Goal: Task Accomplishment & Management: Complete application form

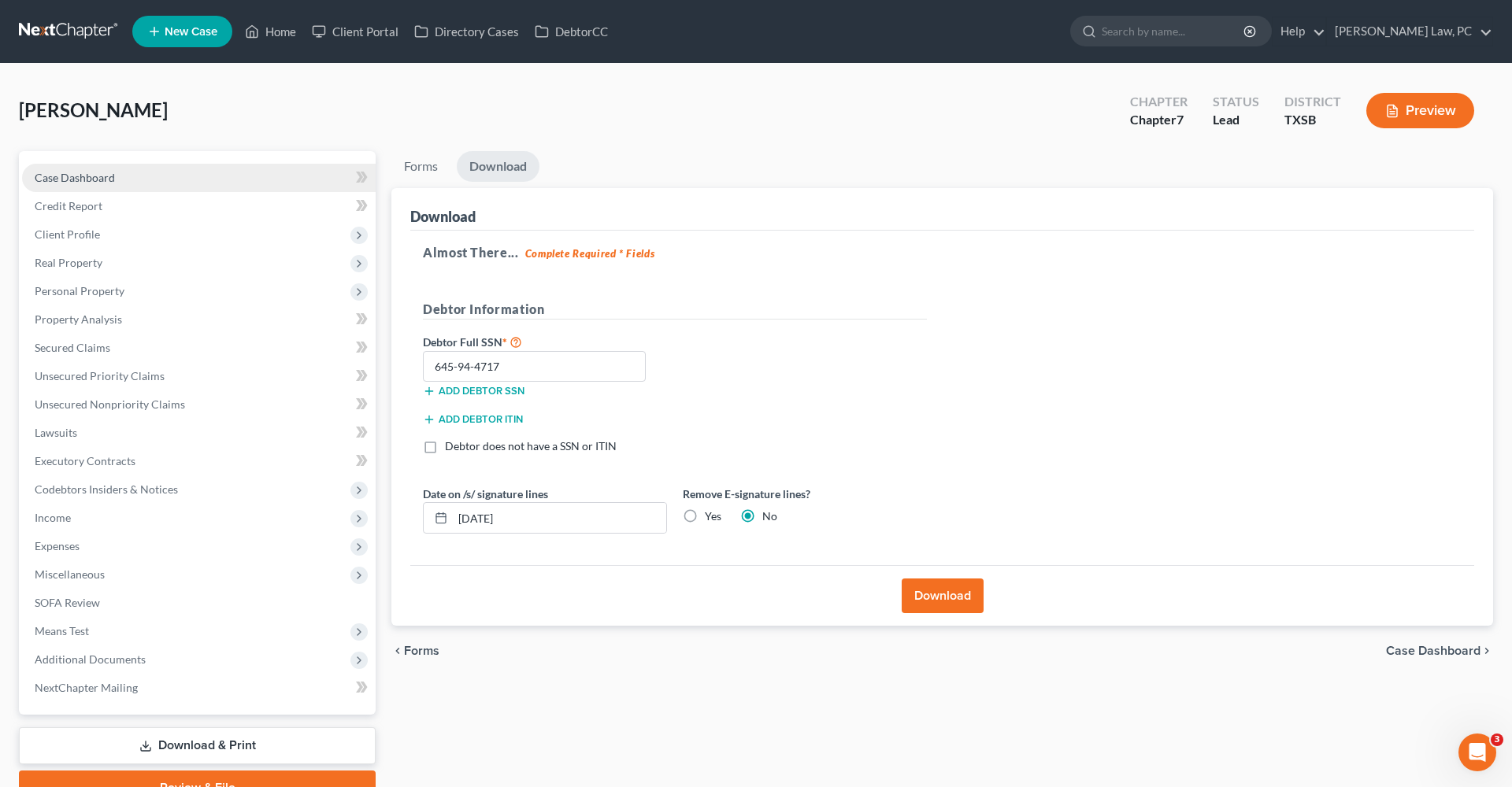
click at [71, 177] on span "Case Dashboard" at bounding box center [75, 177] width 80 height 13
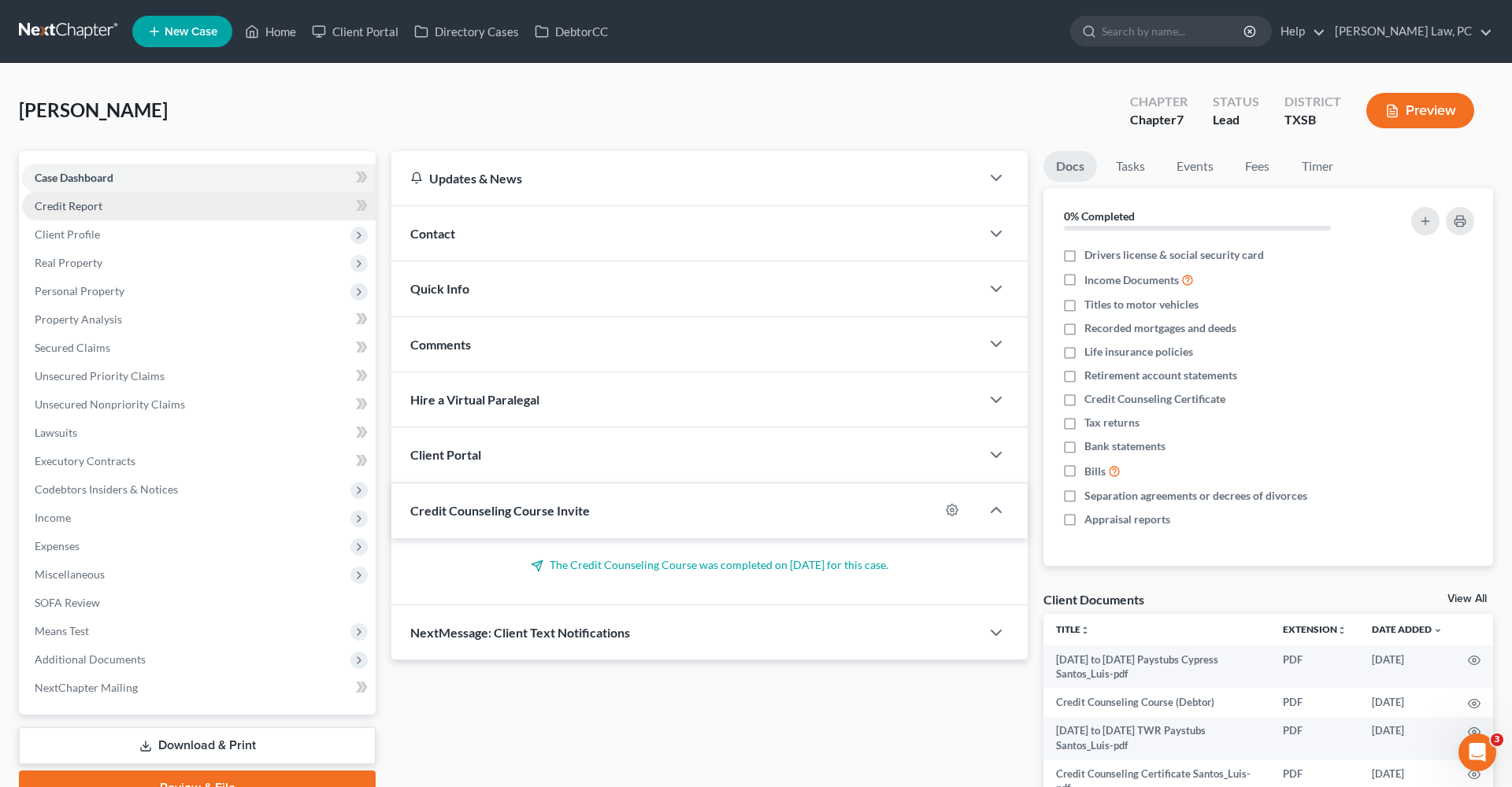
click at [70, 206] on span "Credit Report" at bounding box center [69, 205] width 68 height 13
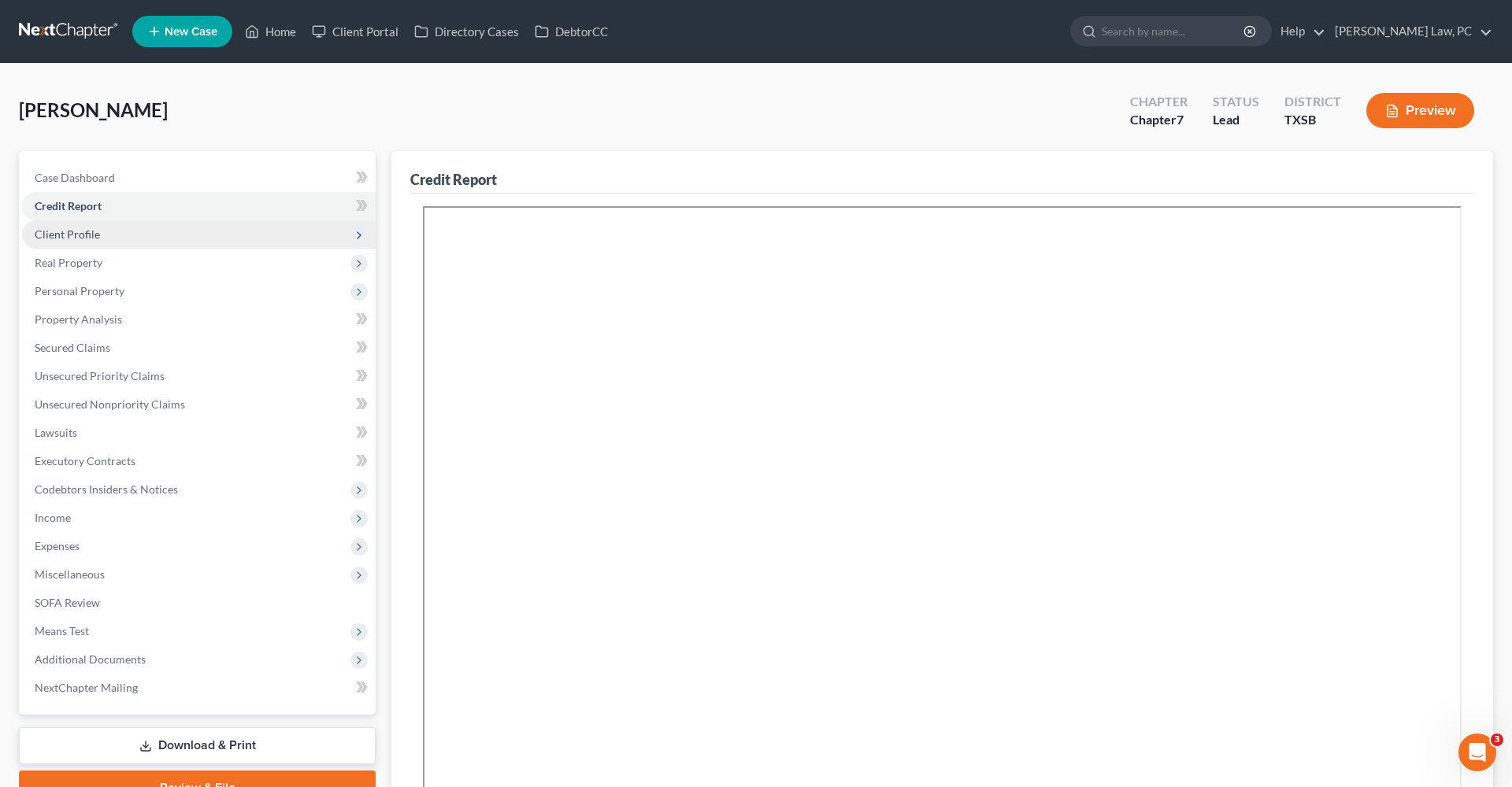
click at [79, 237] on span "Client Profile" at bounding box center [67, 234] width 65 height 13
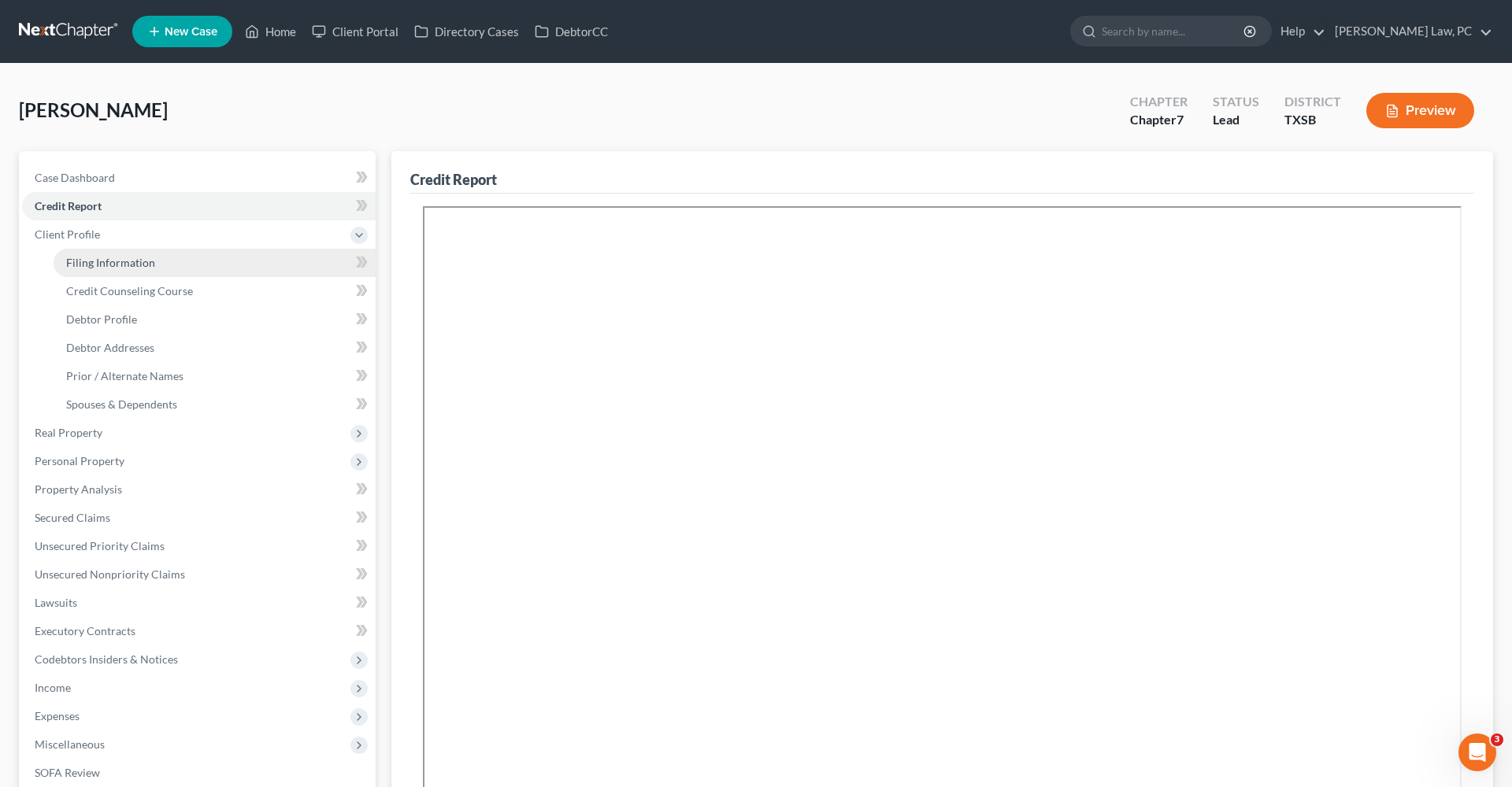
click at [102, 264] on span "Filing Information" at bounding box center [111, 262] width 89 height 13
select select "1"
select select "0"
select select "79"
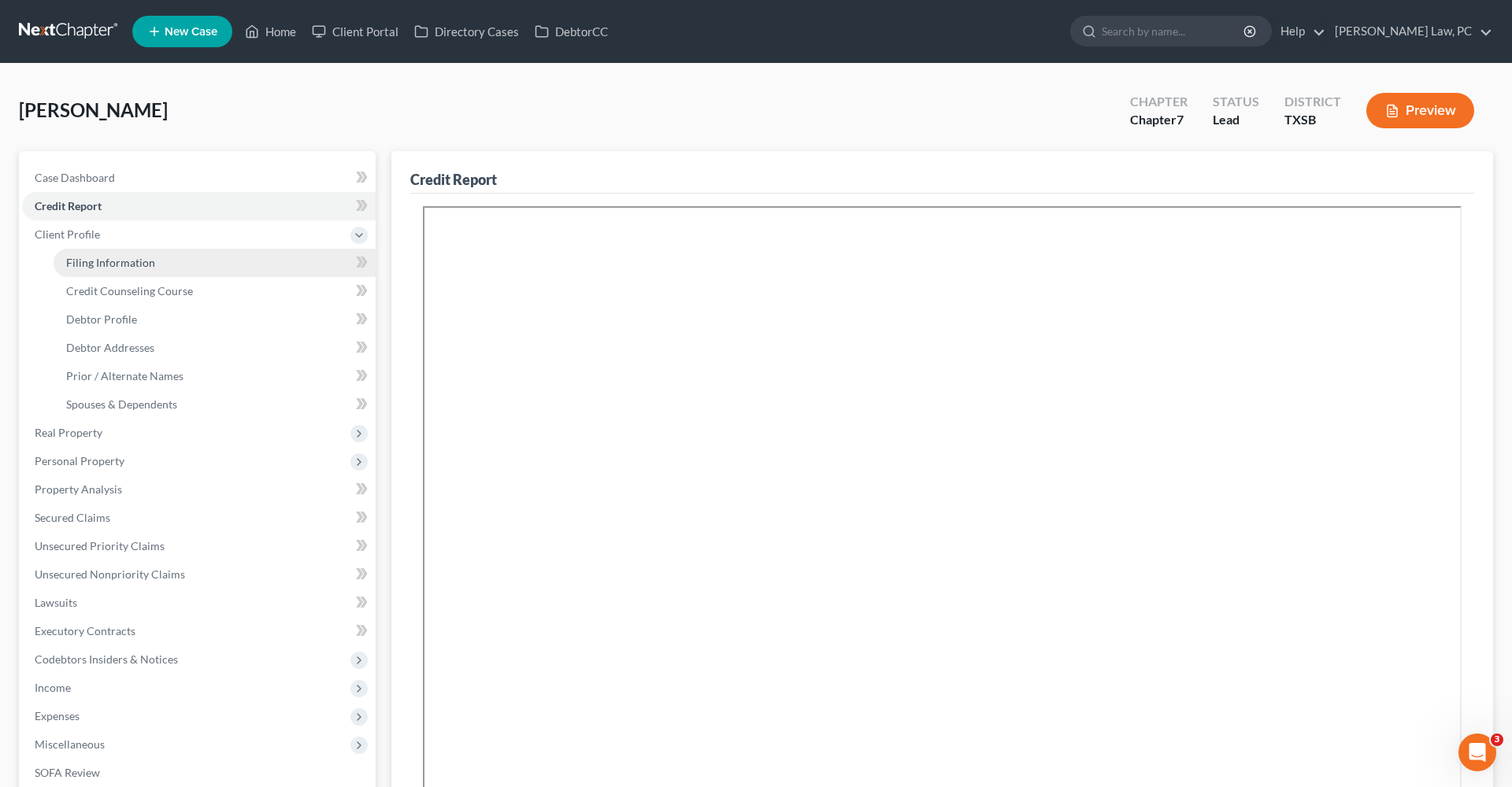
select select "2"
select select "45"
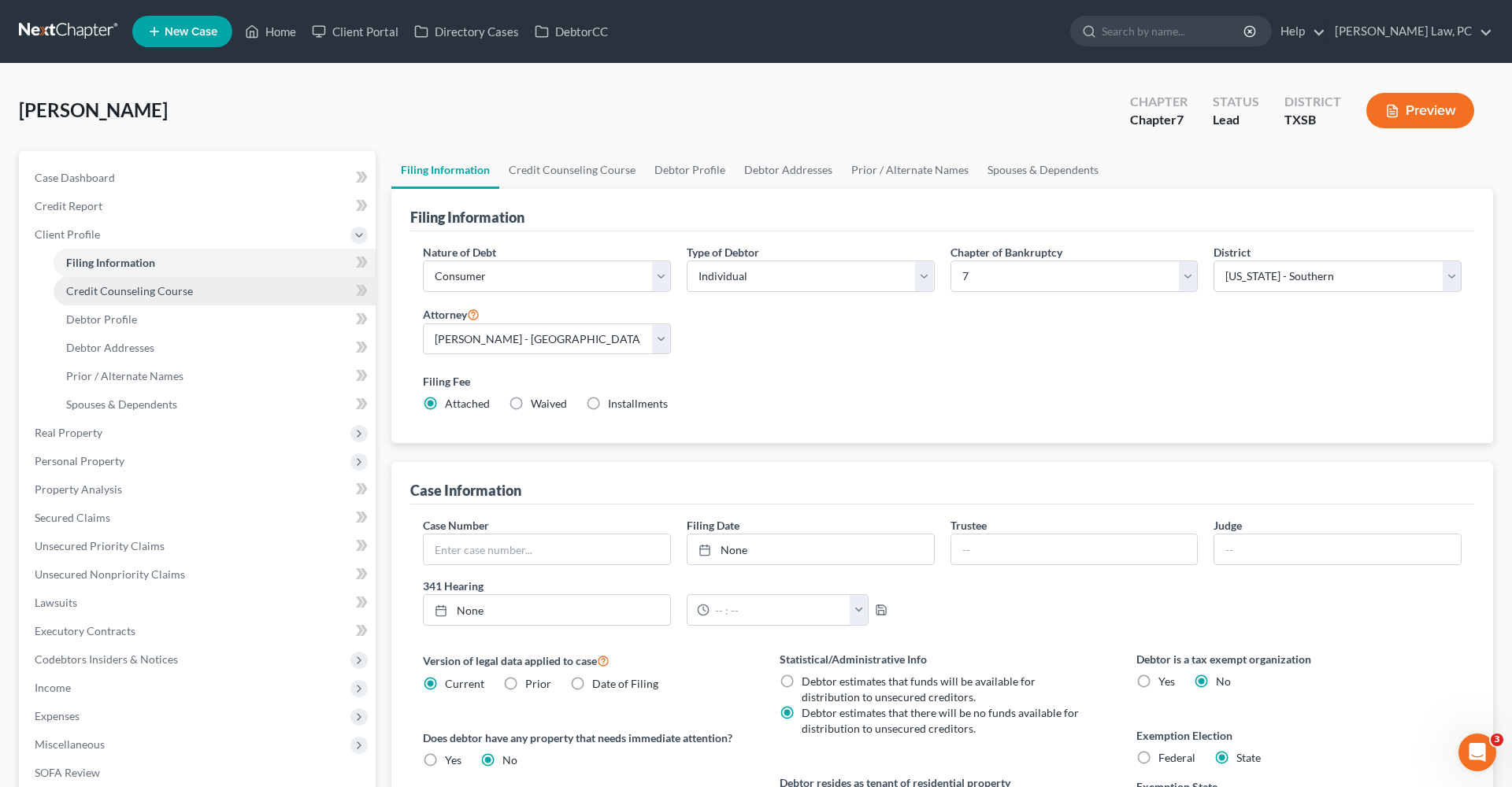
click at [133, 291] on span "Credit Counseling Course" at bounding box center [130, 290] width 127 height 13
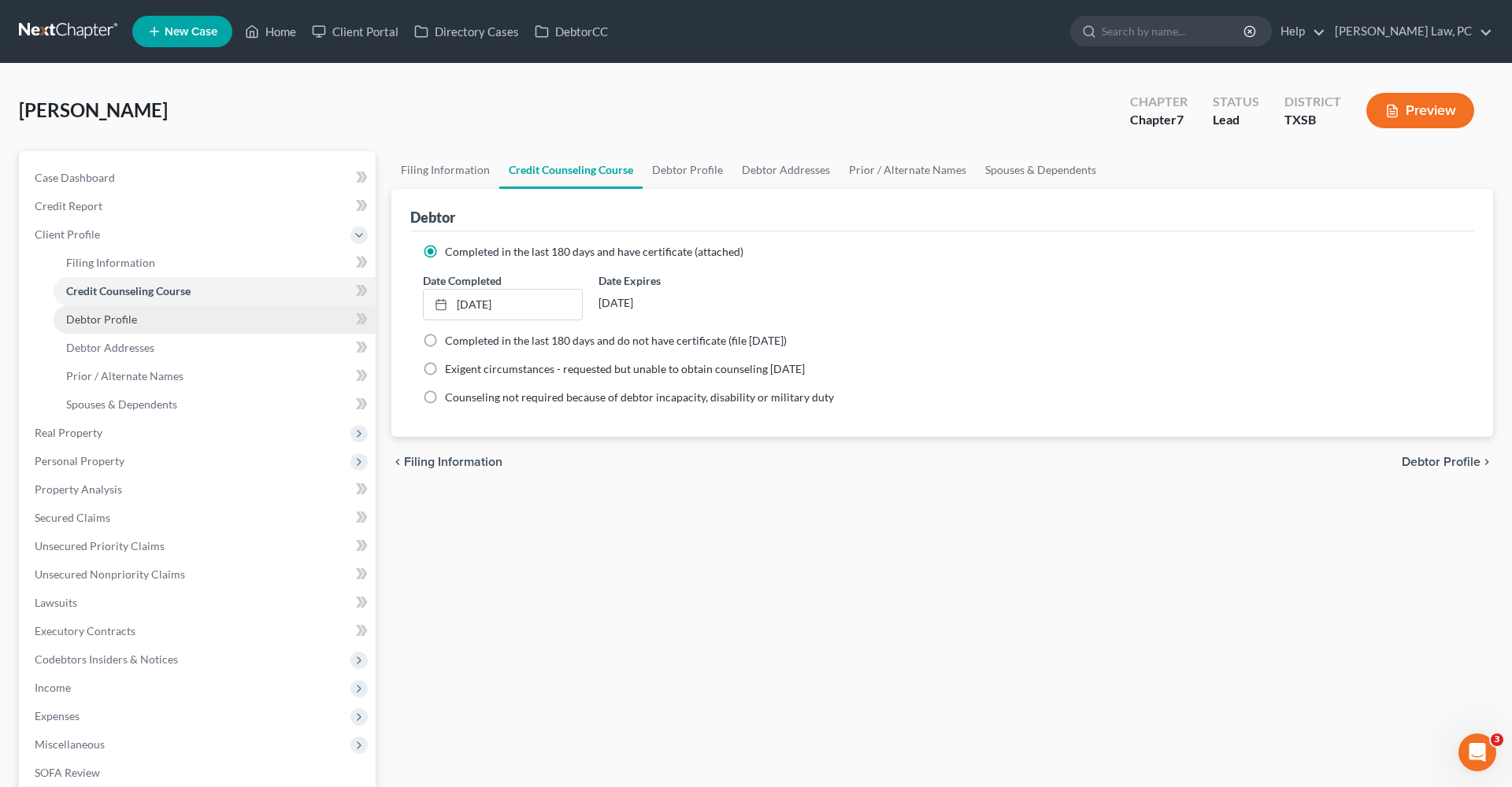
click at [102, 317] on span "Debtor Profile" at bounding box center [101, 319] width 71 height 13
select select "1"
select select "3"
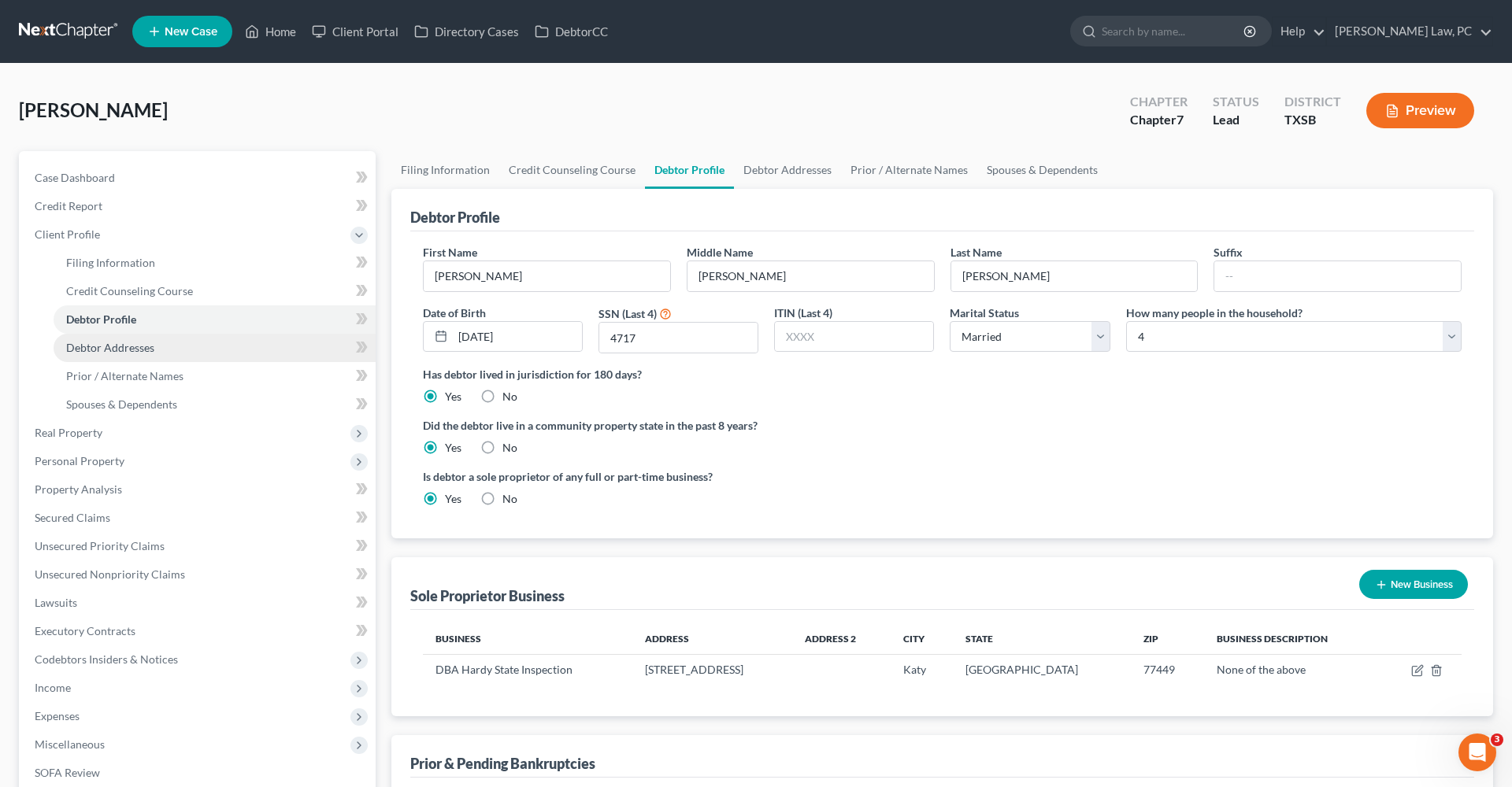
click at [97, 348] on span "Debtor Addresses" at bounding box center [110, 347] width 88 height 13
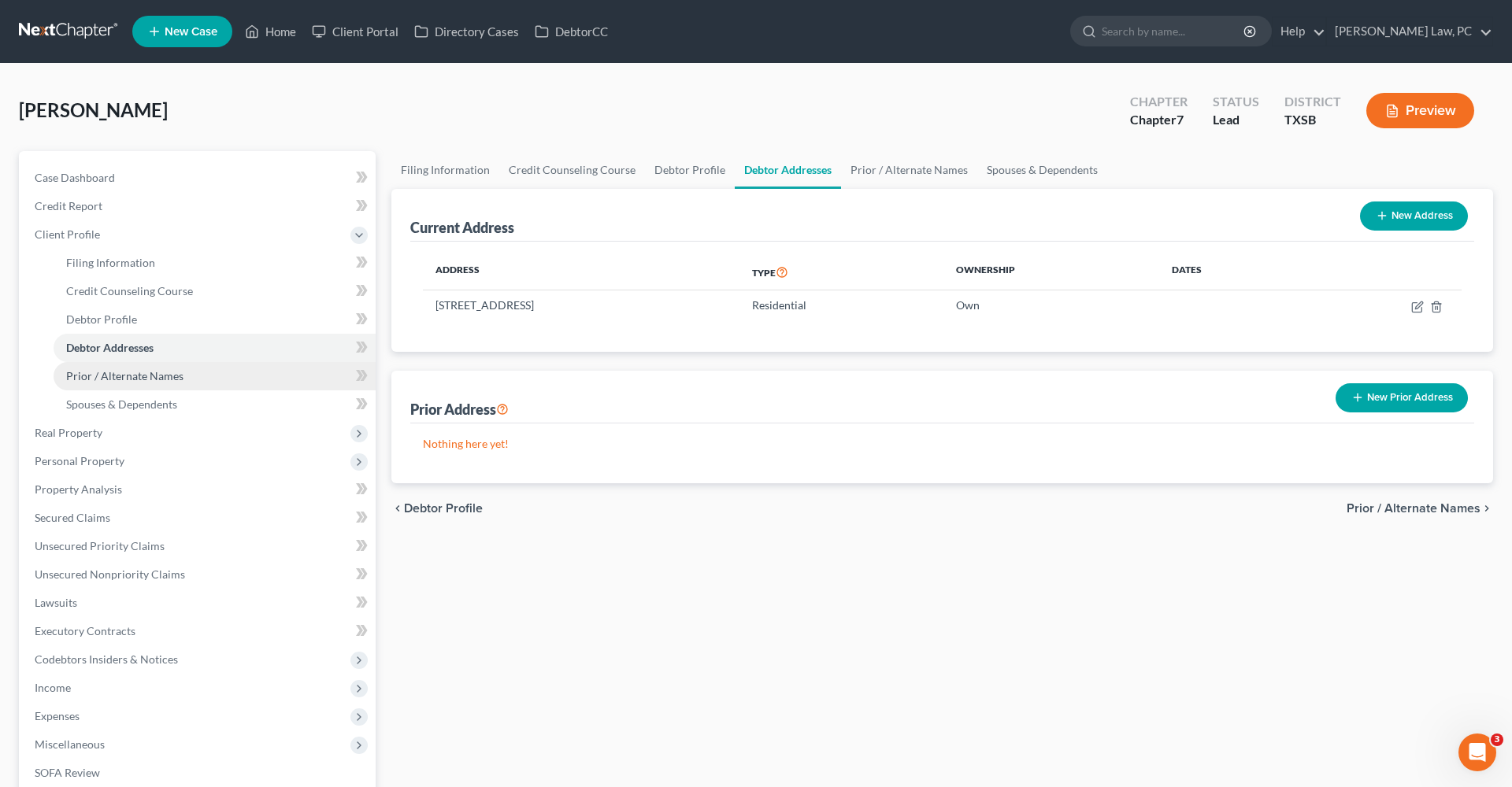
click at [71, 373] on span "Prior / Alternate Names" at bounding box center [124, 375] width 117 height 13
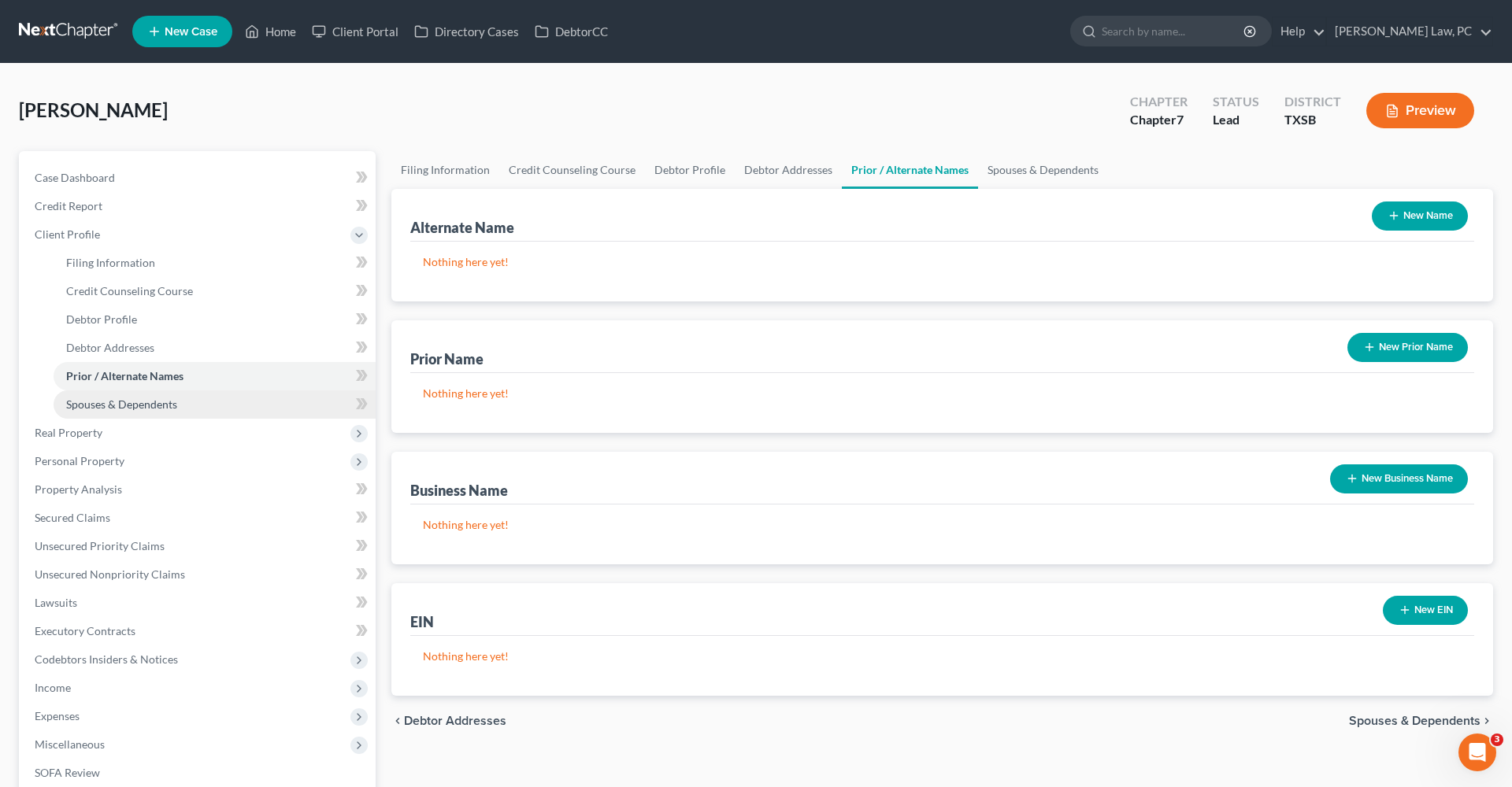
click at [111, 406] on span "Spouses & Dependents" at bounding box center [122, 404] width 111 height 13
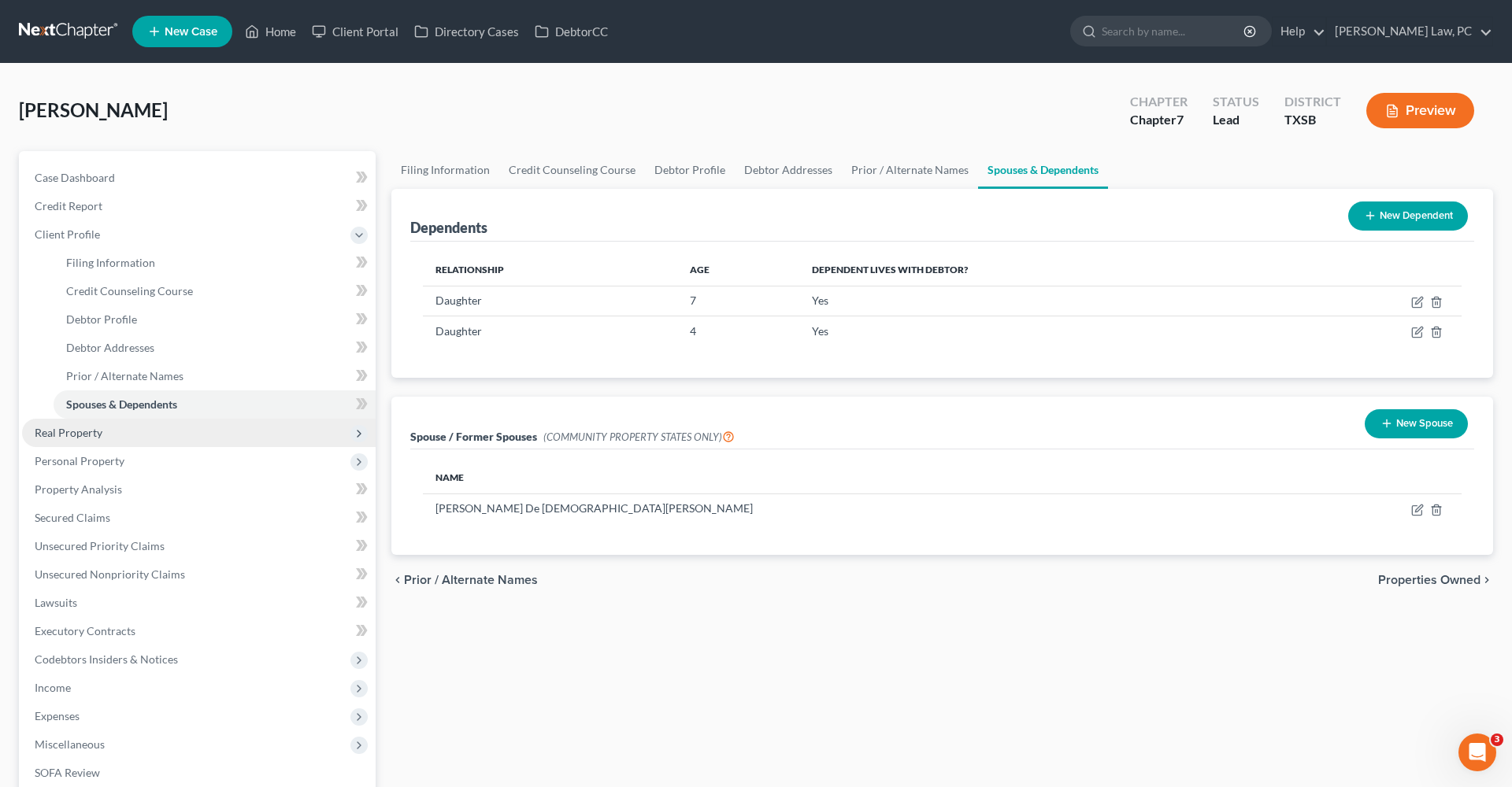
click at [79, 427] on span "Real Property" at bounding box center [69, 432] width 68 height 13
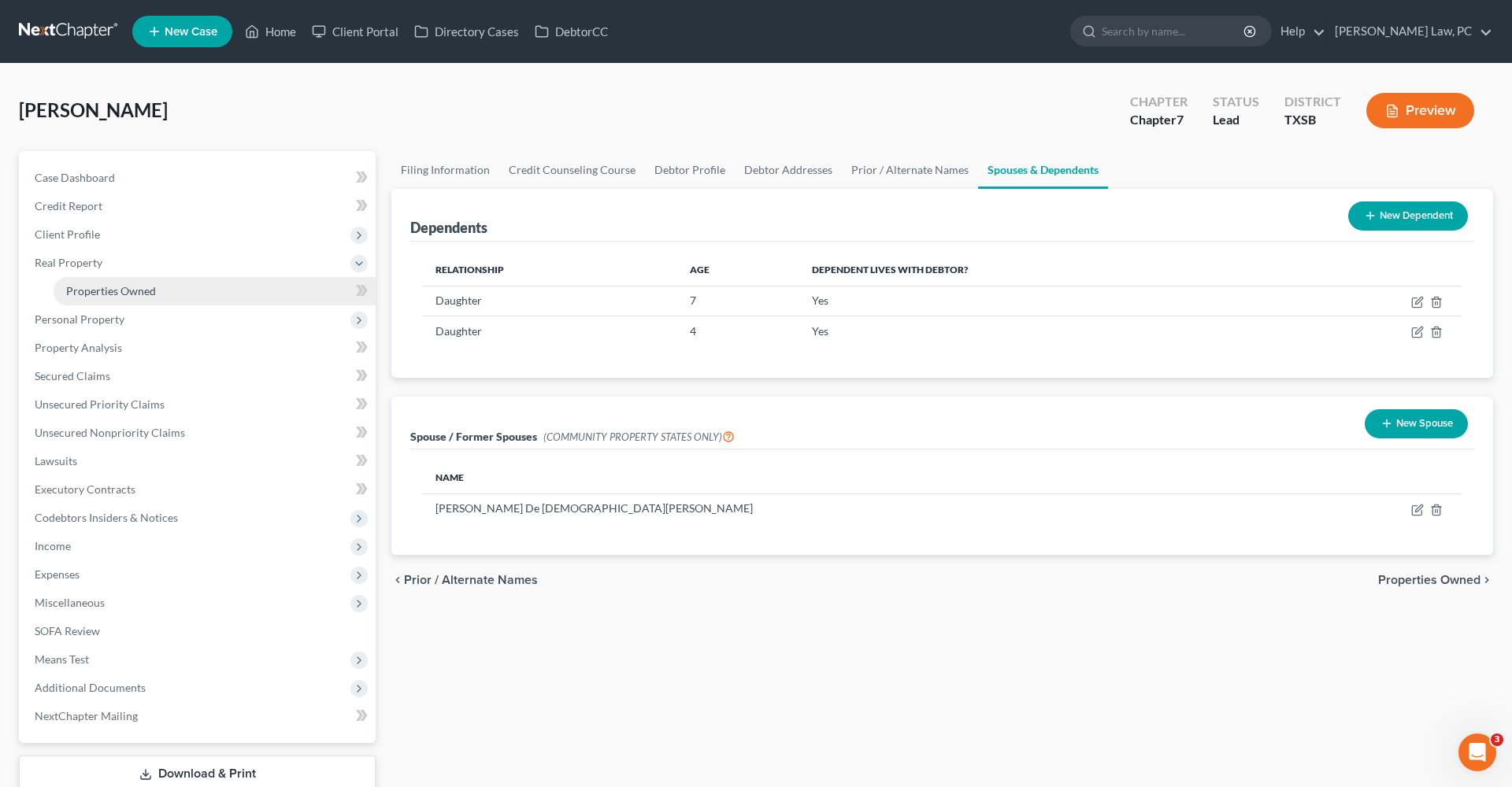
click at [101, 290] on span "Properties Owned" at bounding box center [111, 290] width 89 height 13
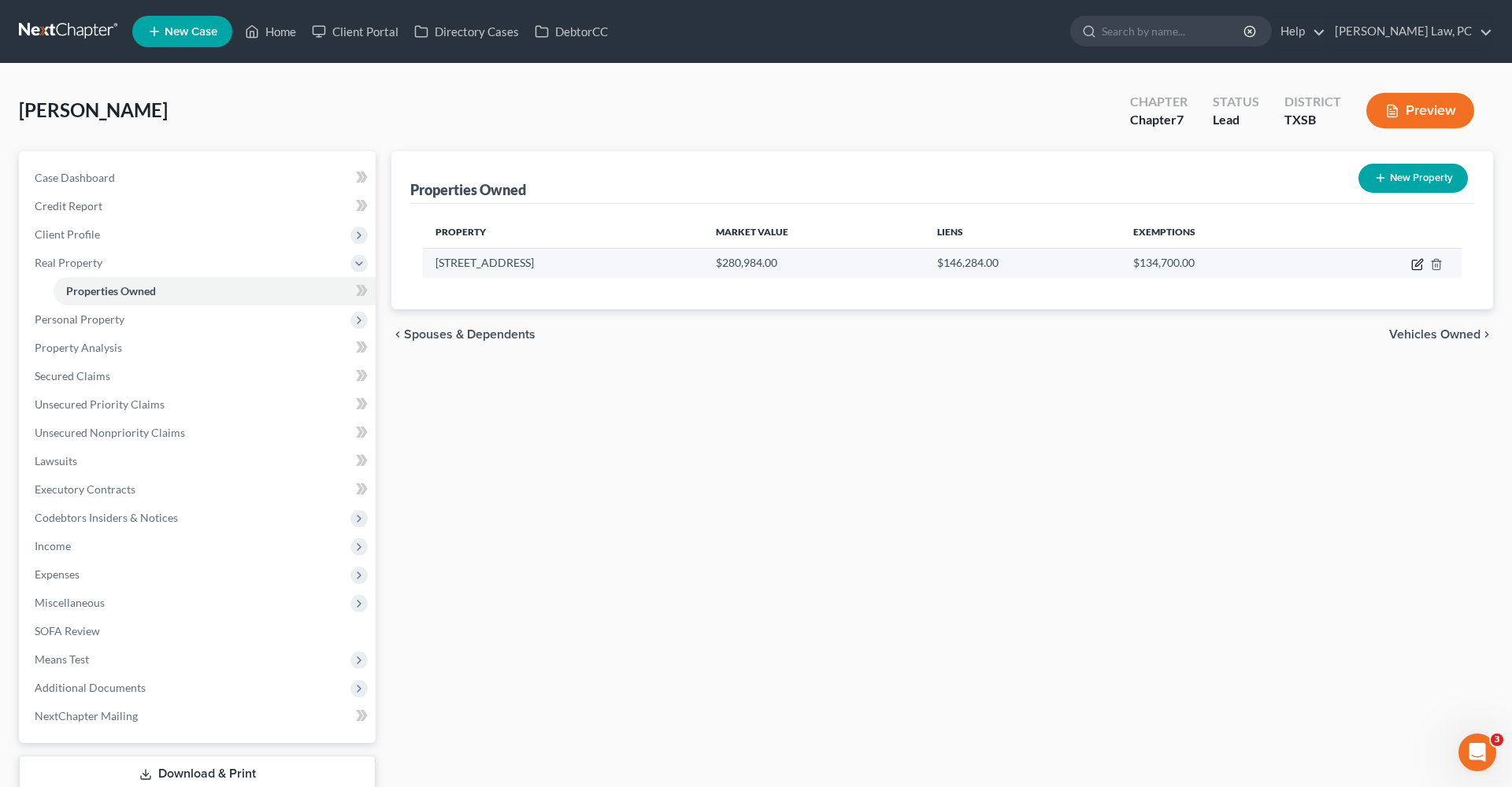
click at [1416, 266] on icon "button" at bounding box center [1419, 263] width 7 height 7
select select "45"
select select "2"
select select "0"
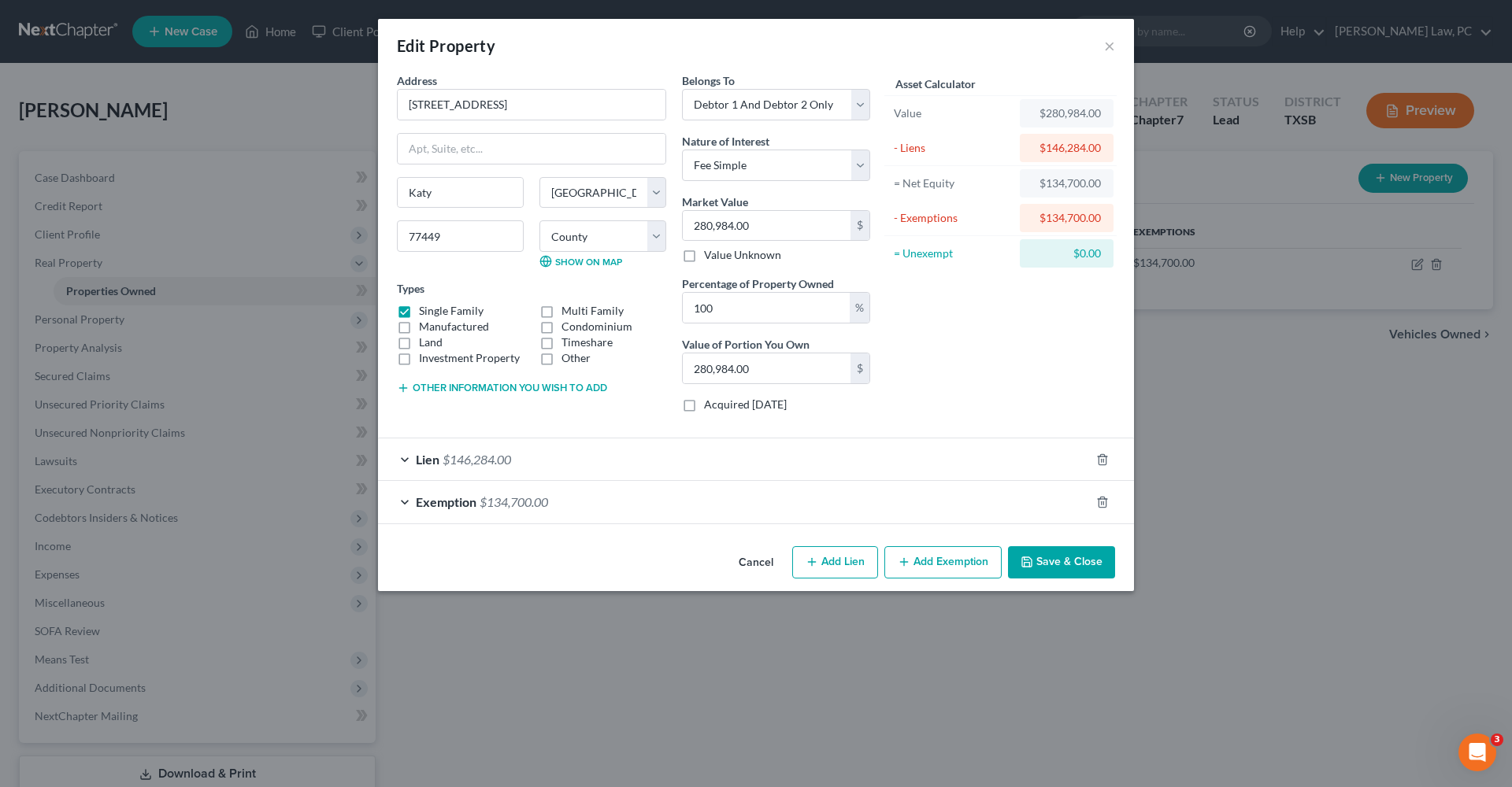
click at [596, 506] on div "Exemption $134,700.00" at bounding box center [734, 502] width 712 height 42
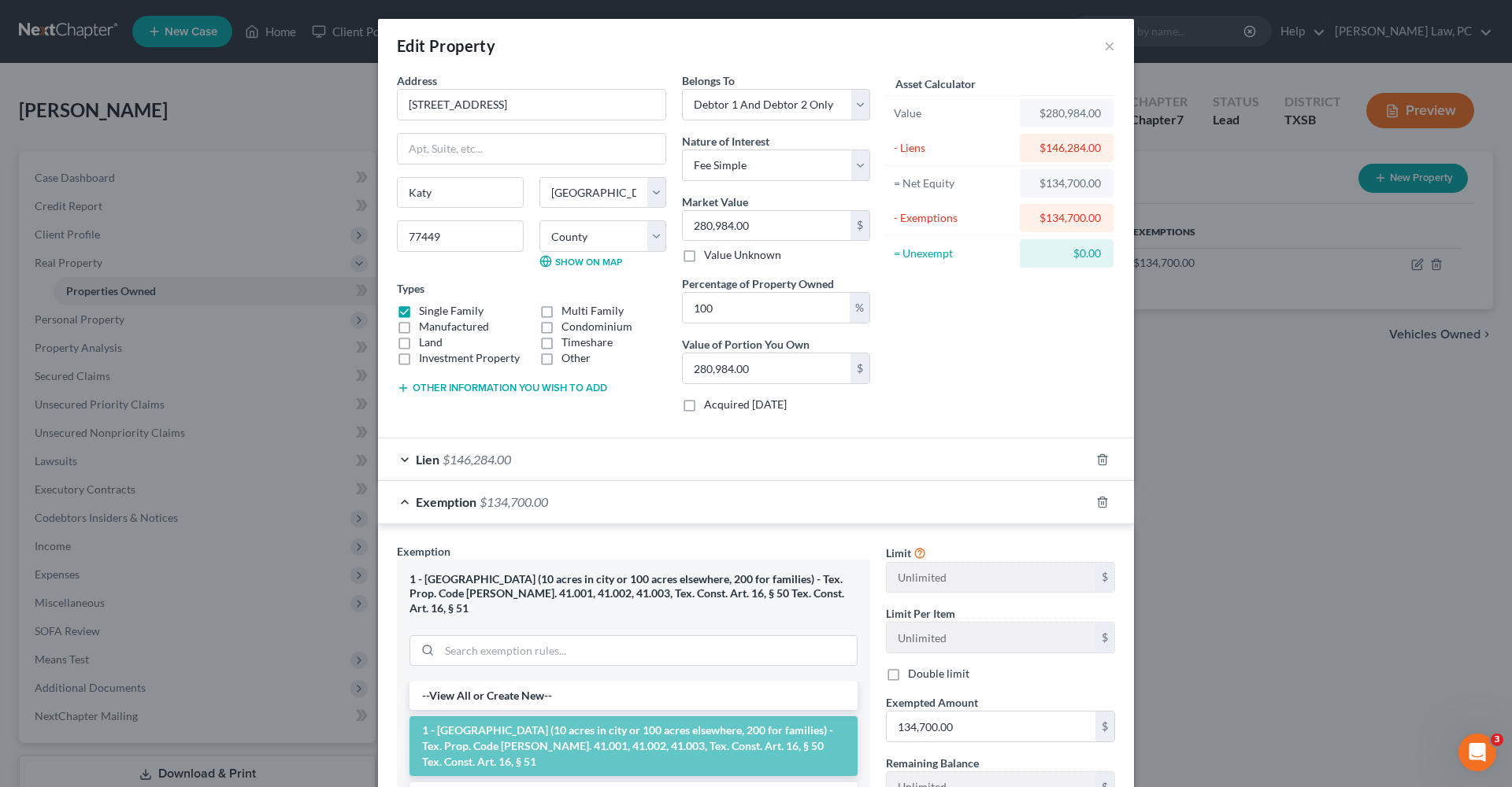
click at [404, 496] on div "Exemption $134,700.00" at bounding box center [734, 502] width 712 height 42
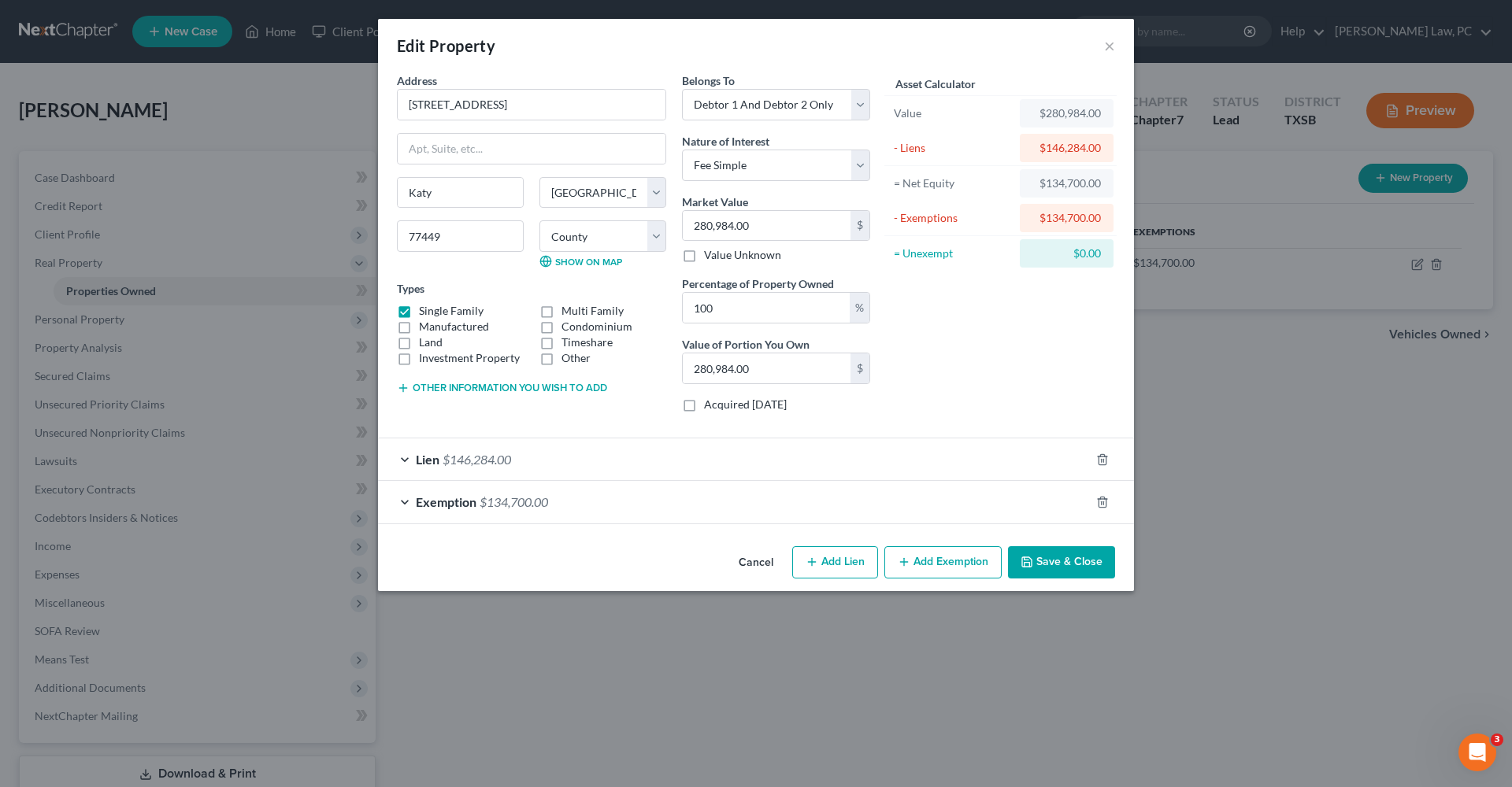
click at [1059, 565] on button "Save & Close" at bounding box center [1062, 563] width 107 height 33
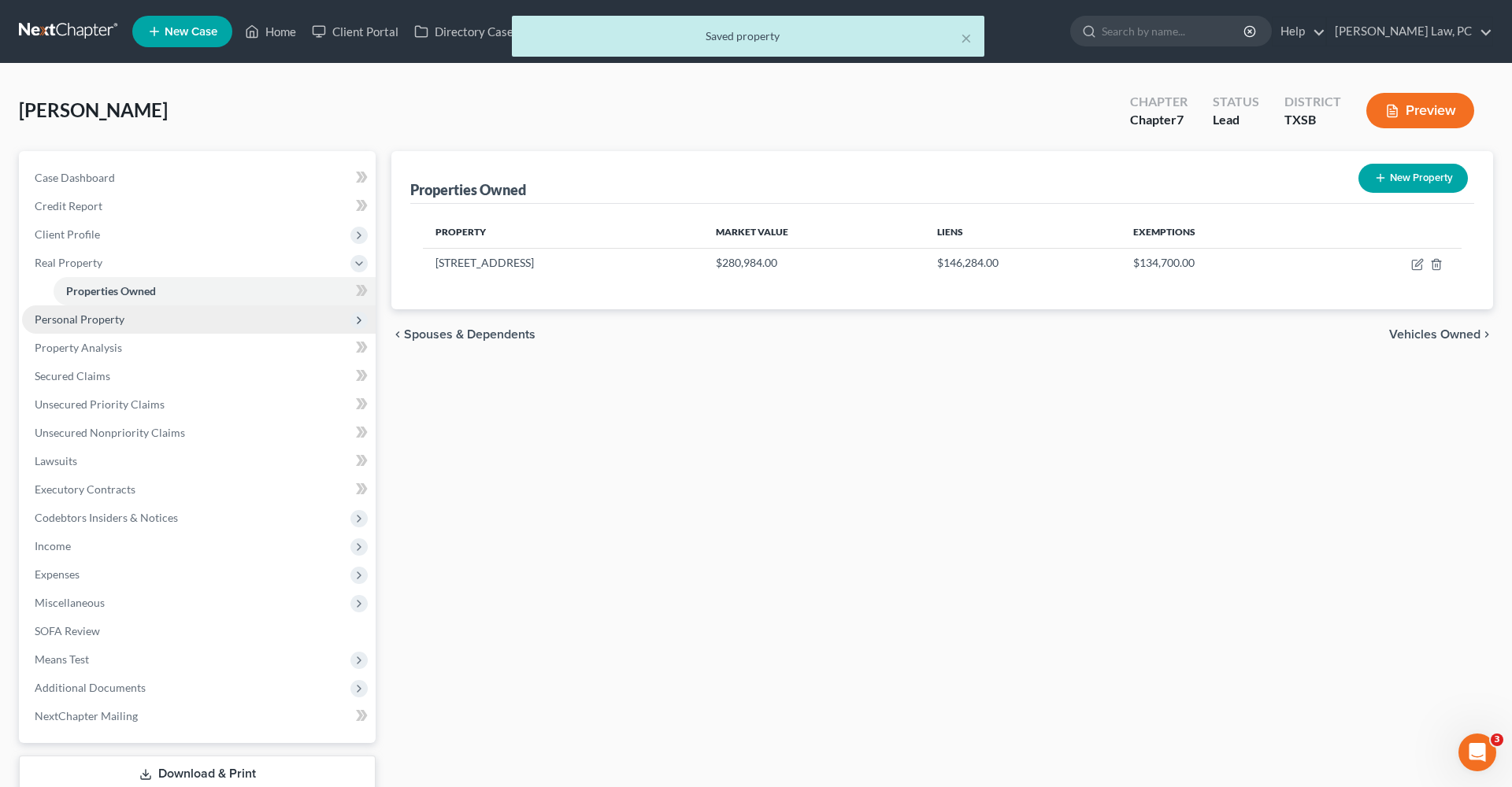
click at [110, 315] on span "Personal Property" at bounding box center [80, 319] width 89 height 13
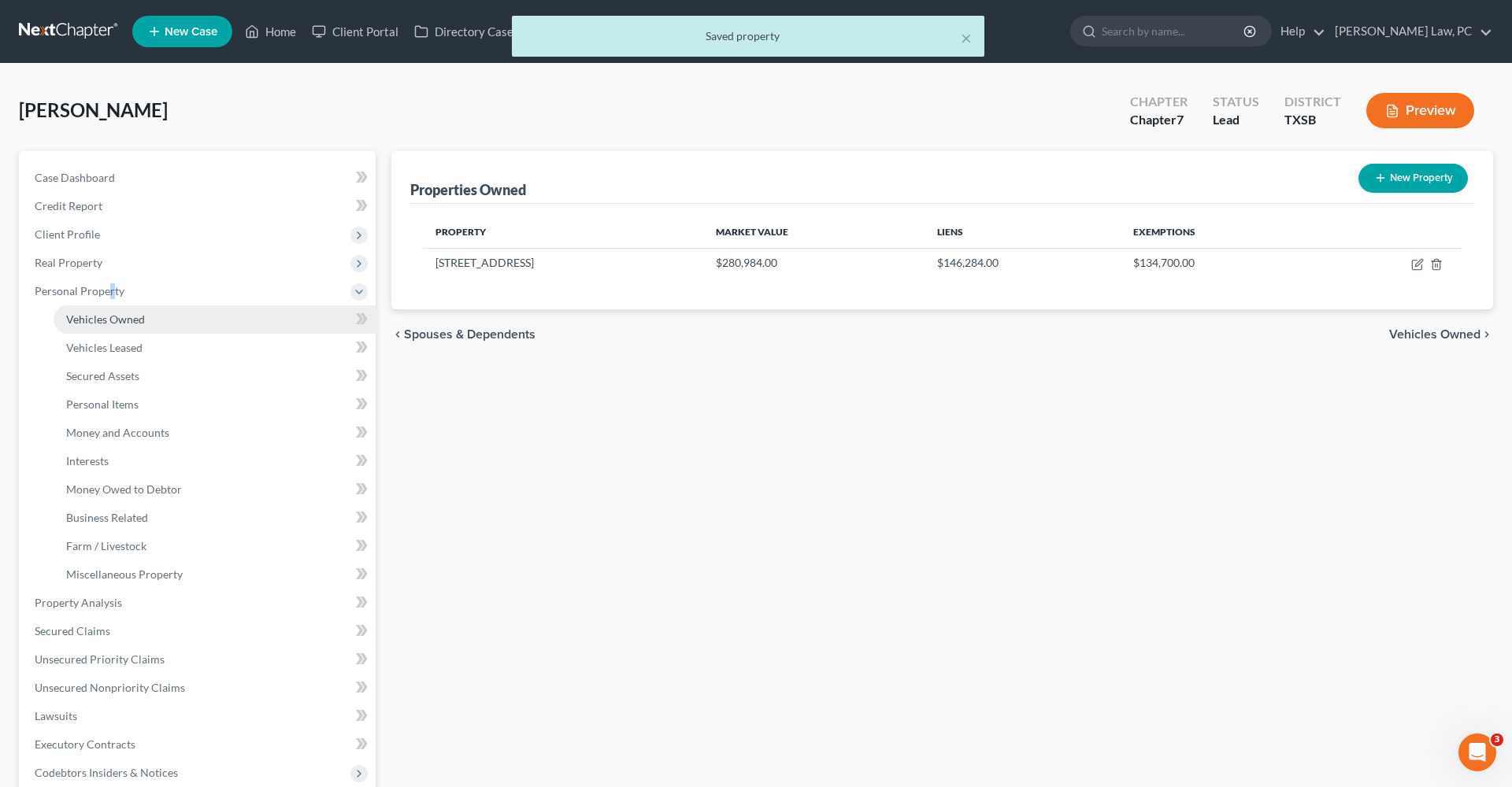
click at [107, 321] on span "Vehicles Owned" at bounding box center [105, 319] width 79 height 13
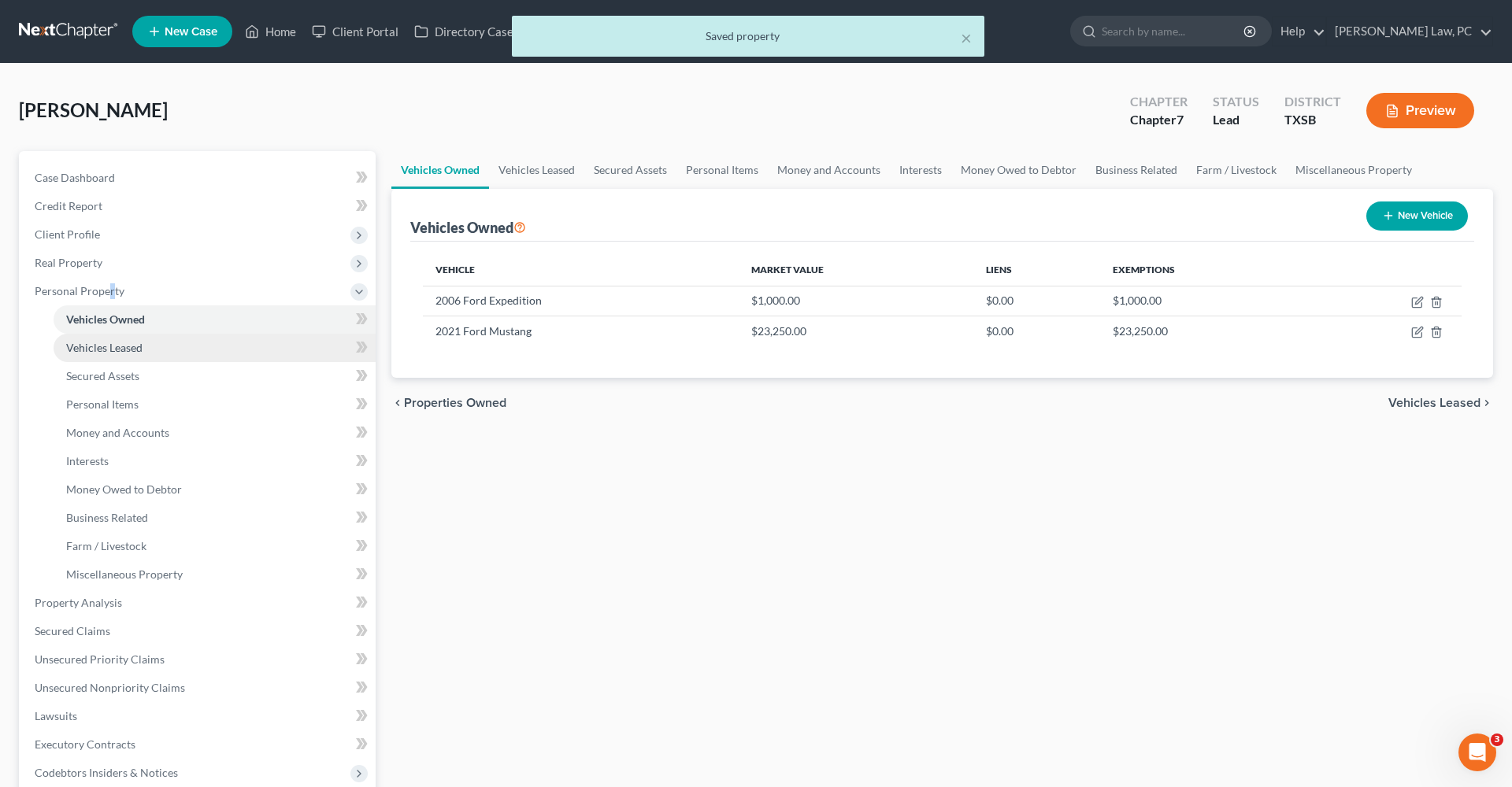
click at [114, 346] on span "Vehicles Leased" at bounding box center [104, 347] width 76 height 13
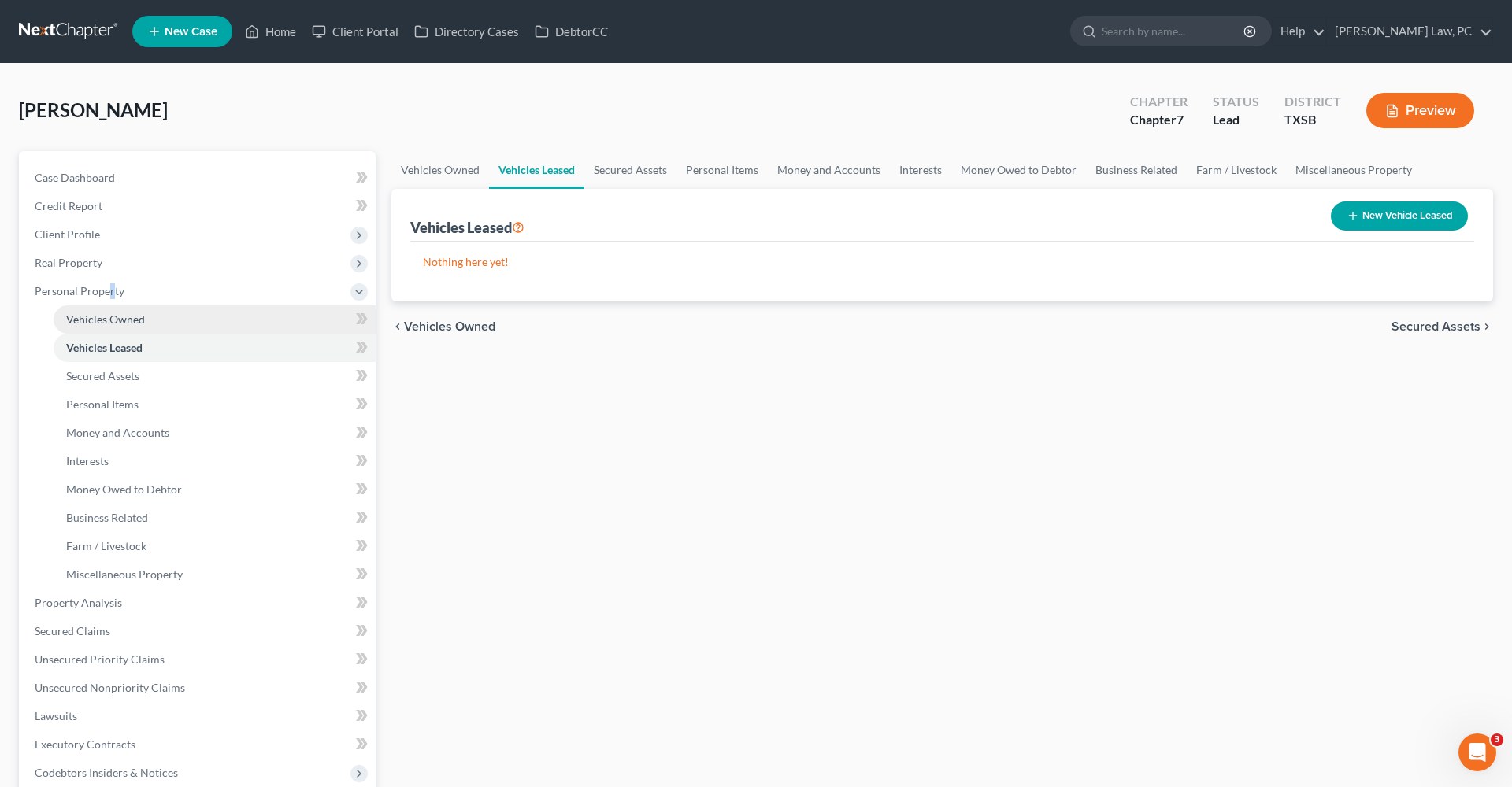
click at [106, 319] on span "Vehicles Owned" at bounding box center [105, 319] width 79 height 13
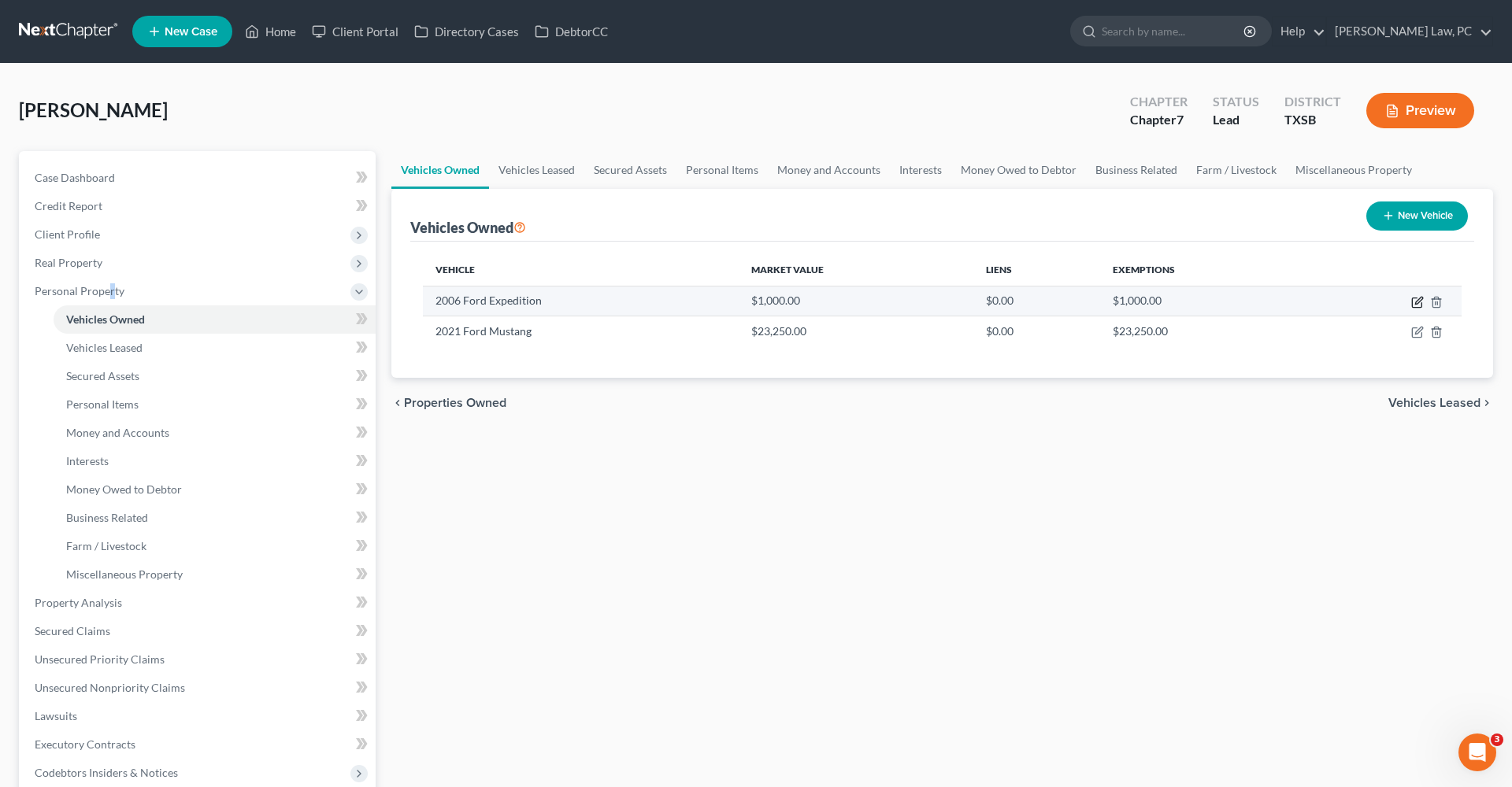
click at [1422, 302] on icon "button" at bounding box center [1418, 302] width 13 height 13
select select "0"
select select "20"
select select "3"
select select "0"
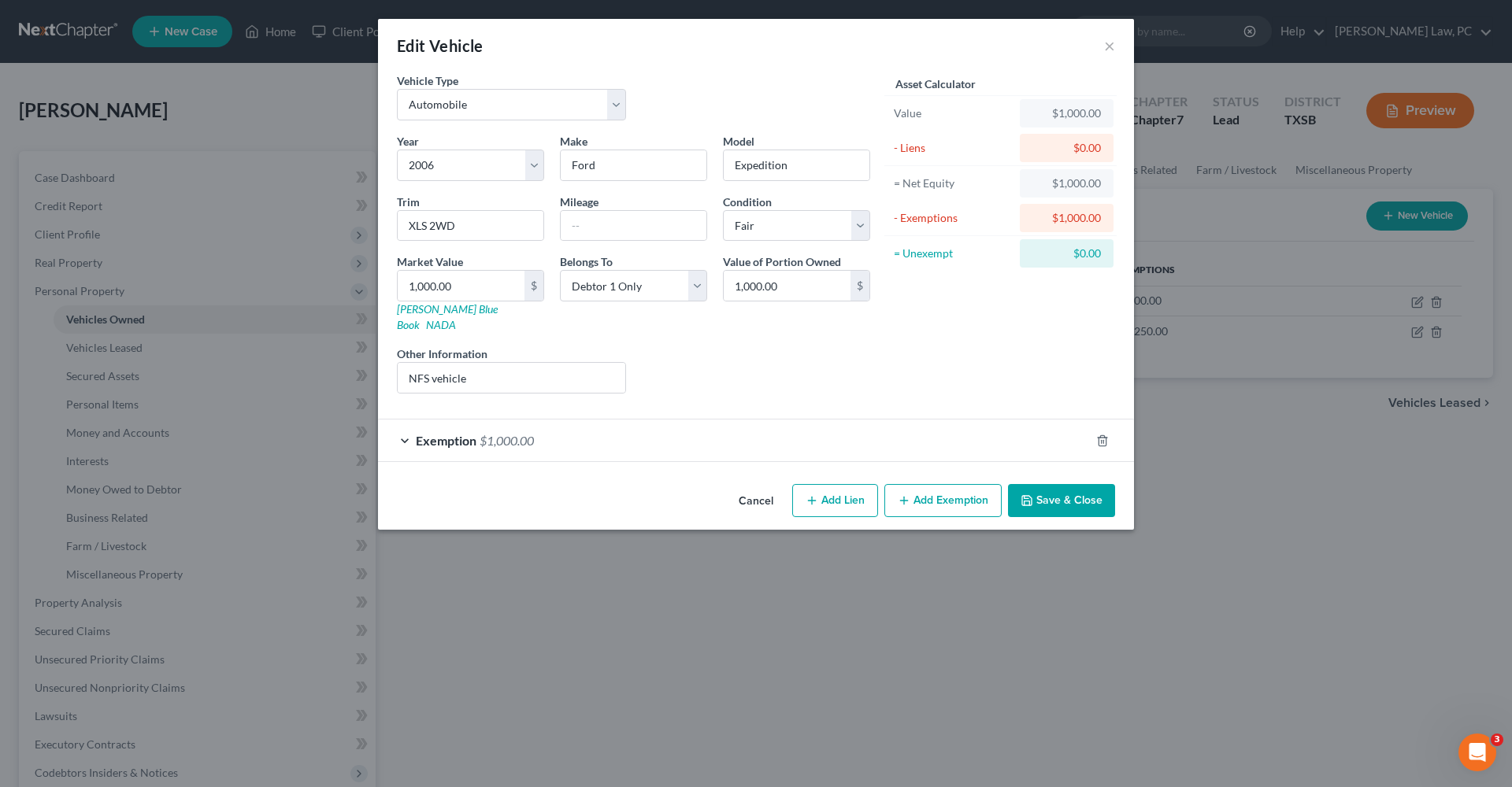
click at [853, 420] on div "Exemption $1,000.00" at bounding box center [734, 440] width 712 height 42
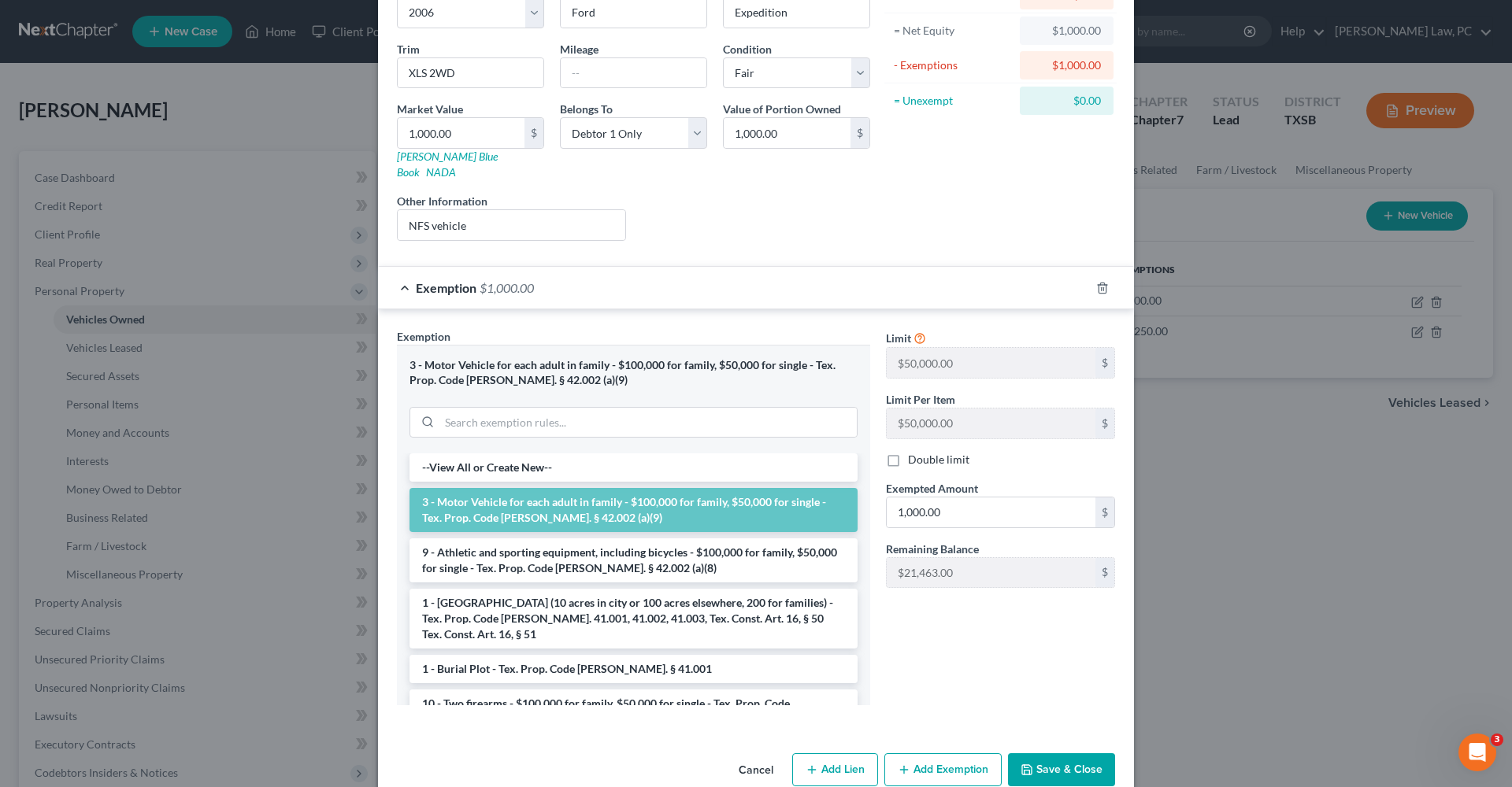
scroll to position [163, 0]
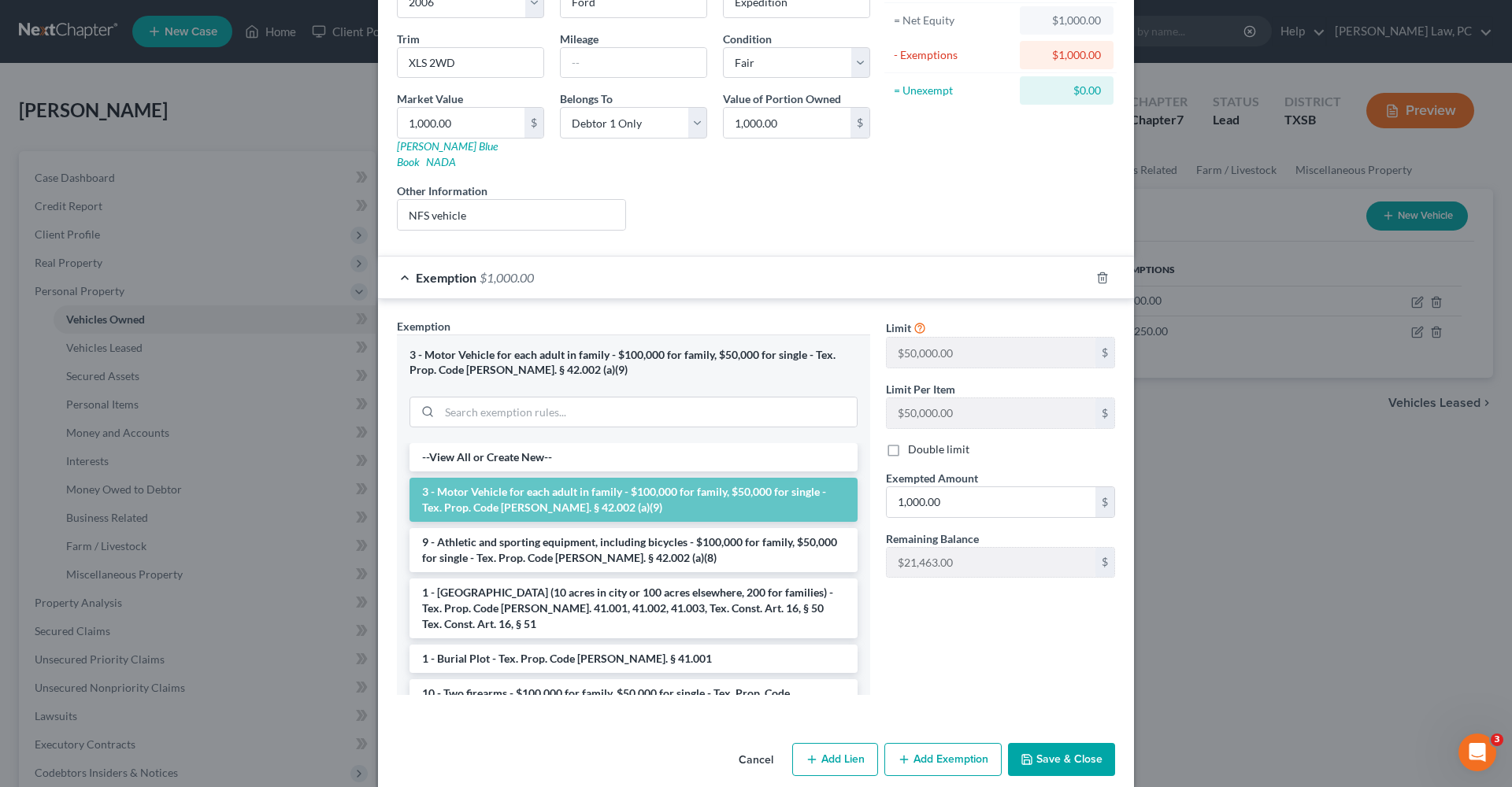
click at [1046, 743] on button "Save & Close" at bounding box center [1062, 759] width 107 height 33
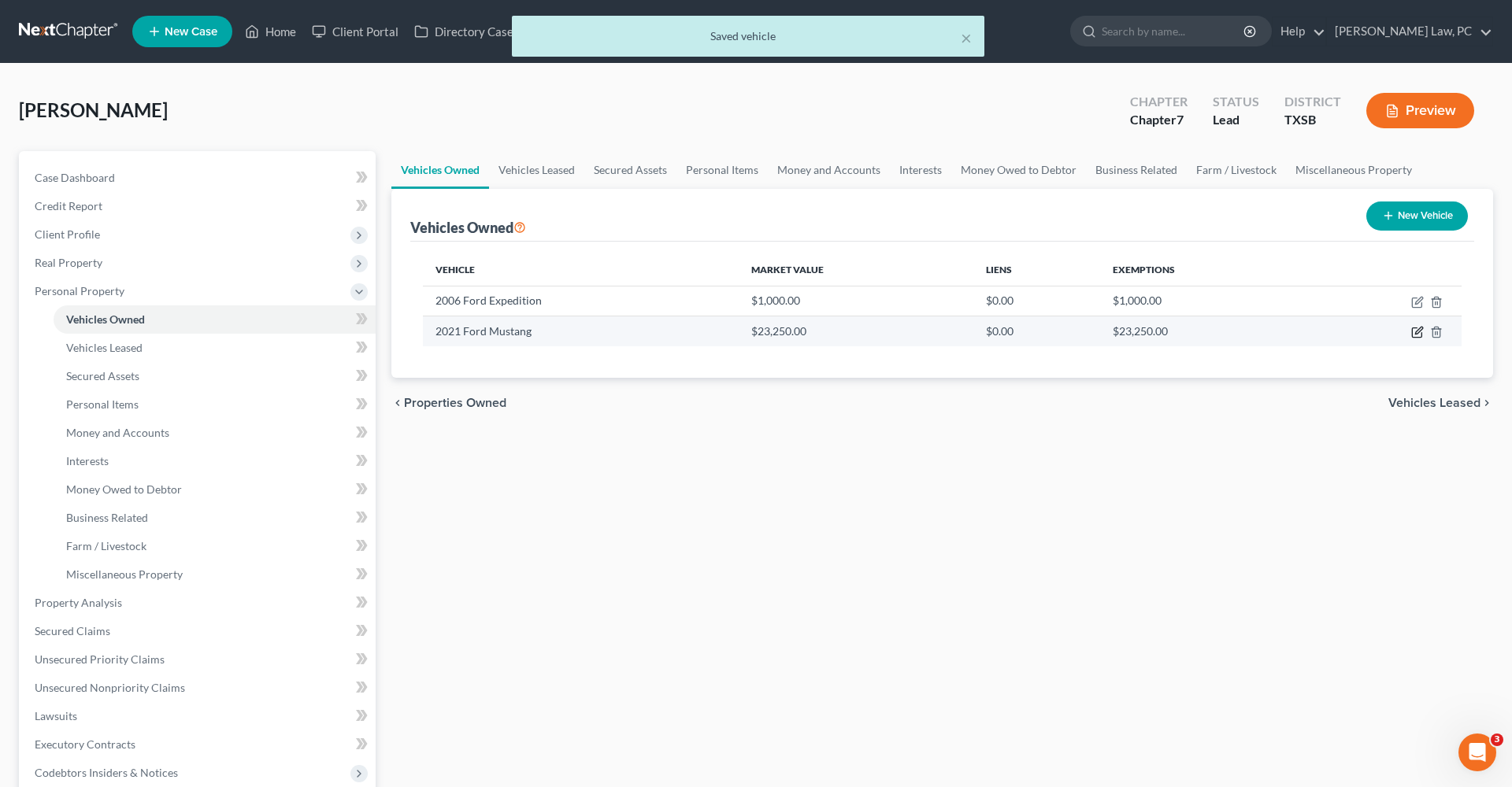
click at [1414, 332] on icon "button" at bounding box center [1418, 332] width 13 height 13
select select "0"
select select "5"
select select "2"
select select "0"
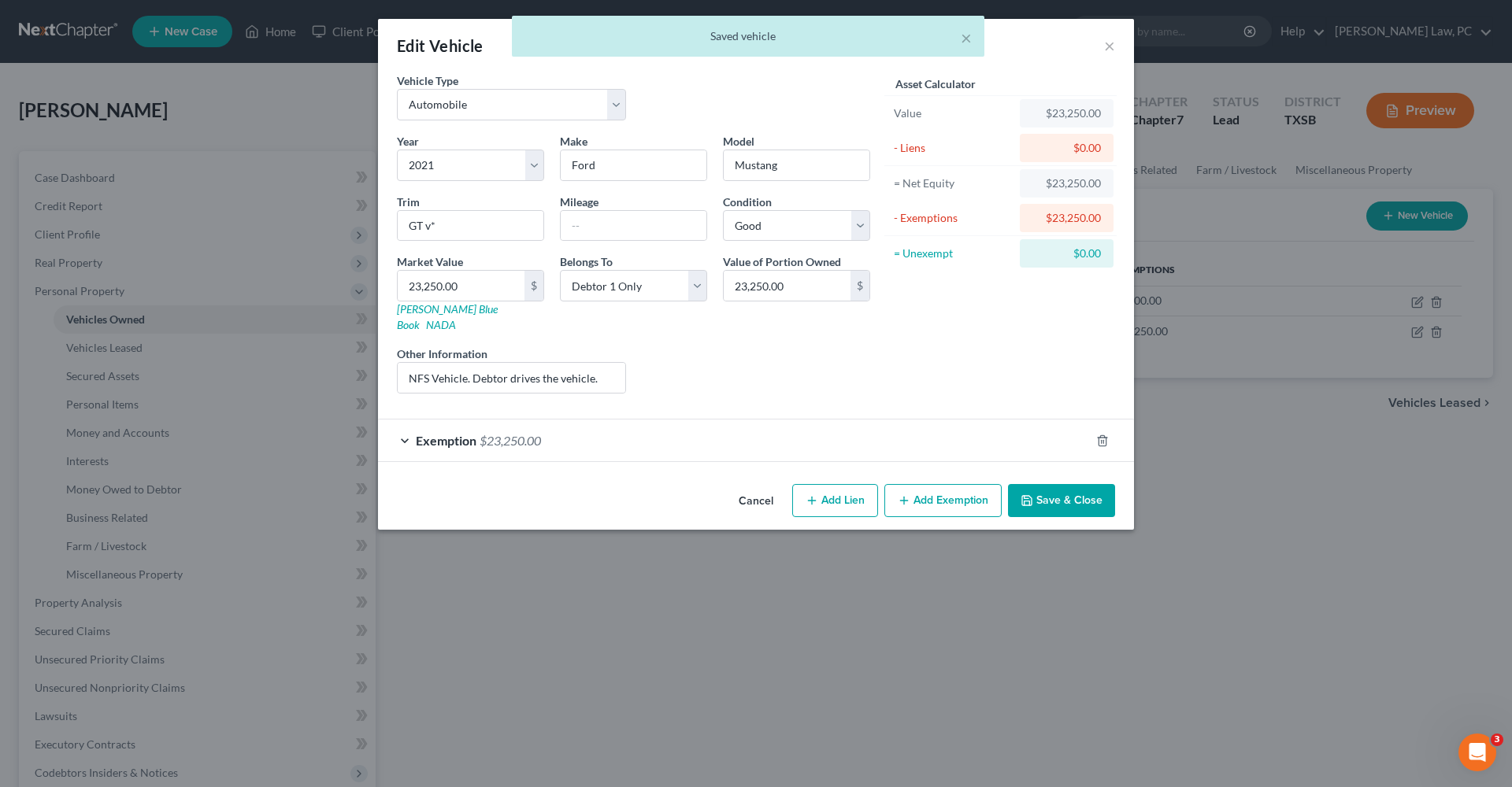
click at [588, 429] on div "Exemption $23,250.00" at bounding box center [734, 440] width 712 height 42
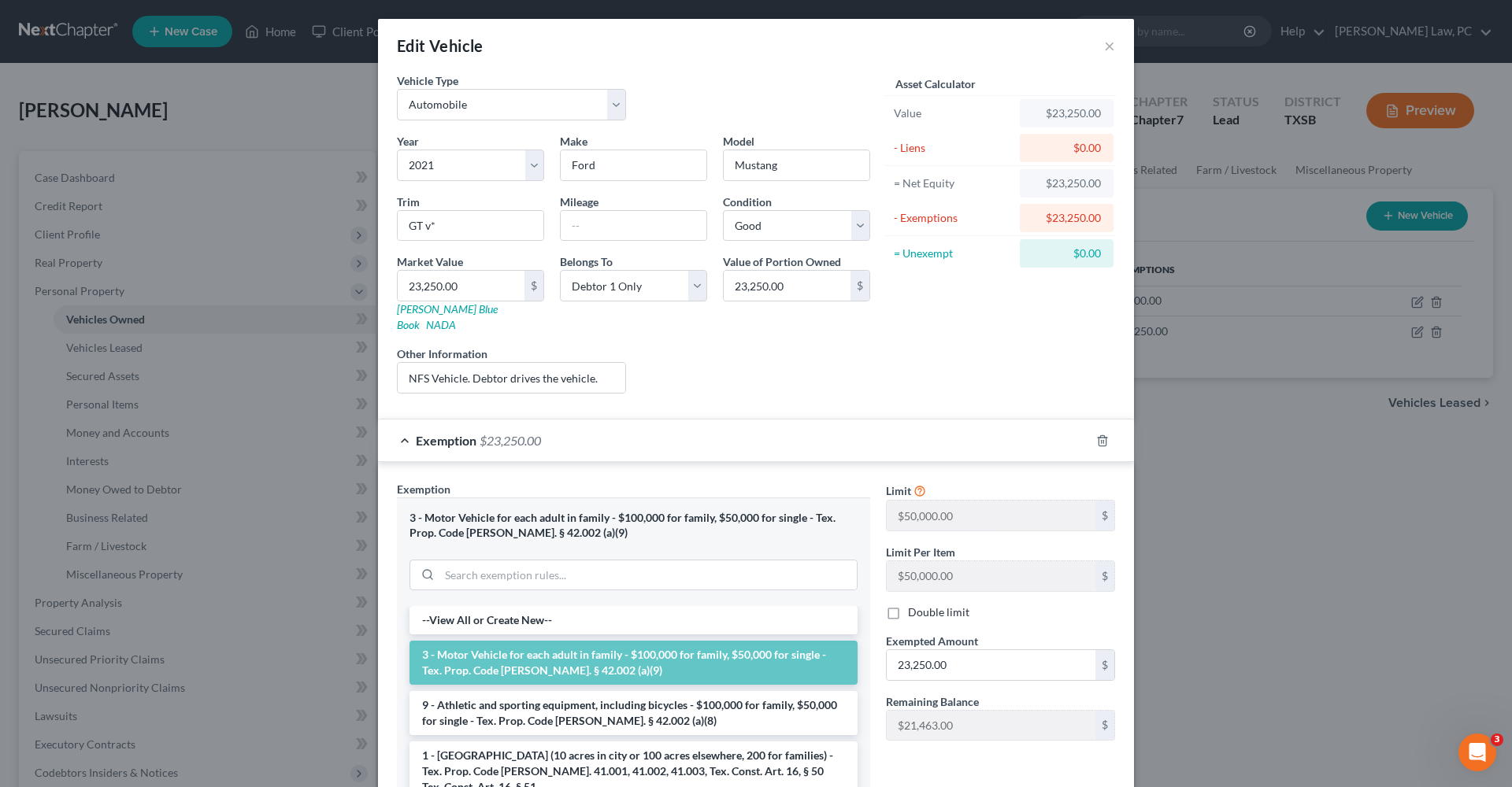
click at [406, 423] on div "Exemption $23,250.00" at bounding box center [734, 440] width 712 height 42
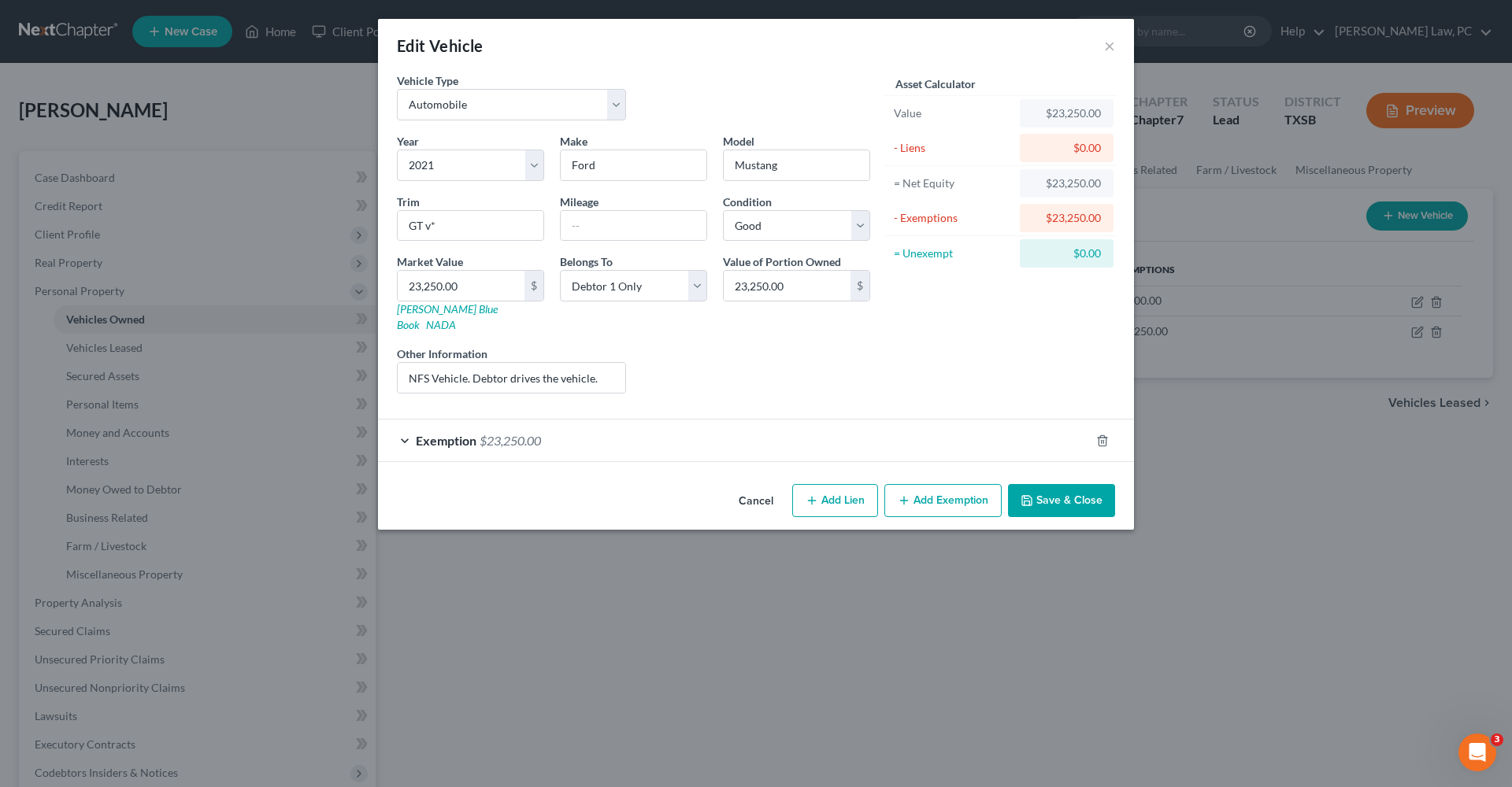
click at [1060, 492] on button "Save & Close" at bounding box center [1062, 500] width 107 height 33
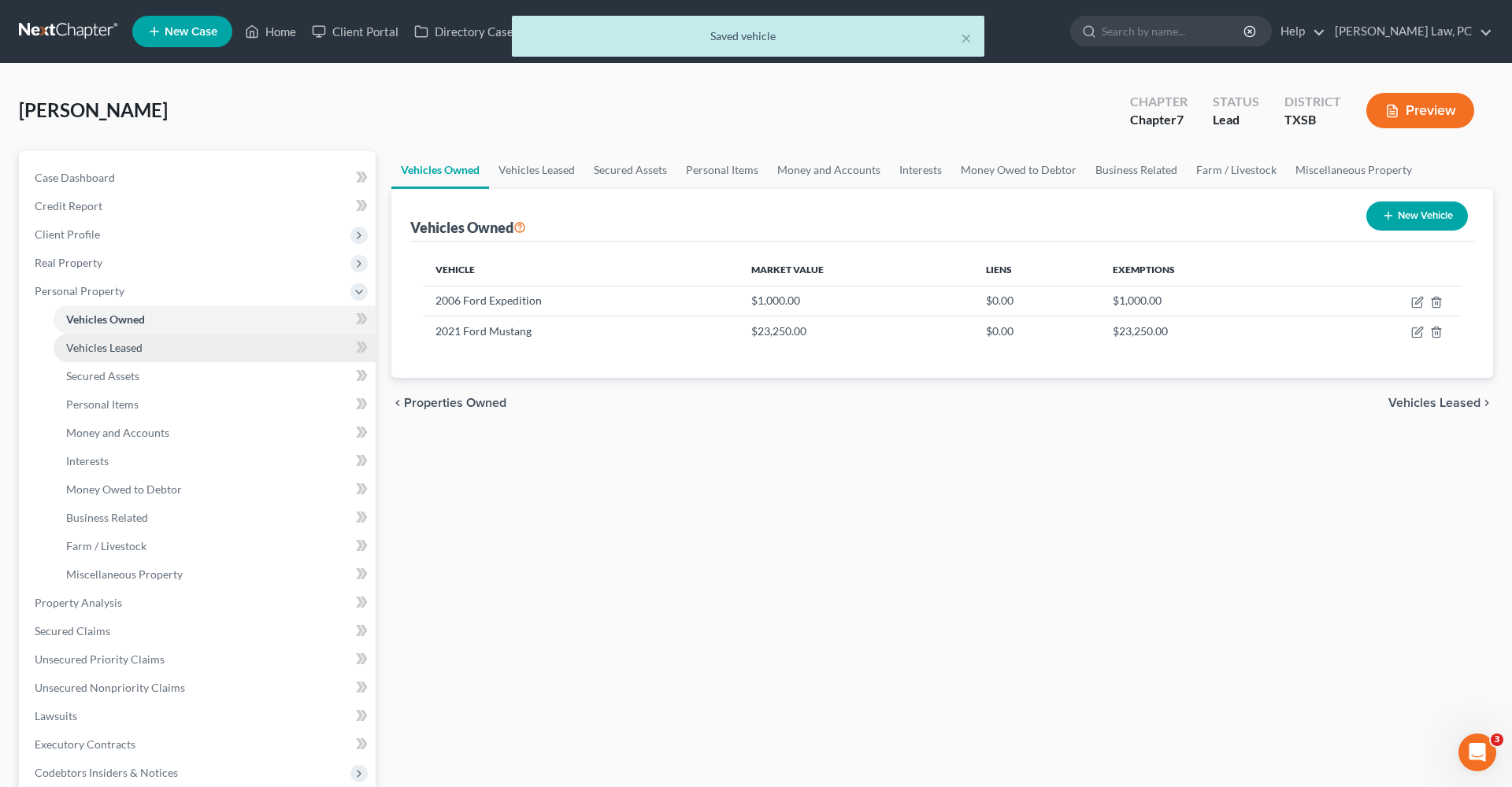
click at [100, 341] on span "Vehicles Leased" at bounding box center [104, 347] width 76 height 13
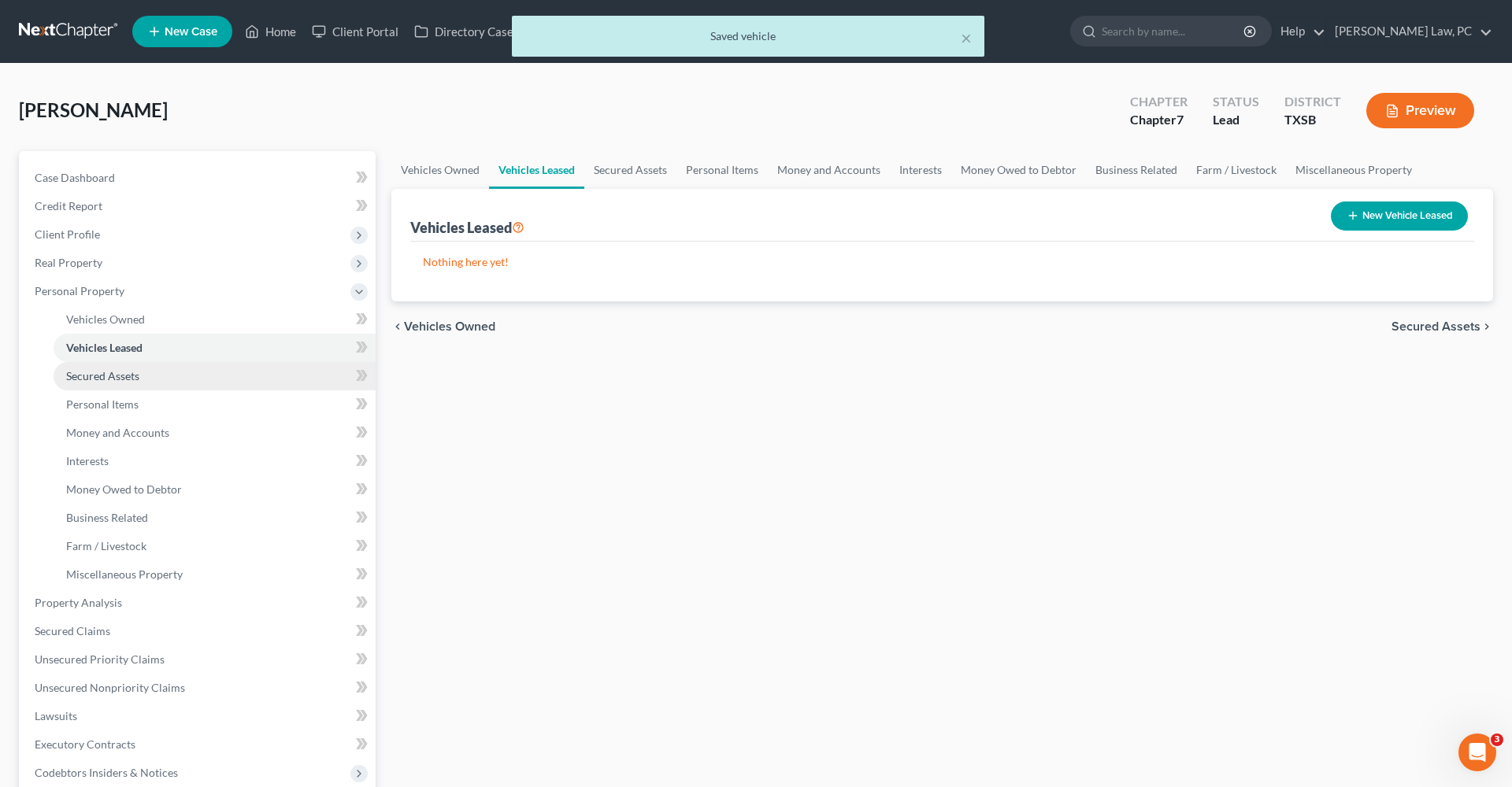
click at [113, 370] on span "Secured Assets" at bounding box center [103, 375] width 73 height 13
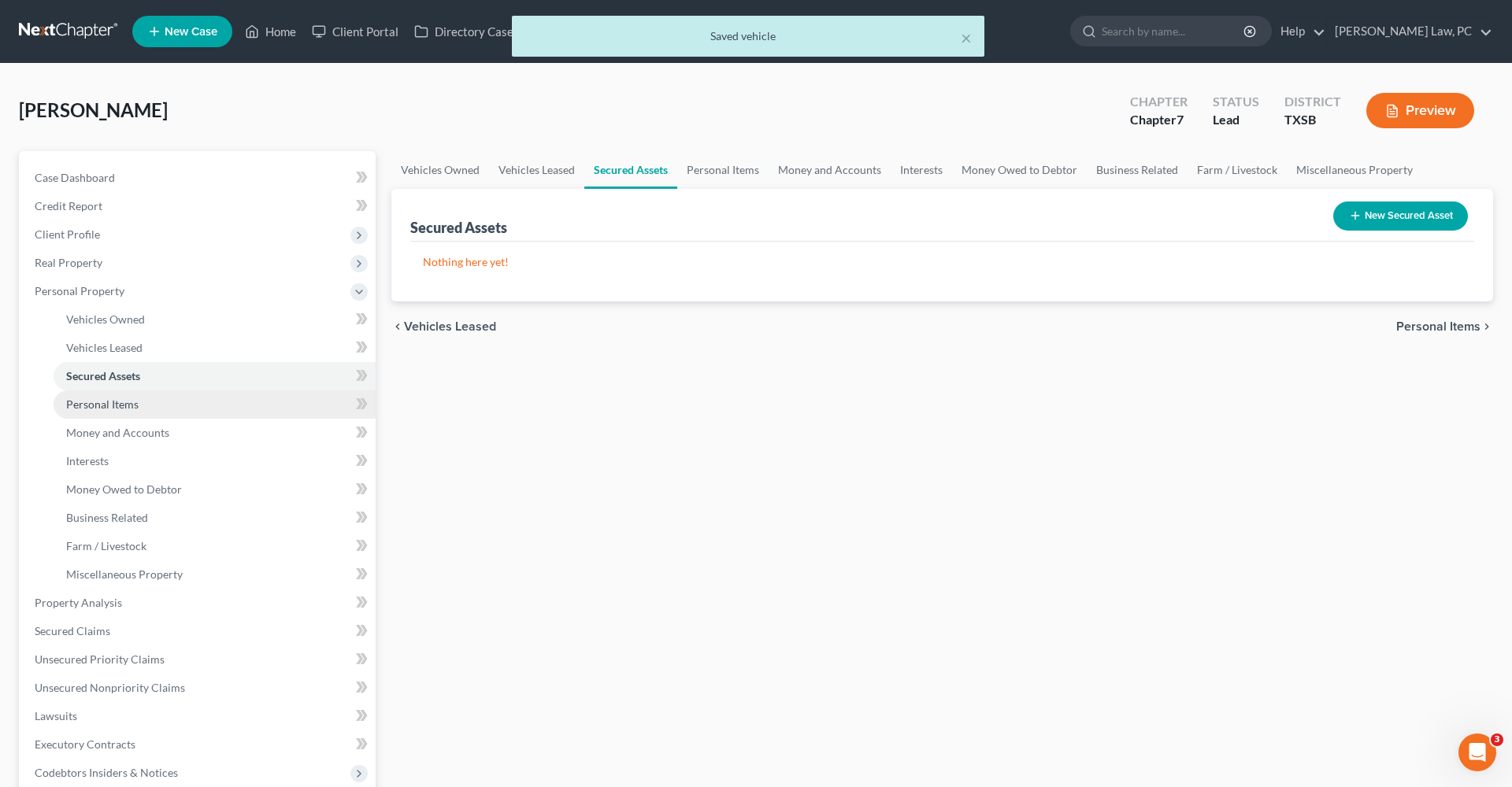
click at [131, 406] on span "Personal Items" at bounding box center [102, 404] width 72 height 13
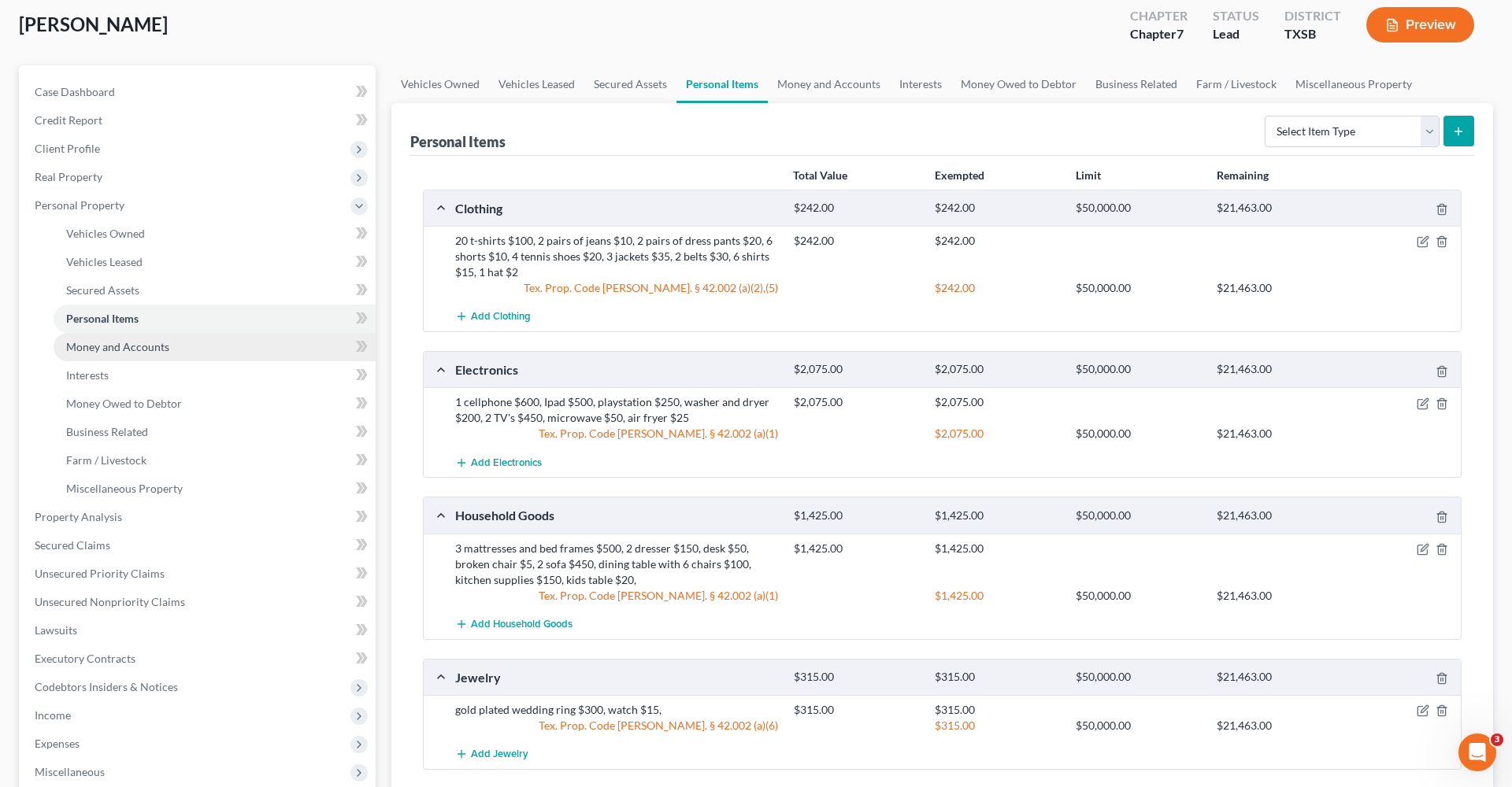
scroll to position [96, 0]
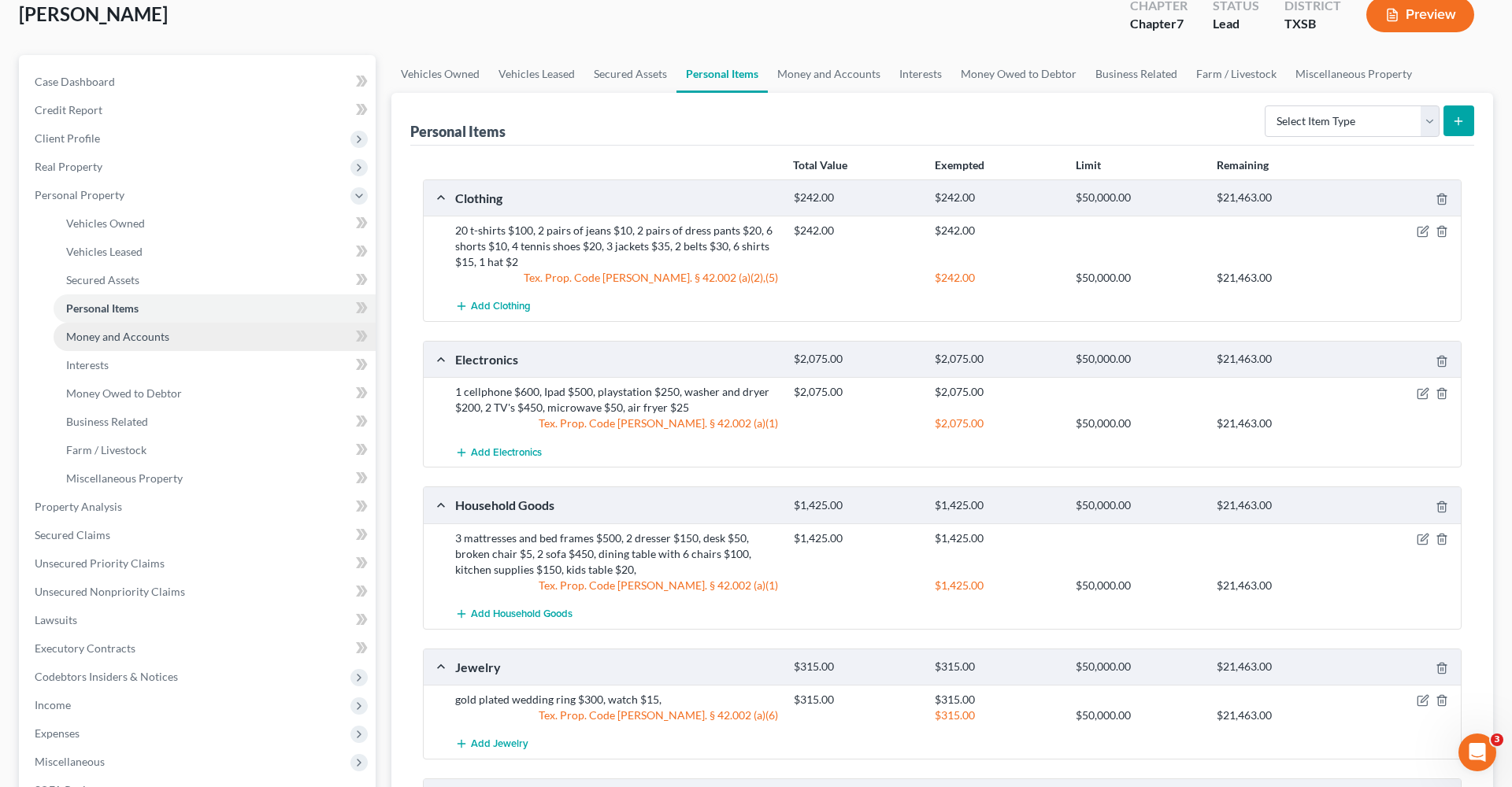
click at [134, 328] on link "Money and Accounts" at bounding box center [214, 337] width 323 height 29
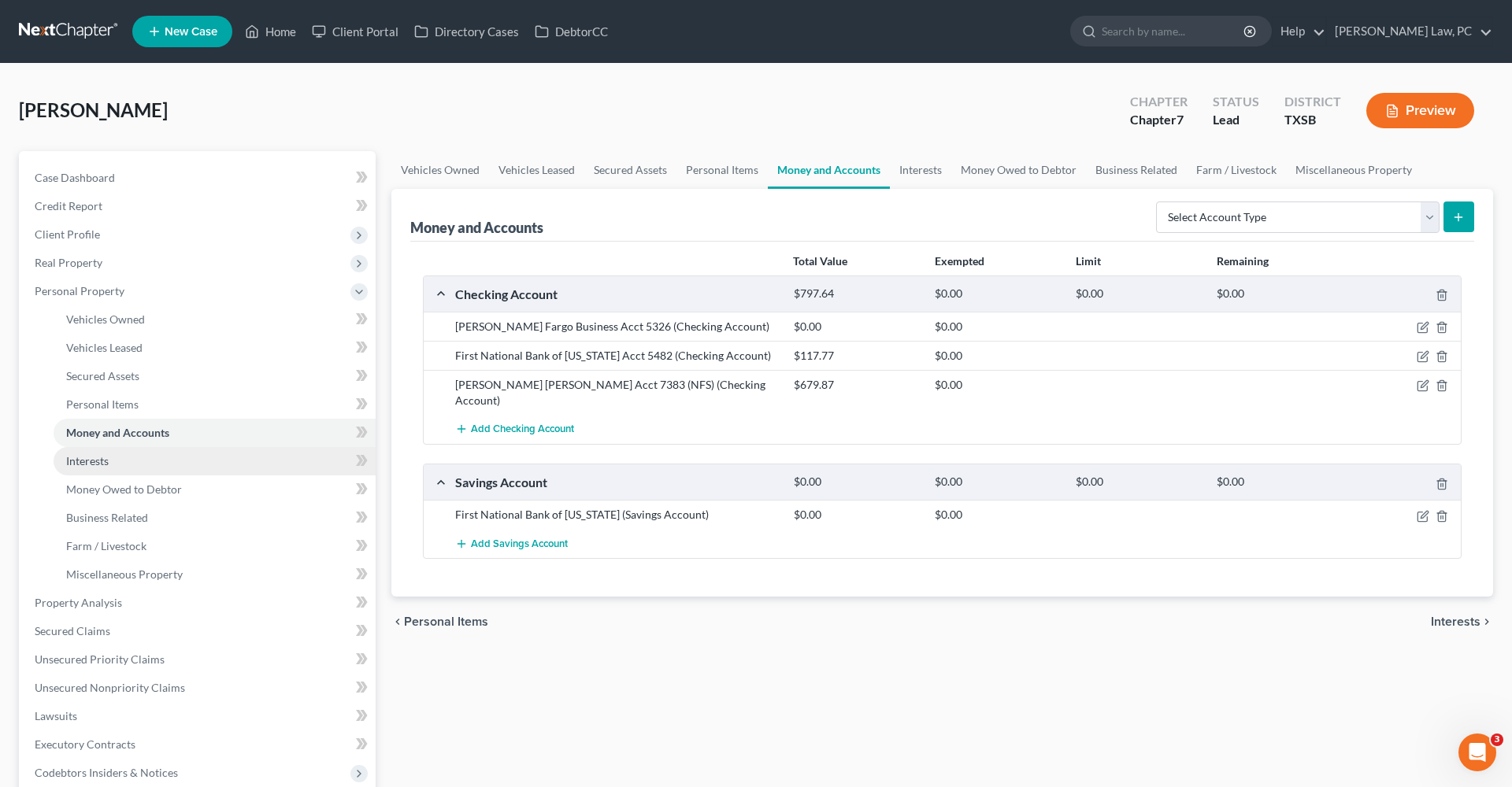
click at [97, 455] on span "Interests" at bounding box center [88, 461] width 43 height 13
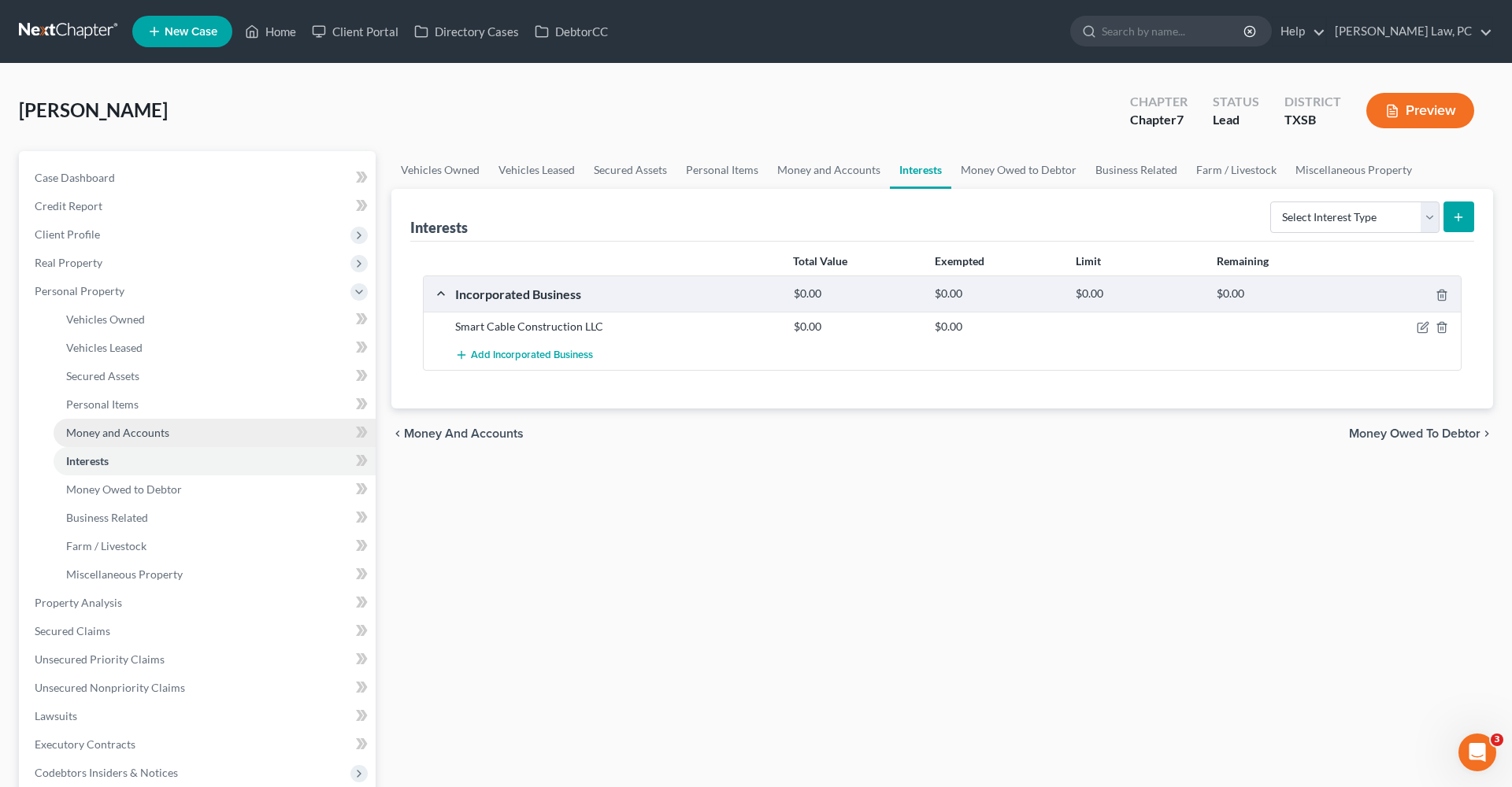
click at [89, 431] on span "Money and Accounts" at bounding box center [117, 432] width 103 height 13
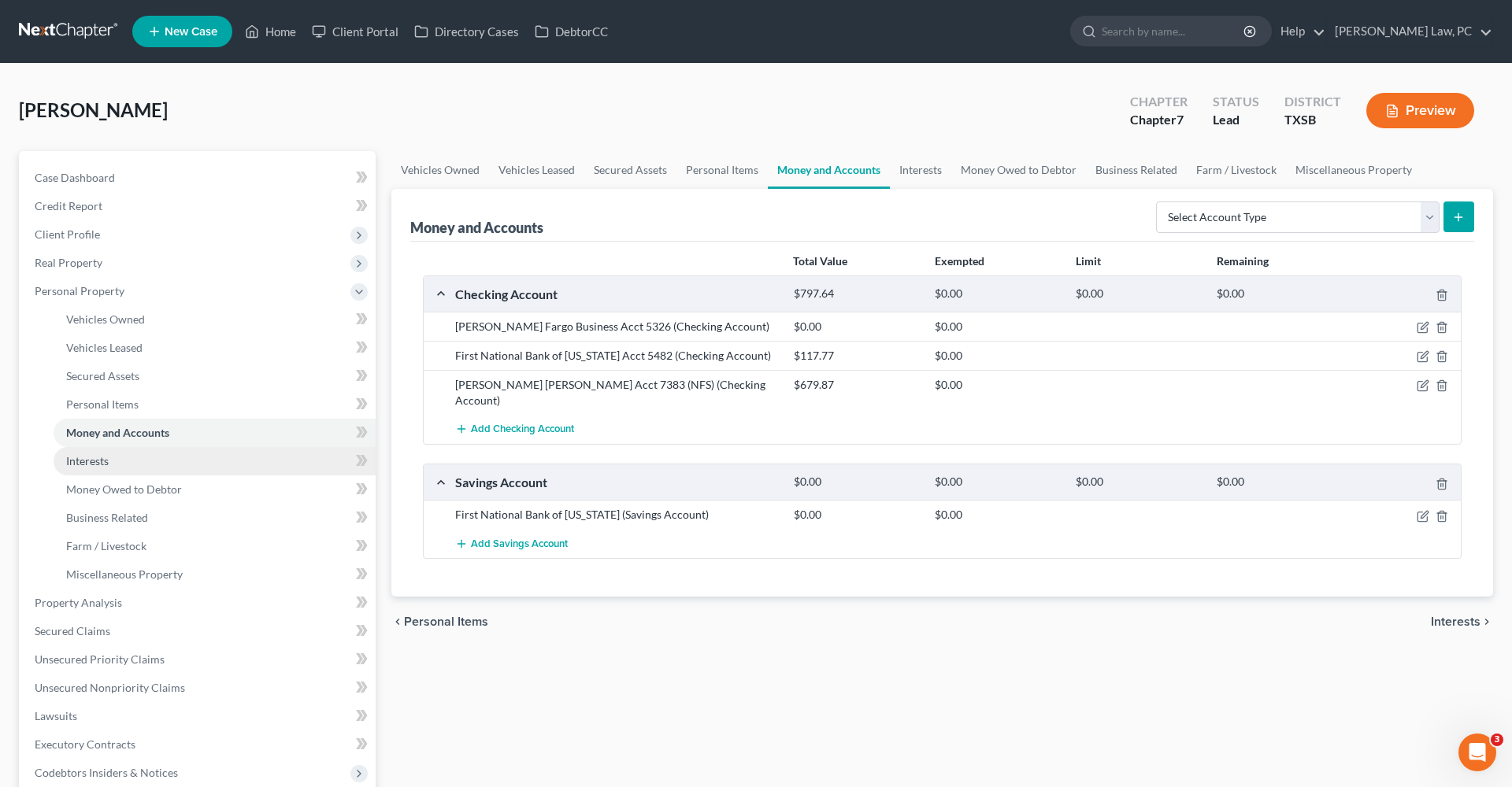
click at [81, 459] on span "Interests" at bounding box center [88, 461] width 43 height 13
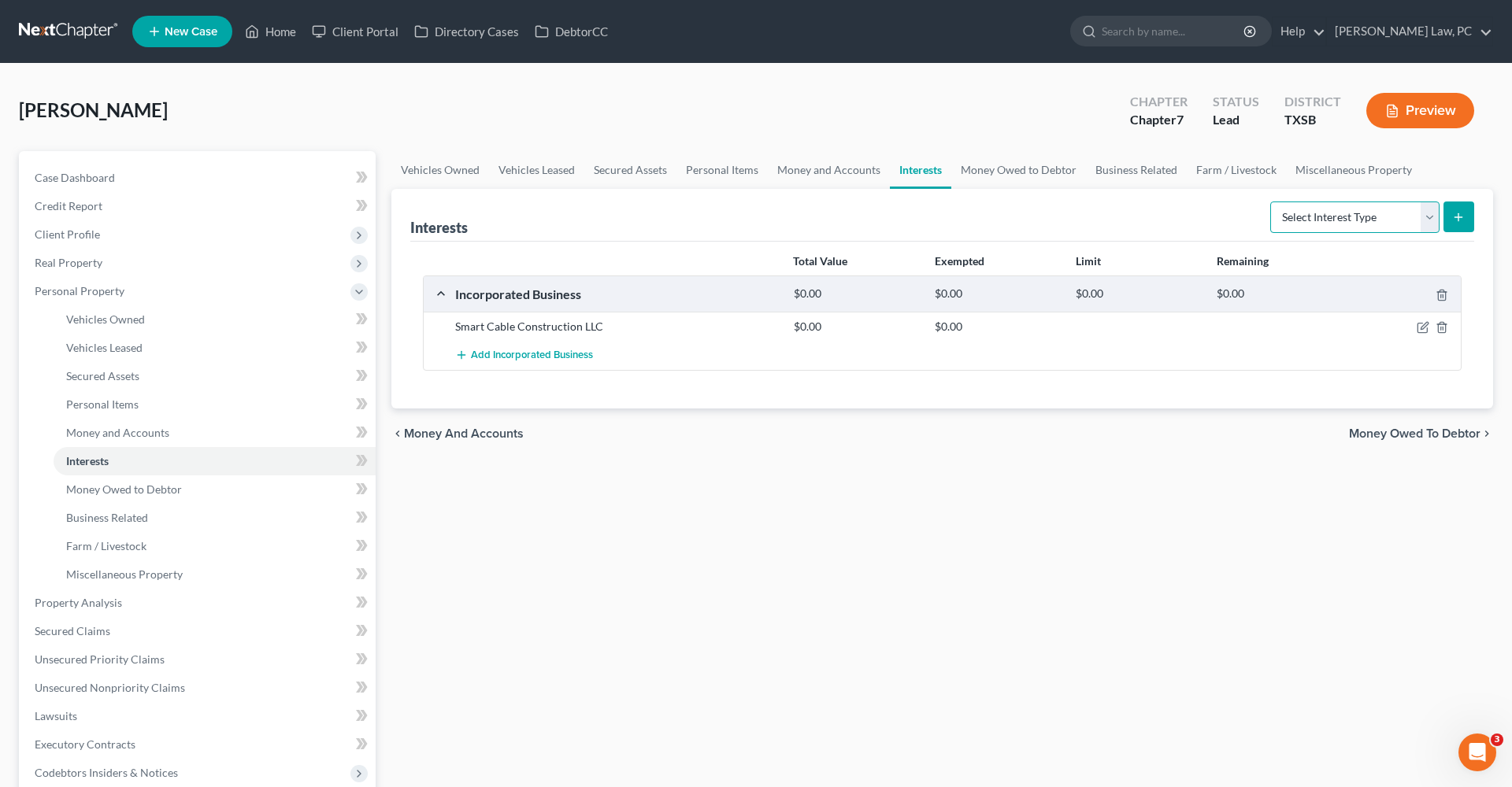
select select "unincorporated_business"
click at [1455, 216] on icon "submit" at bounding box center [1458, 217] width 13 height 13
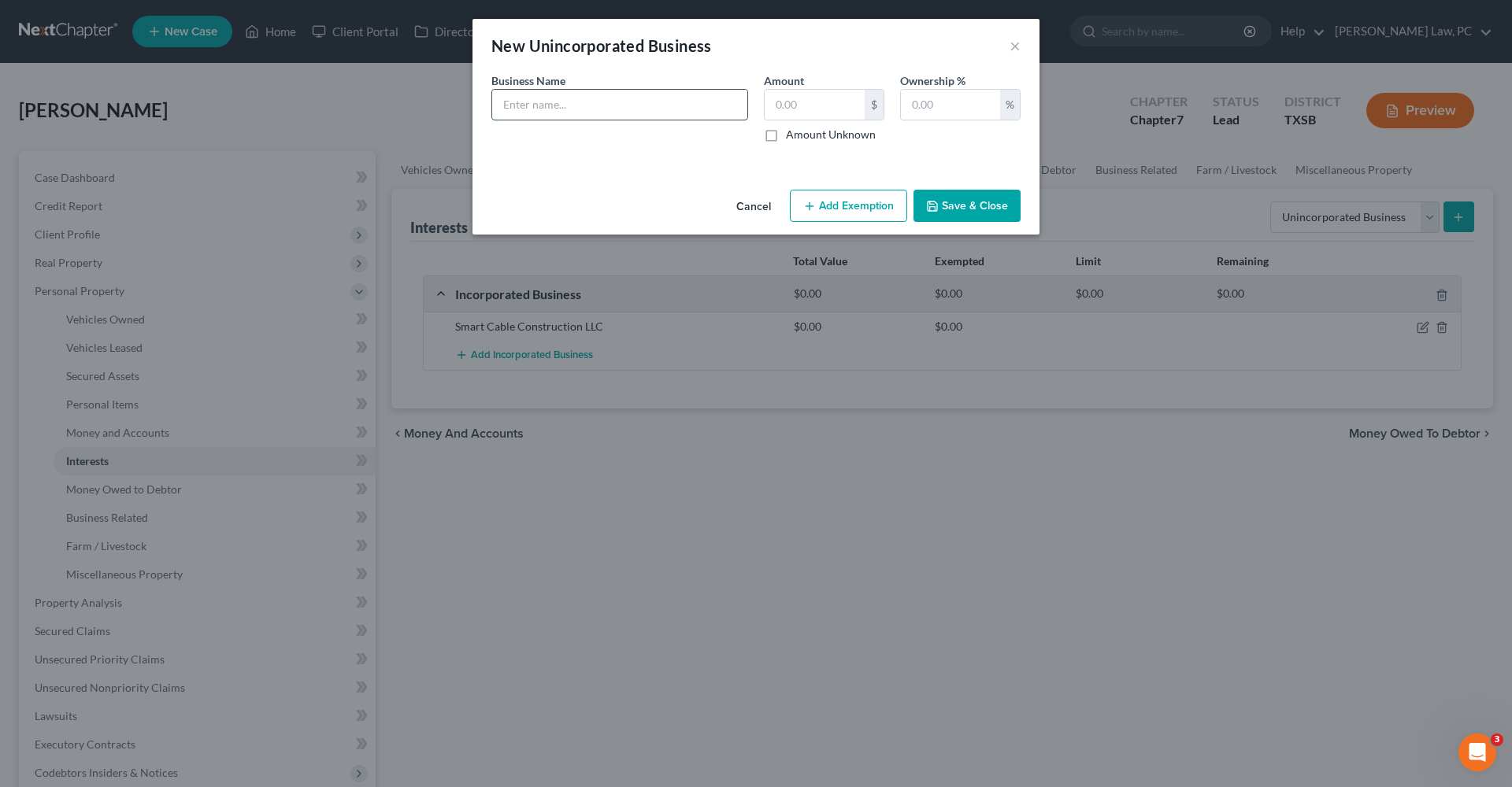
click at [571, 103] on input "text" at bounding box center [620, 104] width 256 height 29
click at [593, 109] on input "DBA Hardy State inspection" at bounding box center [620, 104] width 256 height 29
type input "DBA Hardy State Inspection"
click at [1004, 184] on div "Cancel Add Exemption Save & Close" at bounding box center [756, 209] width 567 height 52
click at [1001, 202] on button "Save & Close" at bounding box center [967, 205] width 107 height 33
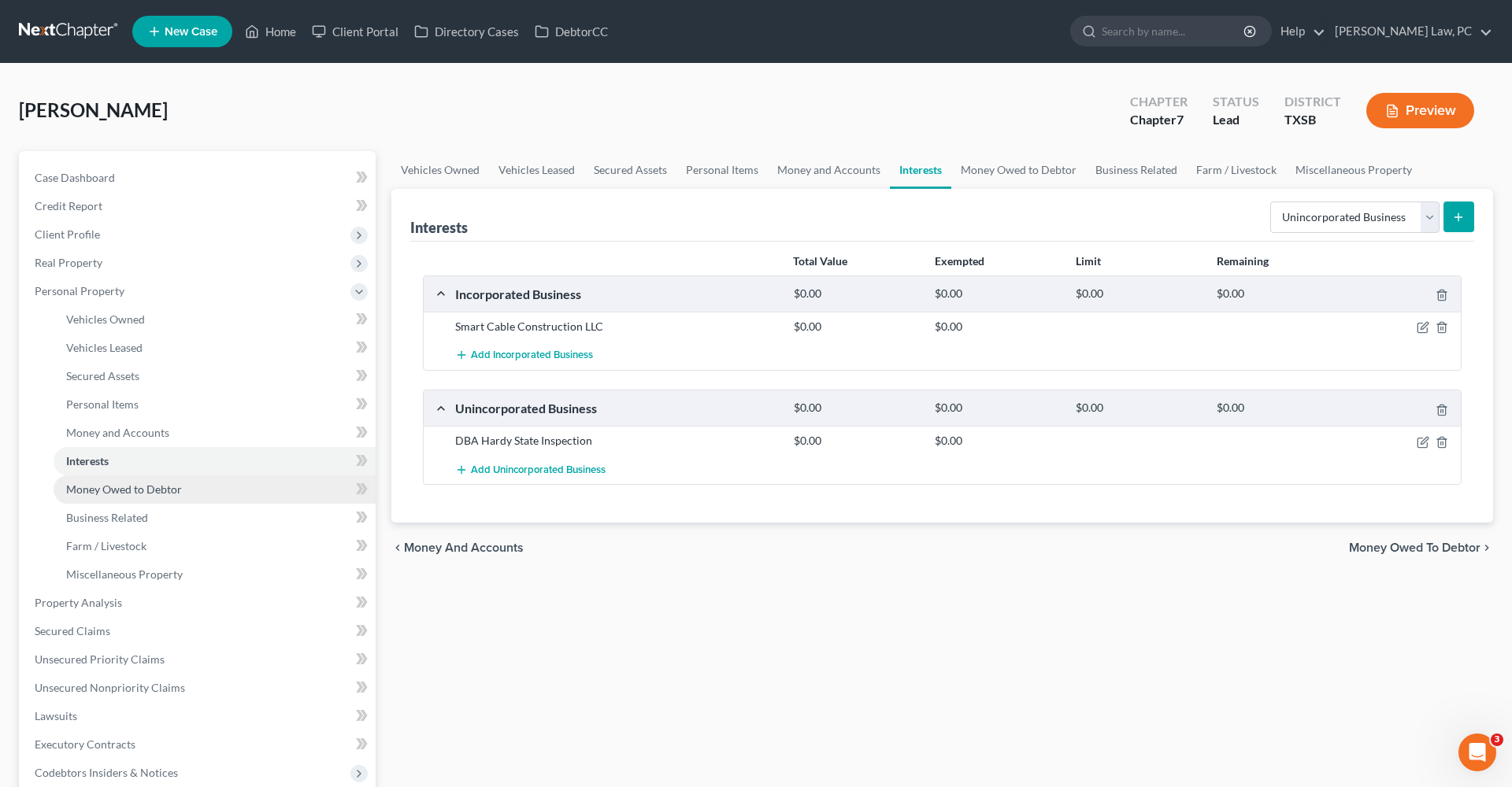
click at [127, 482] on link "Money Owed to Debtor" at bounding box center [214, 490] width 323 height 29
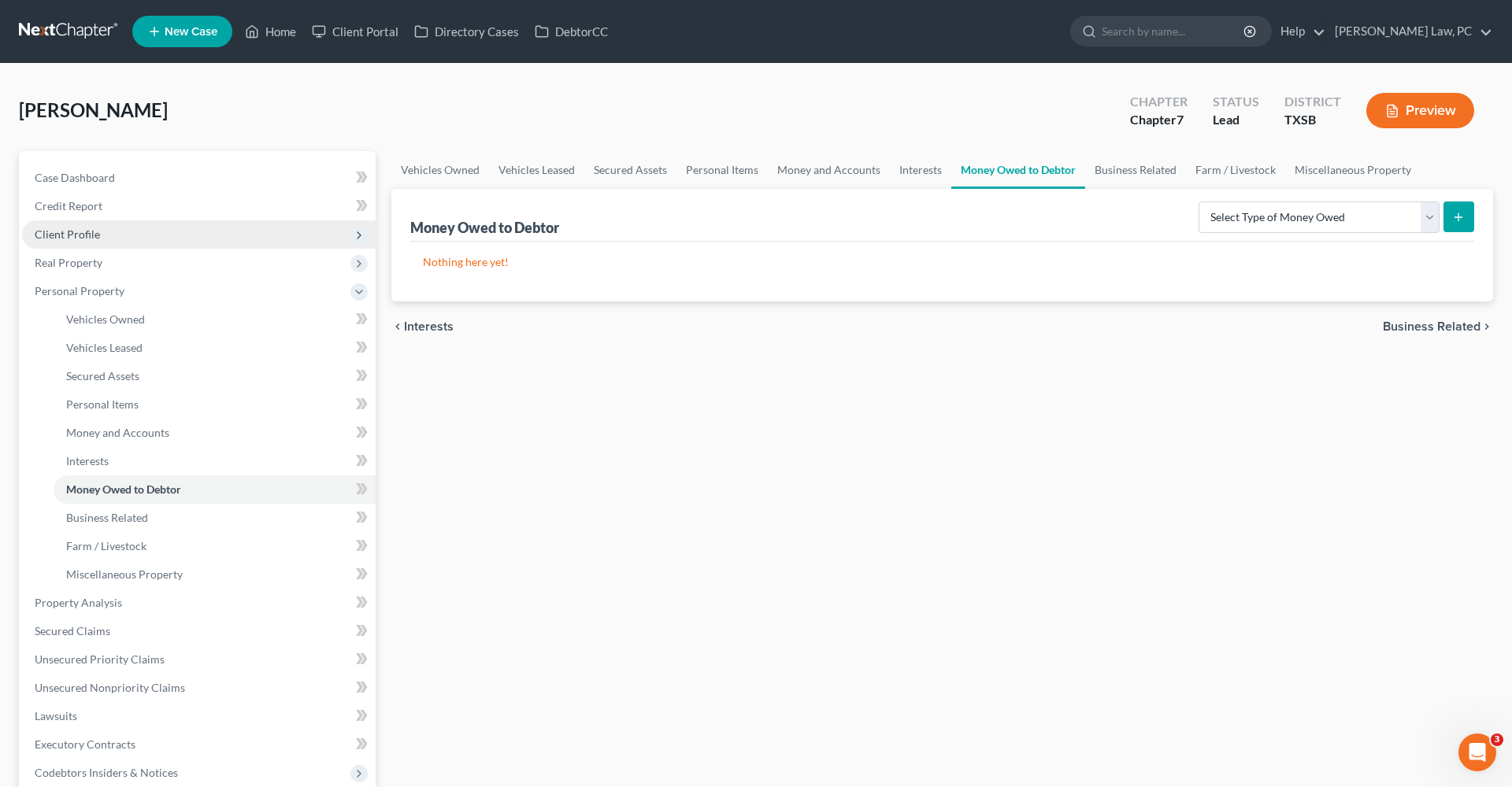
click at [56, 236] on span "Client Profile" at bounding box center [67, 234] width 65 height 13
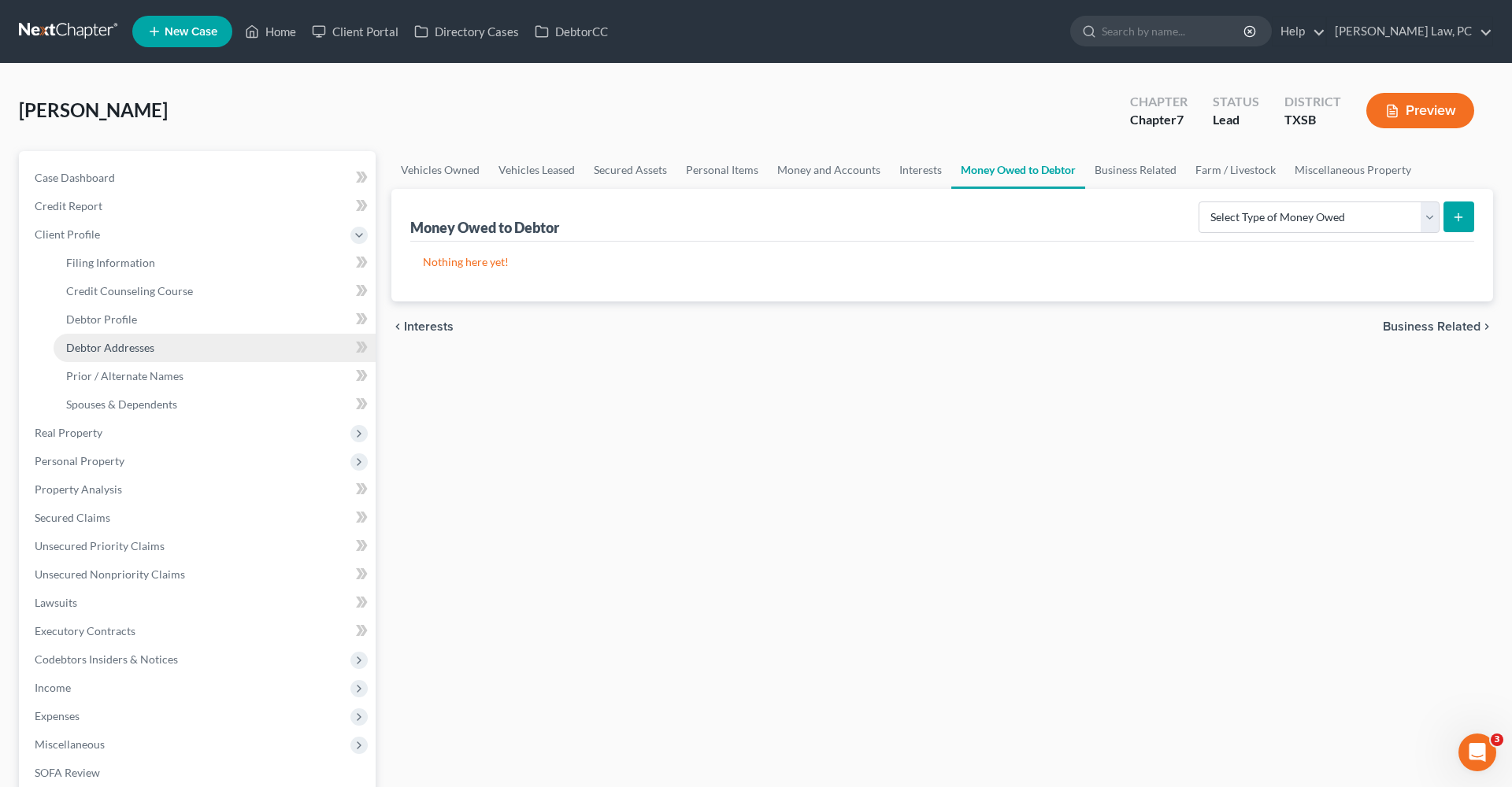
click at [97, 345] on span "Debtor Addresses" at bounding box center [110, 347] width 88 height 13
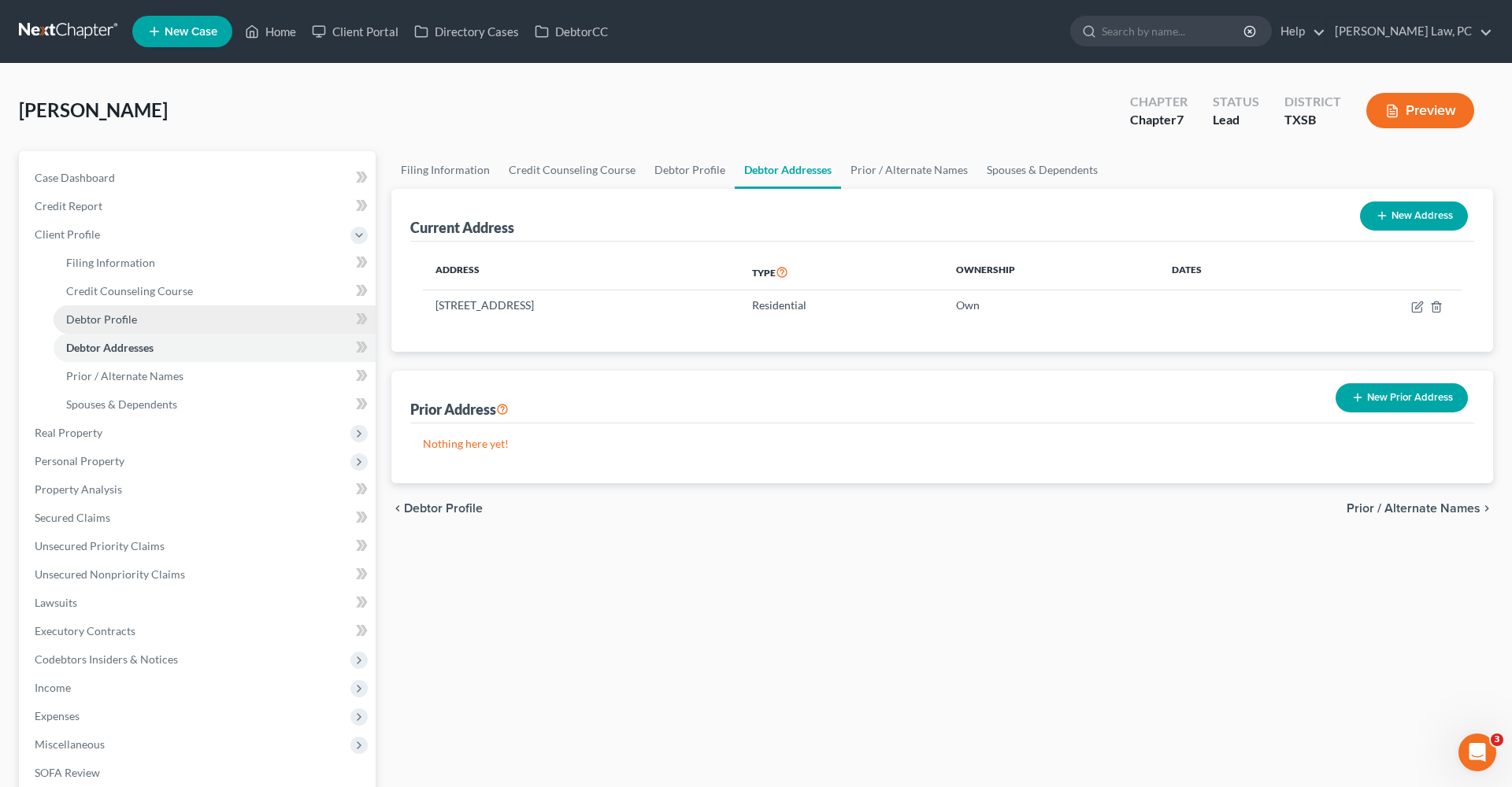
click at [79, 318] on span "Debtor Profile" at bounding box center [101, 319] width 71 height 13
select select "1"
select select "3"
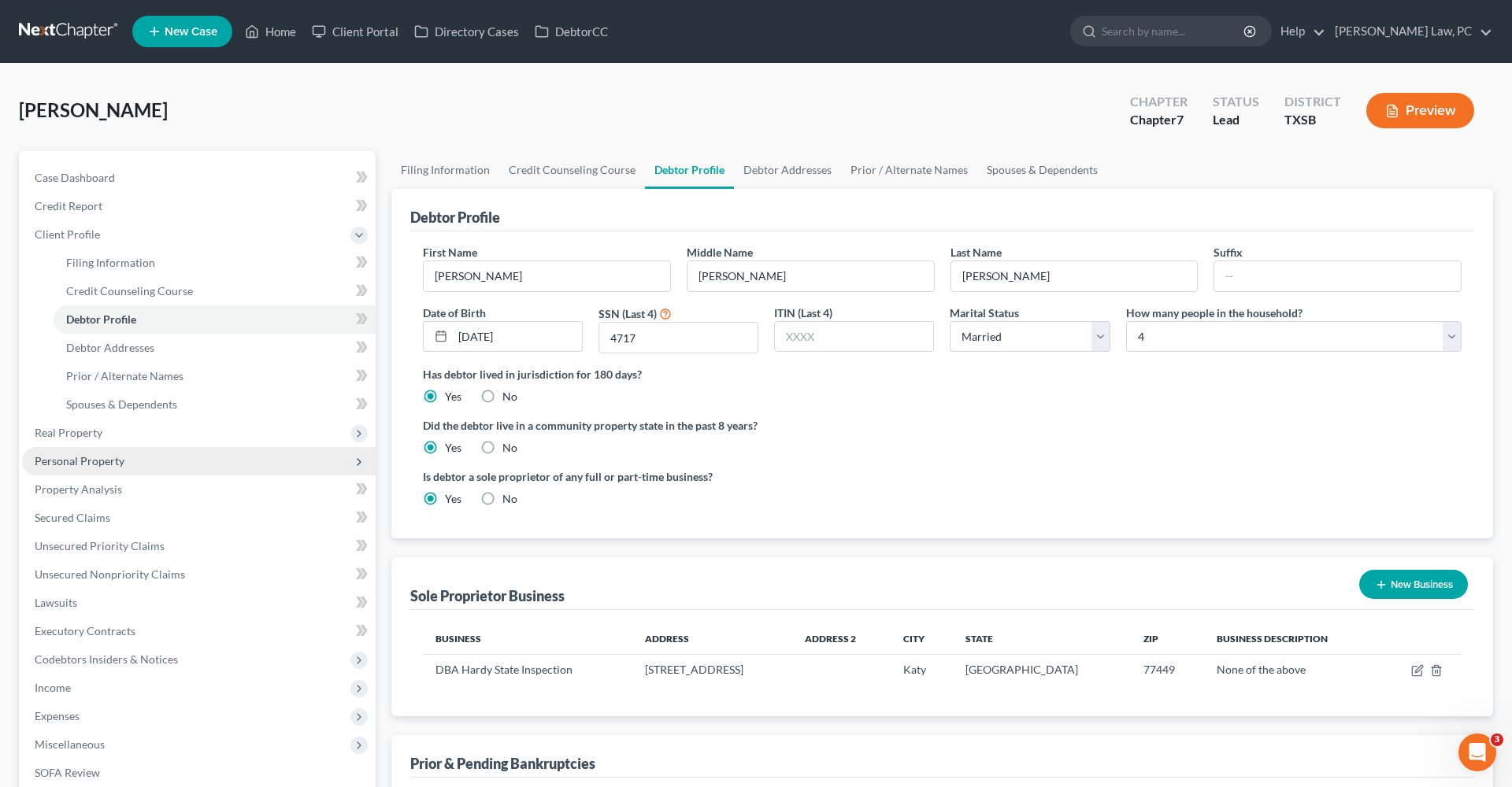
click at [91, 460] on span "Personal Property" at bounding box center [80, 461] width 89 height 13
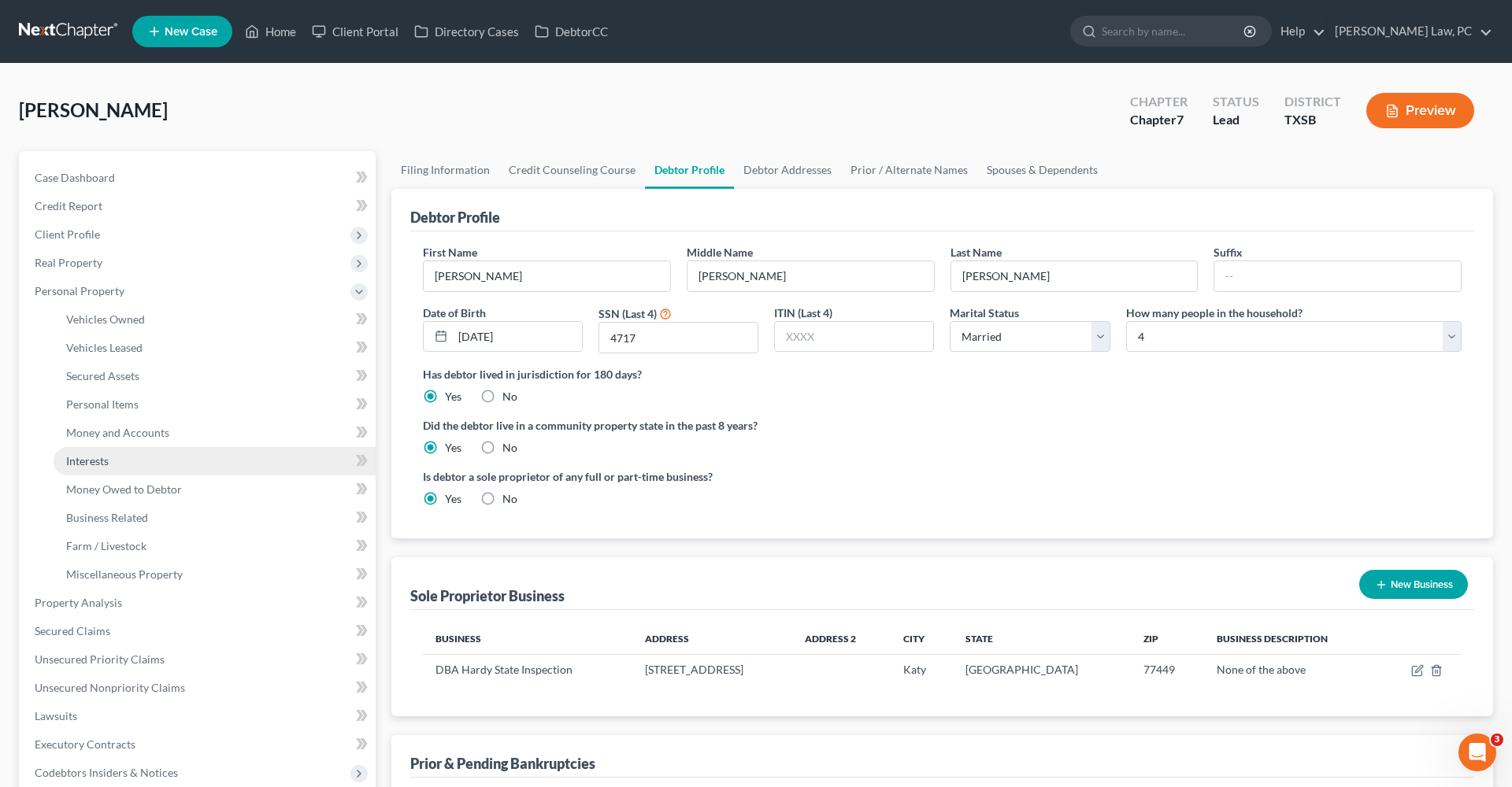
click at [88, 453] on link "Interests" at bounding box center [214, 462] width 323 height 29
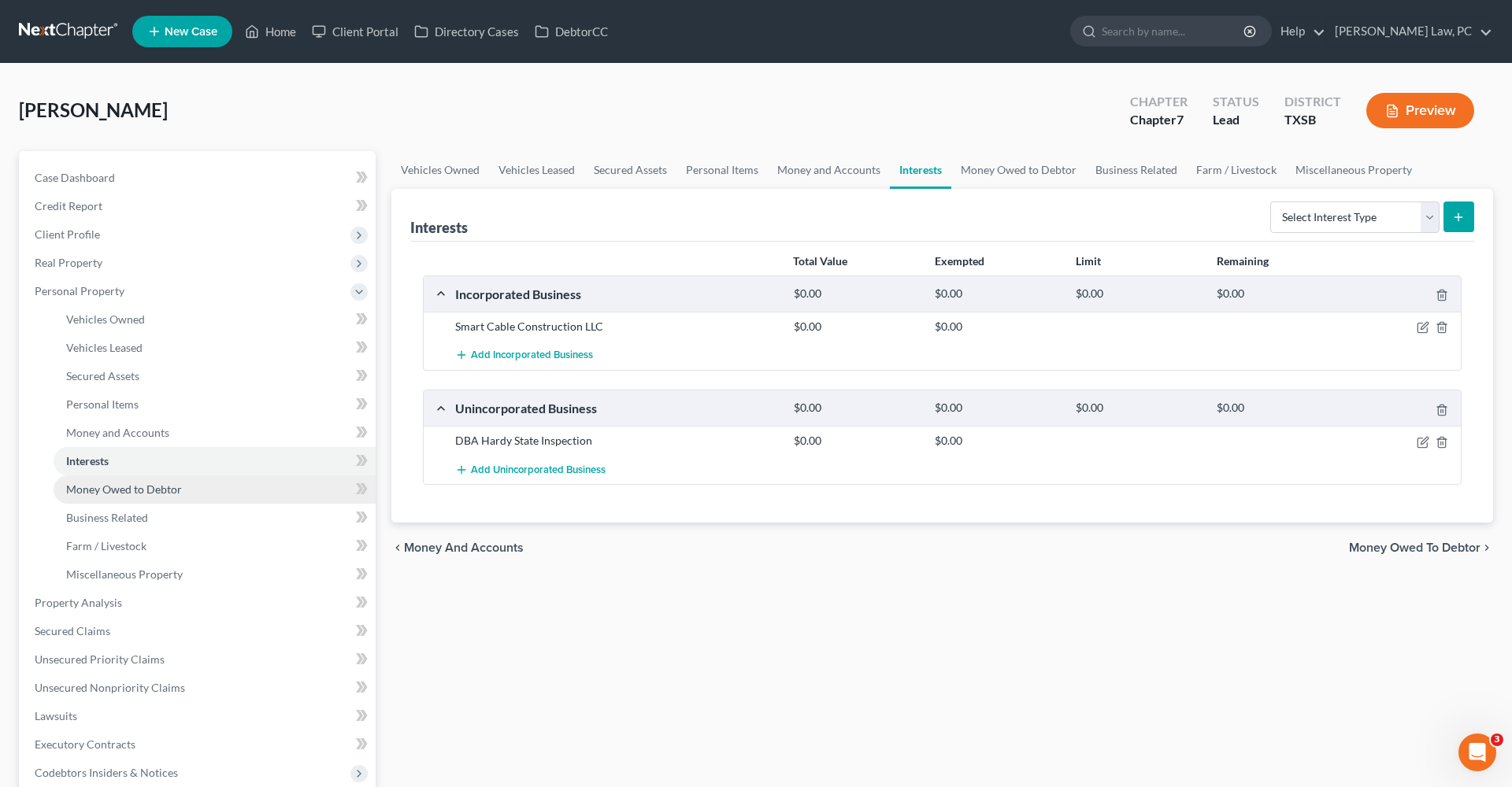
click at [121, 485] on span "Money Owed to Debtor" at bounding box center [124, 489] width 116 height 13
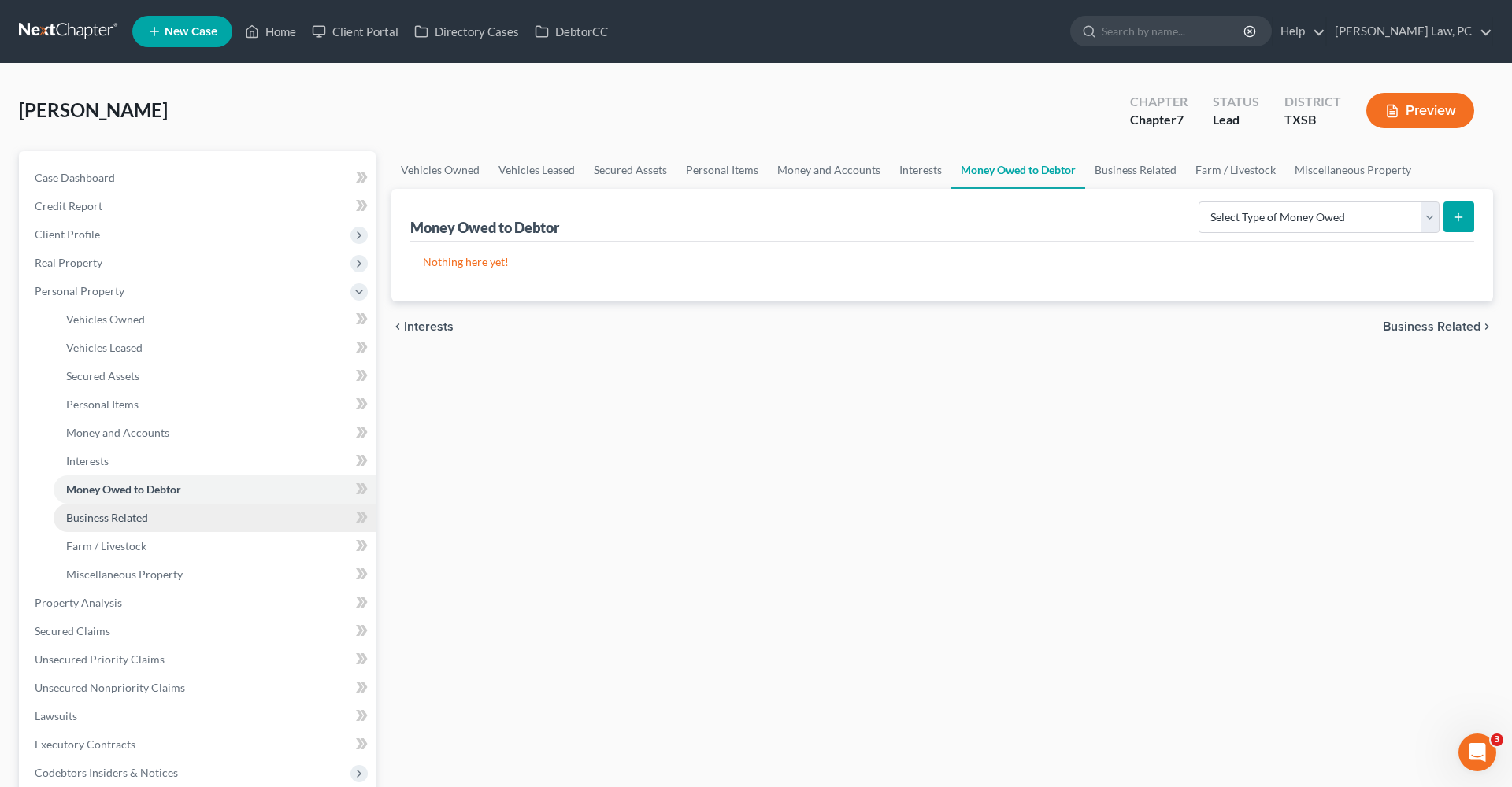
click at [122, 521] on span "Business Related" at bounding box center [107, 517] width 82 height 13
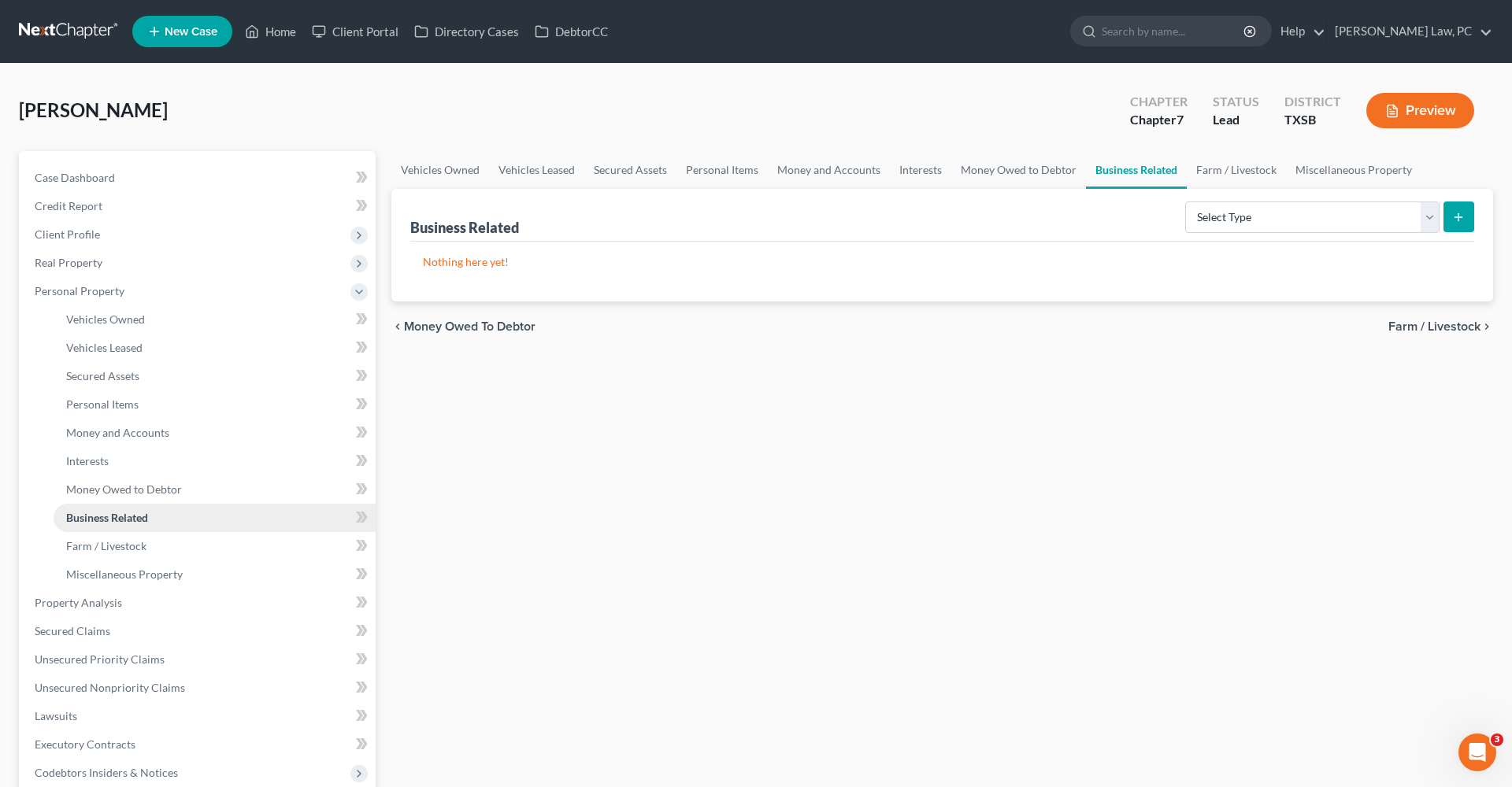
click at [122, 522] on span "Business Related" at bounding box center [107, 517] width 82 height 13
click at [113, 546] on span "Farm / Livestock" at bounding box center [106, 546] width 80 height 13
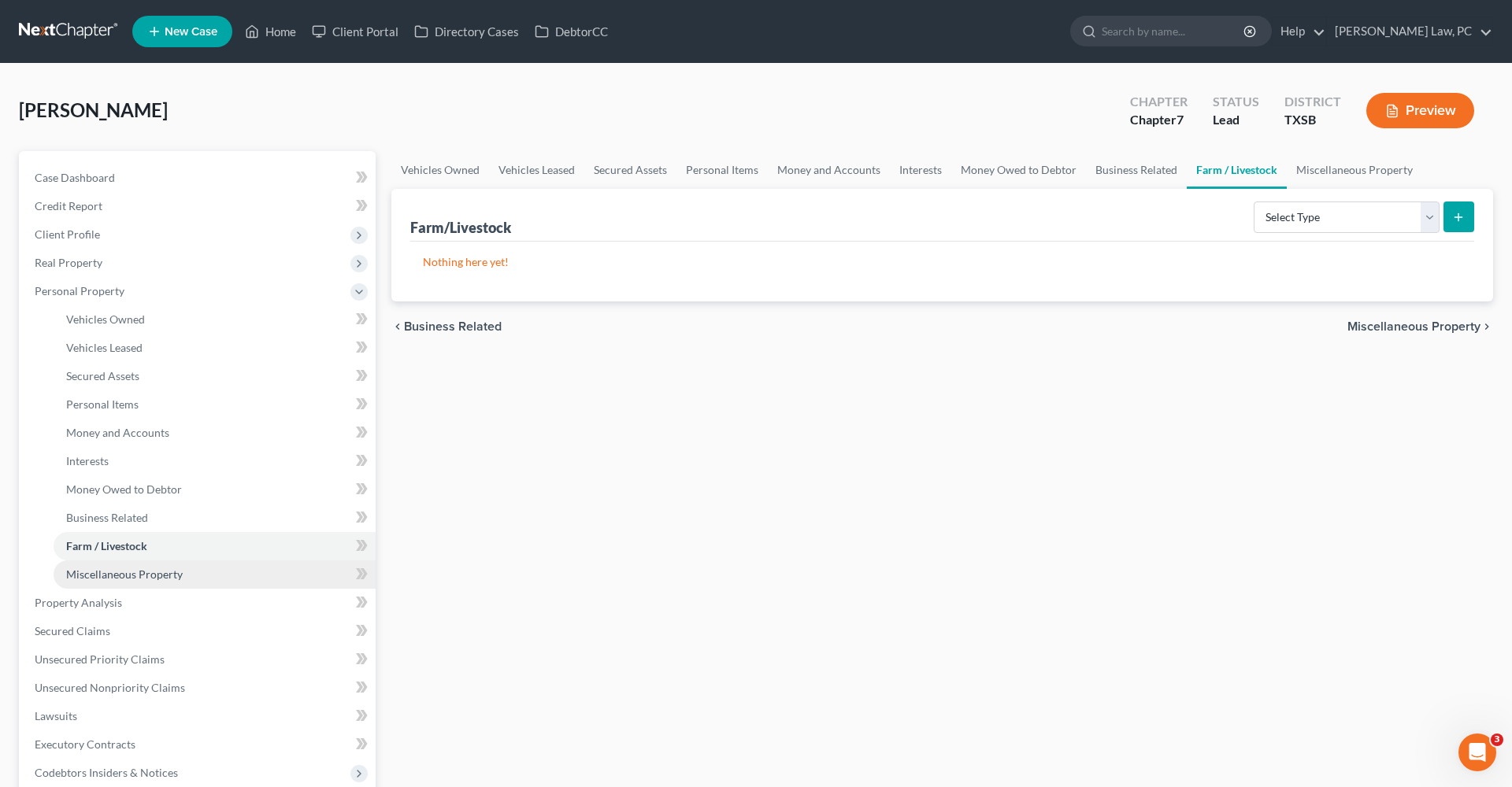
click at [129, 567] on link "Miscellaneous Property" at bounding box center [214, 575] width 323 height 29
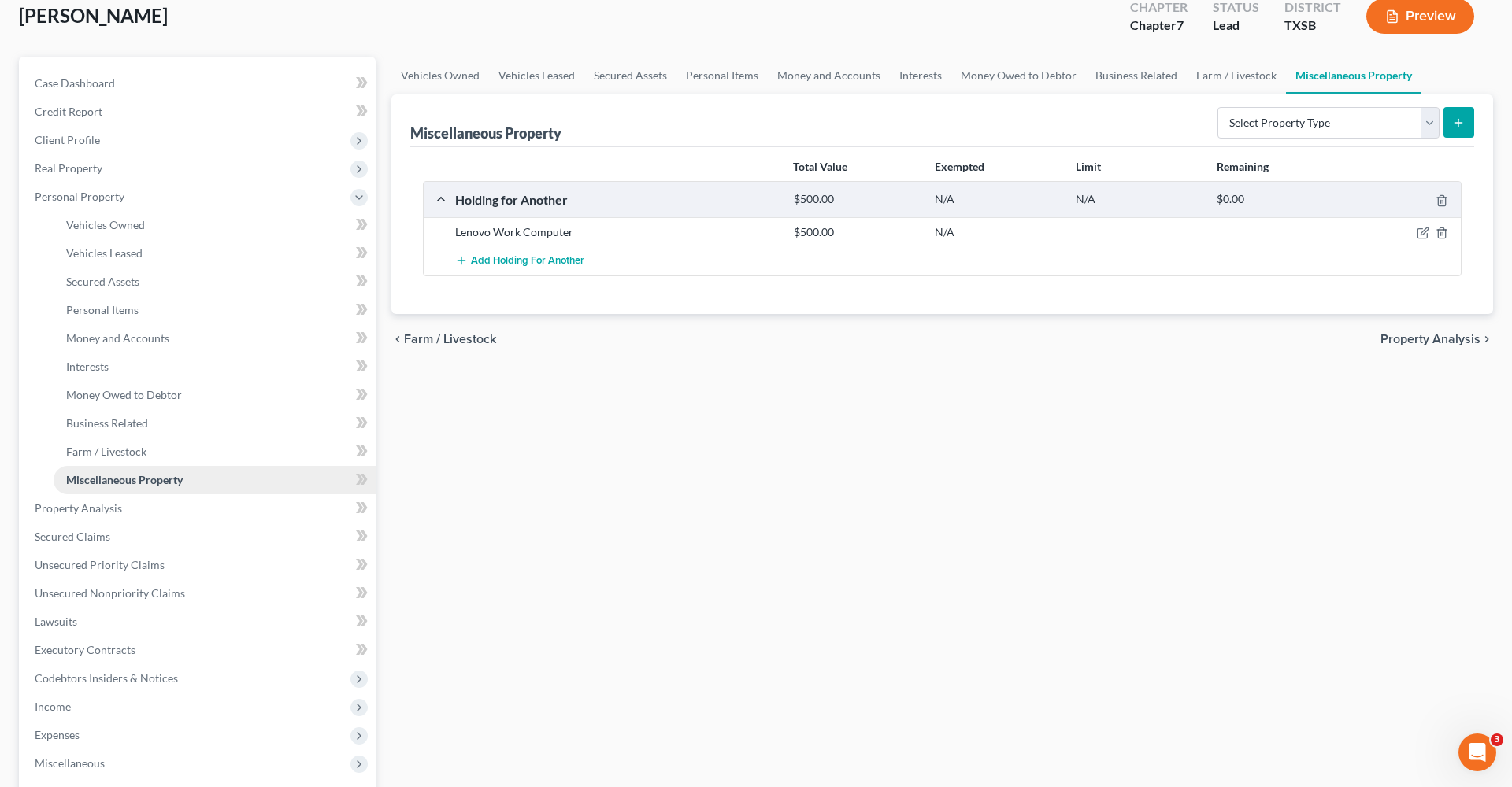
scroll to position [107, 0]
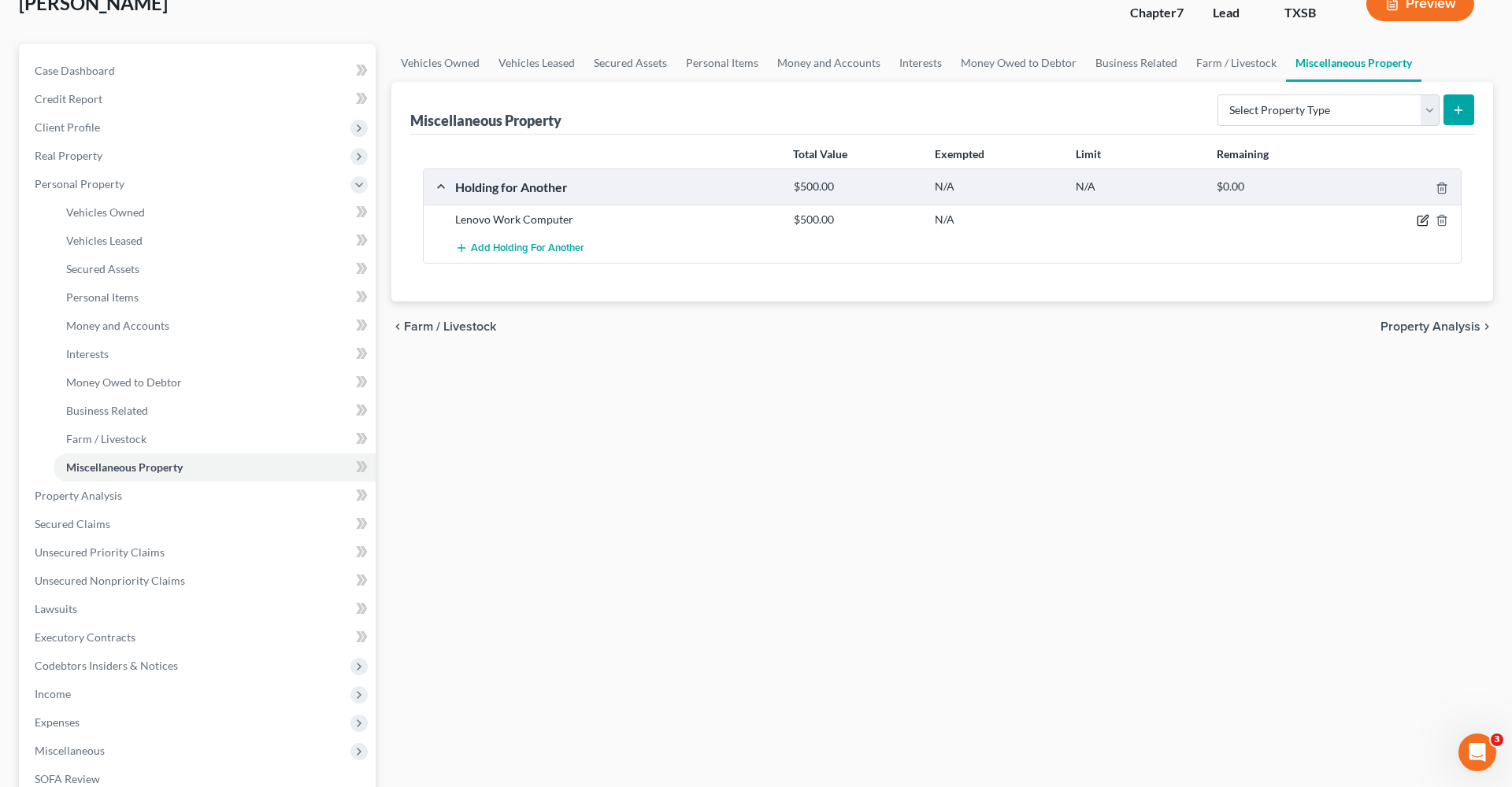
click at [1424, 220] on icon "button" at bounding box center [1424, 221] width 13 height 13
select select "45"
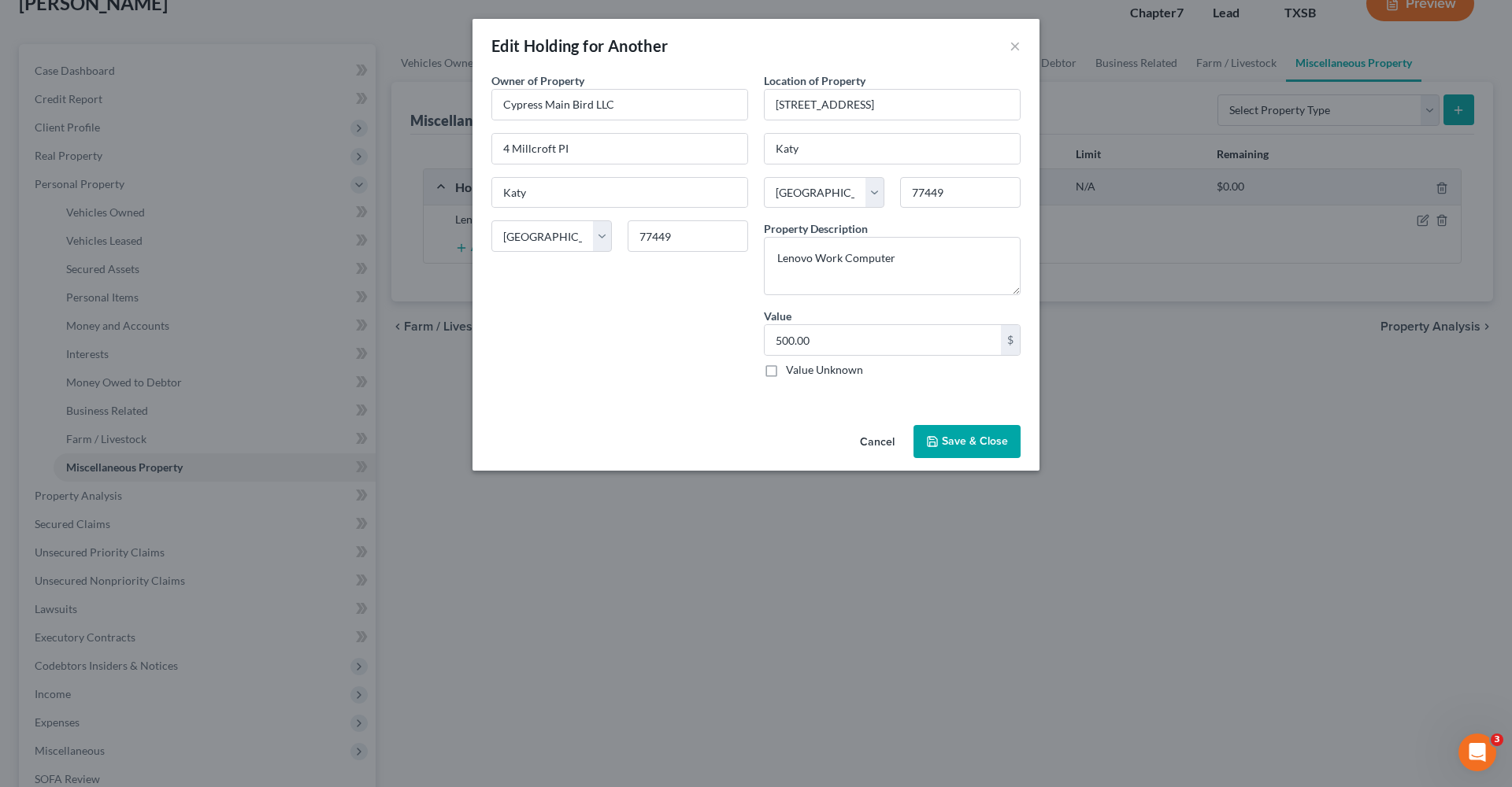
click at [951, 443] on button "Save & Close" at bounding box center [967, 441] width 107 height 33
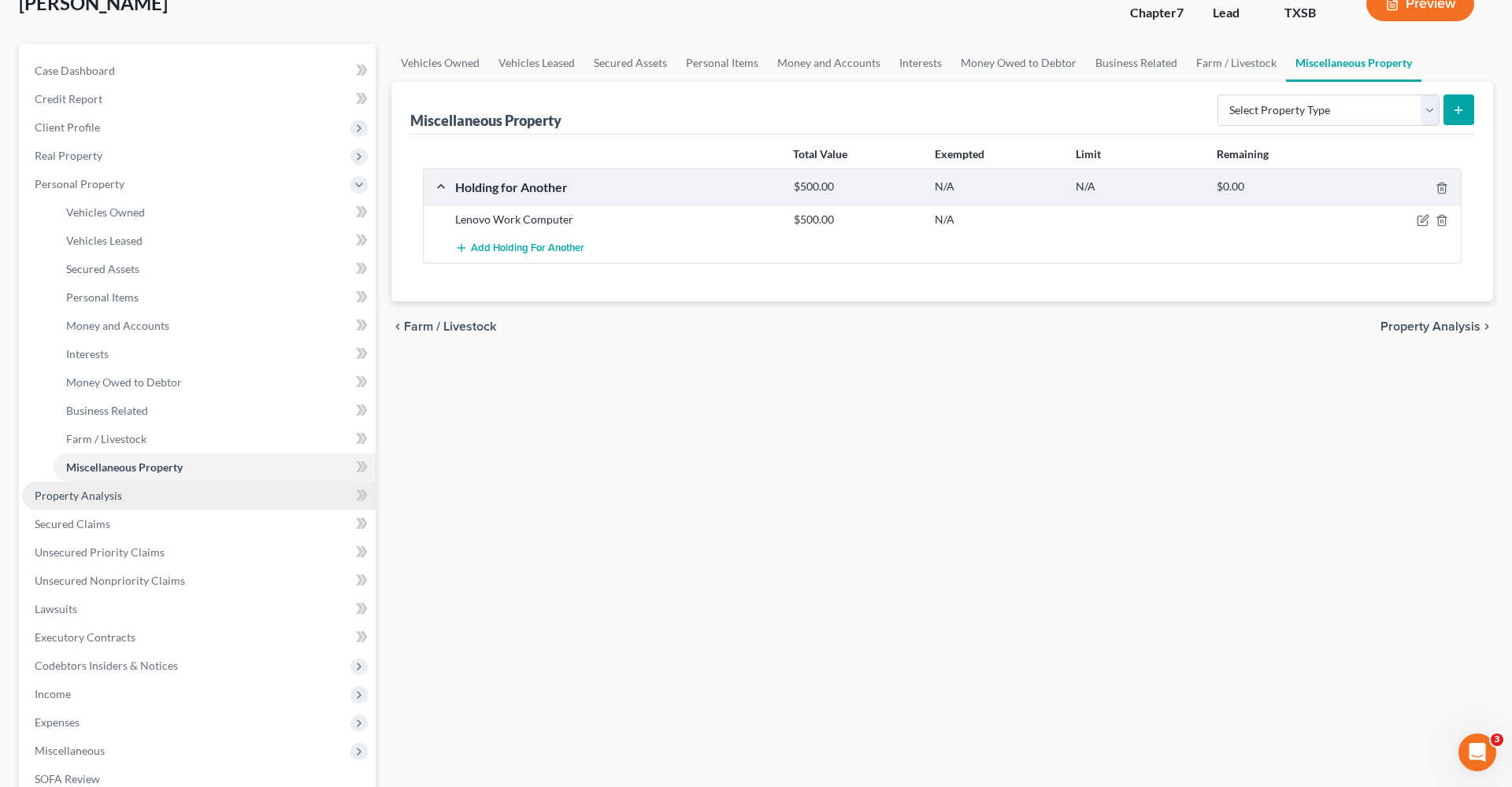
click at [77, 495] on span "Property Analysis" at bounding box center [79, 495] width 88 height 13
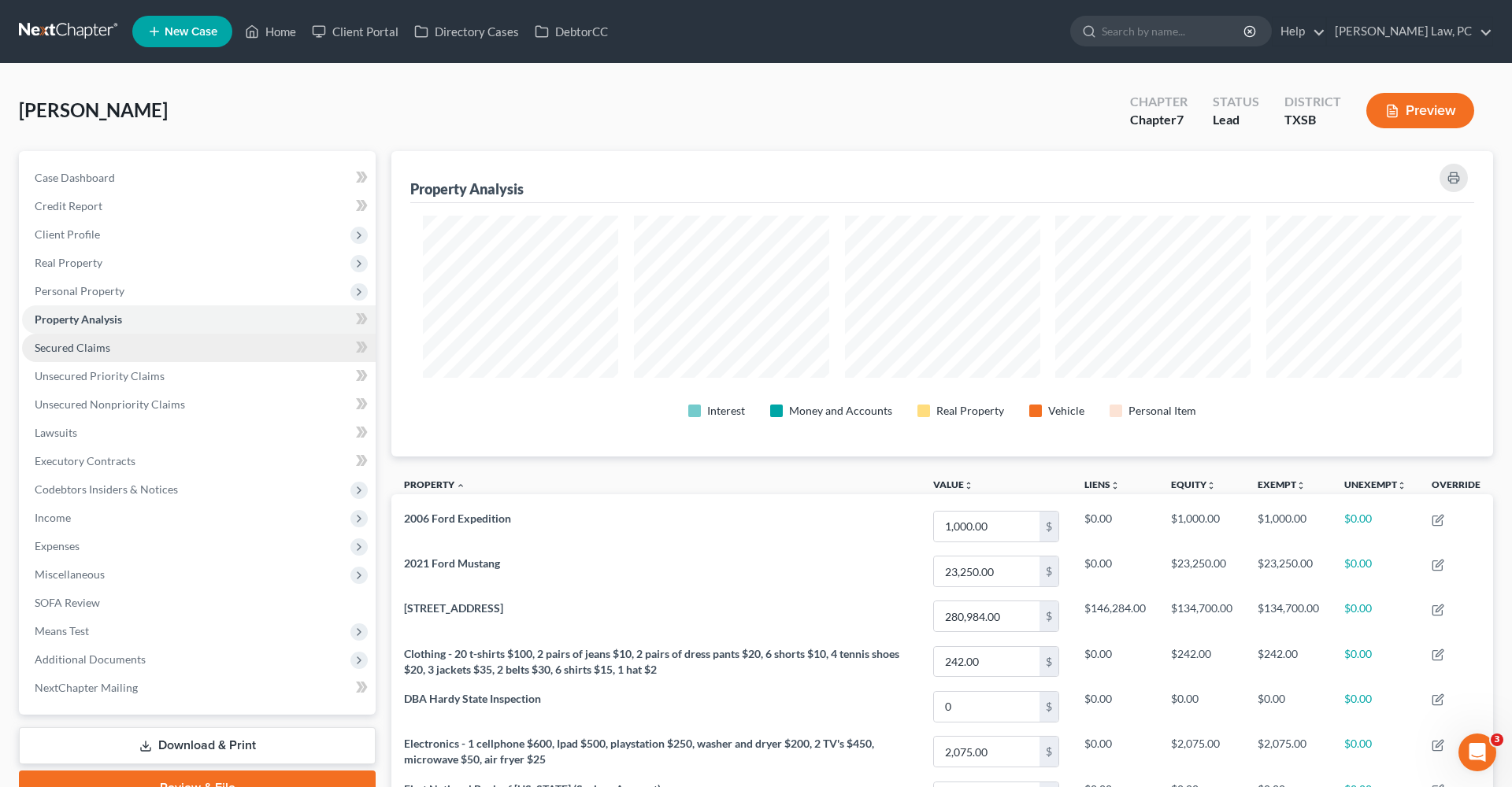
click at [80, 350] on span "Secured Claims" at bounding box center [72, 347] width 76 height 13
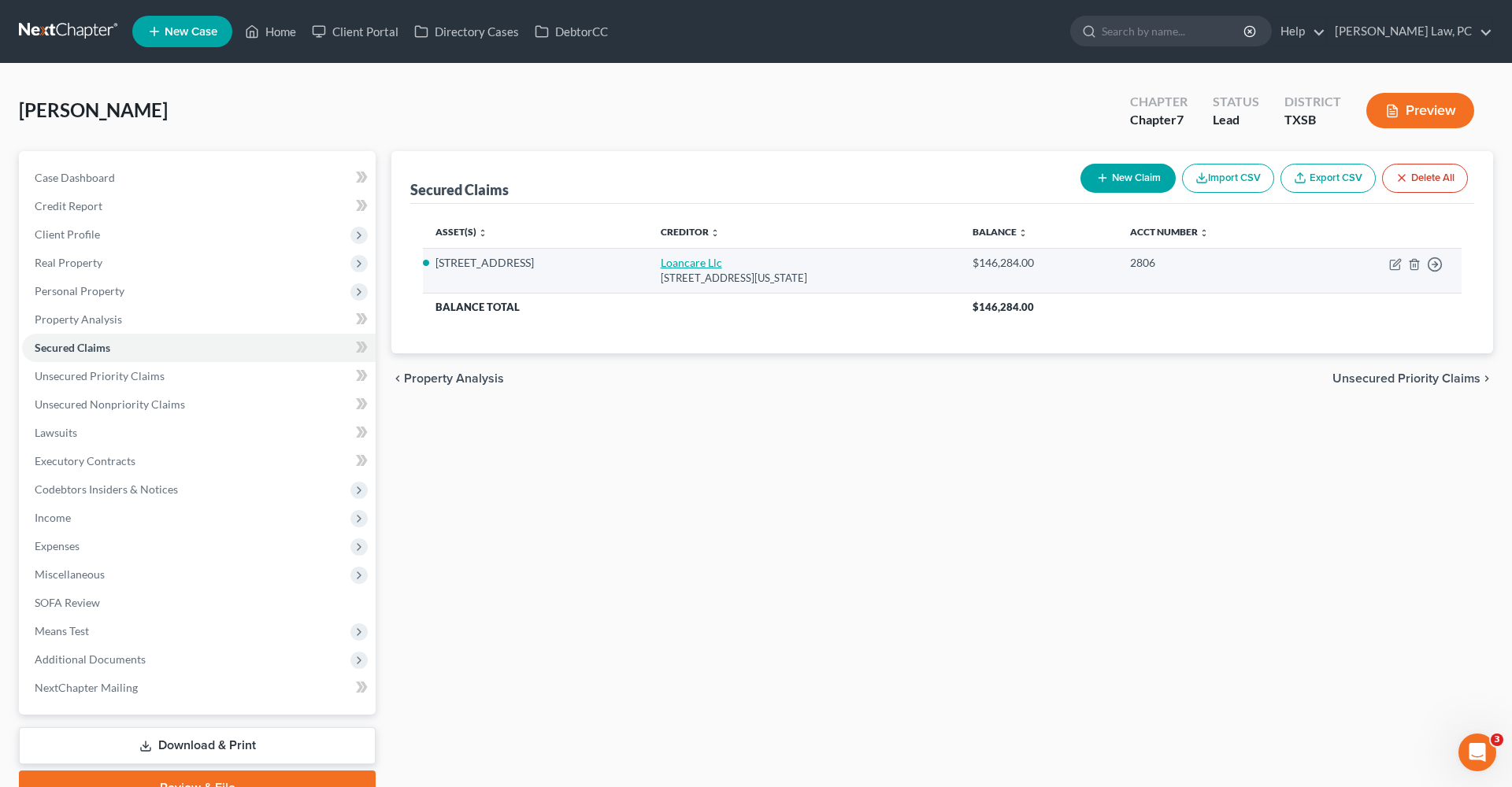
click at [672, 262] on link "Loancare Llc" at bounding box center [692, 262] width 62 height 13
select select "48"
select select "3"
select select "2"
select select "0"
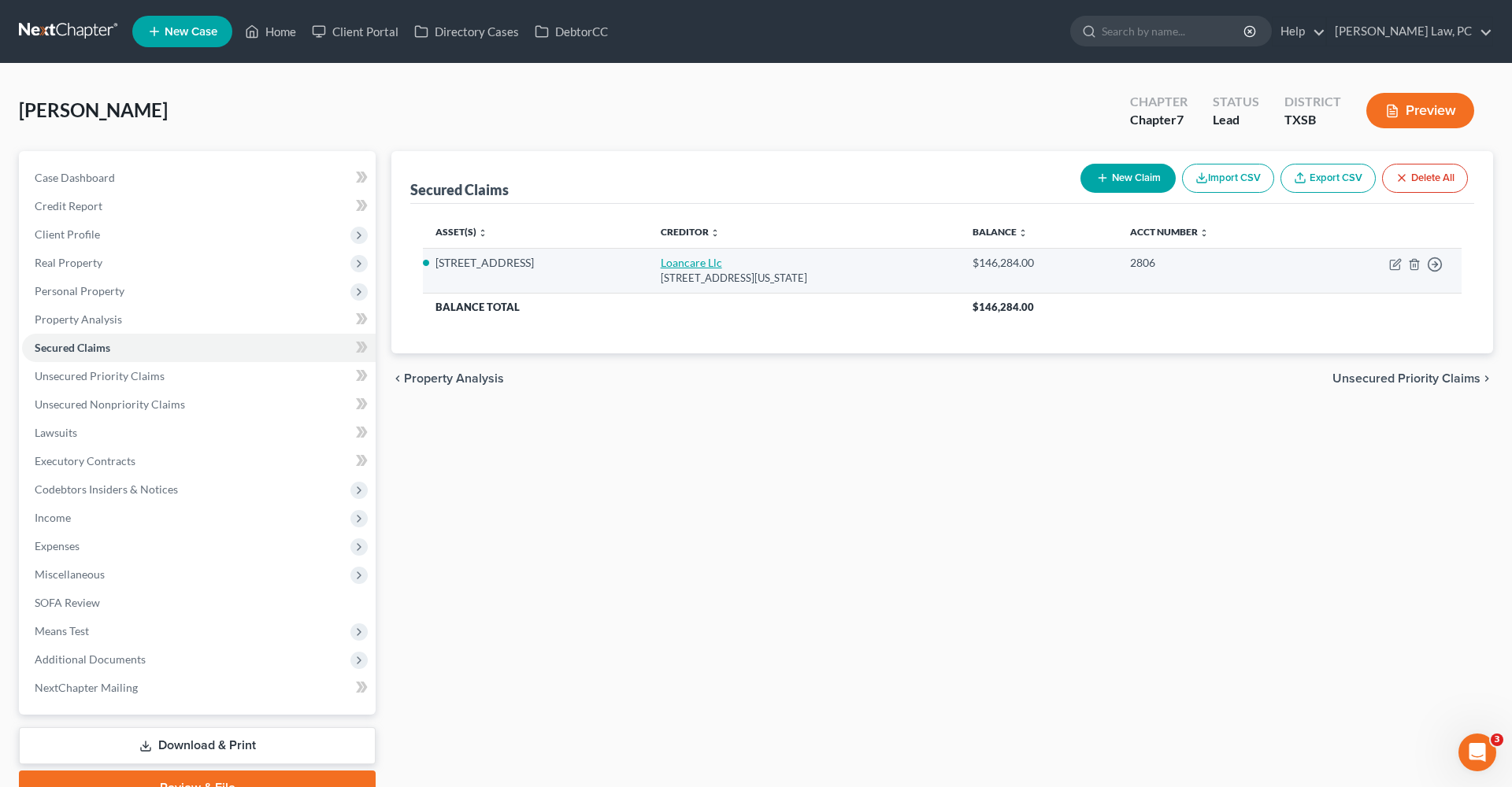
select select "0"
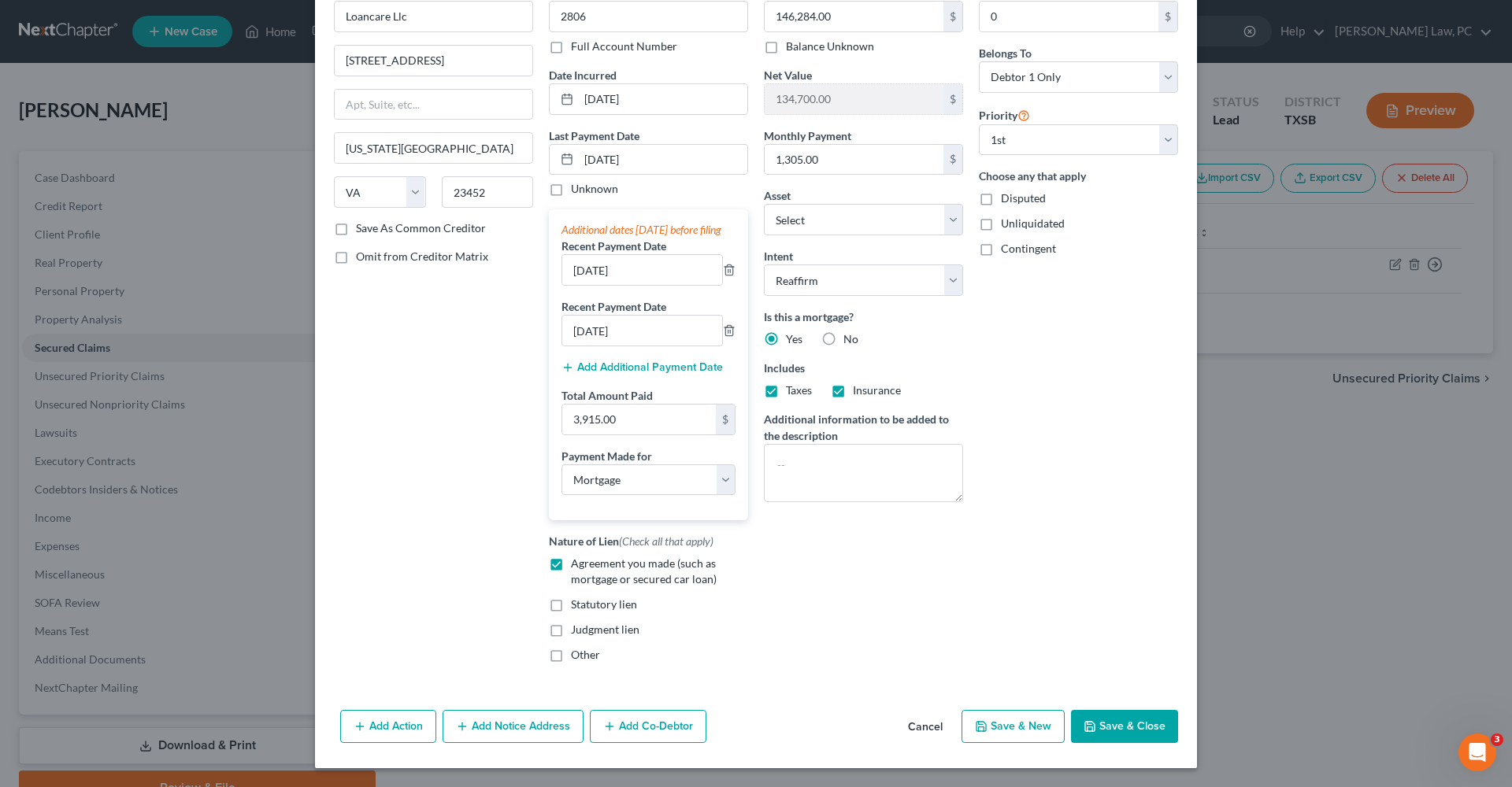
scroll to position [104, 0]
click at [1113, 721] on button "Save & Close" at bounding box center [1125, 726] width 107 height 33
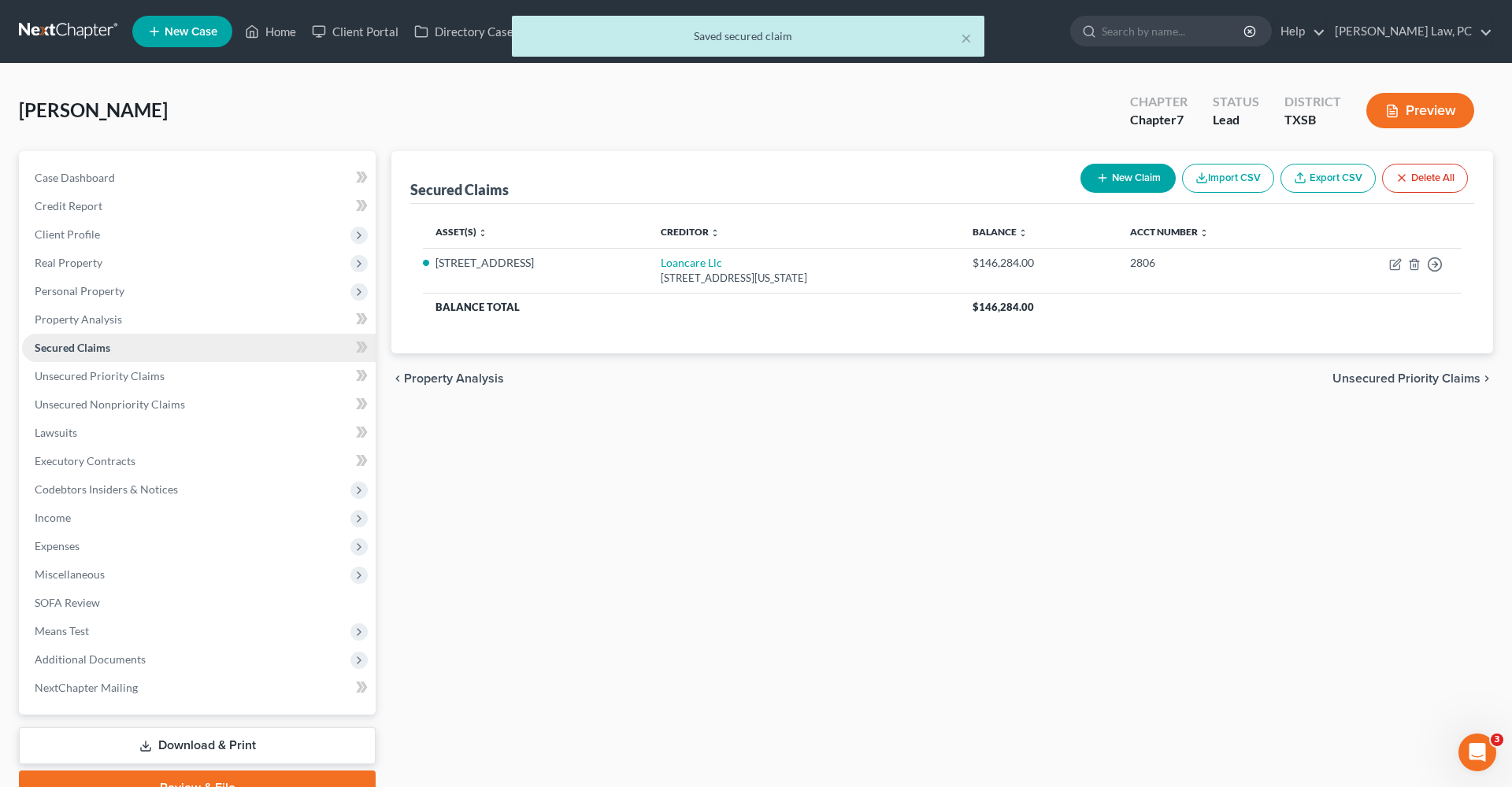
click at [93, 349] on span "Secured Claims" at bounding box center [72, 347] width 76 height 13
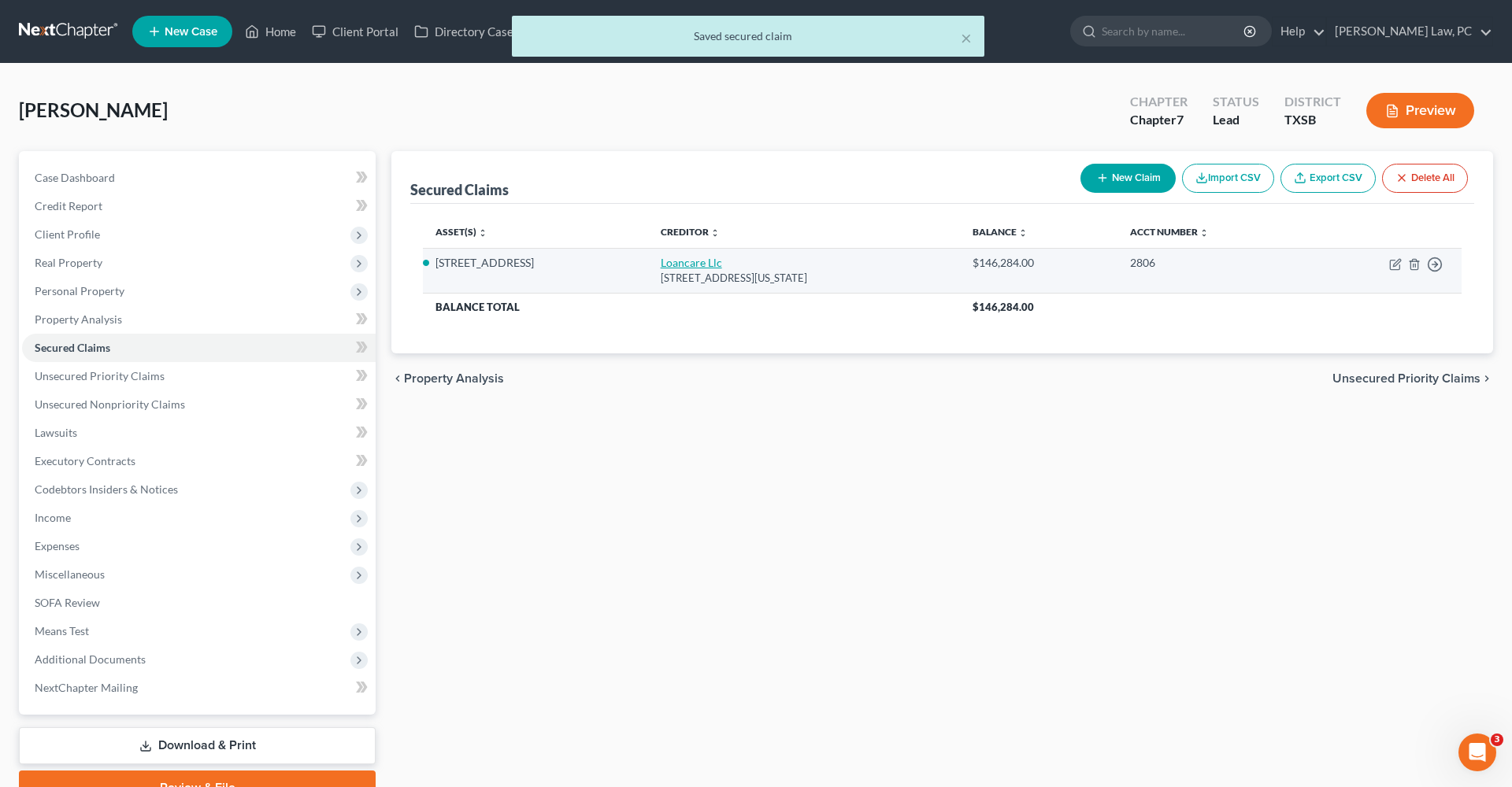
click at [676, 267] on link "Loancare Llc" at bounding box center [692, 262] width 62 height 13
select select "48"
select select "3"
select select "6"
select select "2"
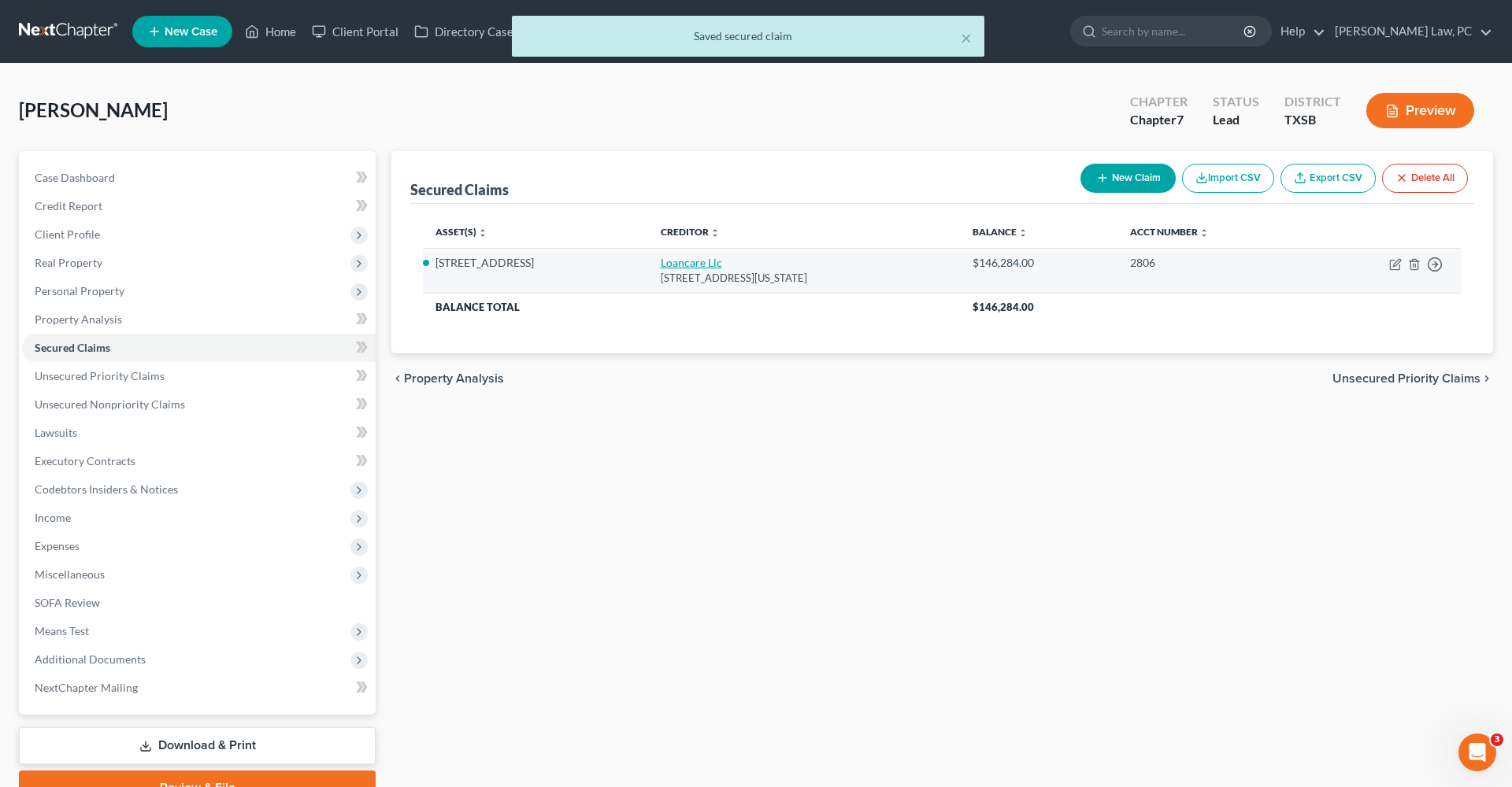
select select "0"
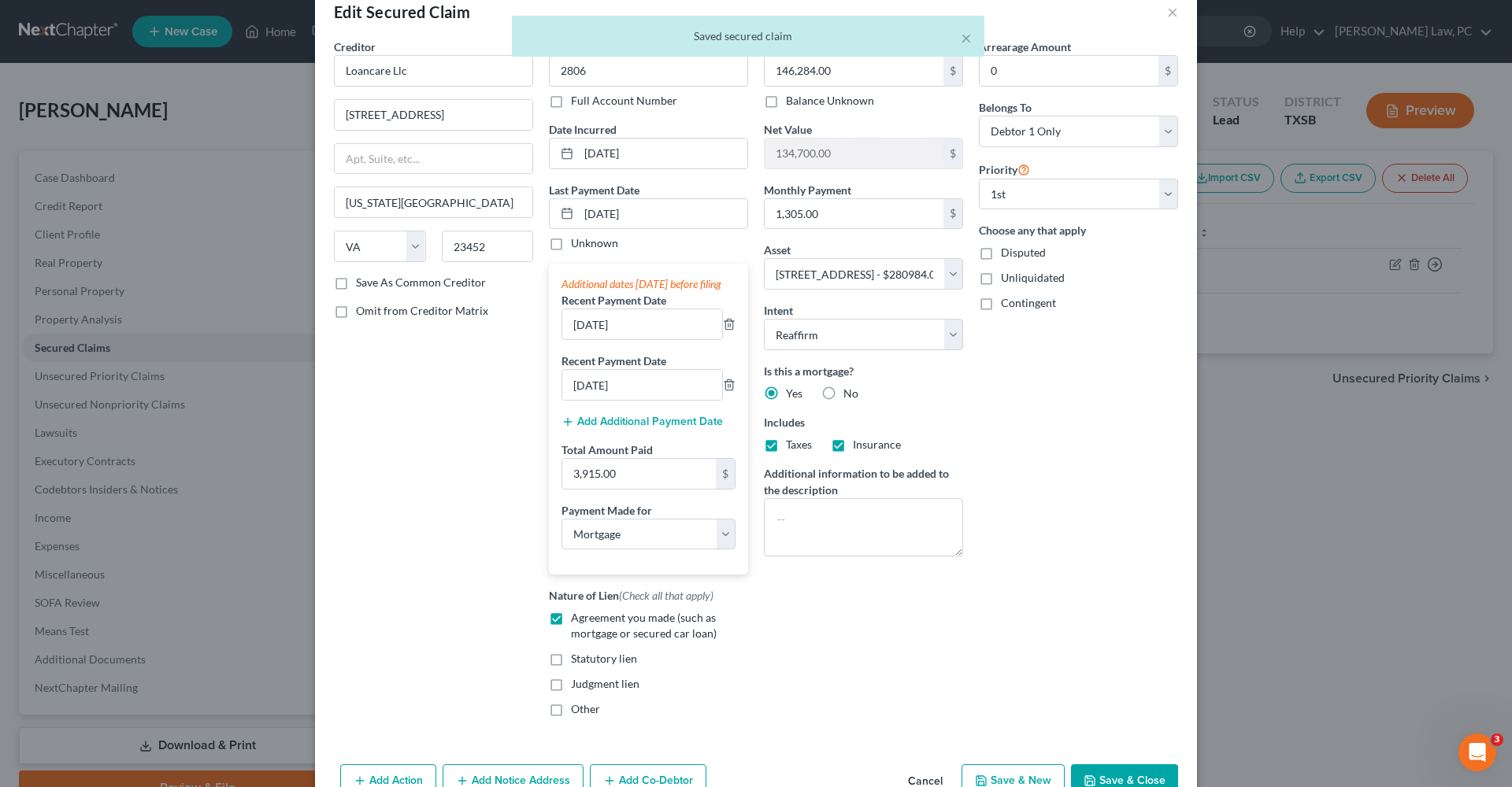
scroll to position [43, 0]
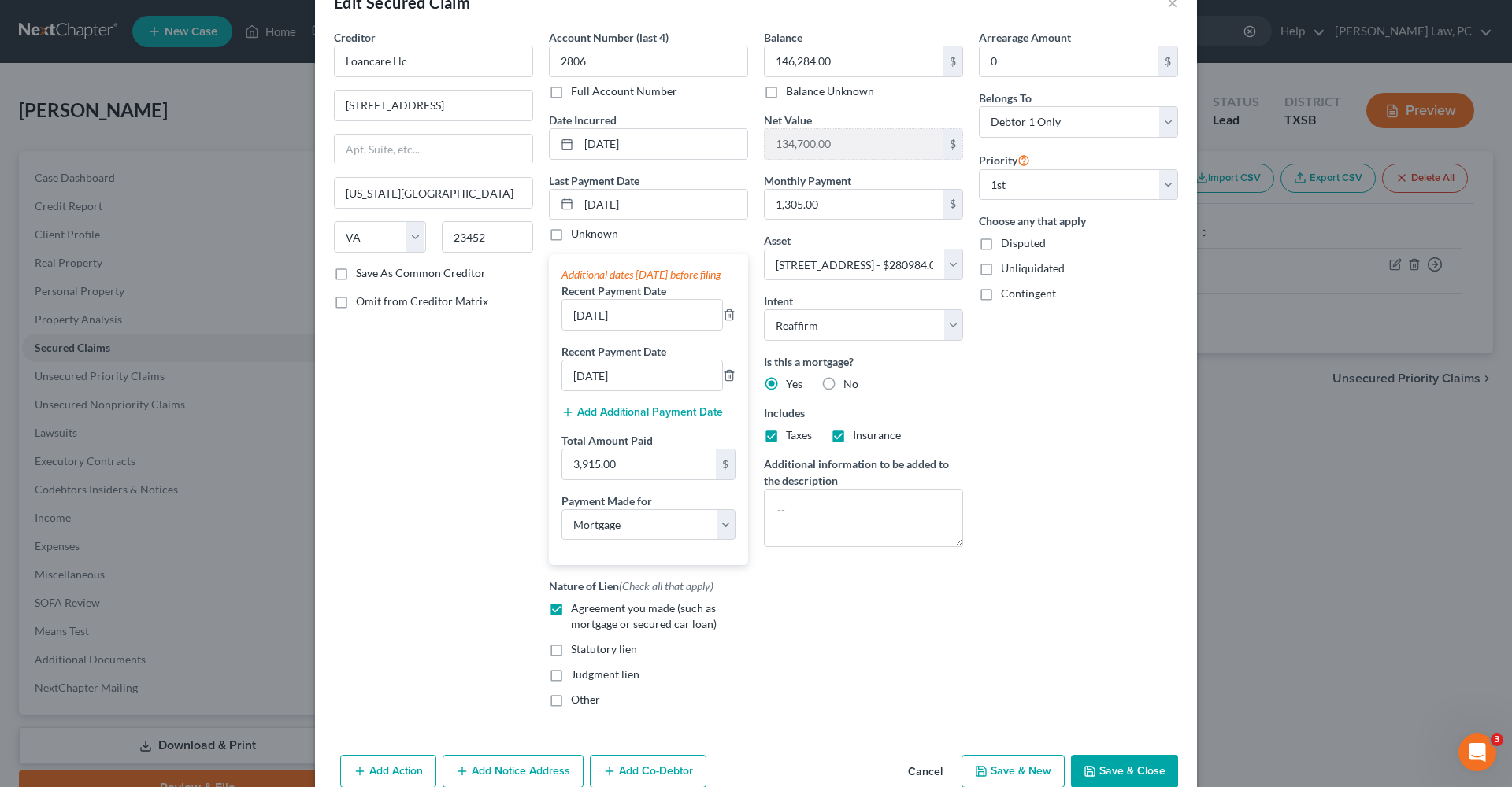
click at [1102, 776] on button "Save & Close" at bounding box center [1125, 771] width 107 height 33
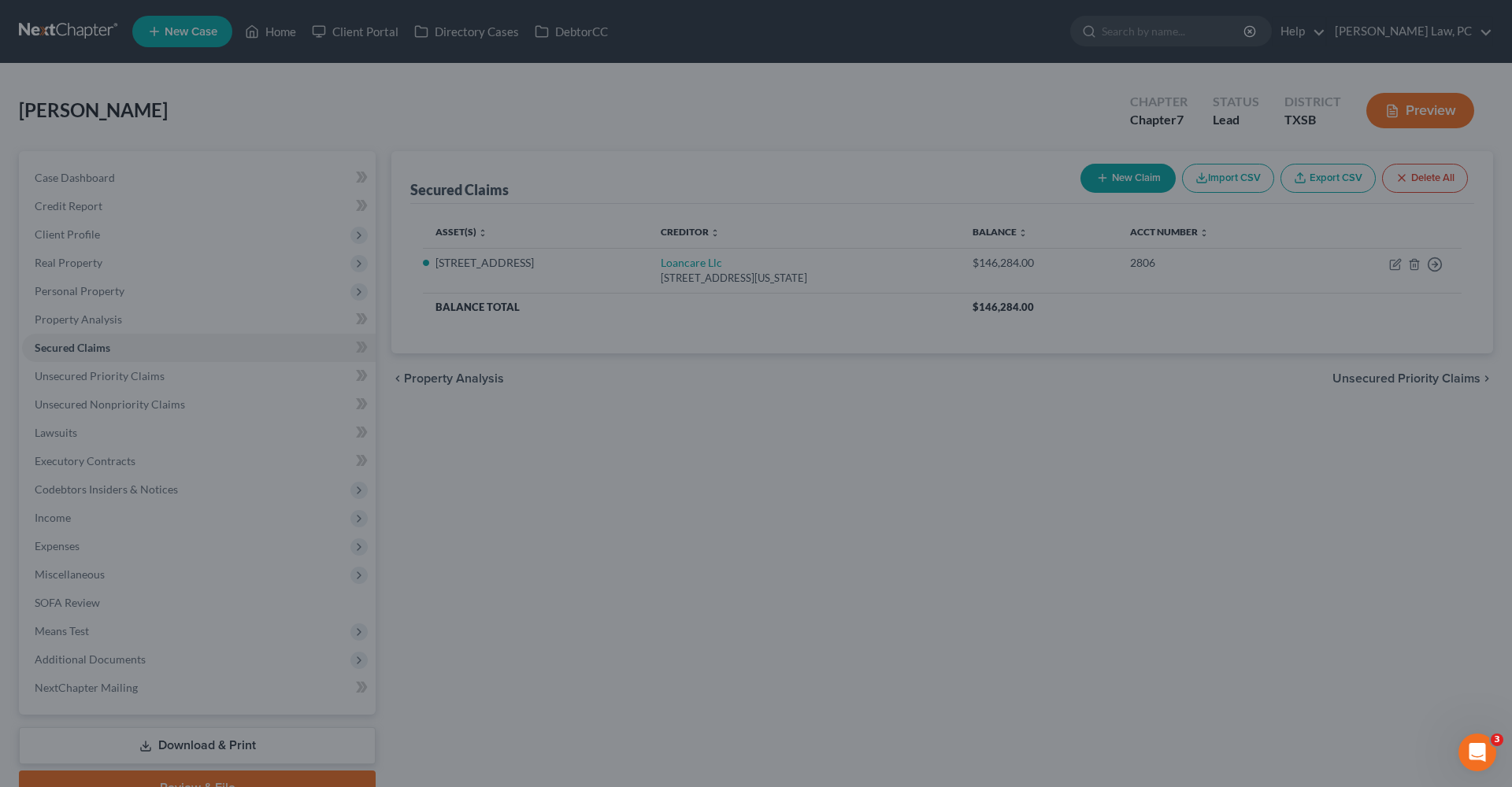
select select "6"
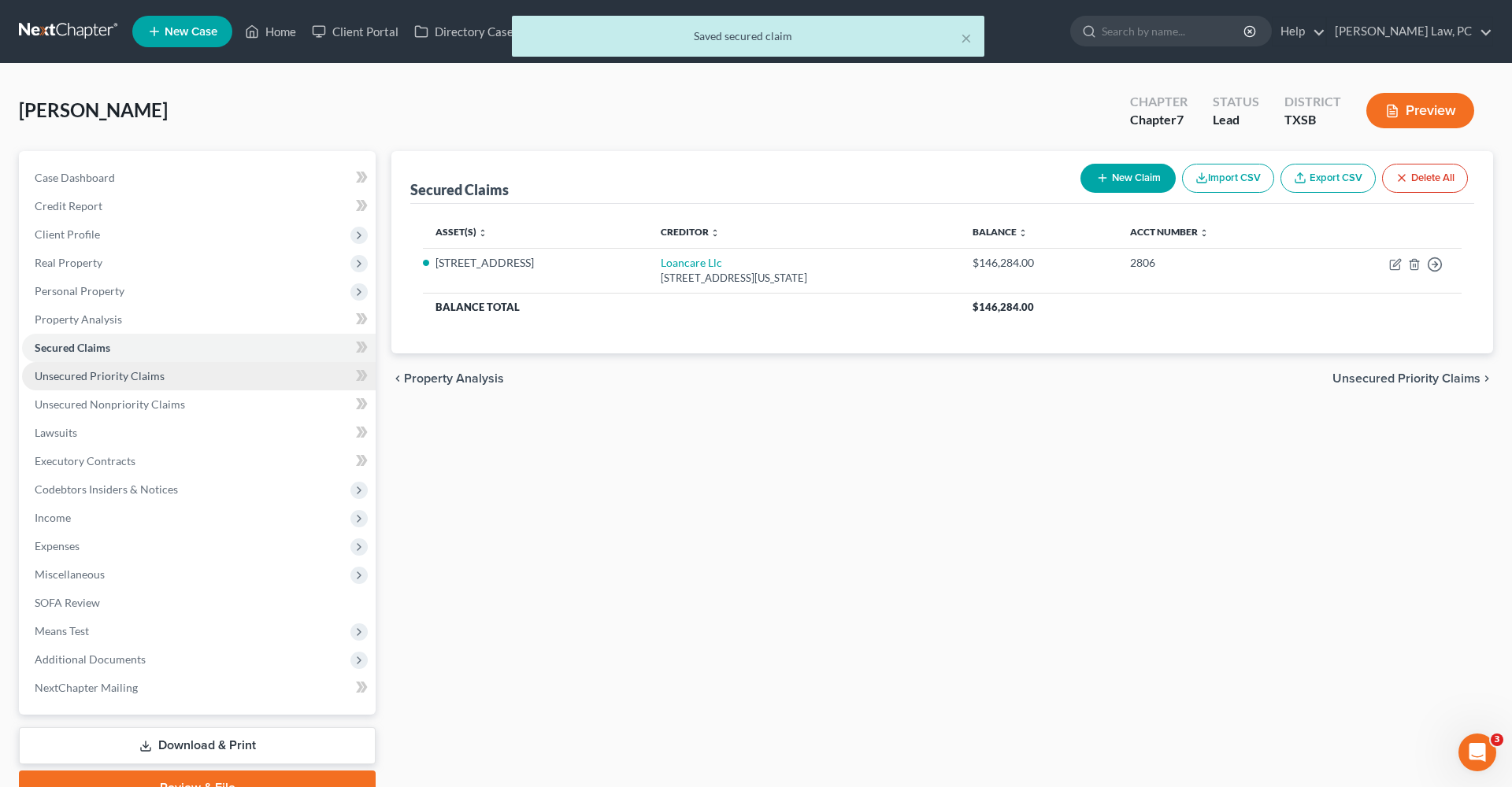
click at [64, 372] on span "Unsecured Priority Claims" at bounding box center [99, 375] width 130 height 13
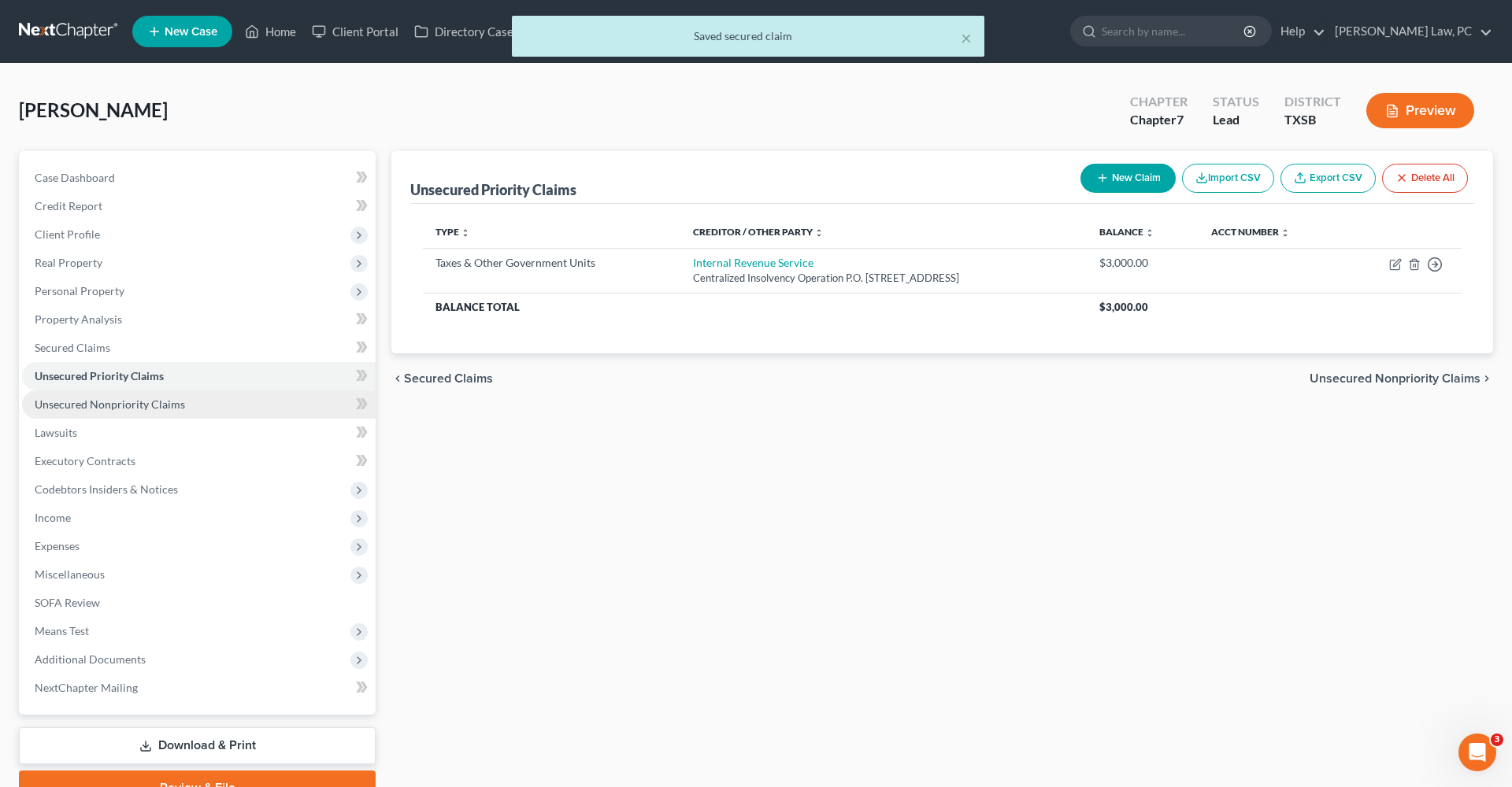
click at [97, 410] on span "Unsecured Nonpriority Claims" at bounding box center [110, 404] width 150 height 13
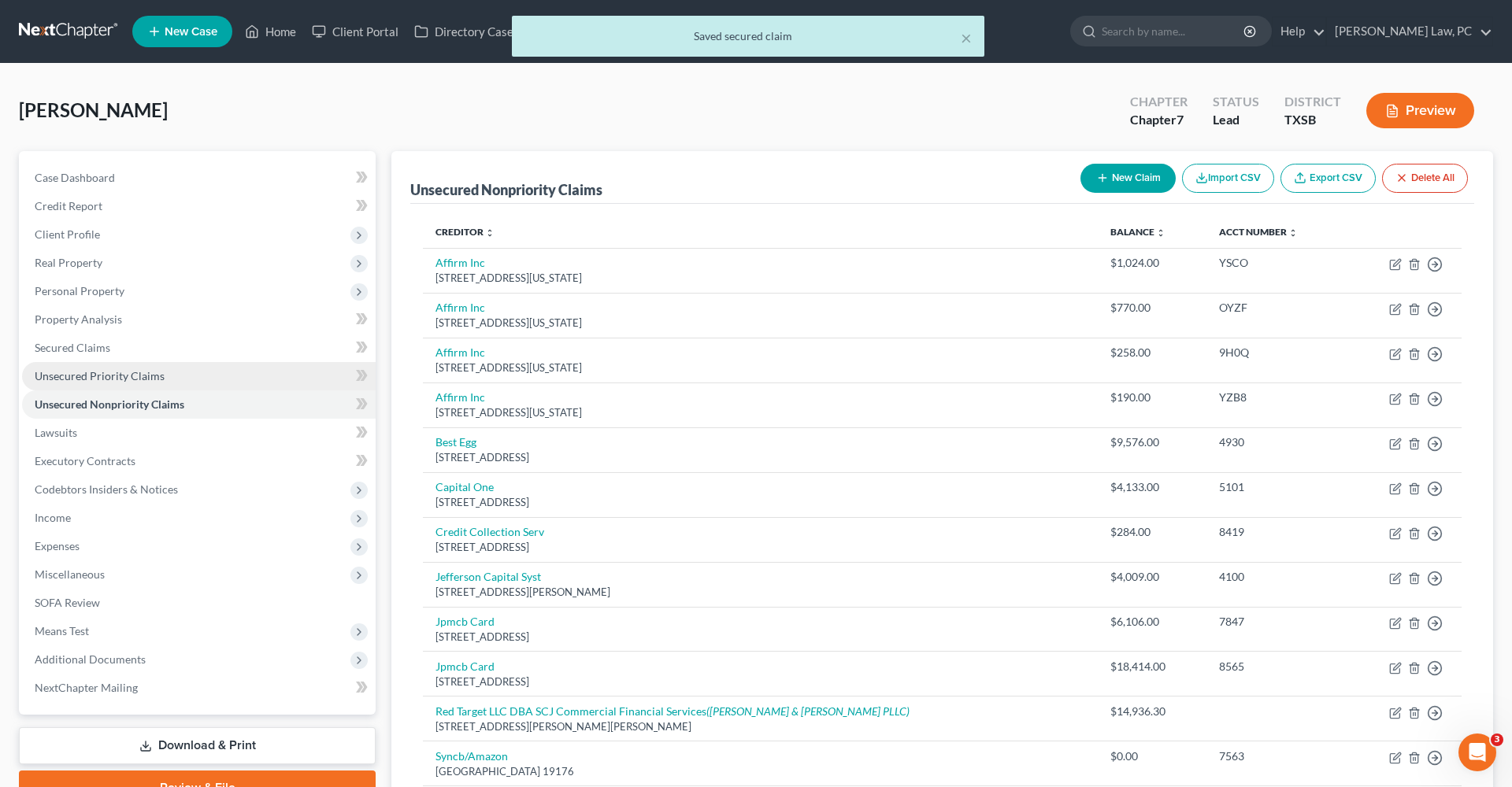
click at [63, 373] on span "Unsecured Priority Claims" at bounding box center [99, 375] width 130 height 13
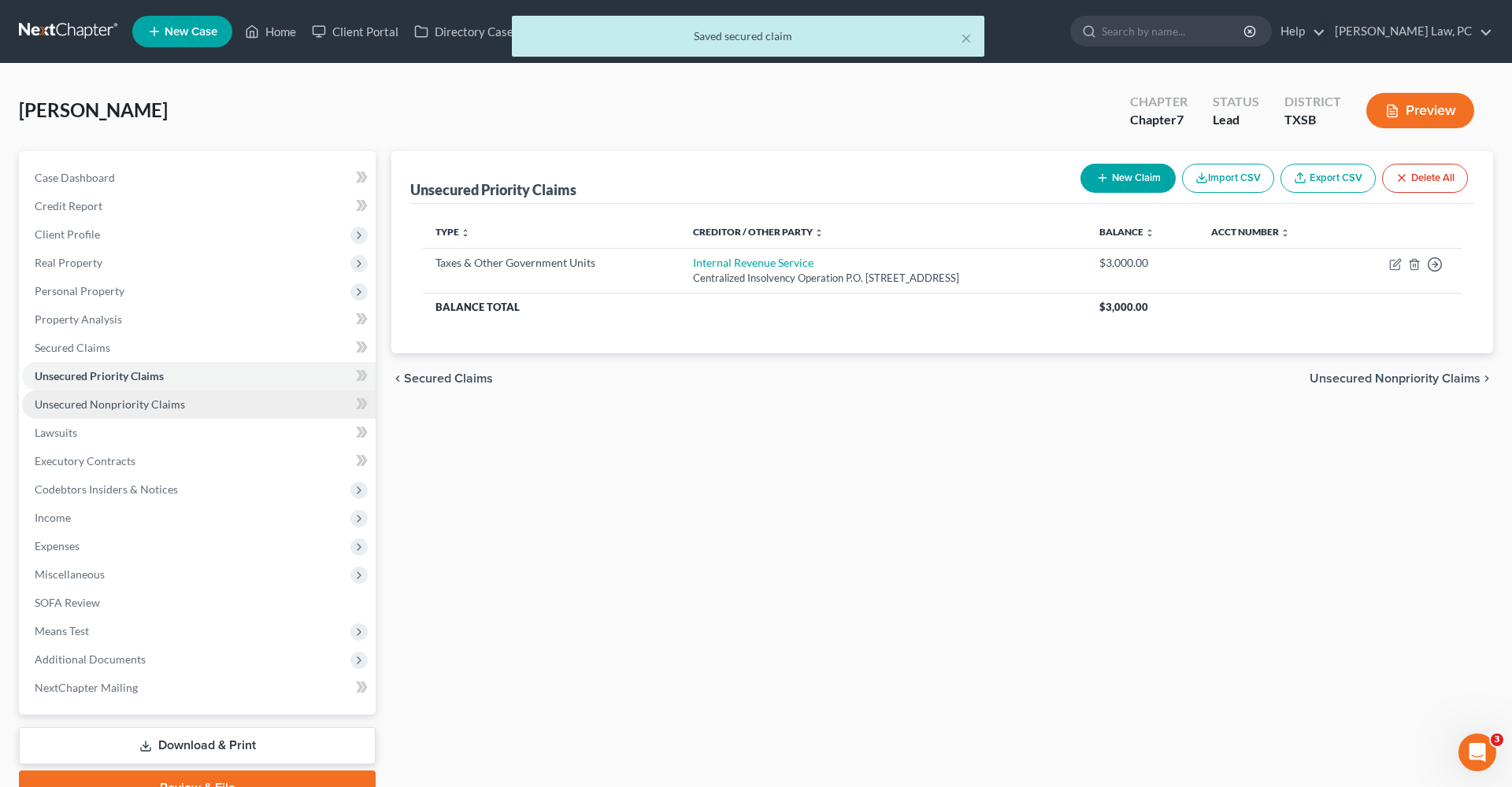
click at [90, 407] on span "Unsecured Nonpriority Claims" at bounding box center [110, 404] width 150 height 13
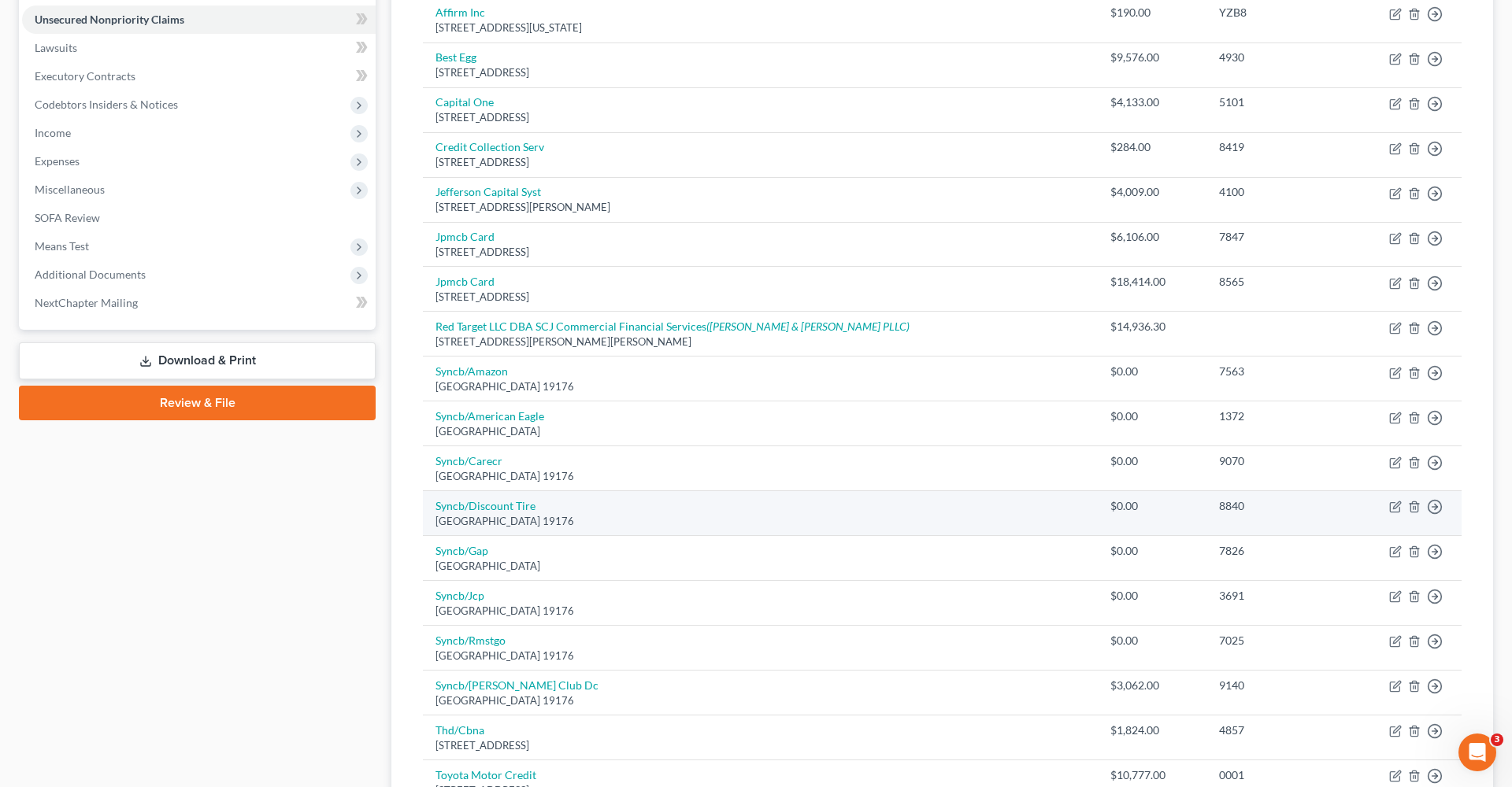
scroll to position [291, 0]
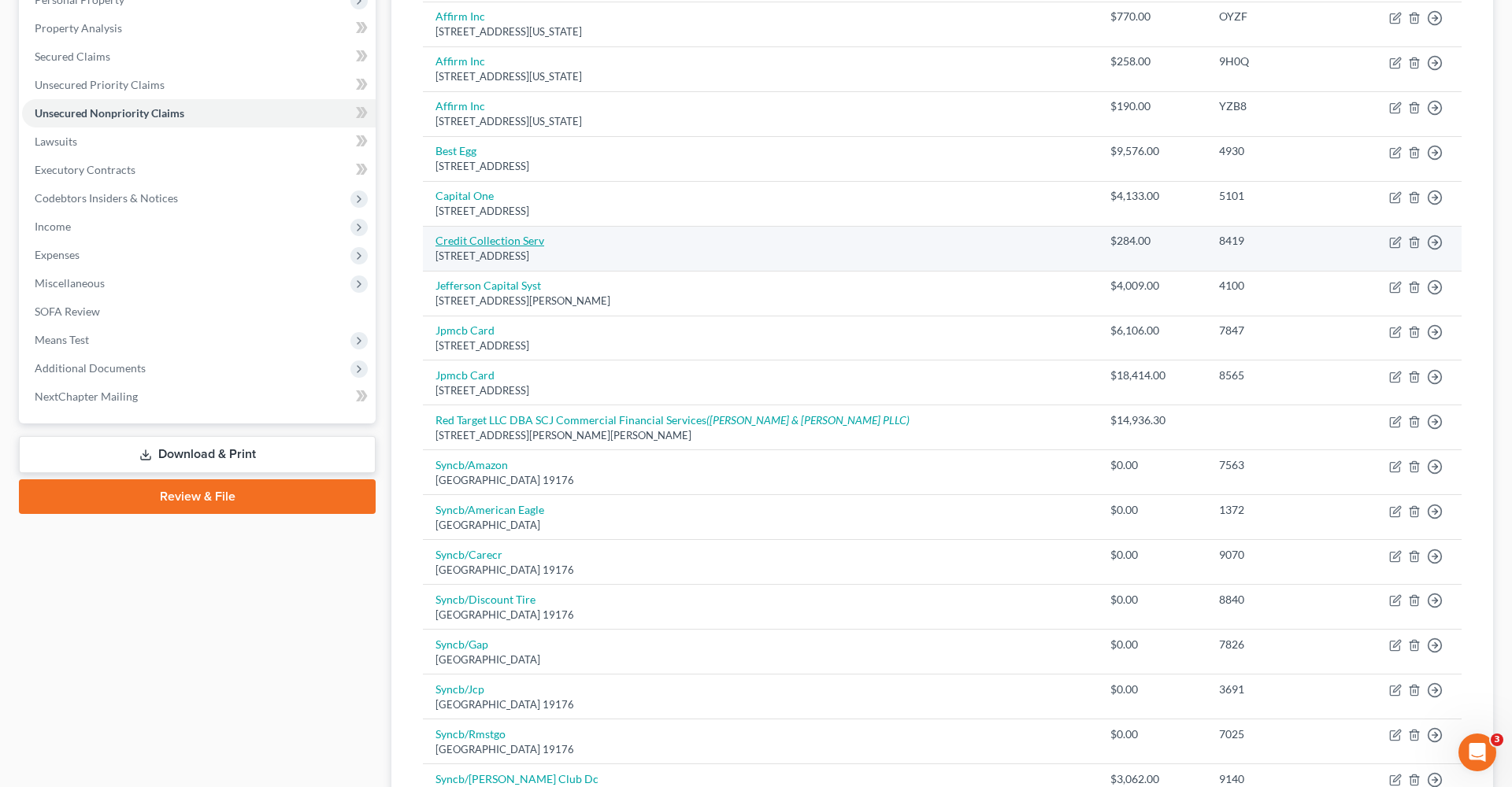
click at [448, 239] on link "Credit Collection Serv" at bounding box center [490, 240] width 109 height 13
select select "22"
select select "1"
select select "0"
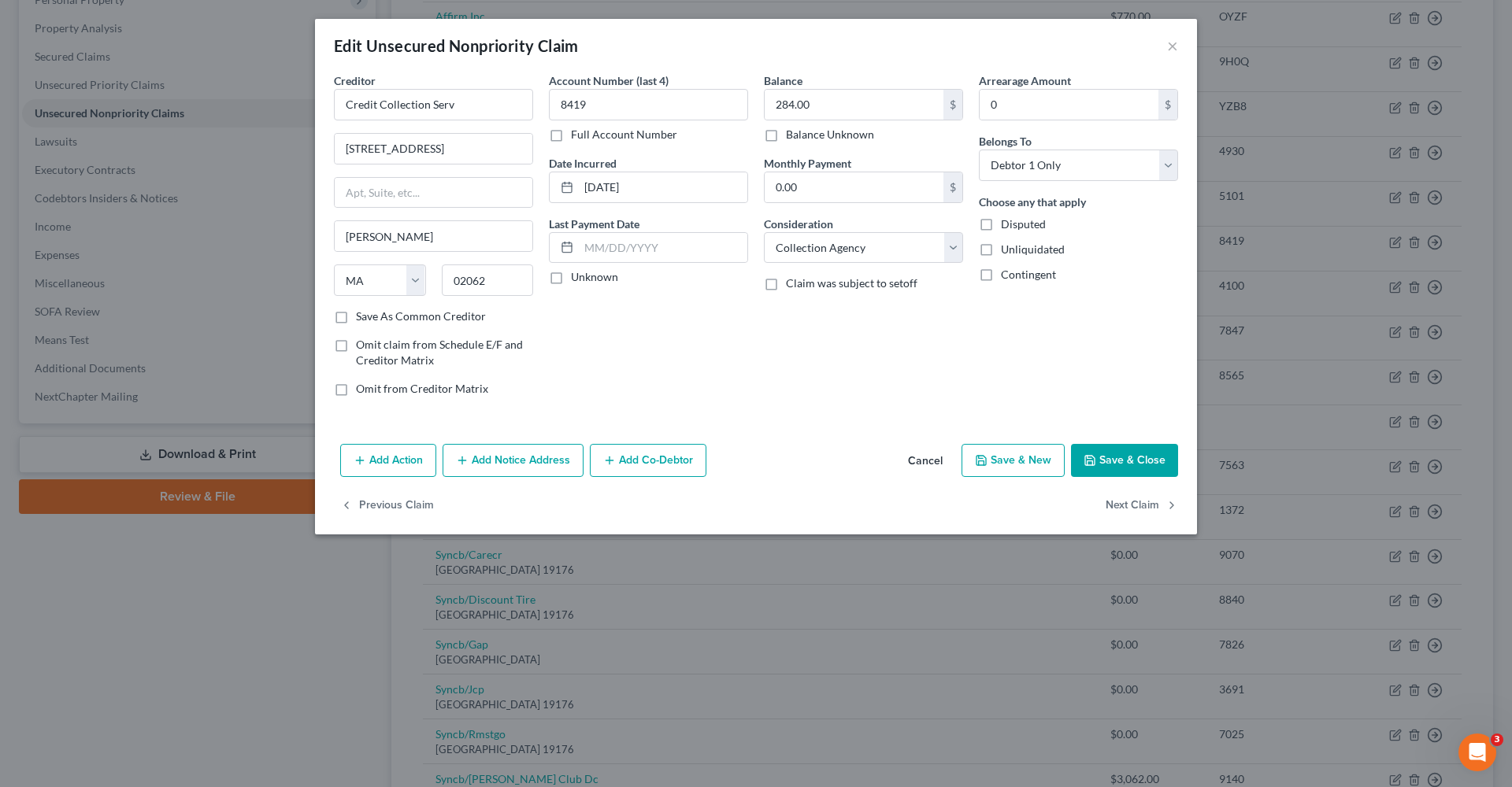
click at [1121, 462] on button "Save & Close" at bounding box center [1125, 460] width 107 height 33
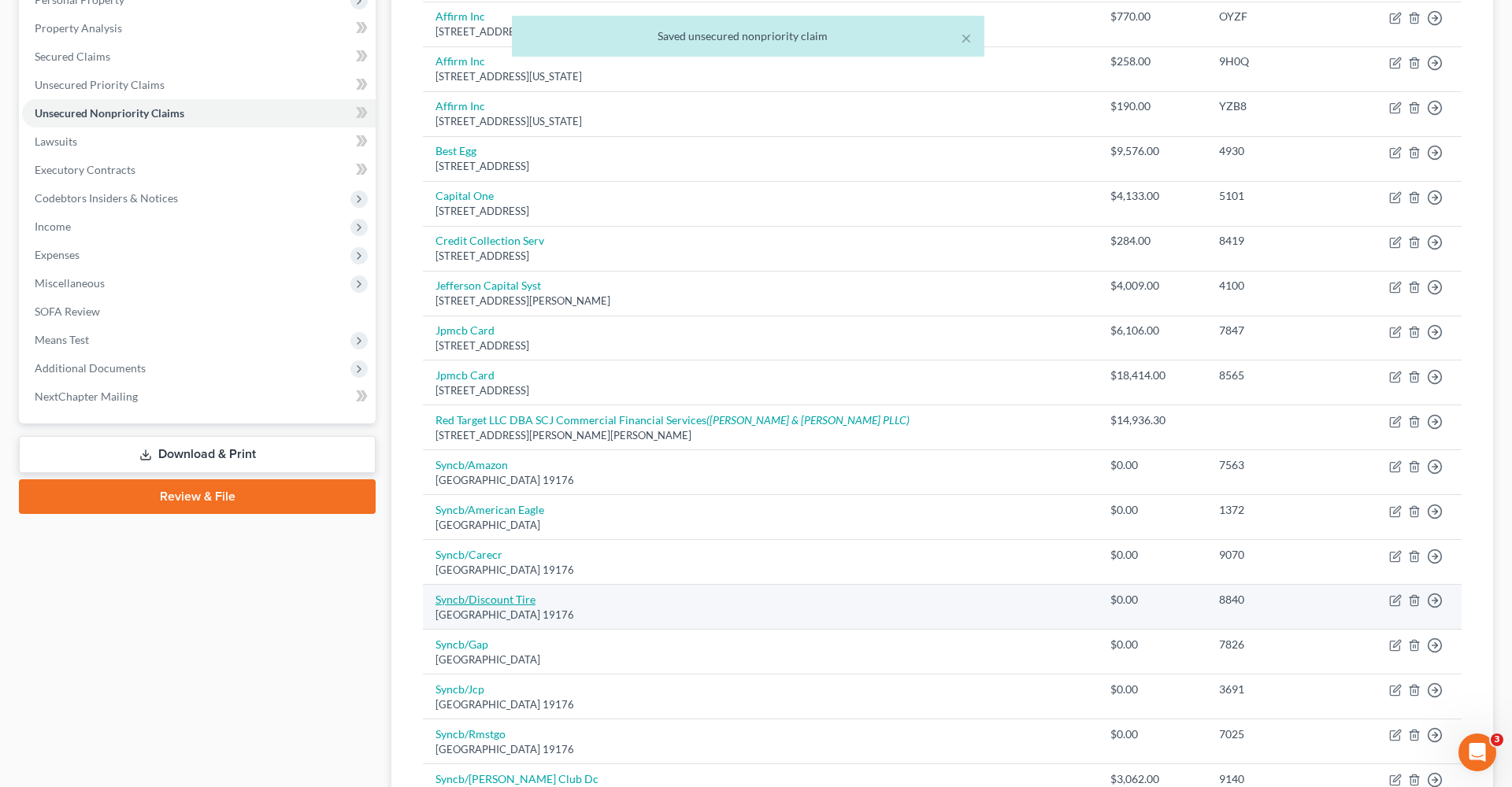
click at [468, 594] on link "Syncb/Discount Tire" at bounding box center [485, 599] width 100 height 13
select select "39"
select select "2"
select select "0"
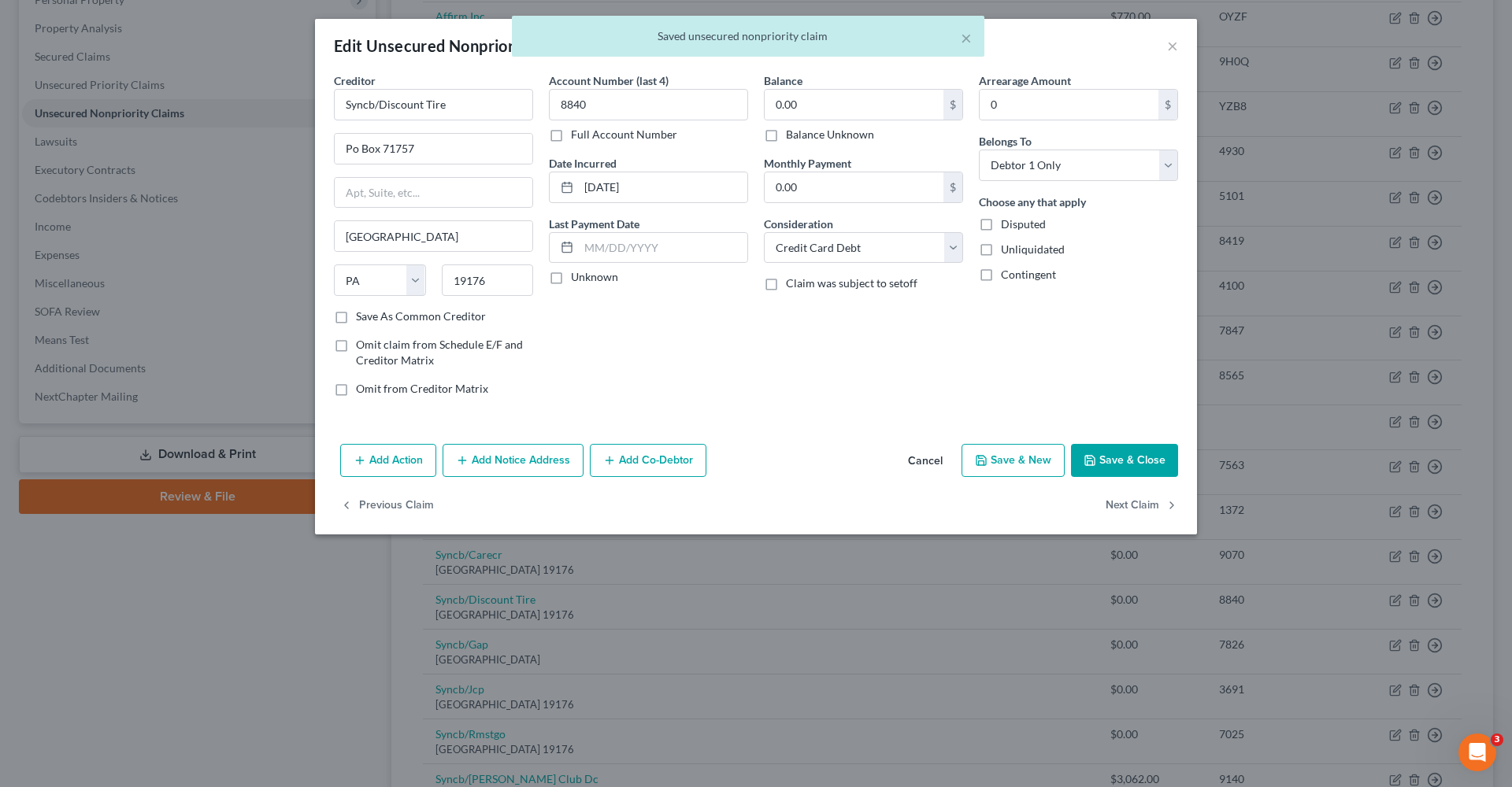
click at [1157, 462] on button "Save & Close" at bounding box center [1125, 460] width 107 height 33
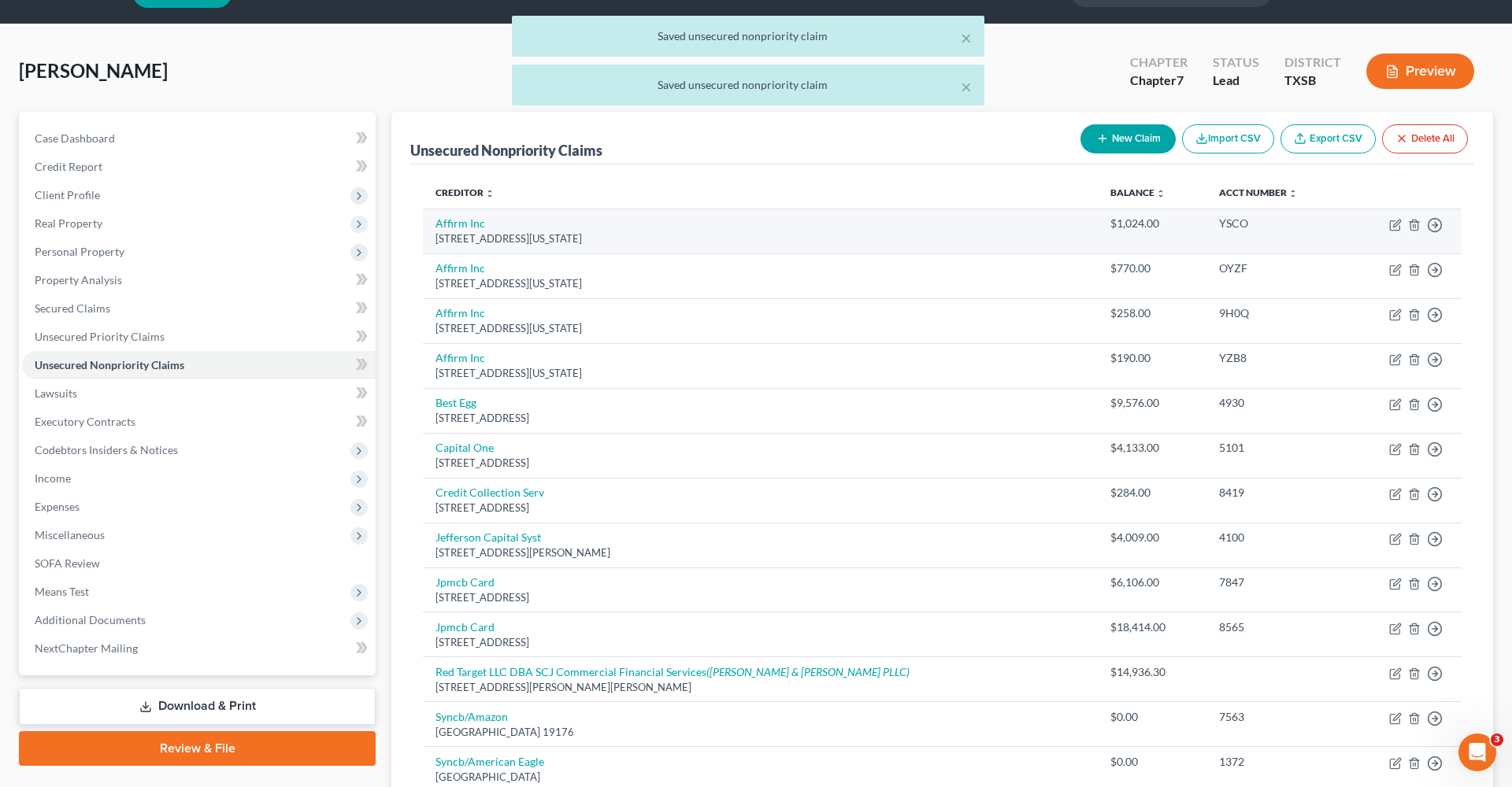
scroll to position [29, 0]
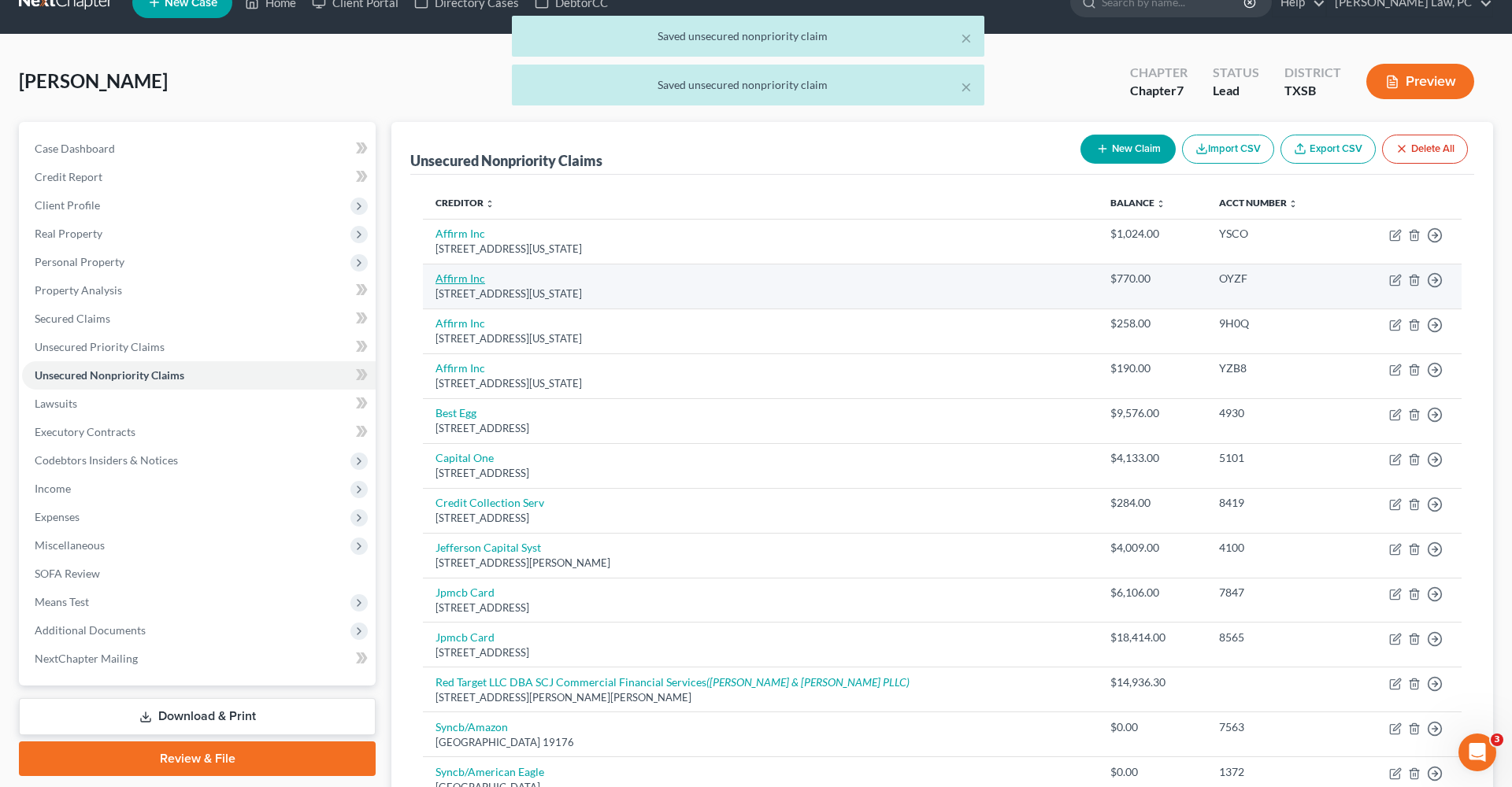
click at [458, 280] on link "Affirm Inc" at bounding box center [460, 278] width 50 height 13
select select "4"
select select "10"
select select "0"
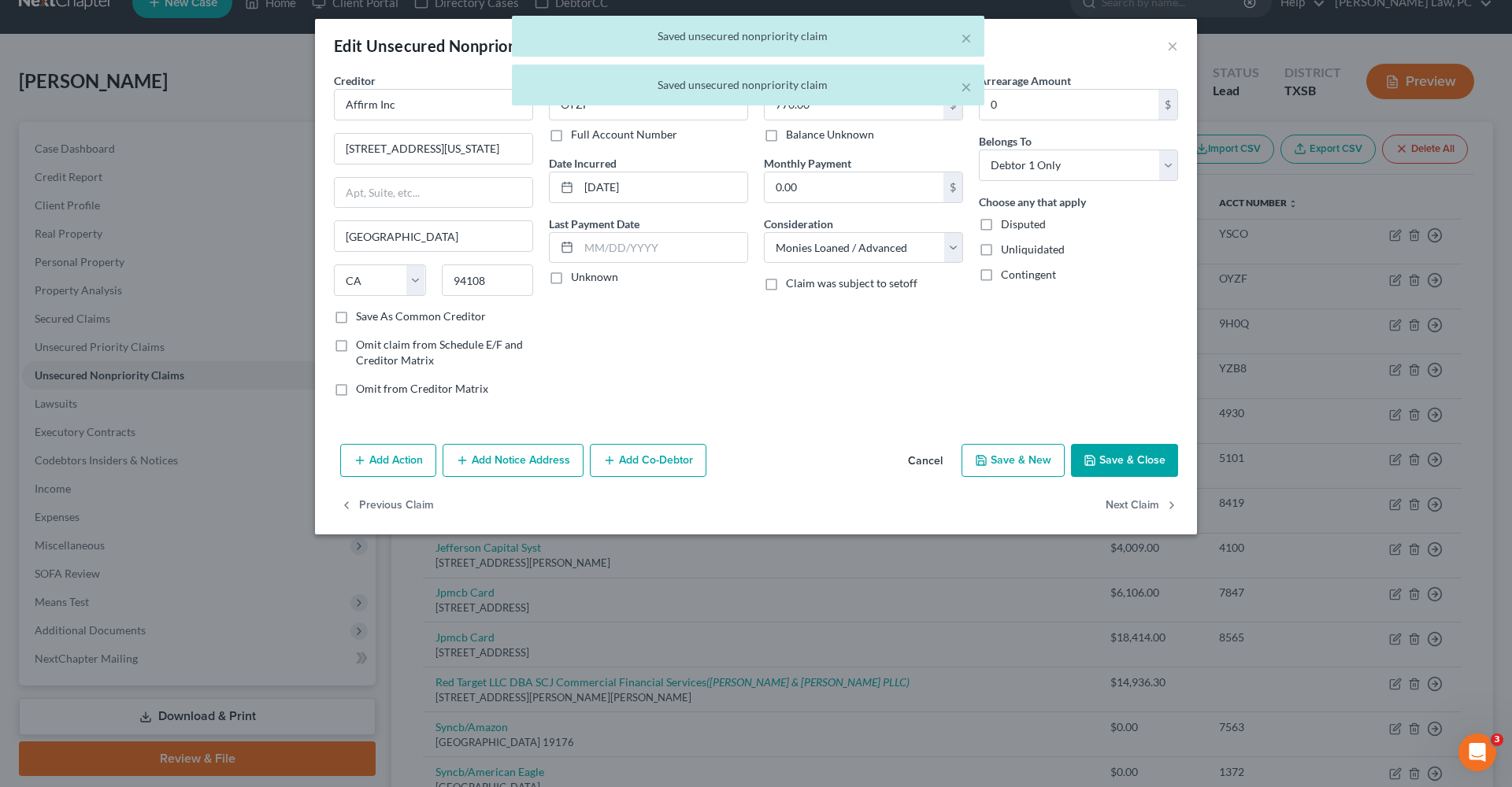
click at [1109, 461] on button "Save & Close" at bounding box center [1125, 460] width 107 height 33
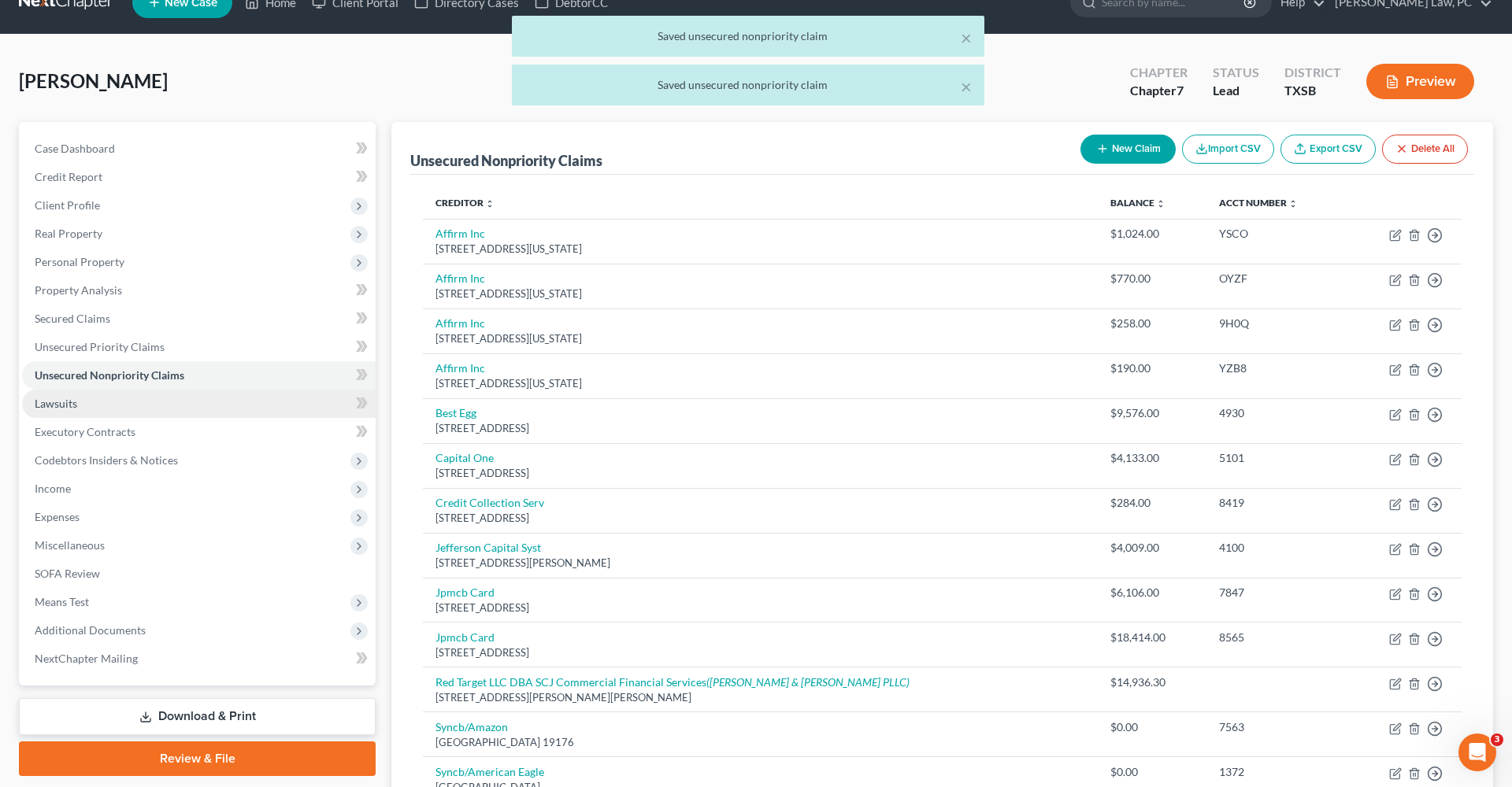
click at [50, 399] on span "Lawsuits" at bounding box center [56, 403] width 43 height 13
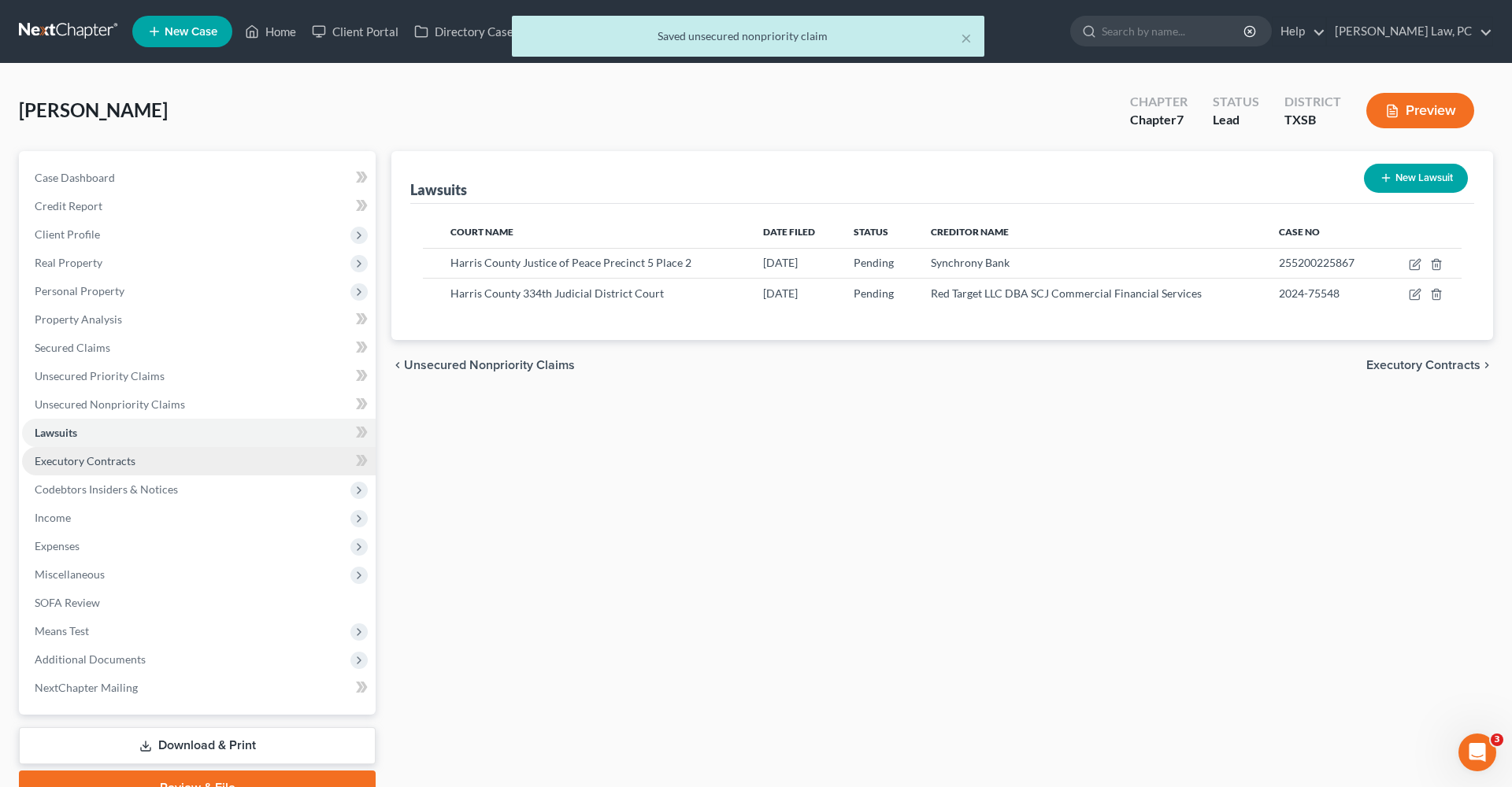
click at [101, 456] on span "Executory Contracts" at bounding box center [85, 461] width 101 height 13
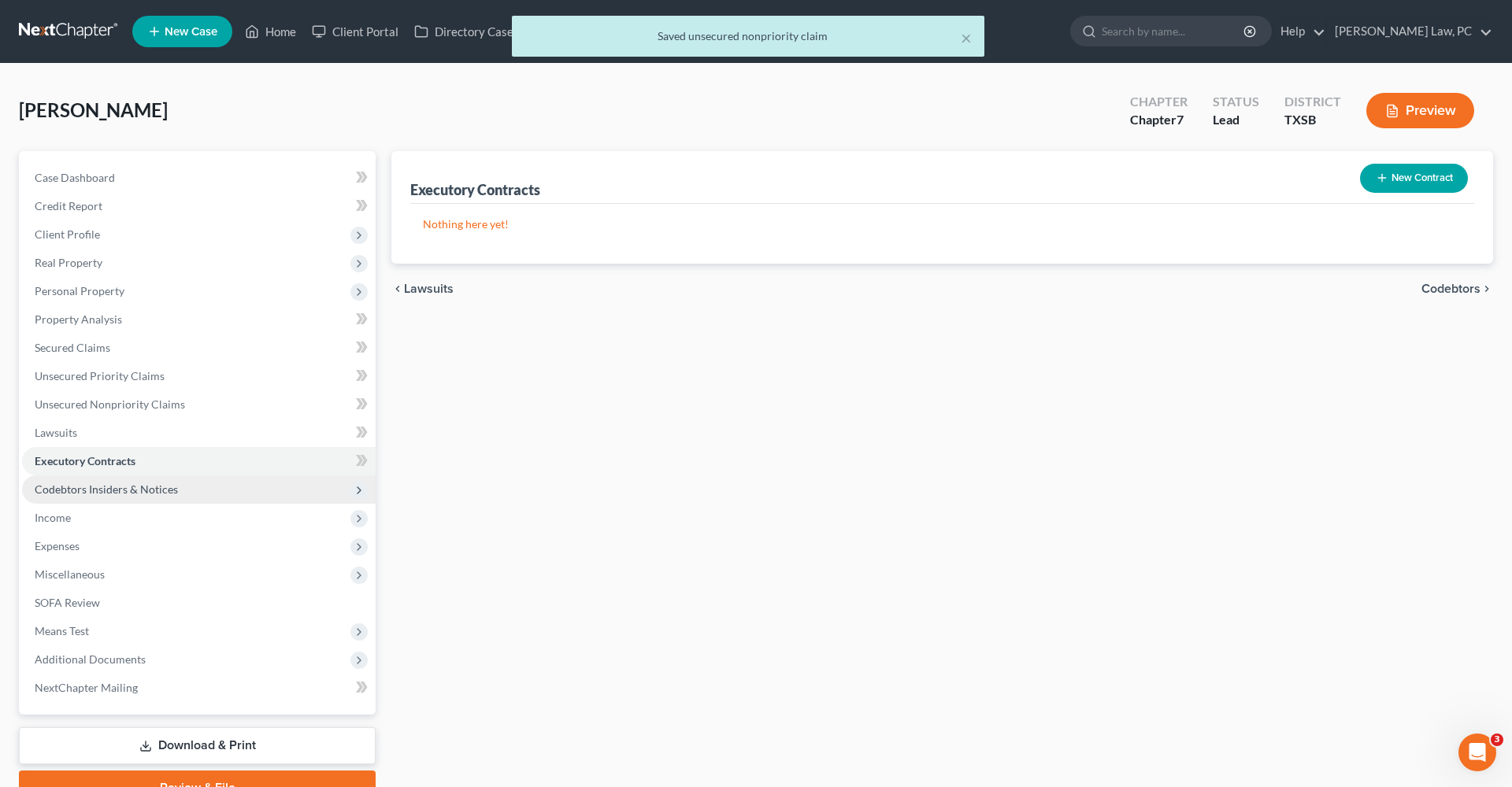
click at [135, 488] on span "Codebtors Insiders & Notices" at bounding box center [106, 489] width 143 height 13
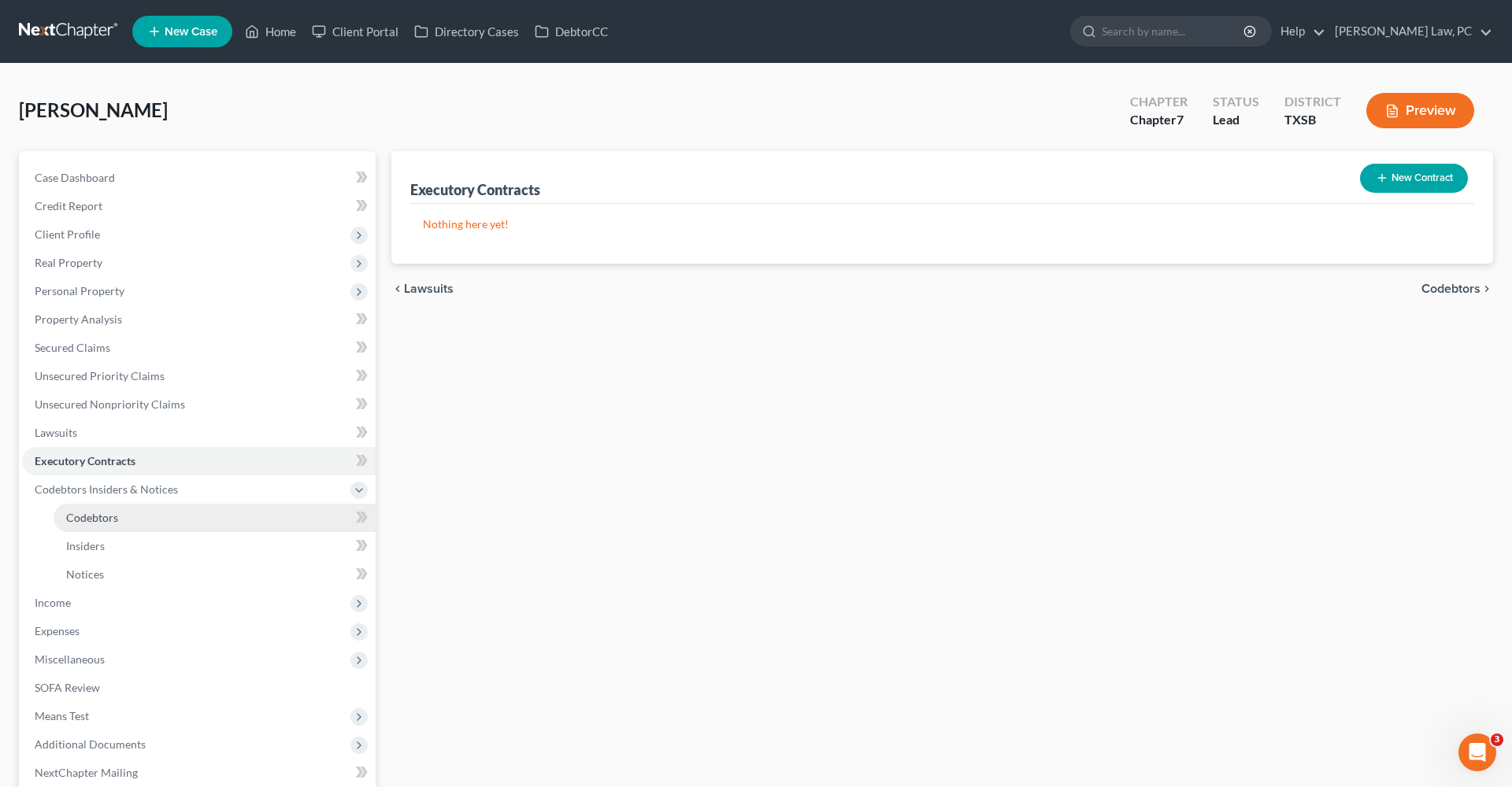
click at [97, 518] on span "Codebtors" at bounding box center [92, 517] width 52 height 13
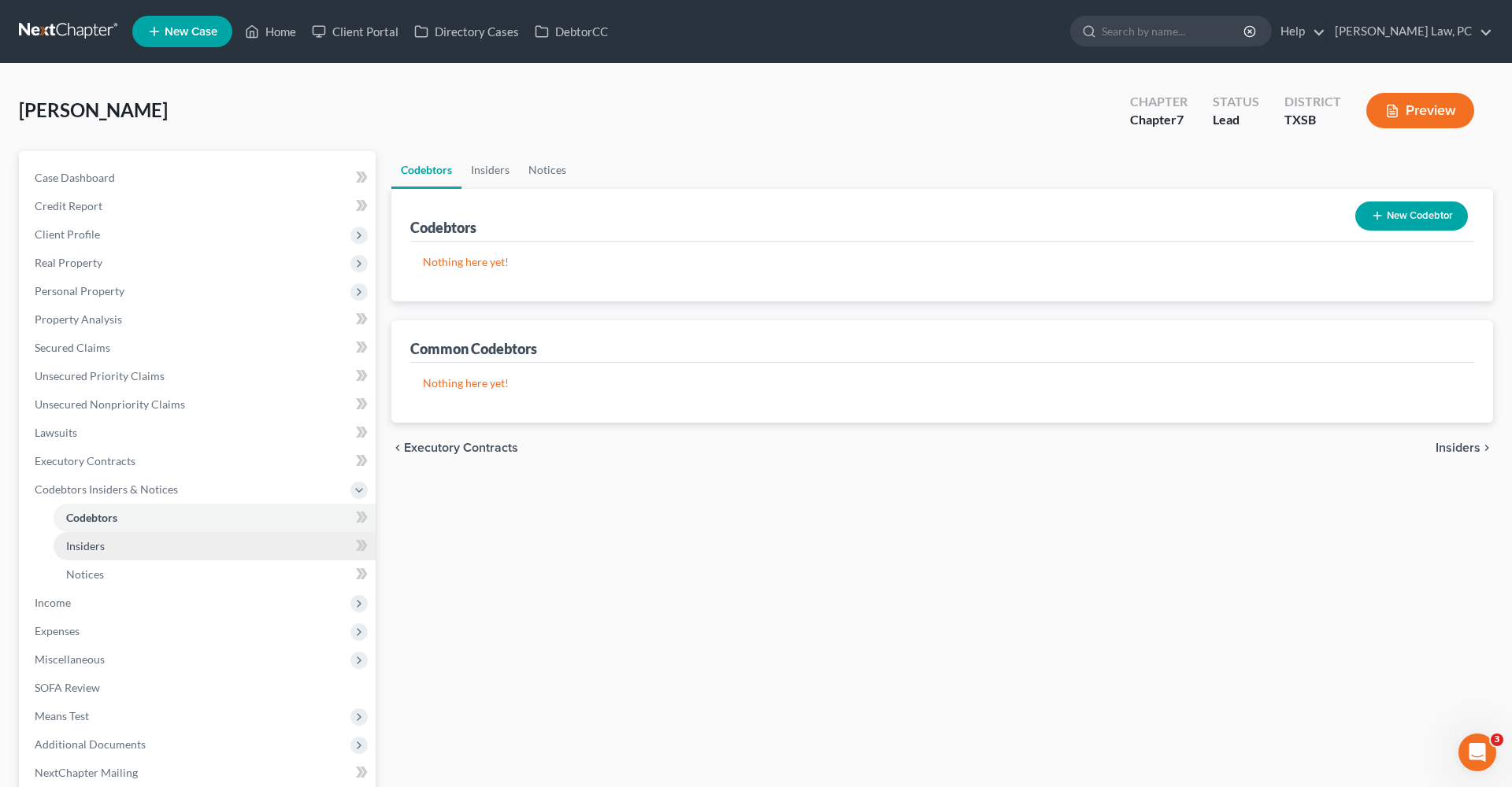
click at [97, 542] on span "Insiders" at bounding box center [85, 546] width 38 height 13
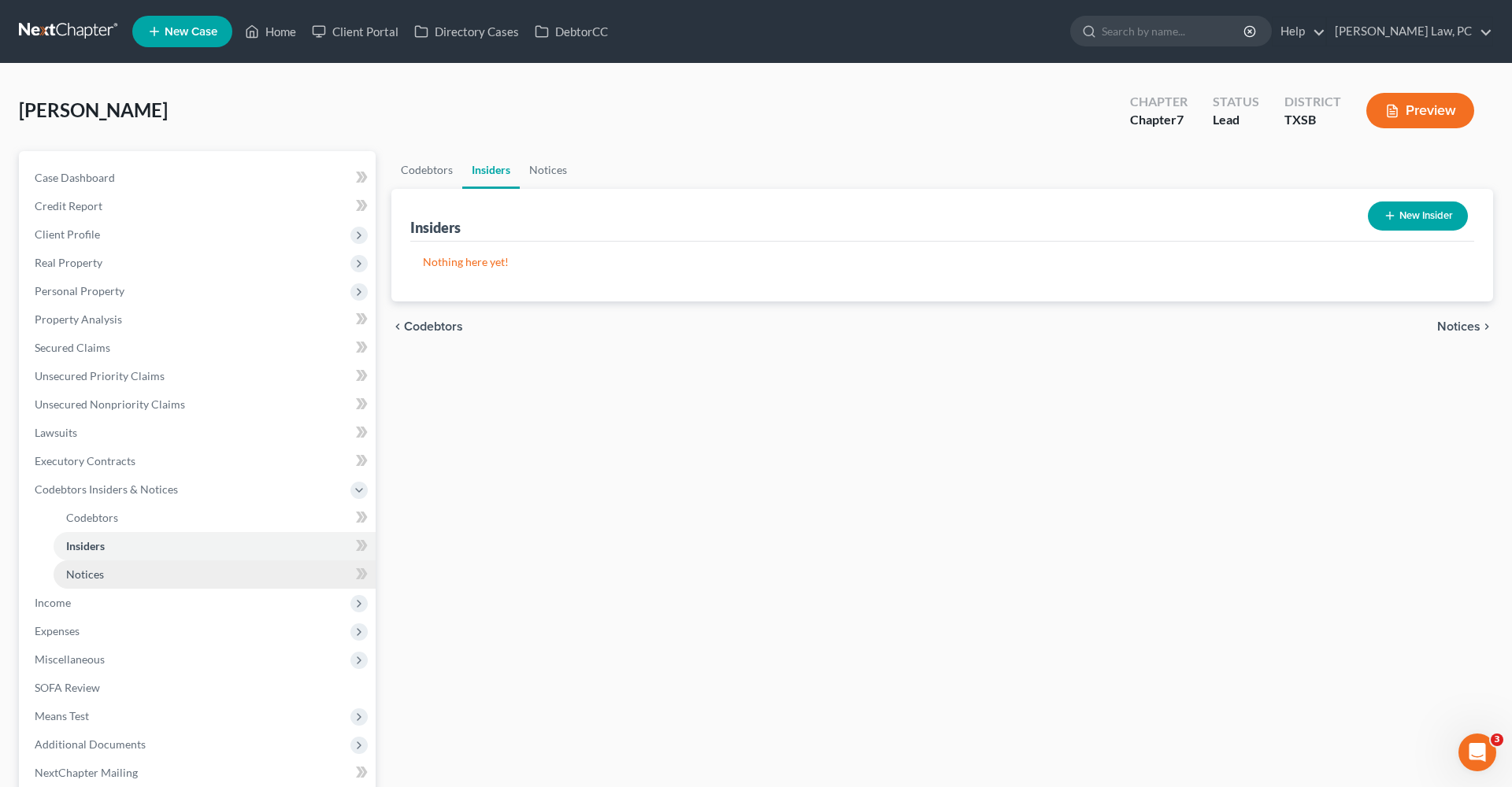
click at [90, 581] on span "Notices" at bounding box center [85, 574] width 38 height 13
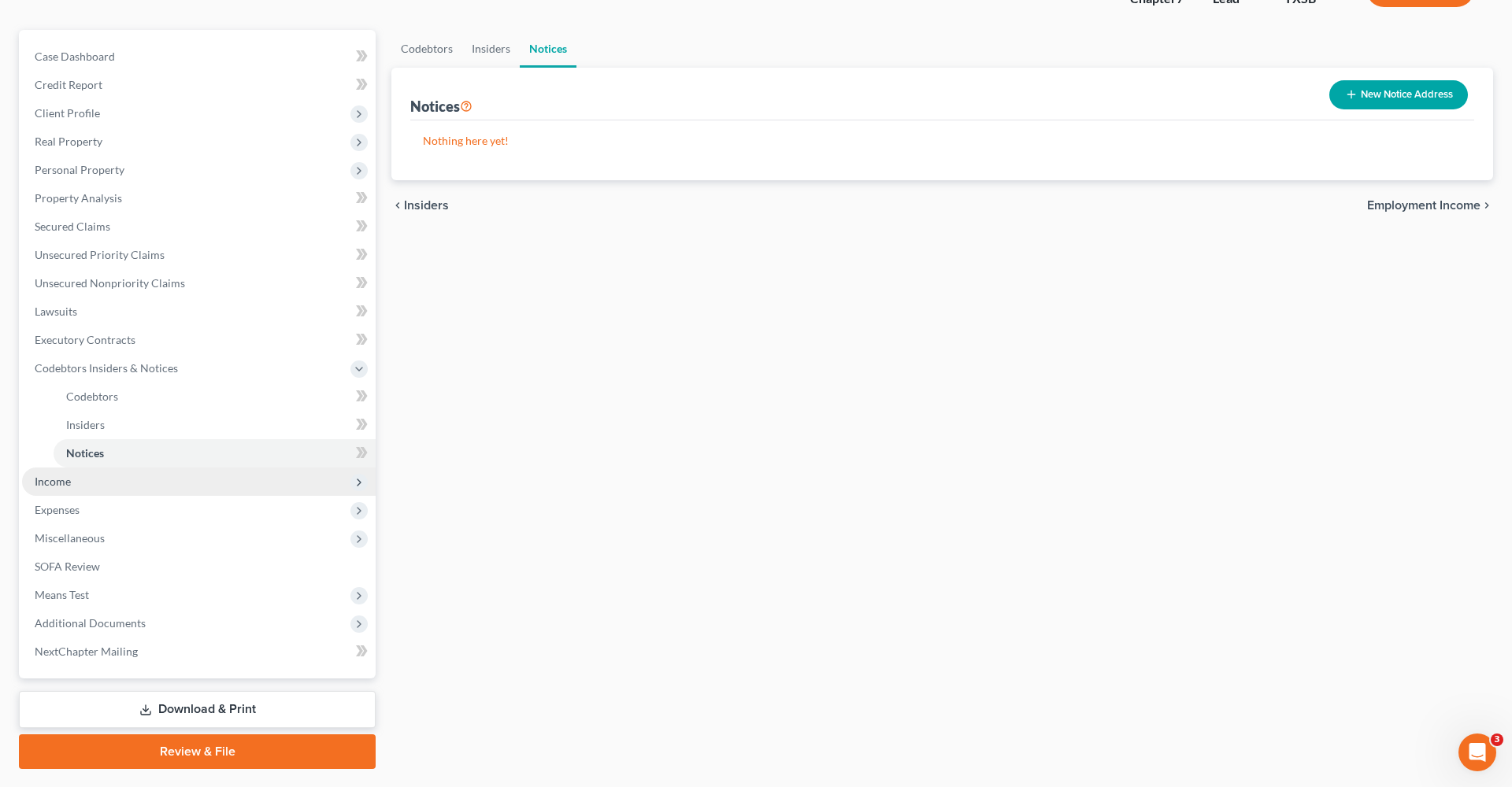
scroll to position [130, 0]
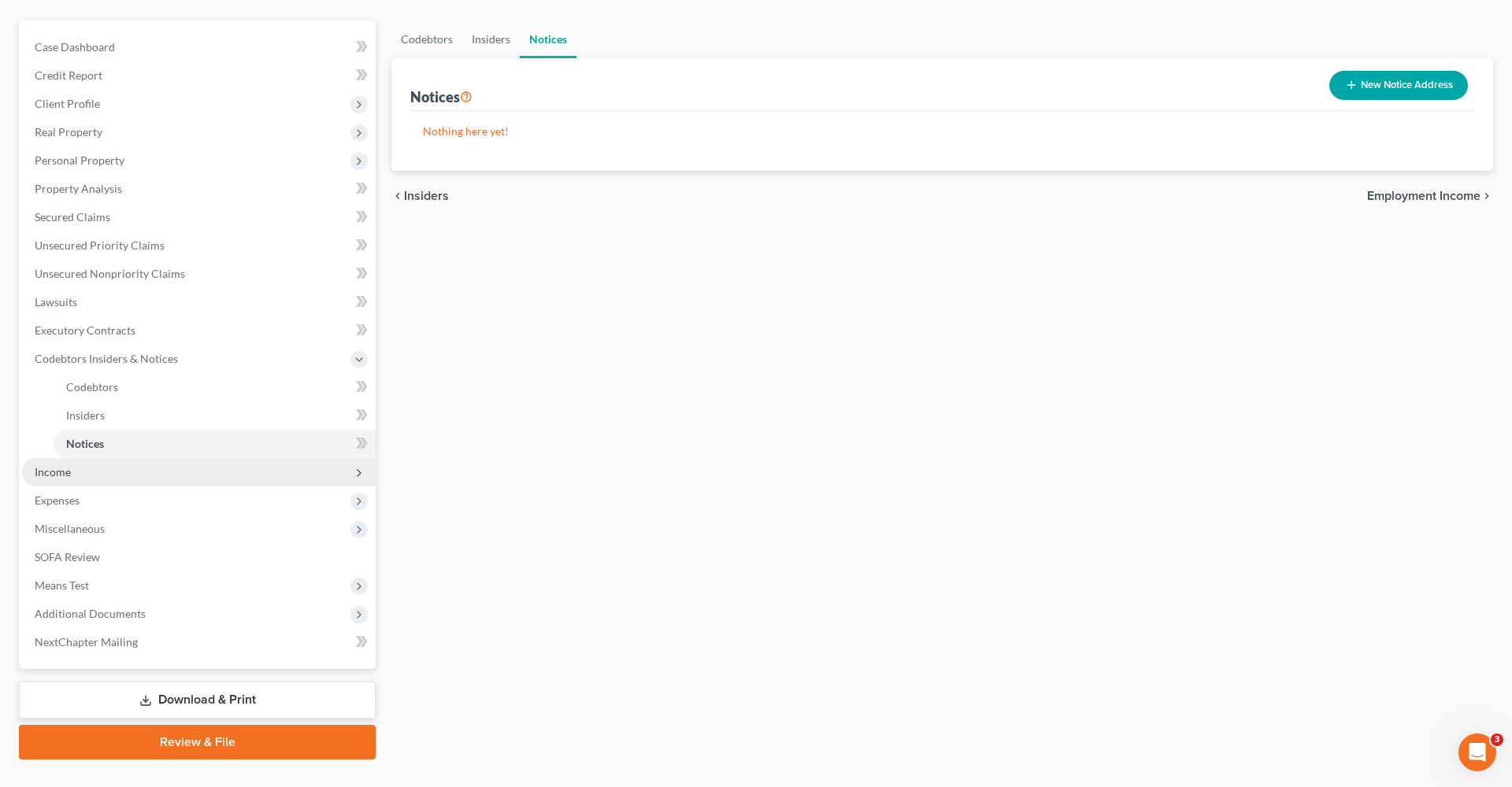
click at [50, 467] on span "Income" at bounding box center [53, 472] width 37 height 13
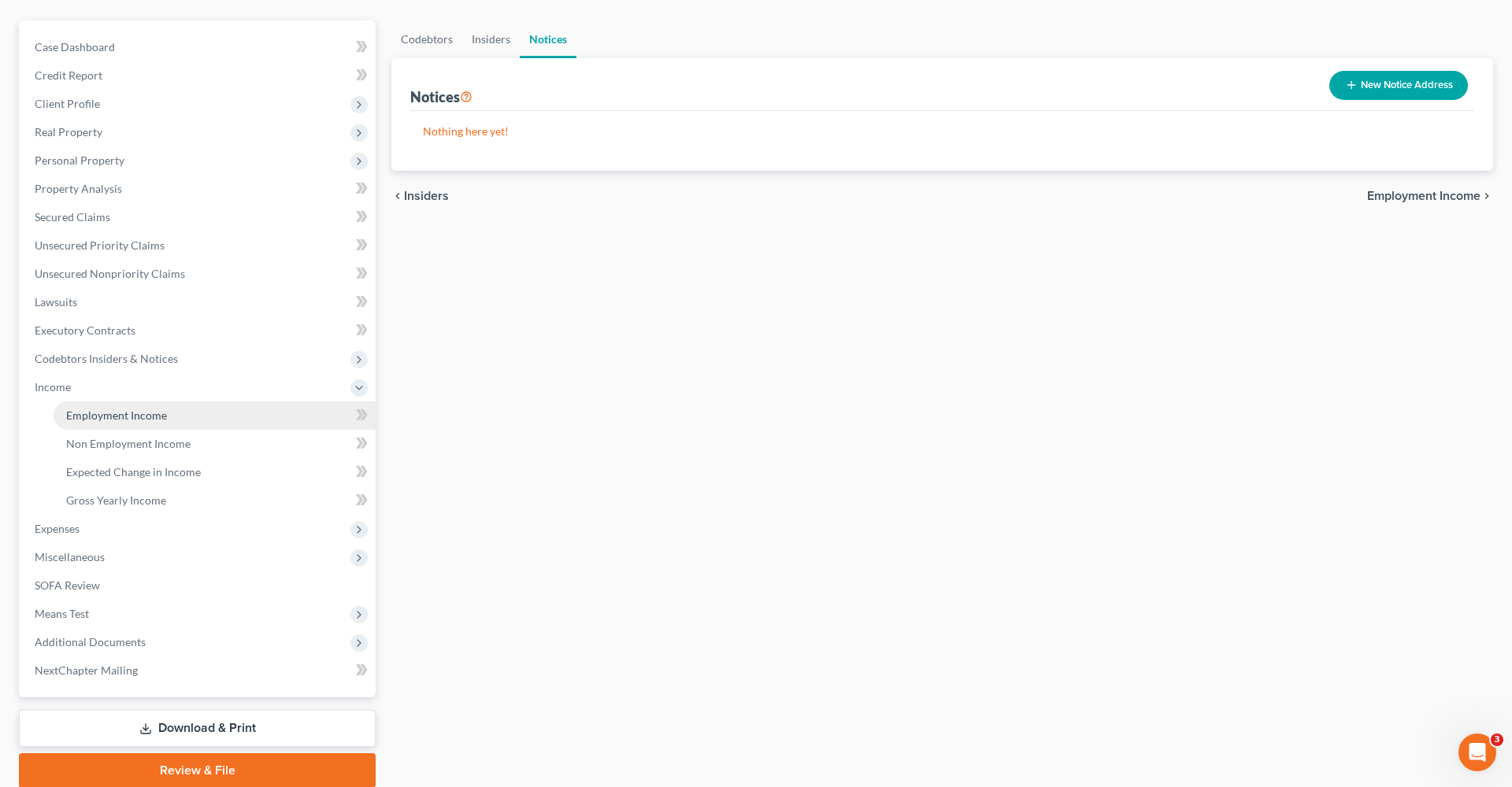
click at [125, 420] on span "Employment Income" at bounding box center [116, 414] width 101 height 13
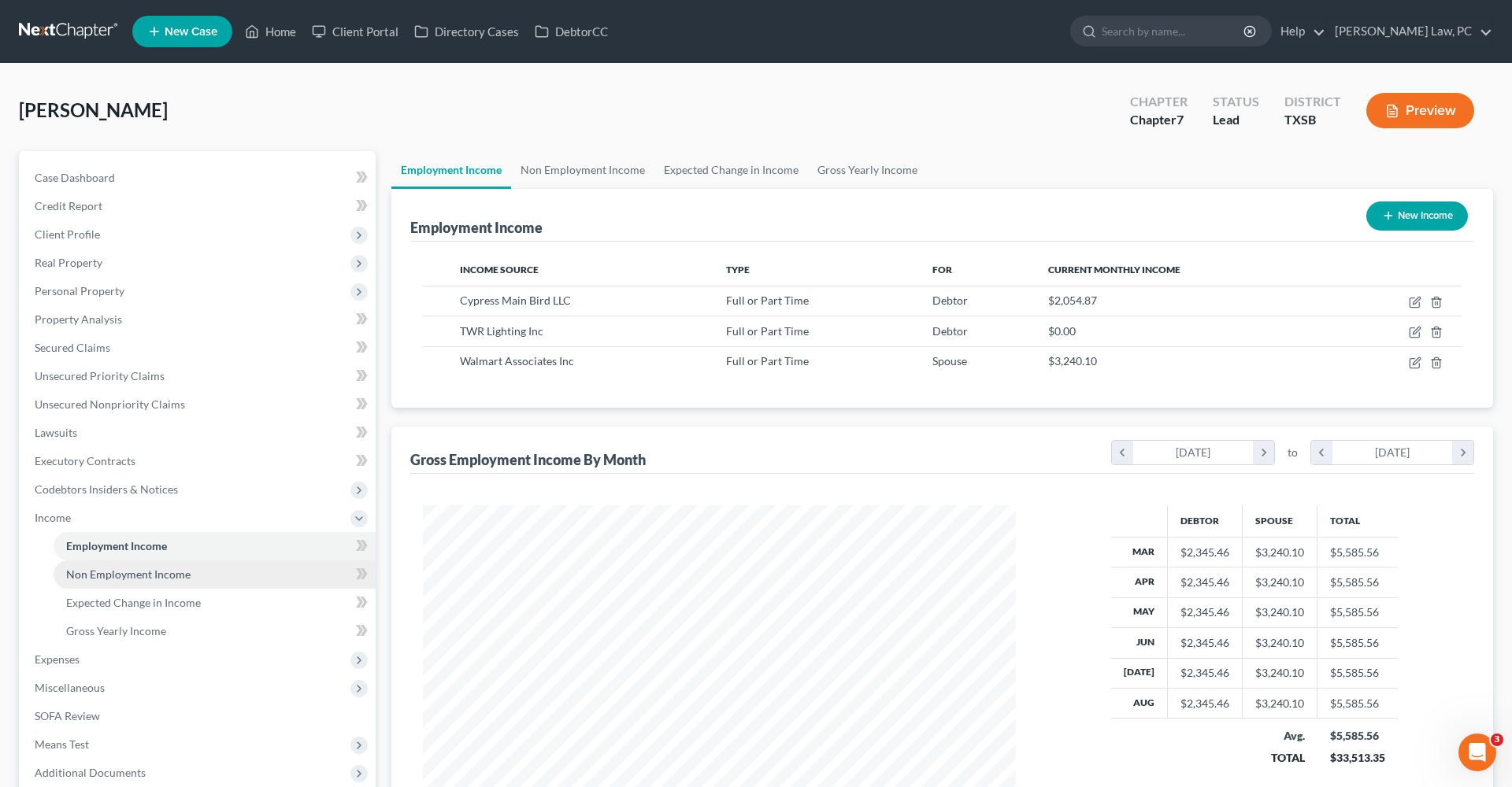
click at [99, 571] on span "Non Employment Income" at bounding box center [128, 574] width 124 height 13
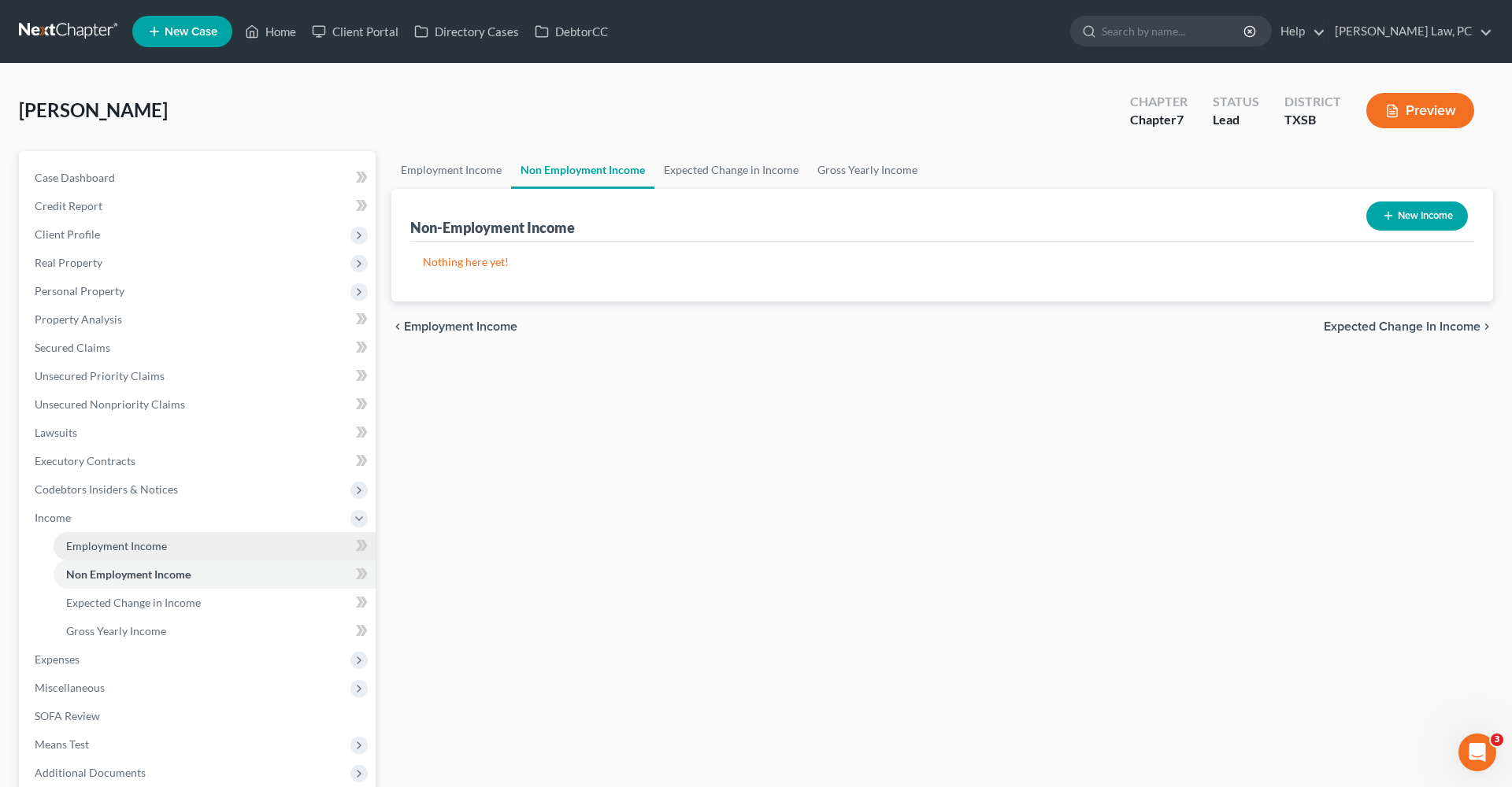
click at [88, 545] on span "Employment Income" at bounding box center [116, 546] width 101 height 13
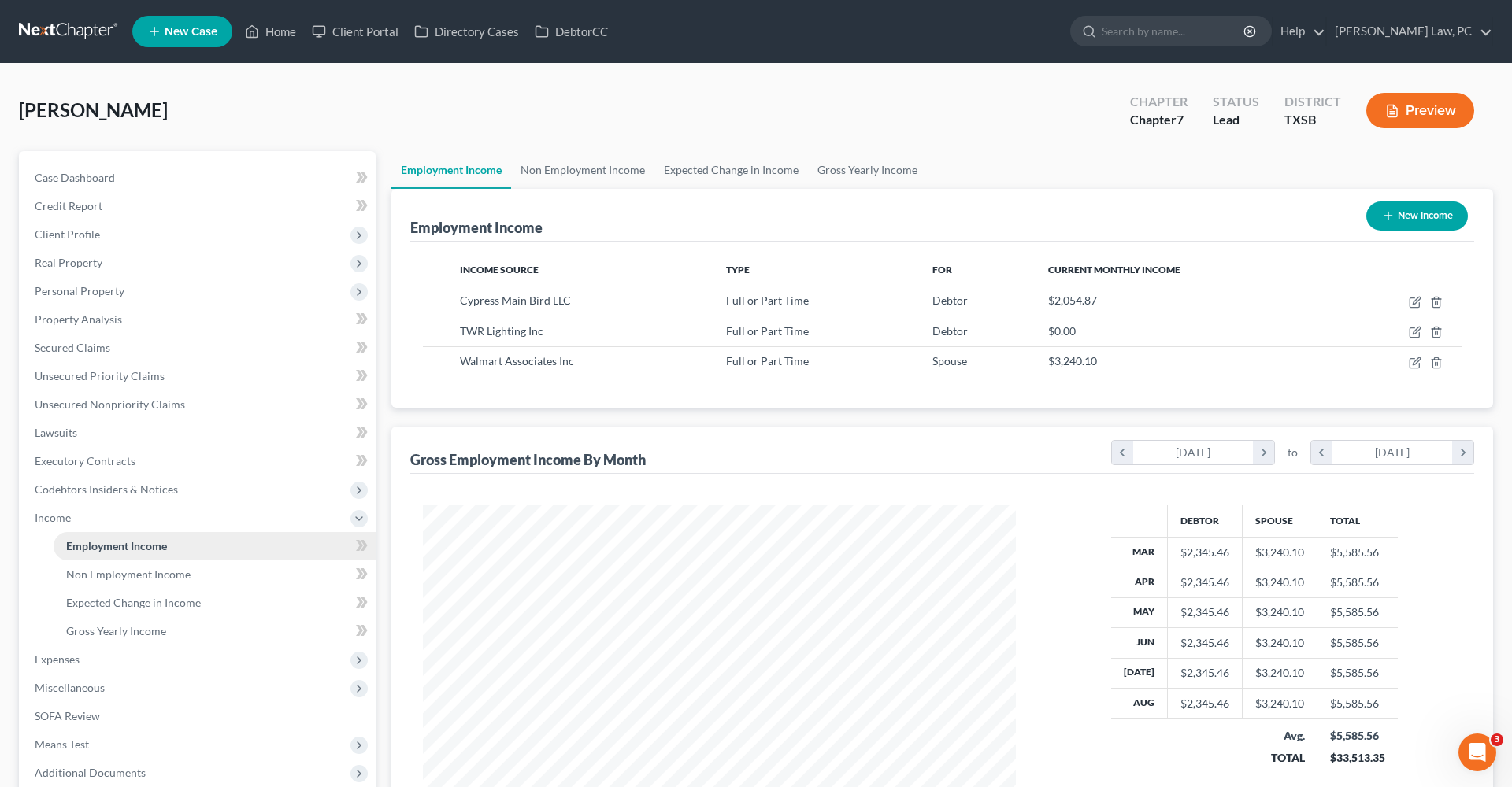
scroll to position [81, 0]
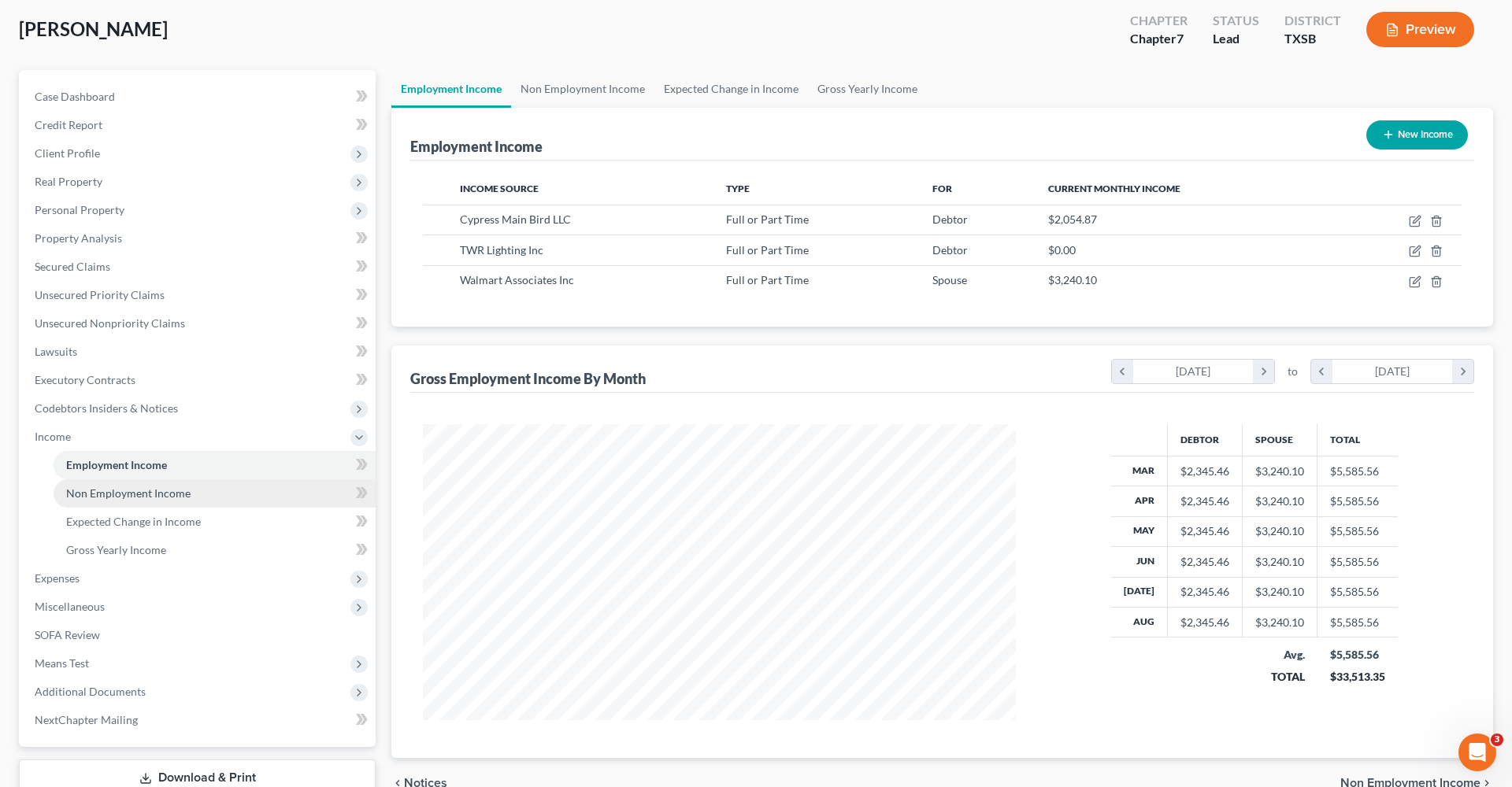
click at [122, 490] on span "Non Employment Income" at bounding box center [128, 493] width 124 height 13
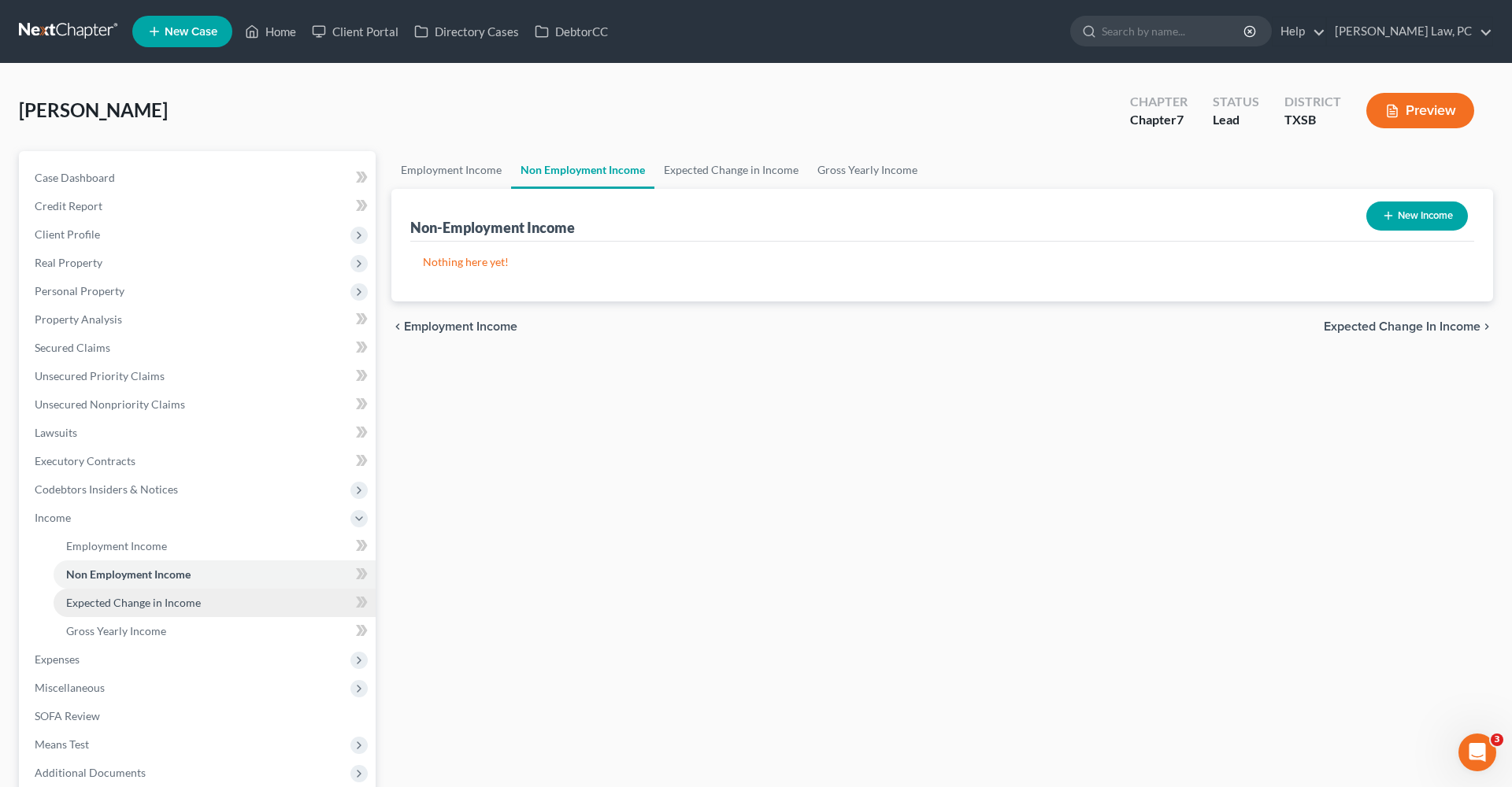
click at [126, 598] on span "Expected Change in Income" at bounding box center [133, 602] width 135 height 13
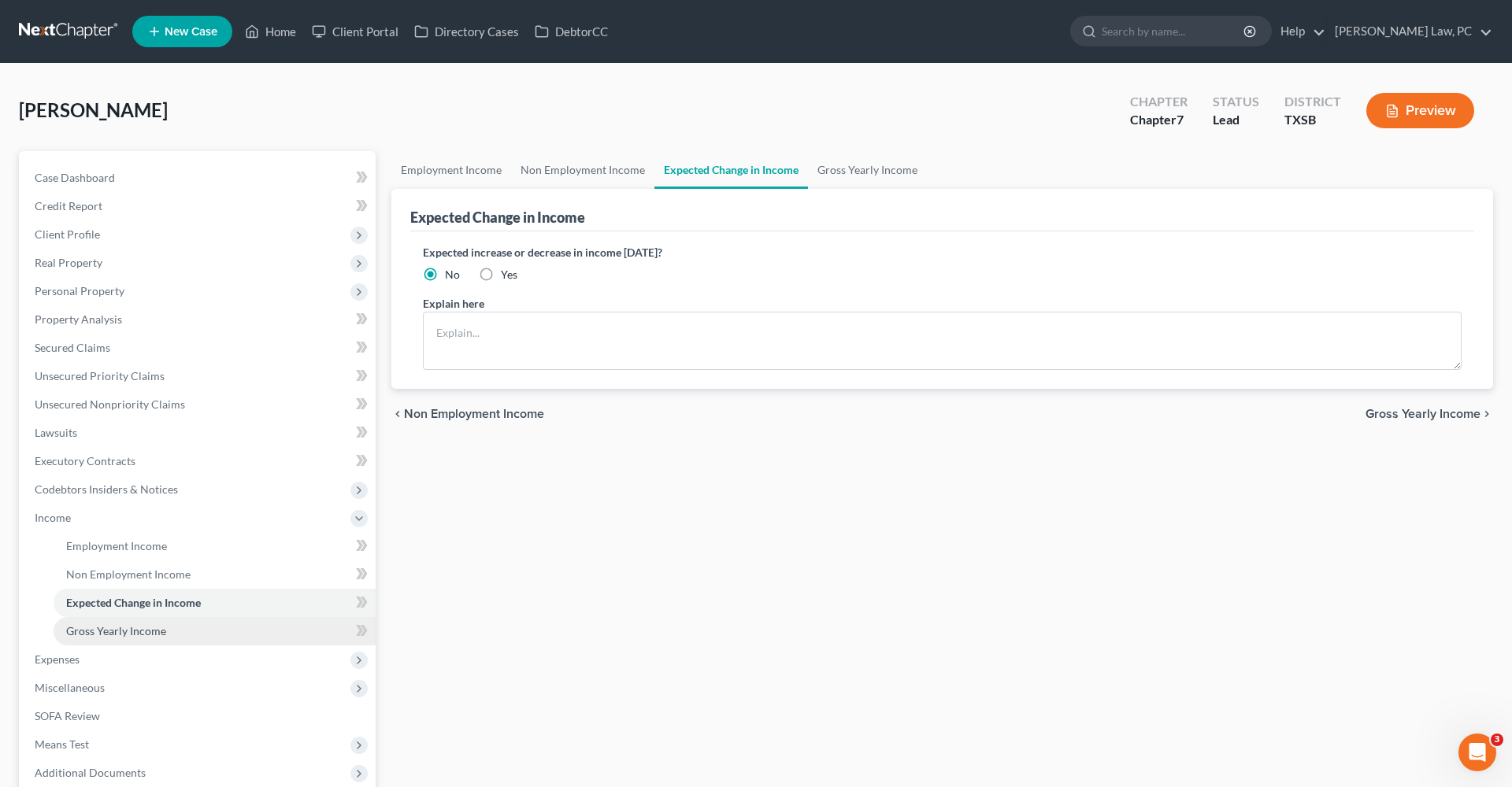
click at [122, 631] on span "Gross Yearly Income" at bounding box center [116, 631] width 100 height 13
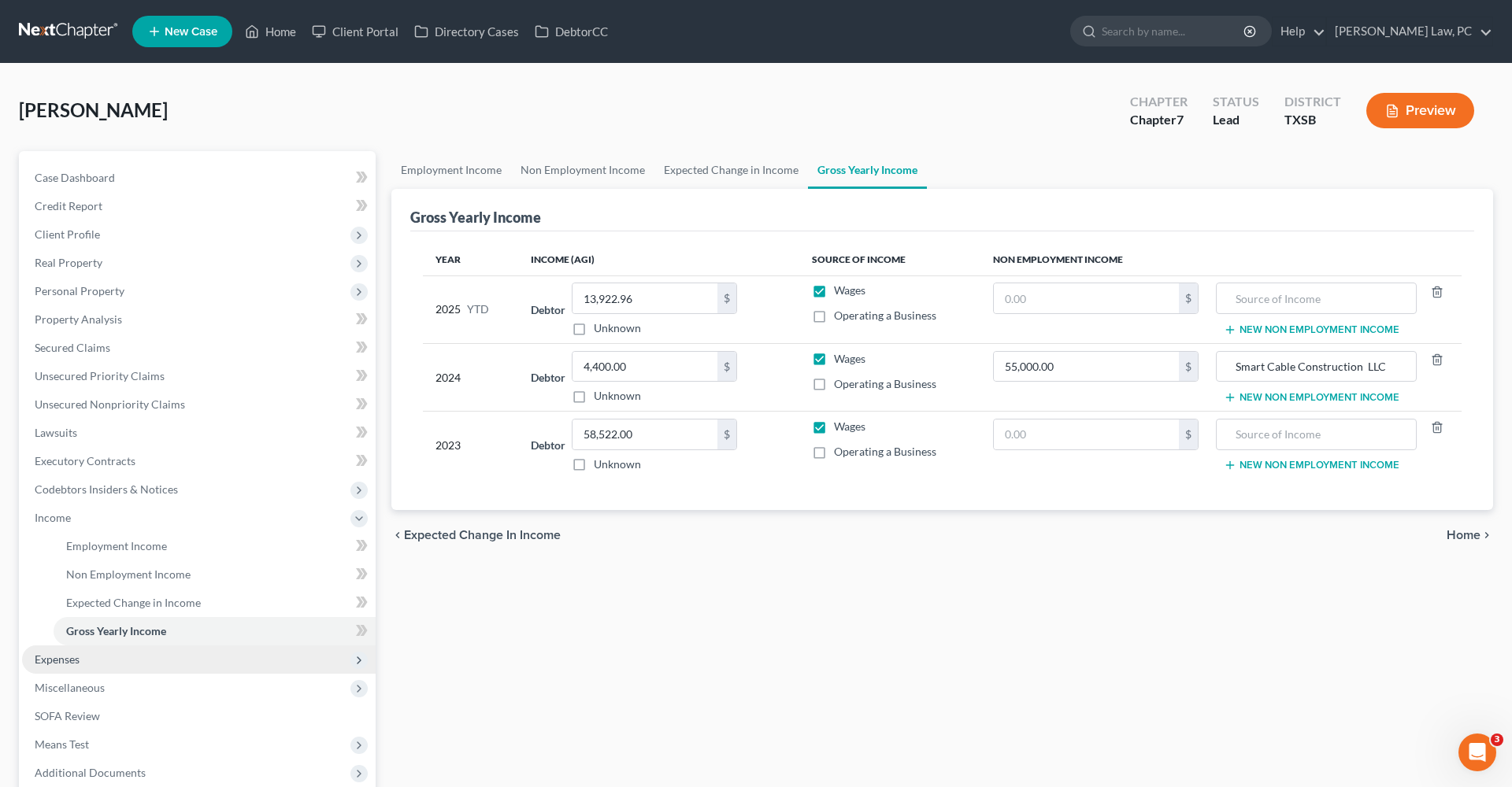
click at [45, 657] on span "Expenses" at bounding box center [57, 659] width 45 height 13
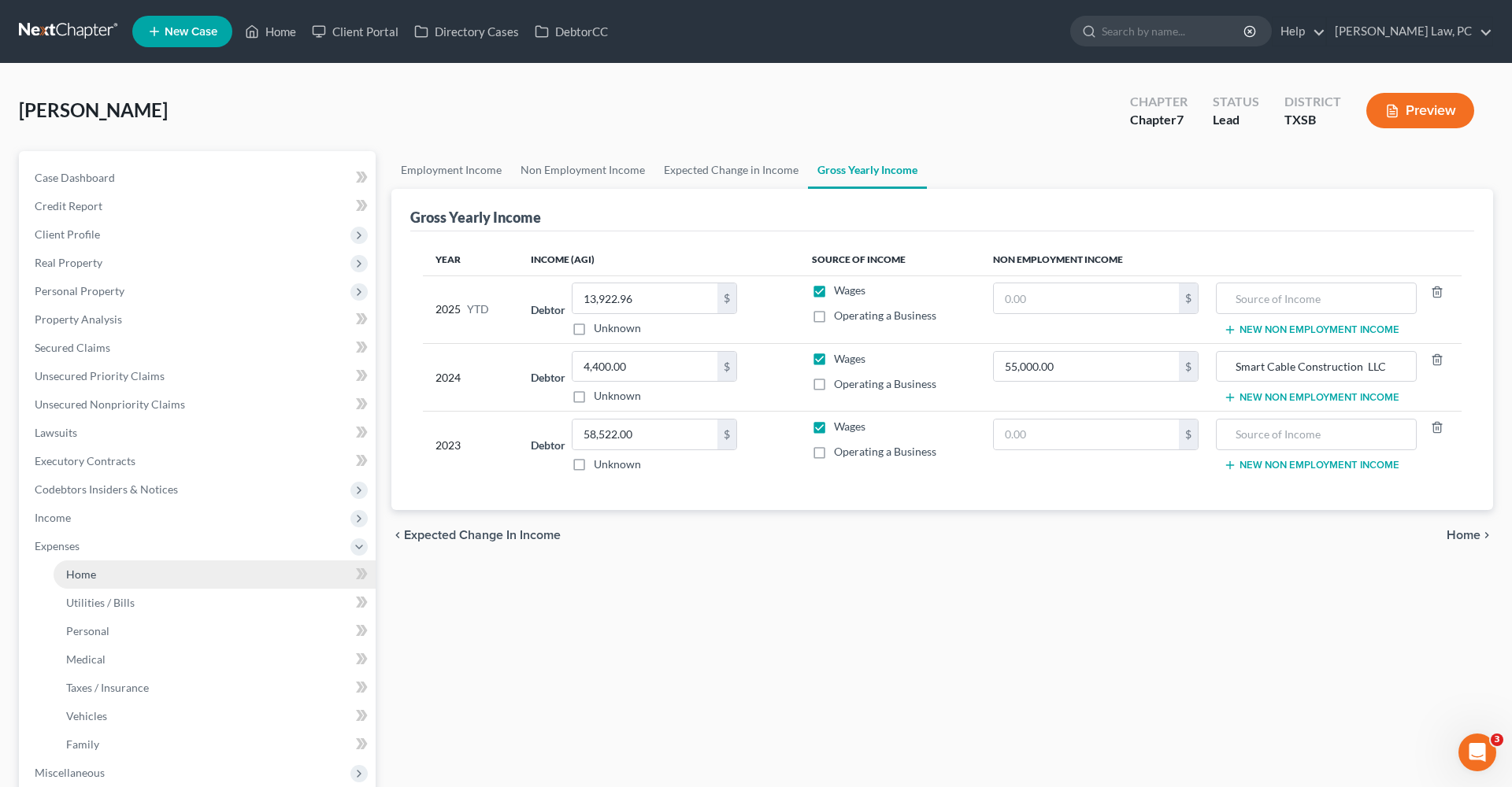
click at [83, 576] on span "Home" at bounding box center [80, 574] width 29 height 13
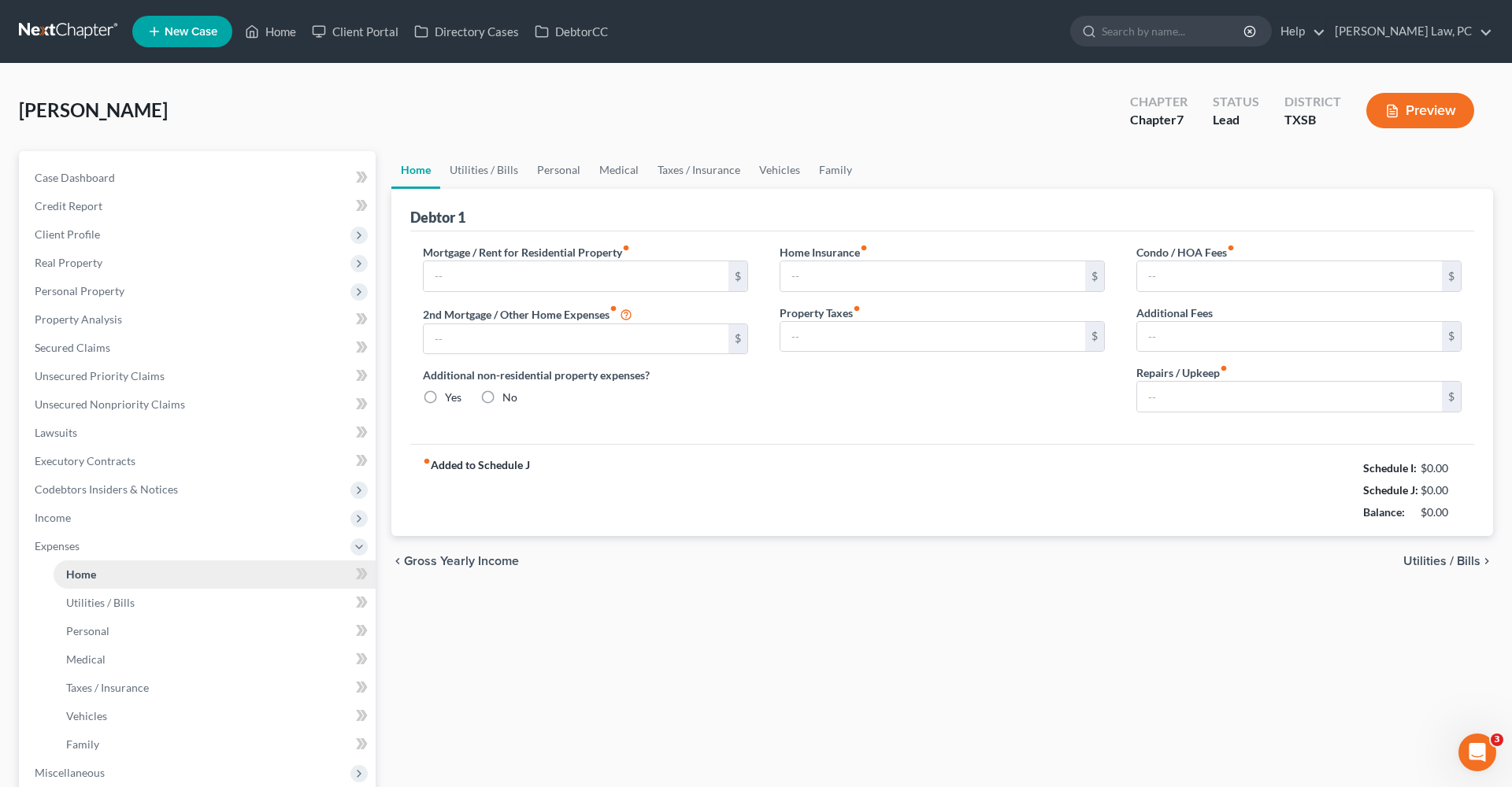
type input "1,305.00"
type input "0.00"
radio input "true"
type input "95.00"
type input "0.00"
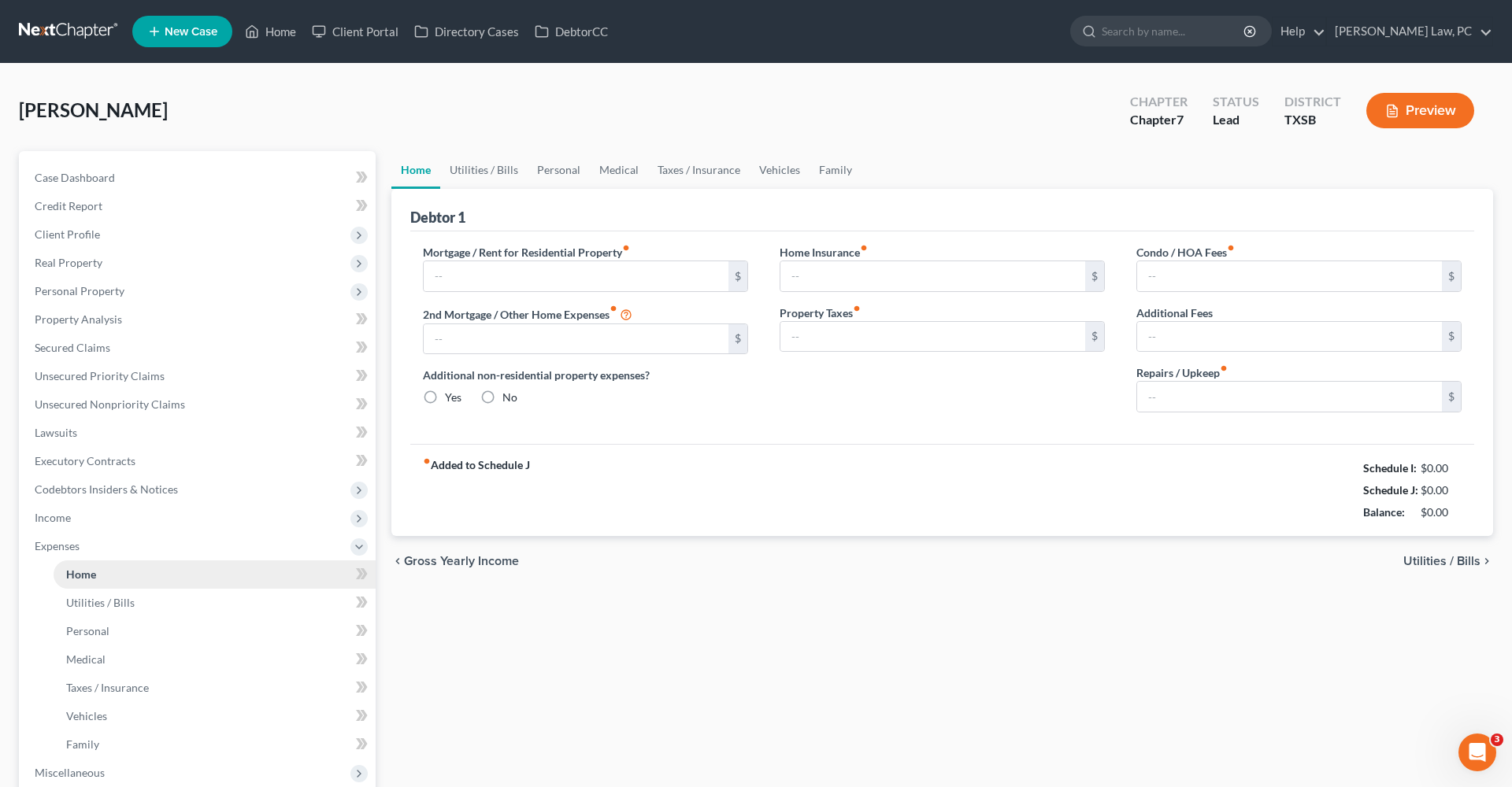
type input "42.00"
type input "0.00"
type input "150.00"
click at [120, 601] on span "Utilities / Bills" at bounding box center [100, 602] width 69 height 13
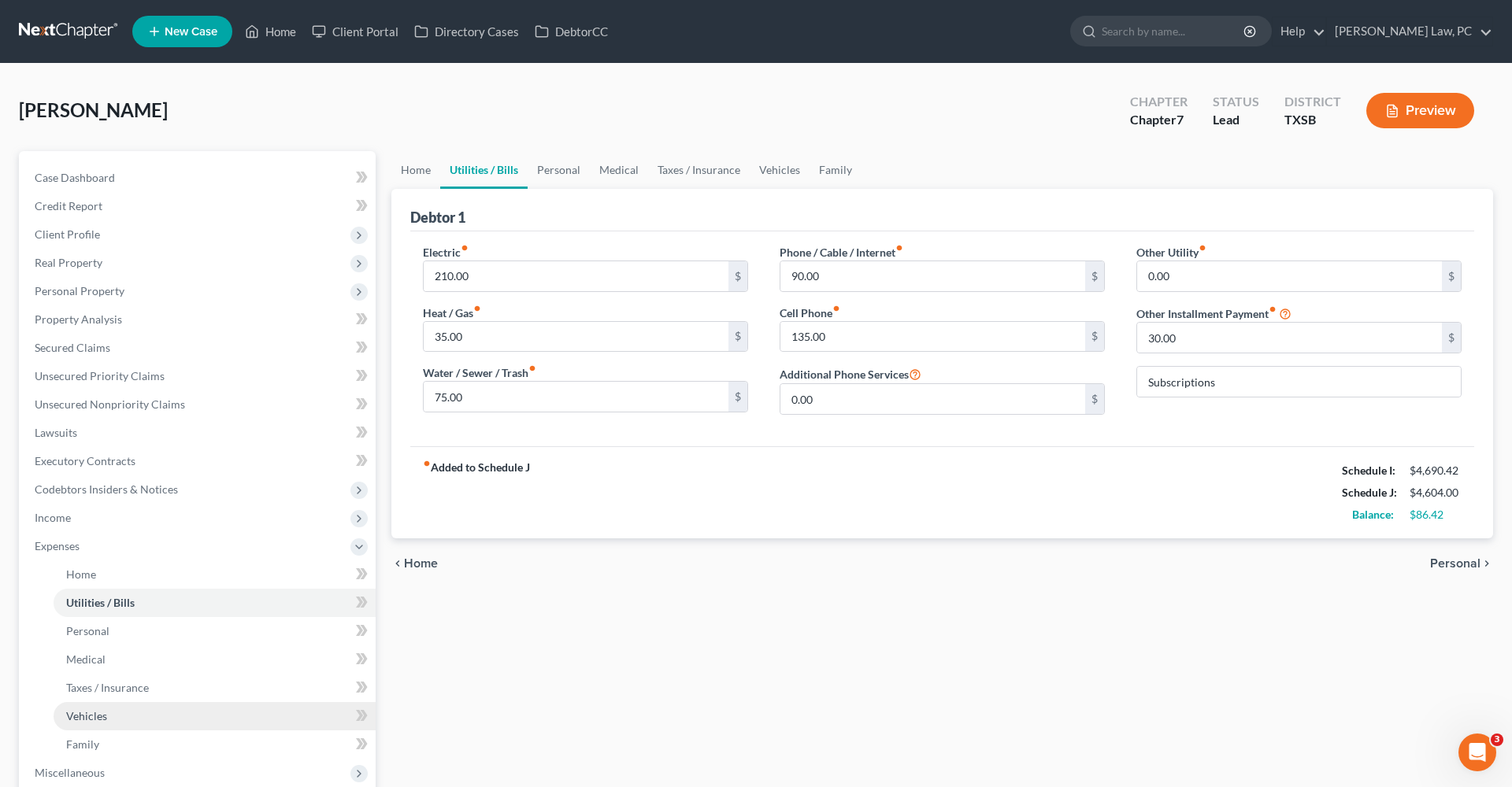
click at [80, 716] on span "Vehicles" at bounding box center [87, 716] width 41 height 13
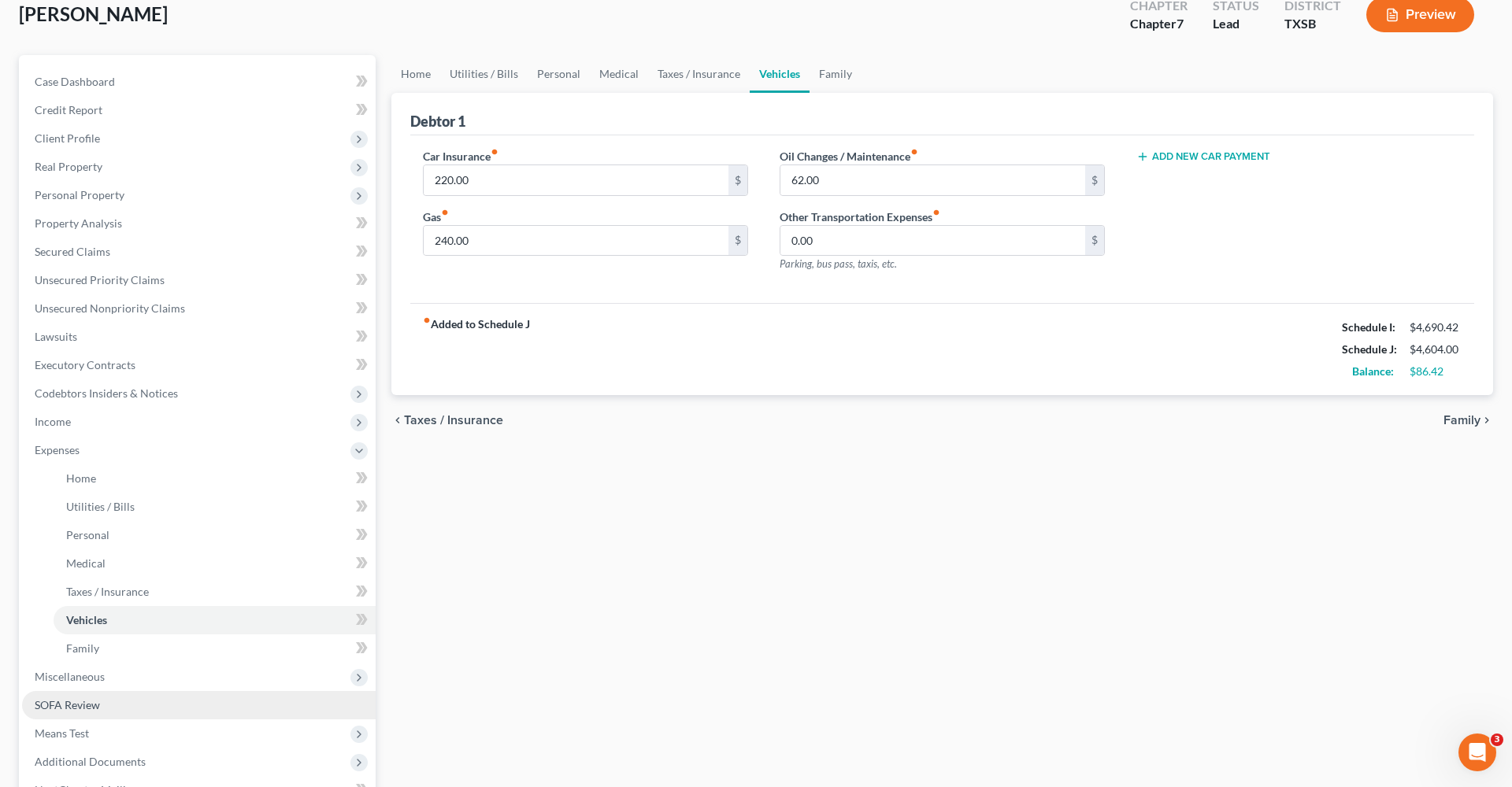
scroll to position [149, 0]
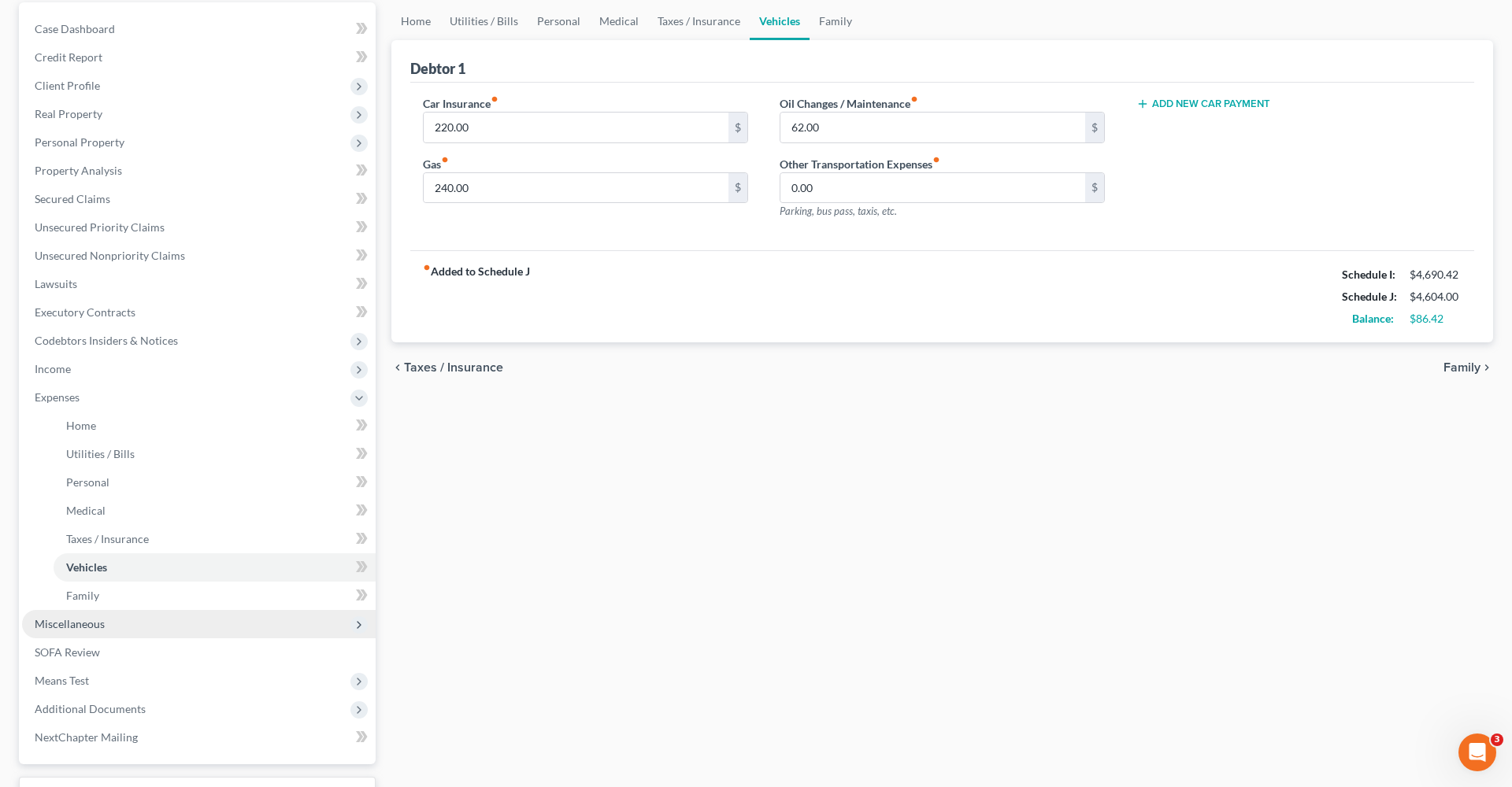
click at [82, 621] on span "Miscellaneous" at bounding box center [70, 624] width 70 height 13
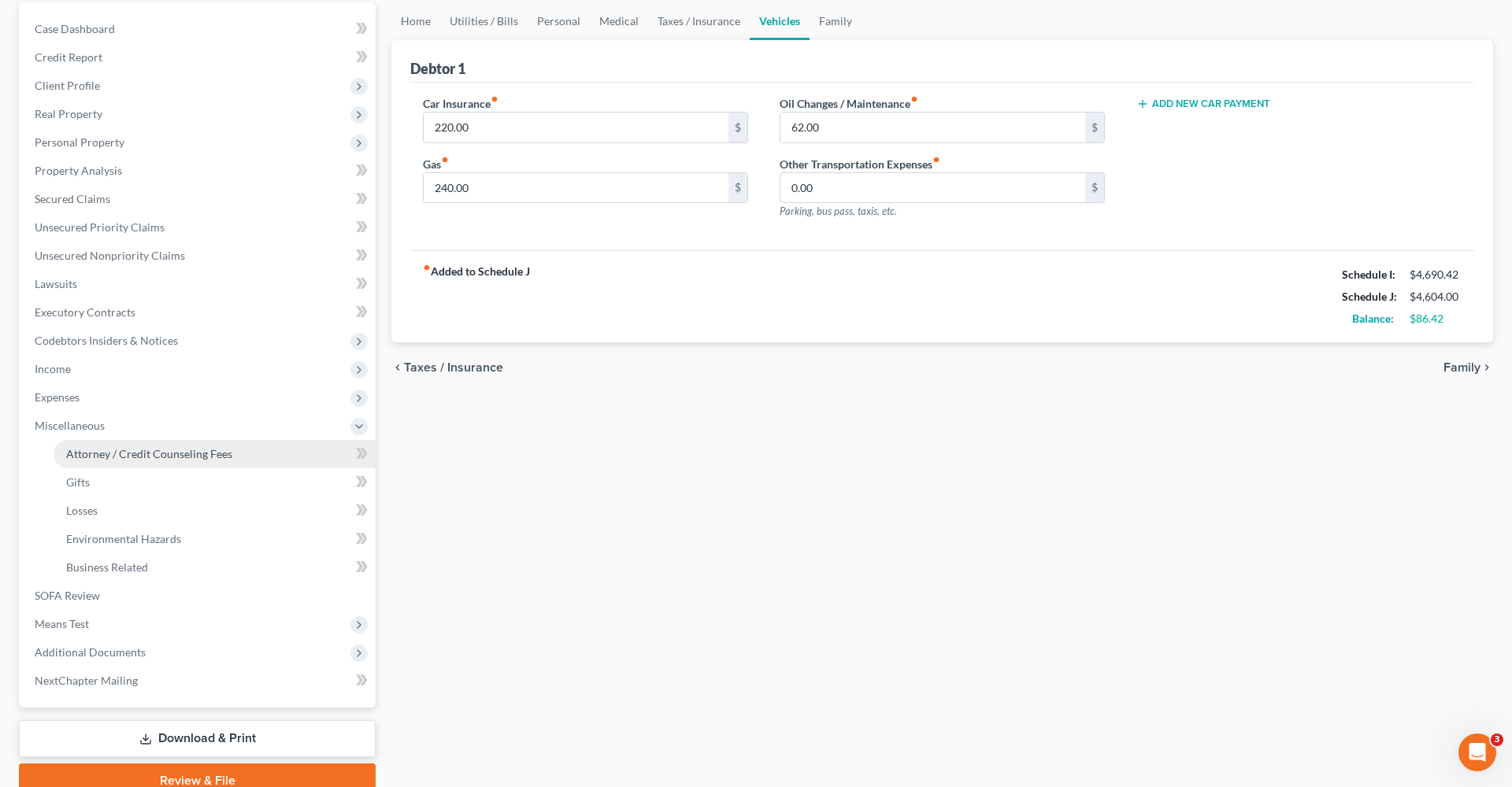
click at [83, 461] on link "Attorney / Credit Counseling Fees" at bounding box center [214, 455] width 323 height 29
select select "4"
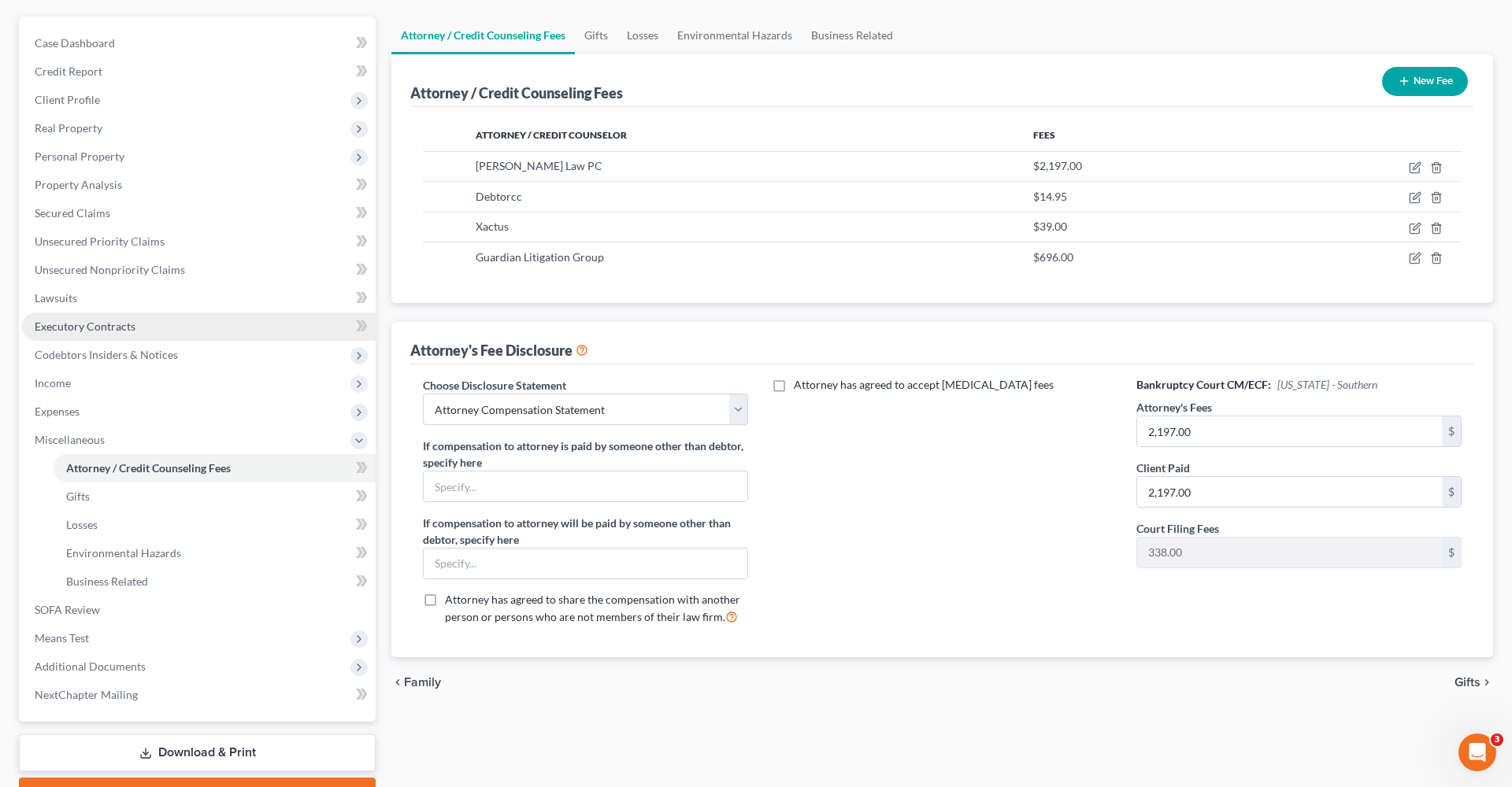
scroll to position [142, 0]
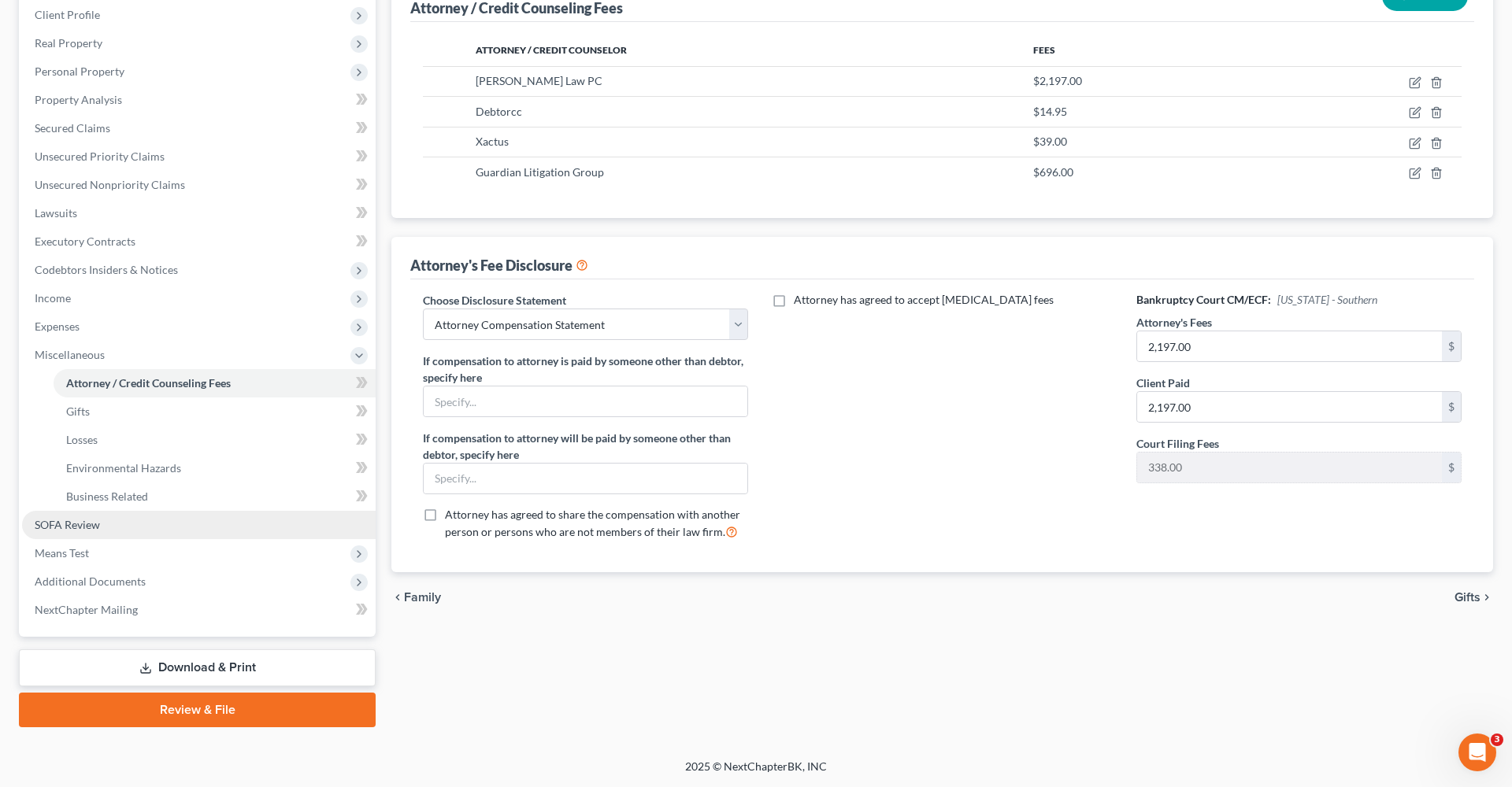
click at [59, 515] on link "SOFA Review" at bounding box center [199, 525] width 354 height 29
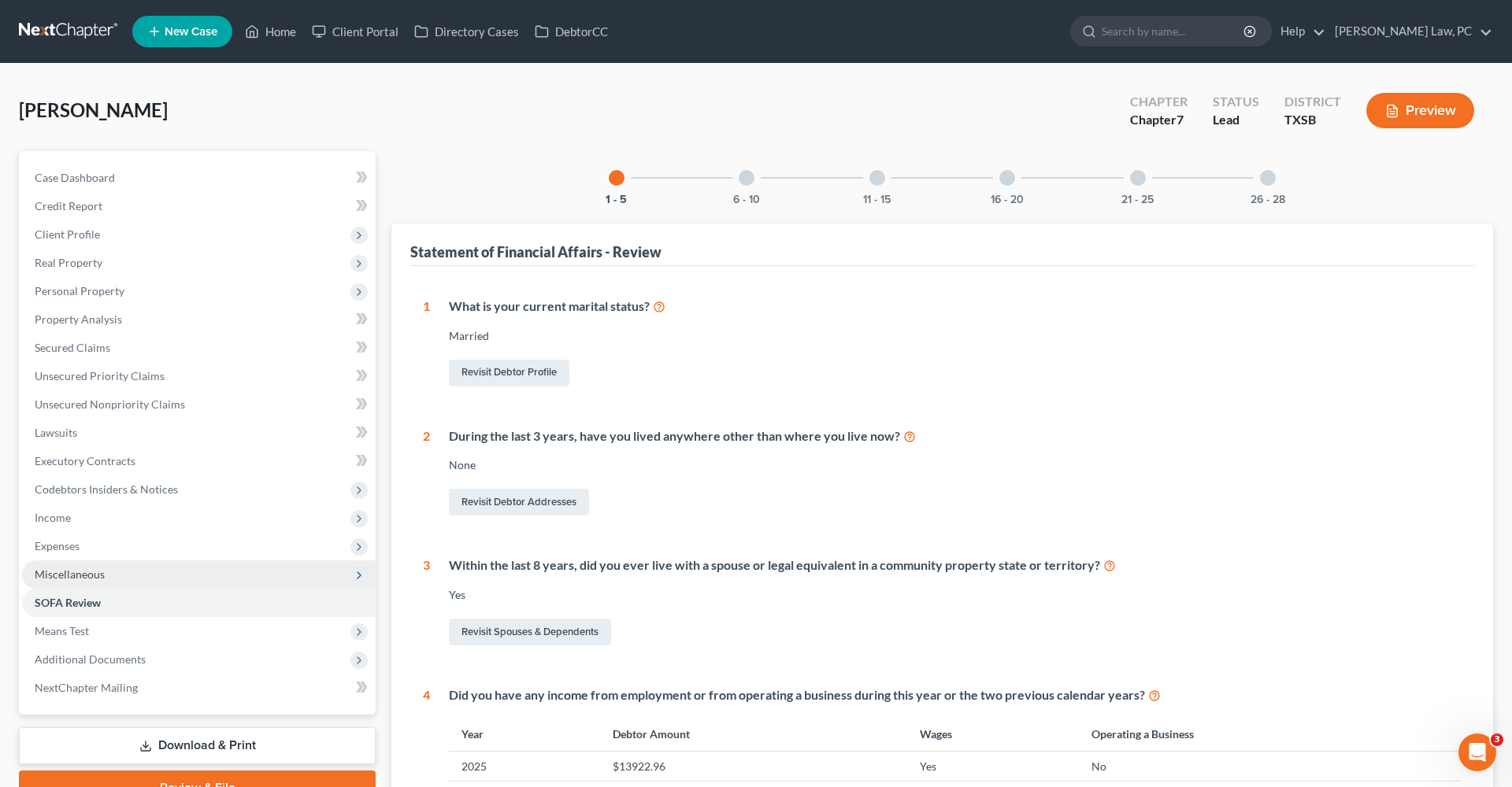
click at [62, 574] on span "Miscellaneous" at bounding box center [70, 574] width 70 height 13
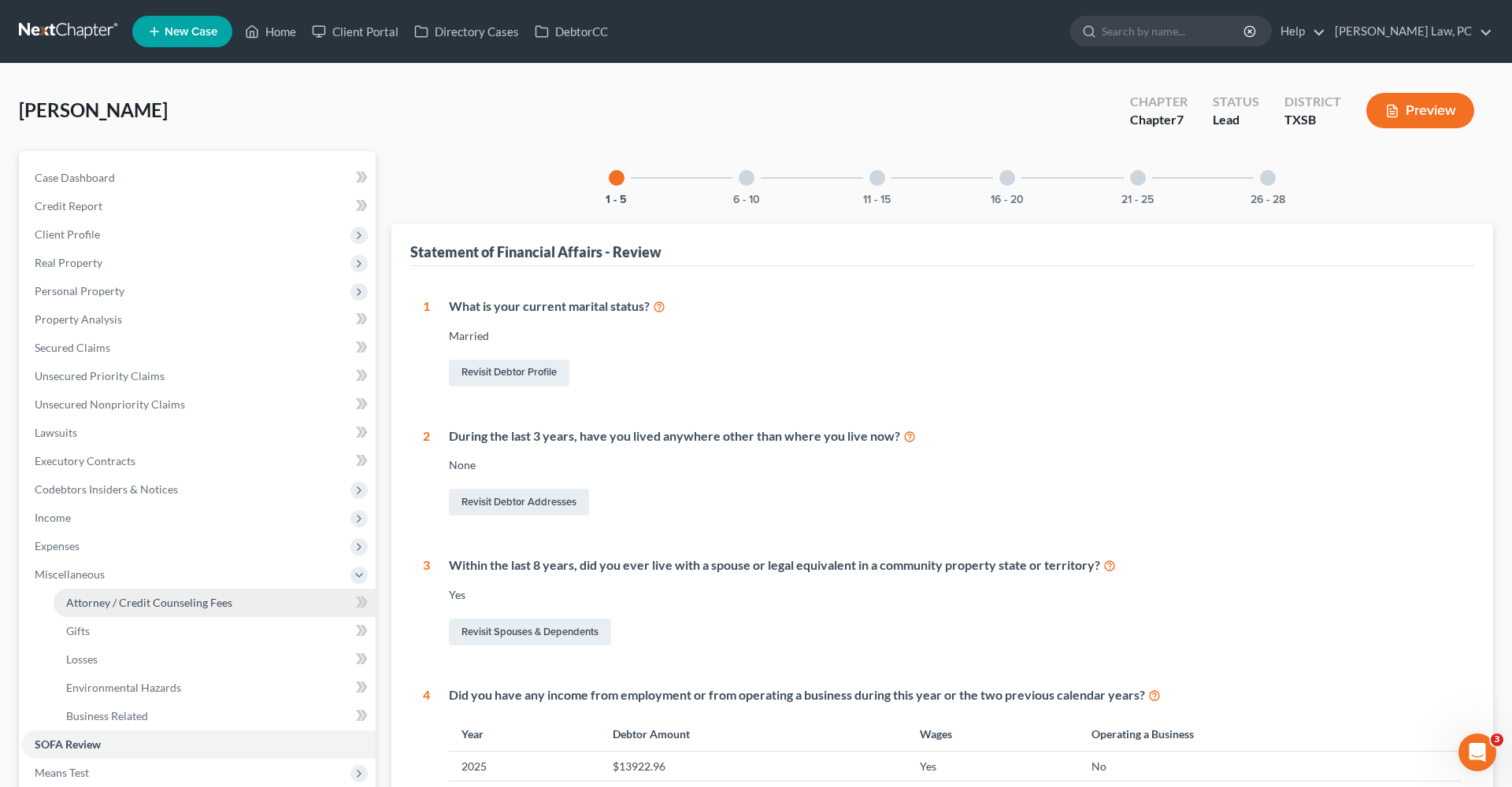
click at [126, 594] on link "Attorney / Credit Counseling Fees" at bounding box center [214, 603] width 323 height 29
select select "4"
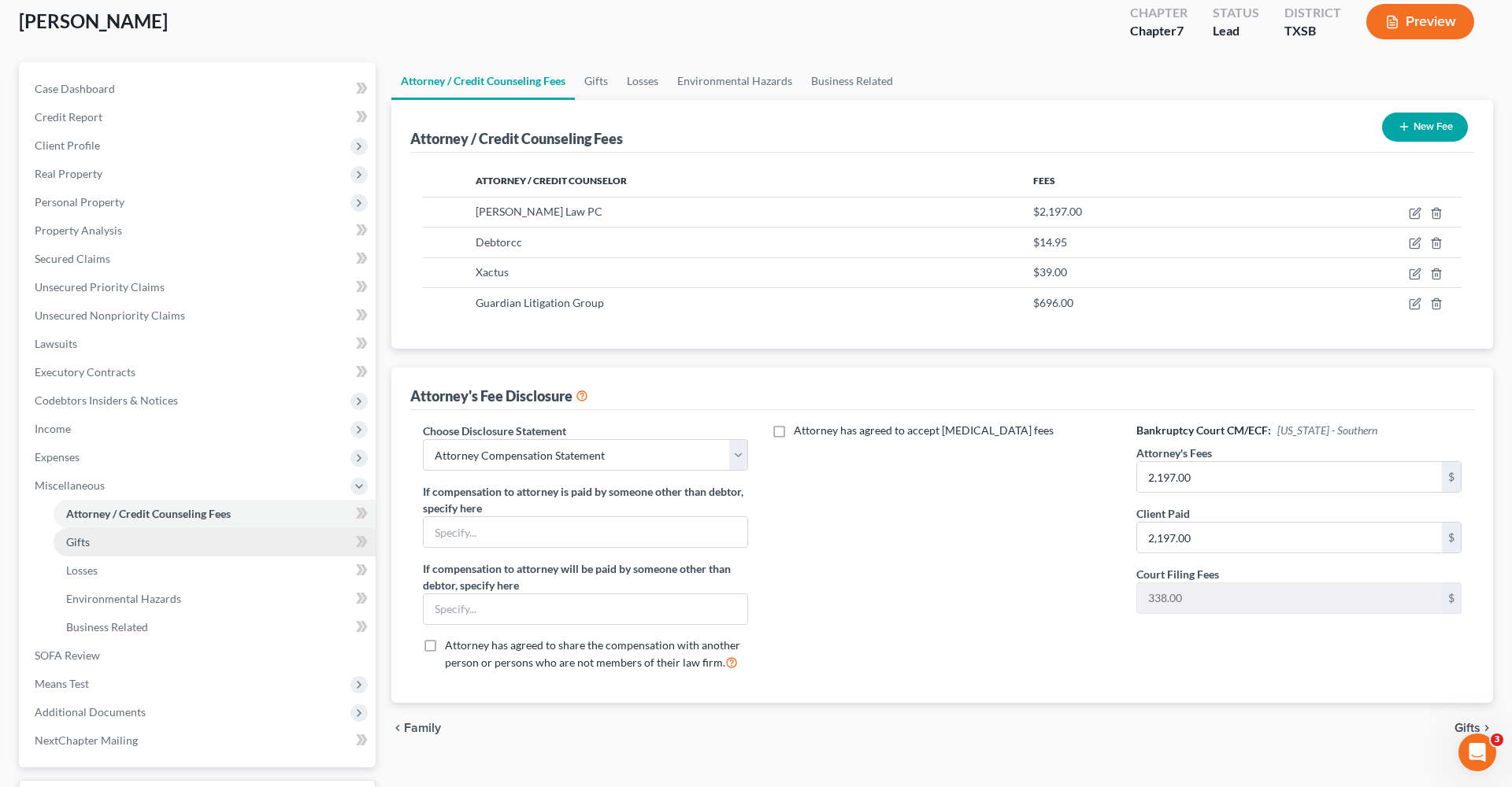
scroll to position [102, 0]
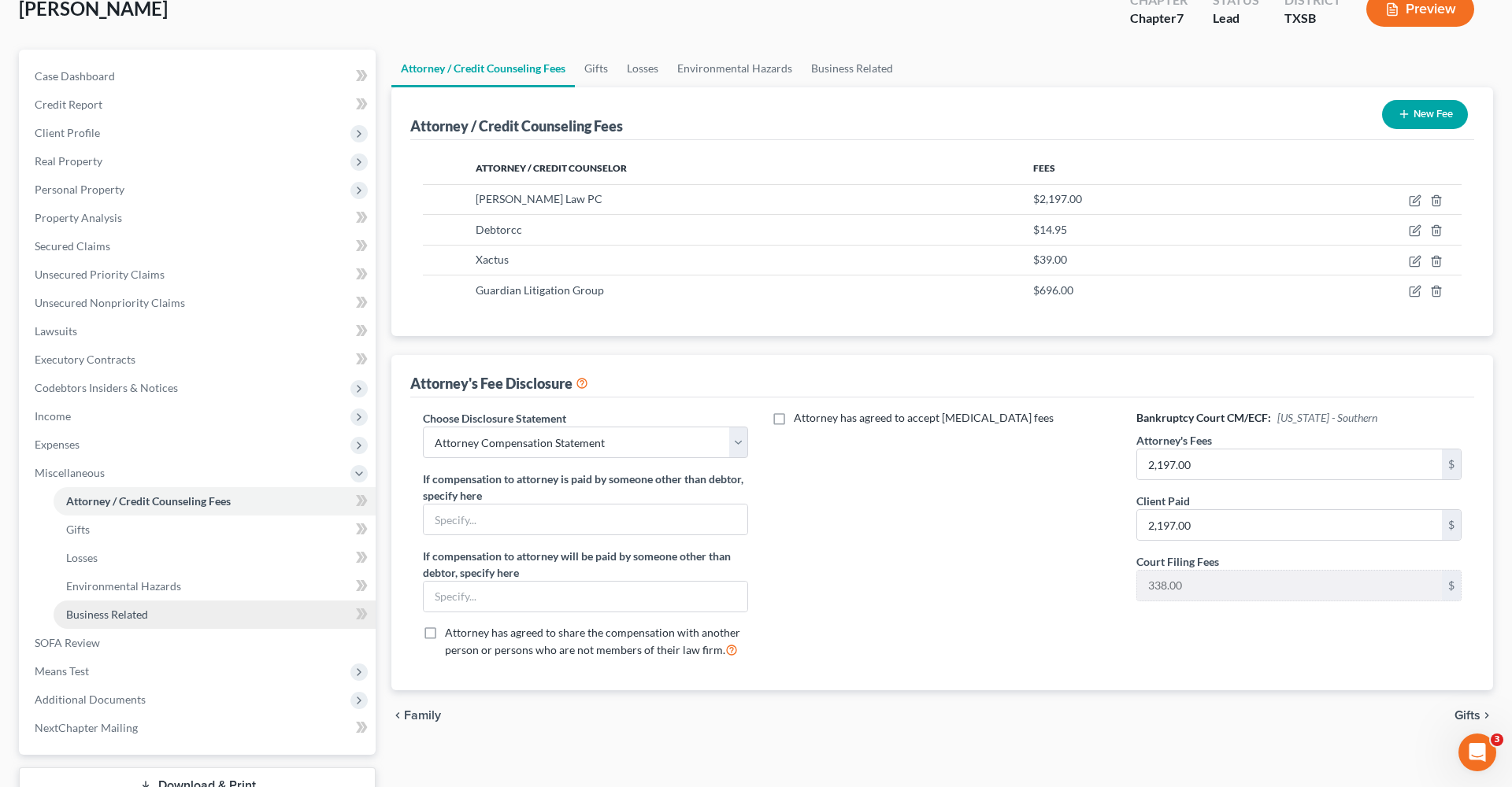
click at [89, 614] on span "Business Related" at bounding box center [107, 614] width 82 height 13
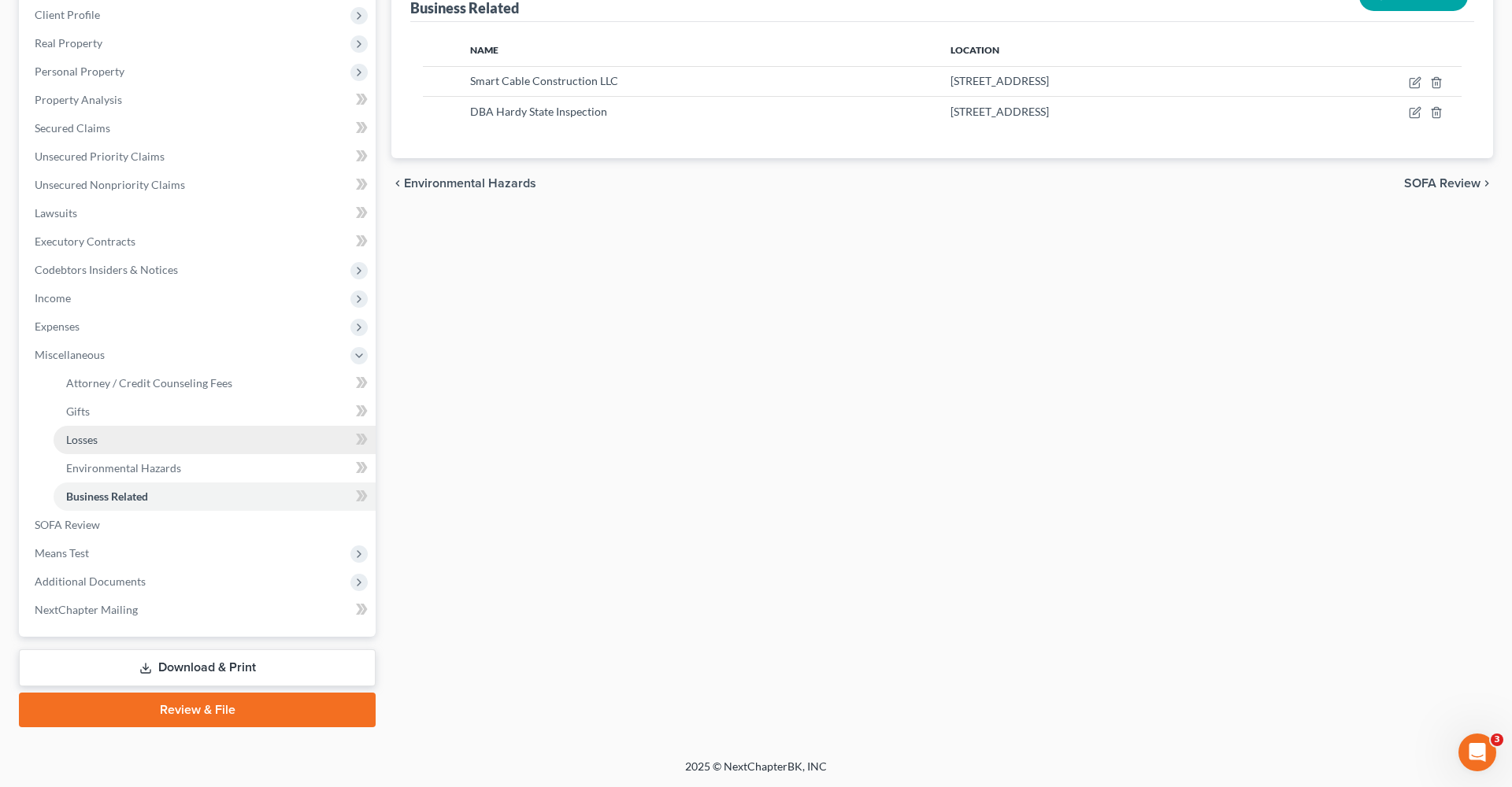
scroll to position [220, 0]
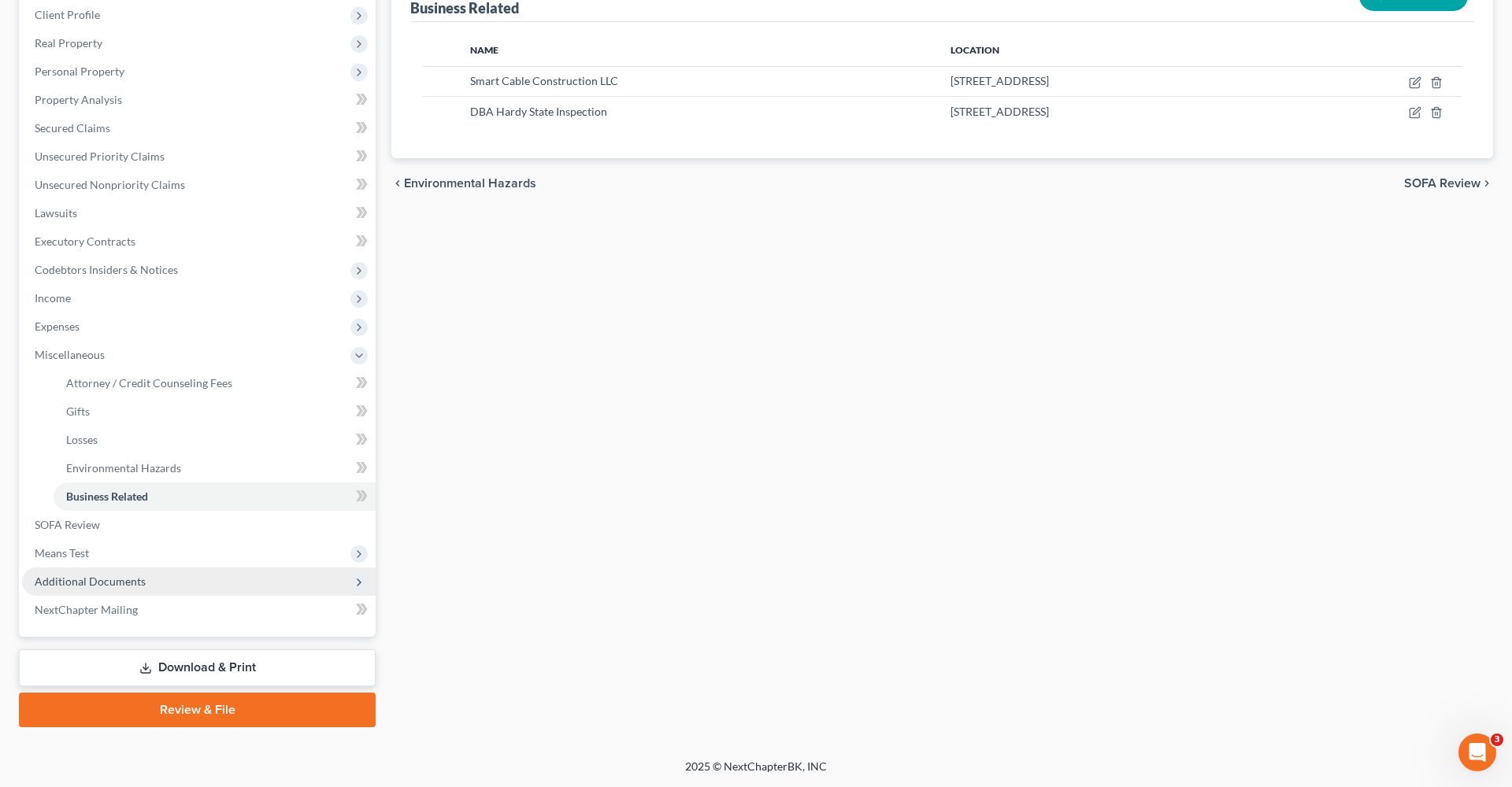
click at [82, 582] on span "Additional Documents" at bounding box center [90, 581] width 111 height 13
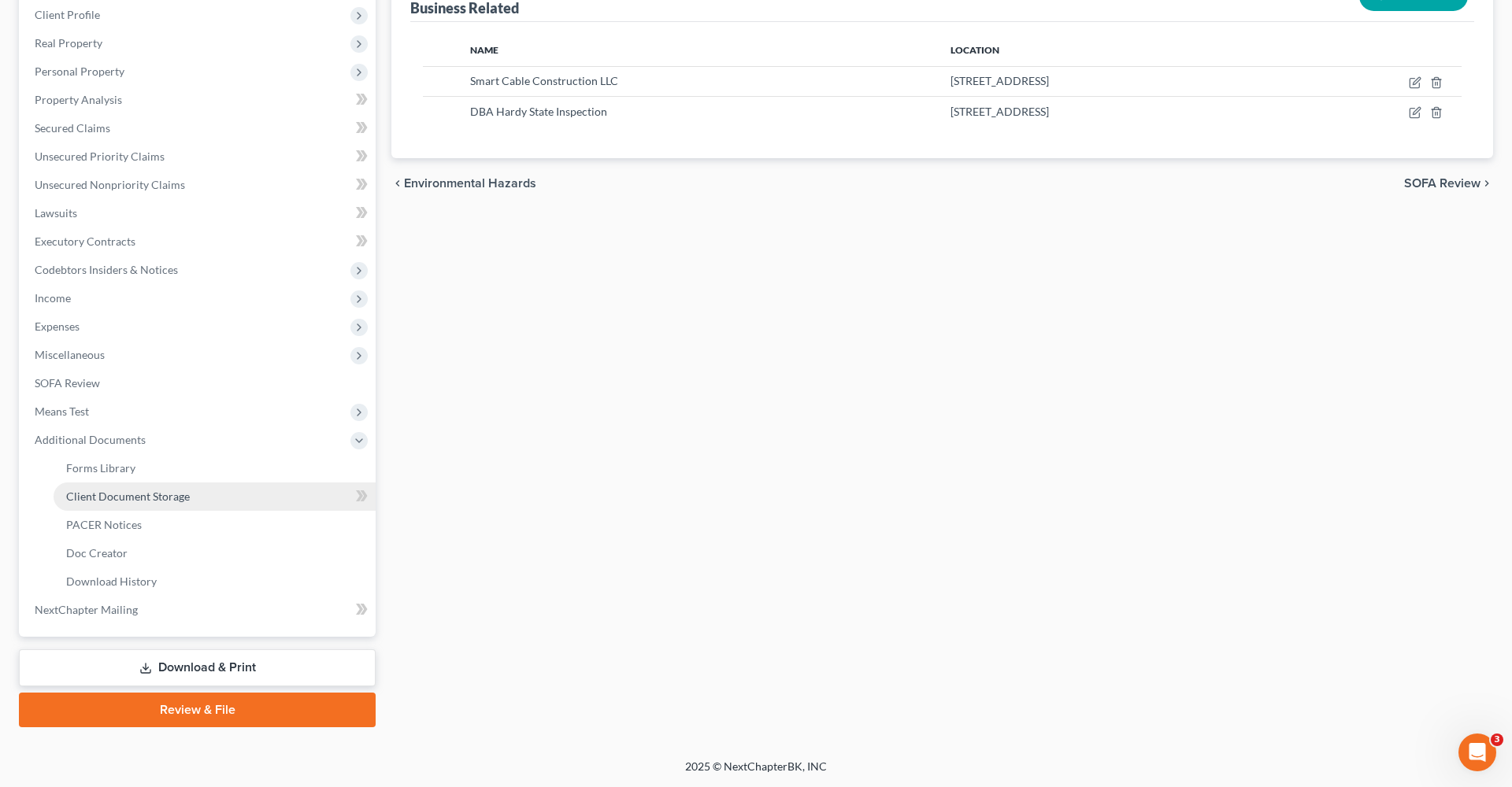
click at [87, 496] on span "Client Document Storage" at bounding box center [128, 496] width 123 height 13
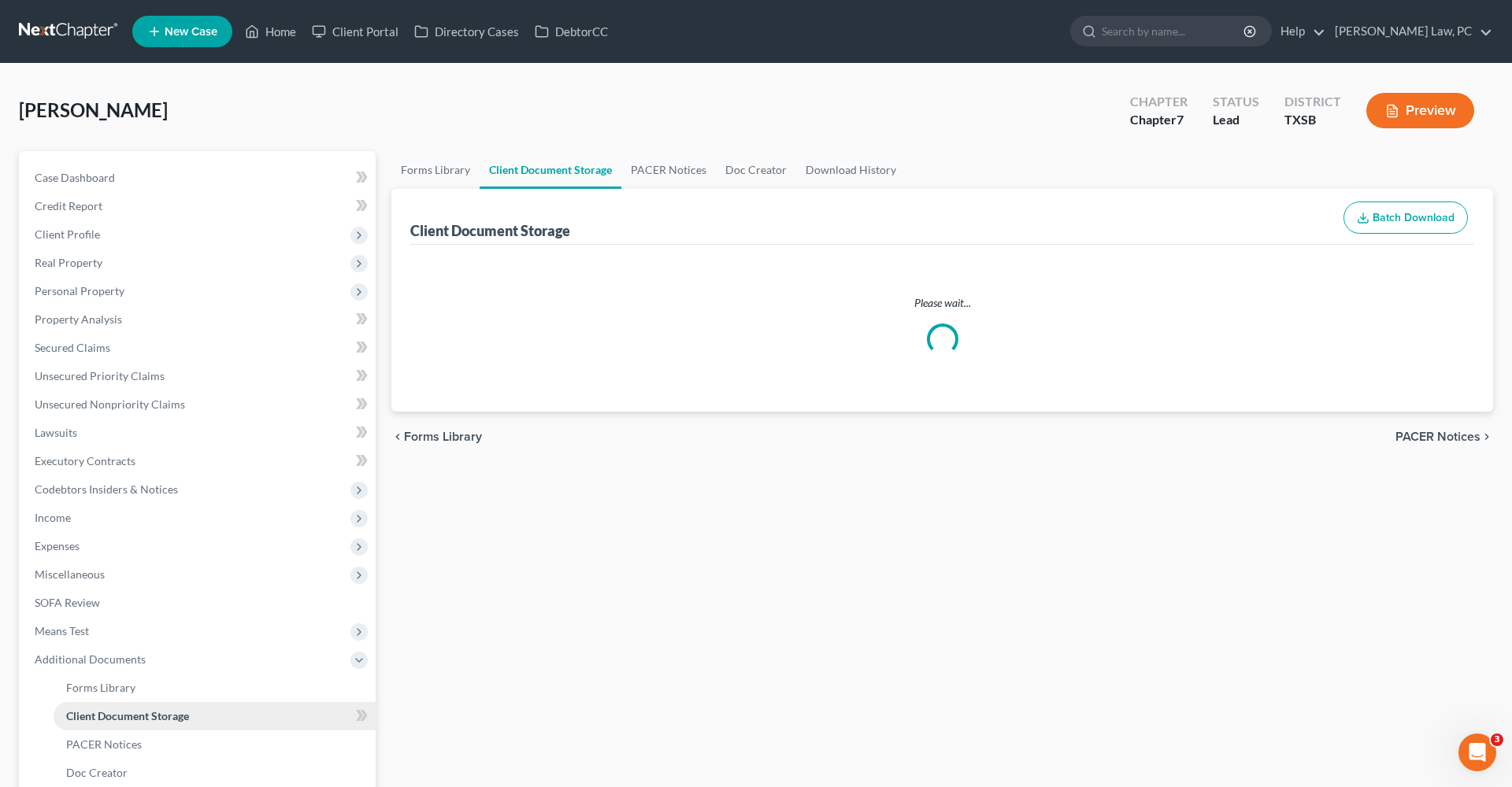
select select "8"
select select "39"
select select "8"
select select "39"
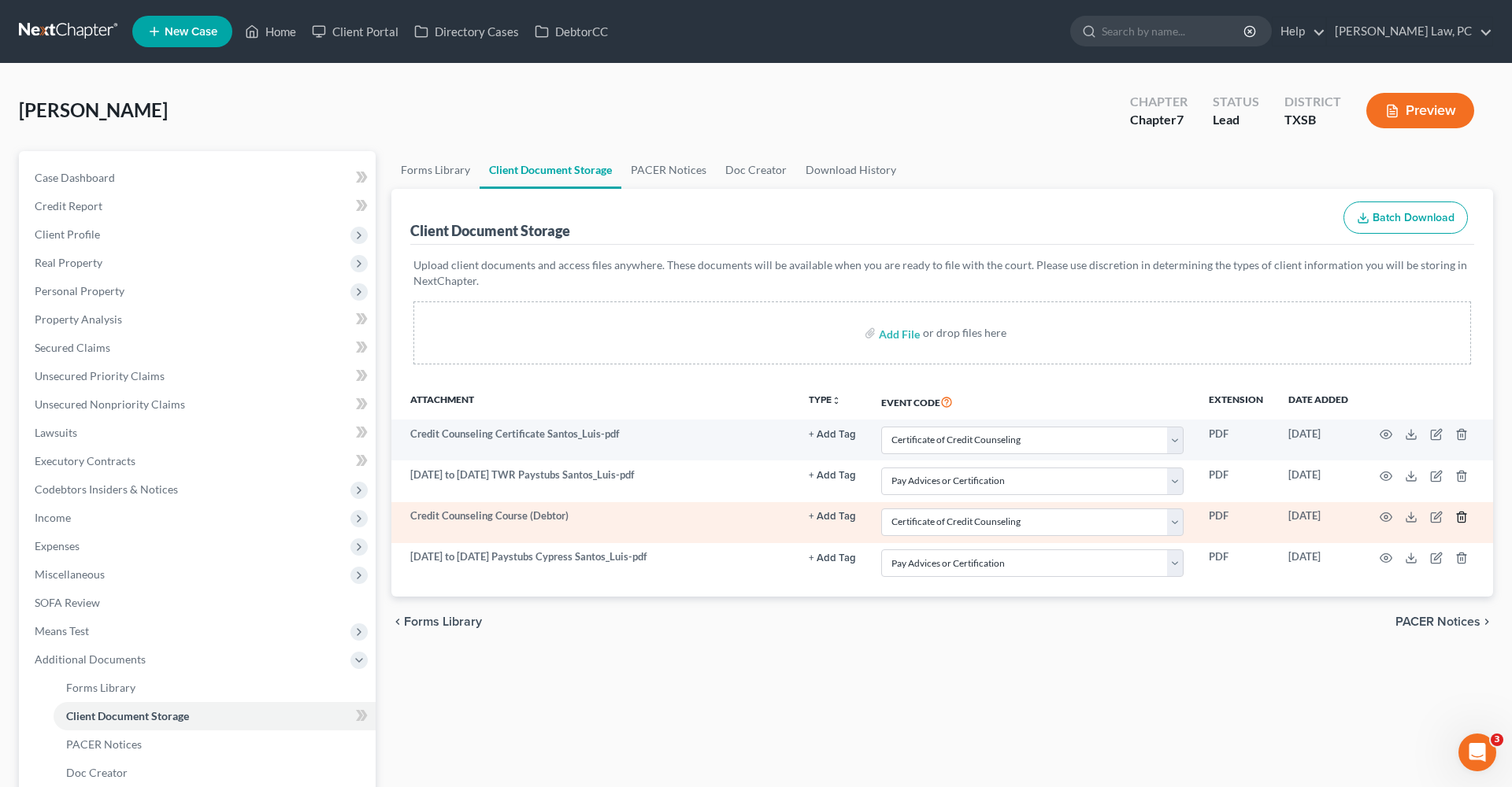
click at [1461, 515] on icon "button" at bounding box center [1462, 517] width 13 height 13
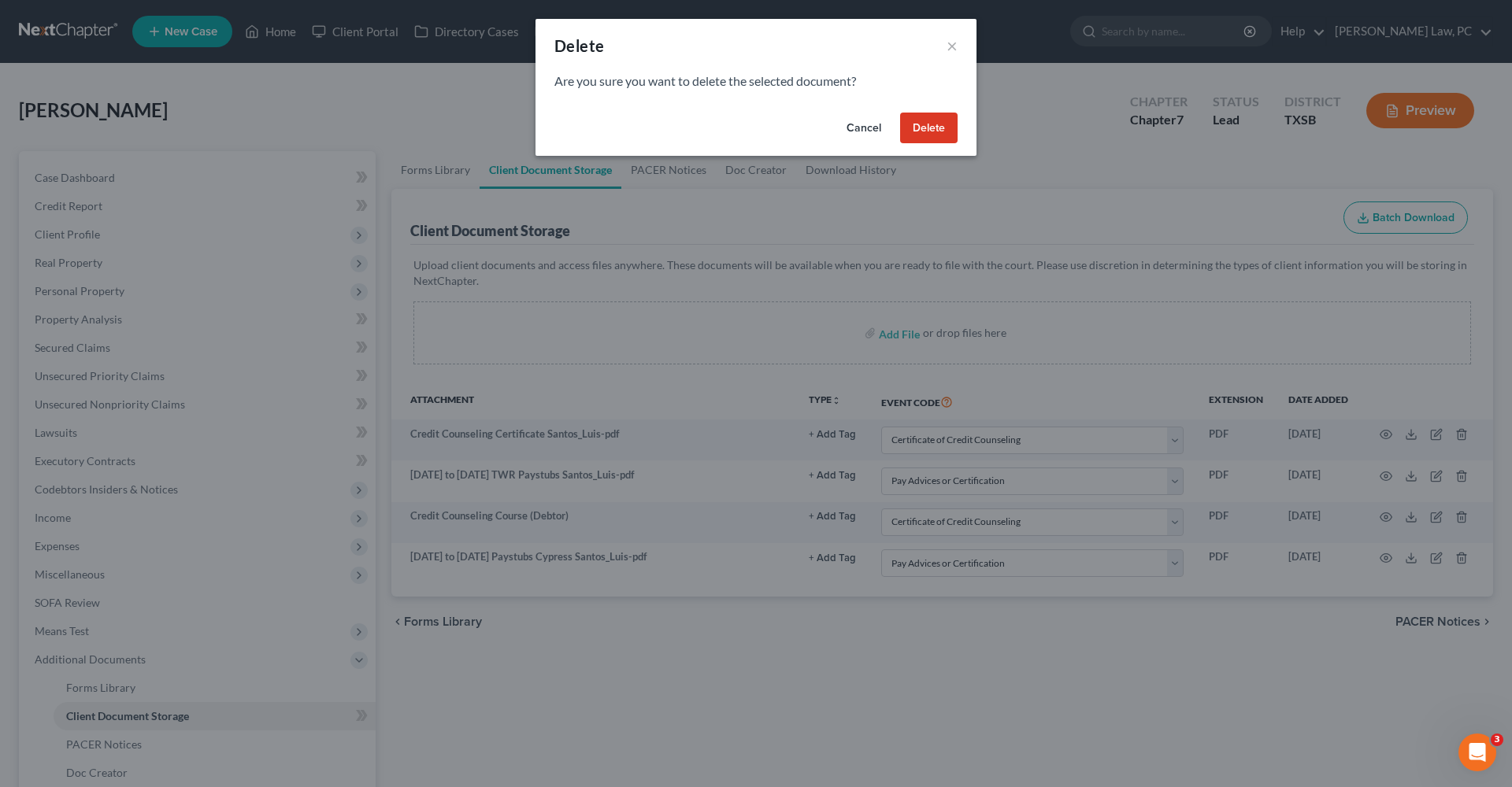
click at [953, 130] on button "Delete" at bounding box center [928, 128] width 57 height 31
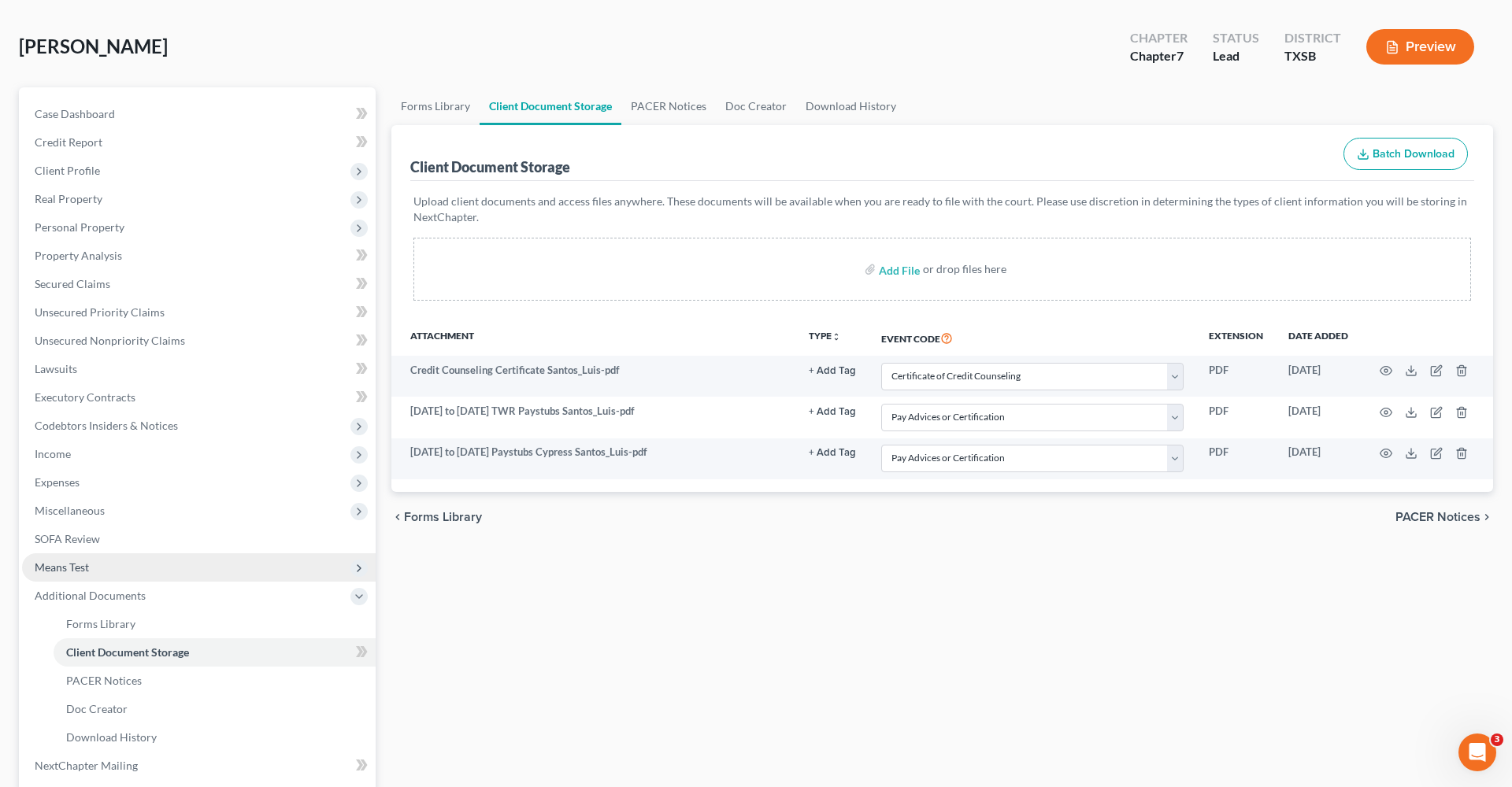
scroll to position [136, 0]
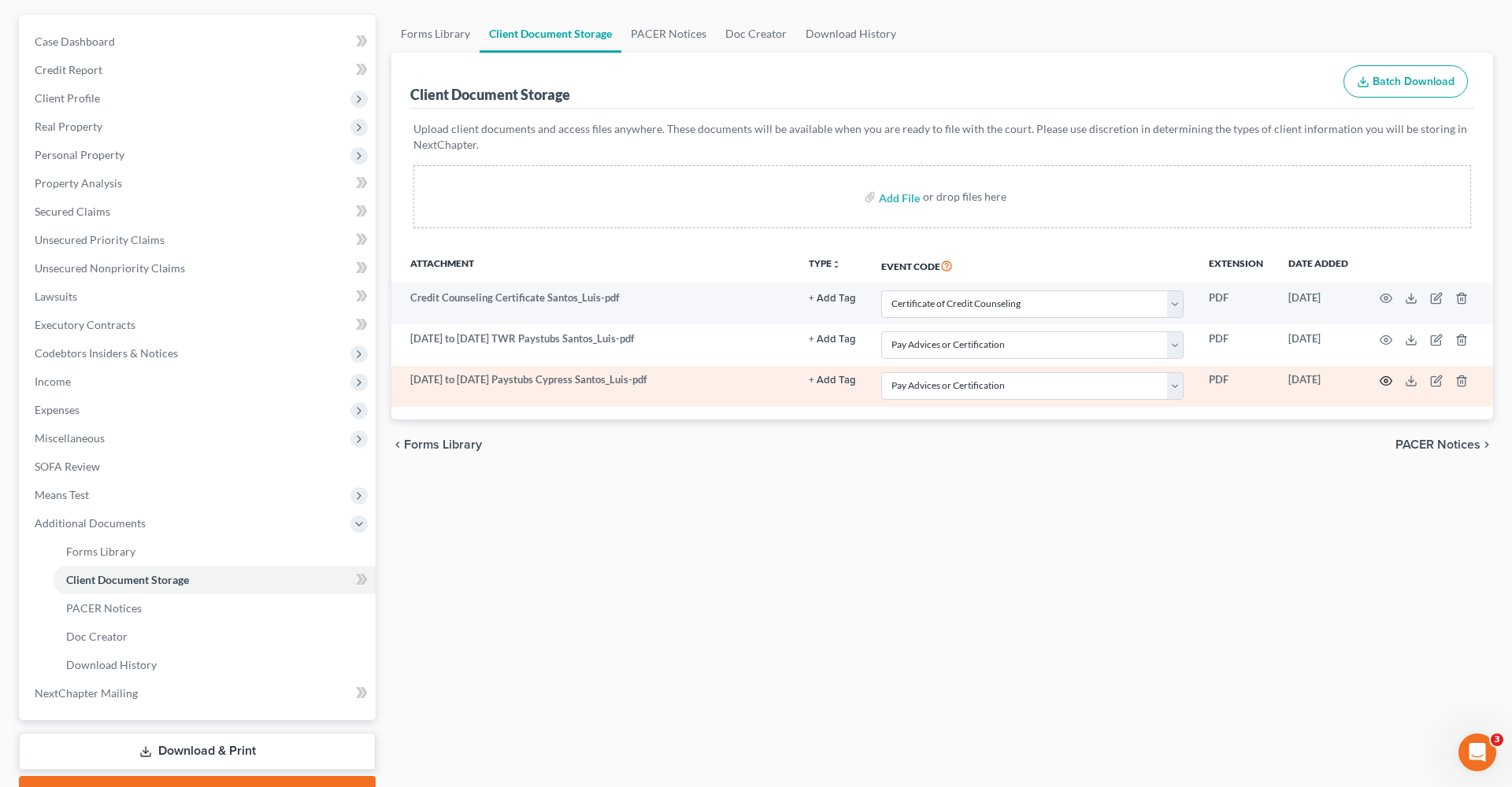
click at [1386, 382] on icon "button" at bounding box center [1386, 381] width 13 height 13
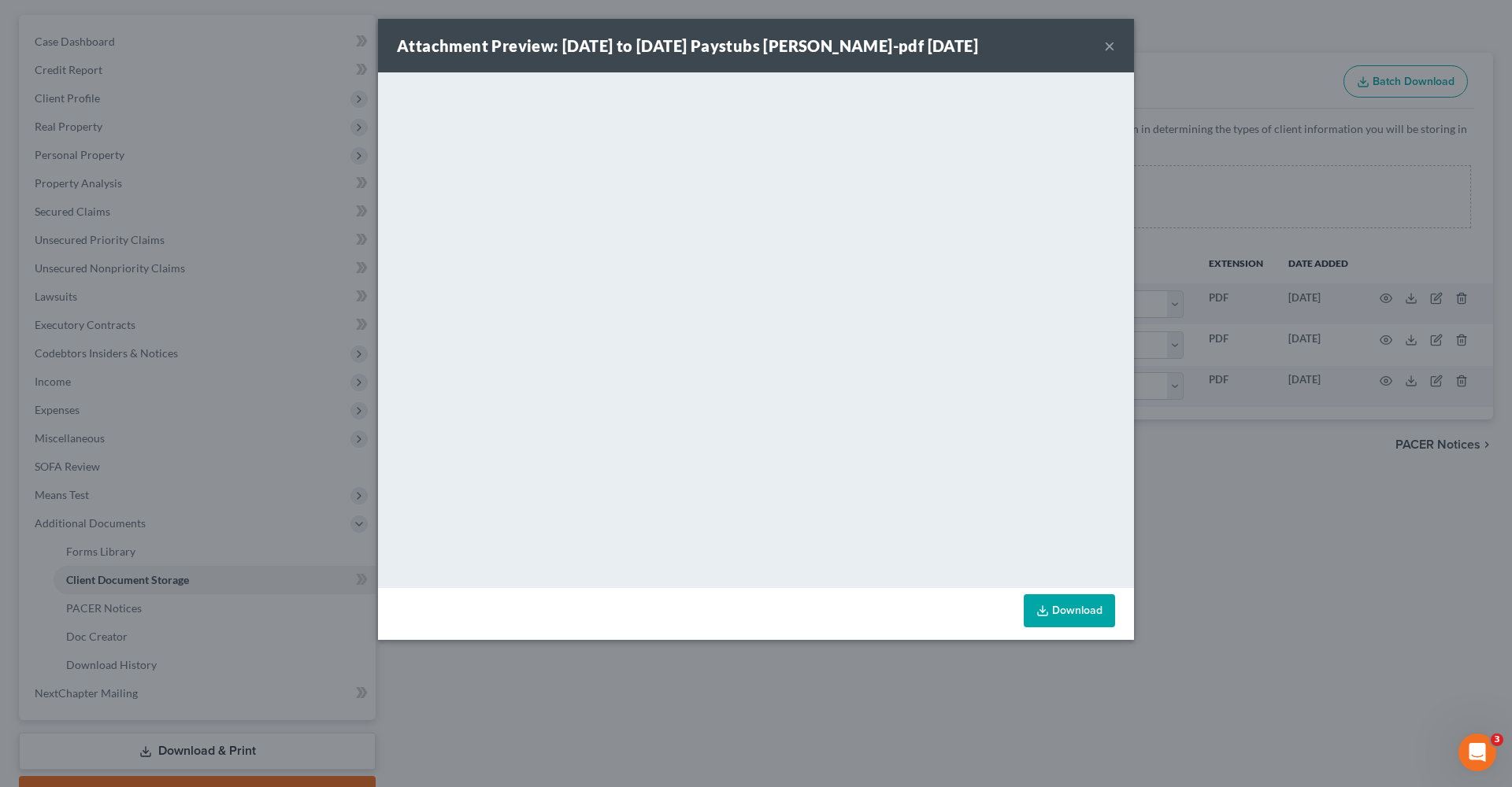
click at [1108, 46] on button "×" at bounding box center [1110, 46] width 11 height 19
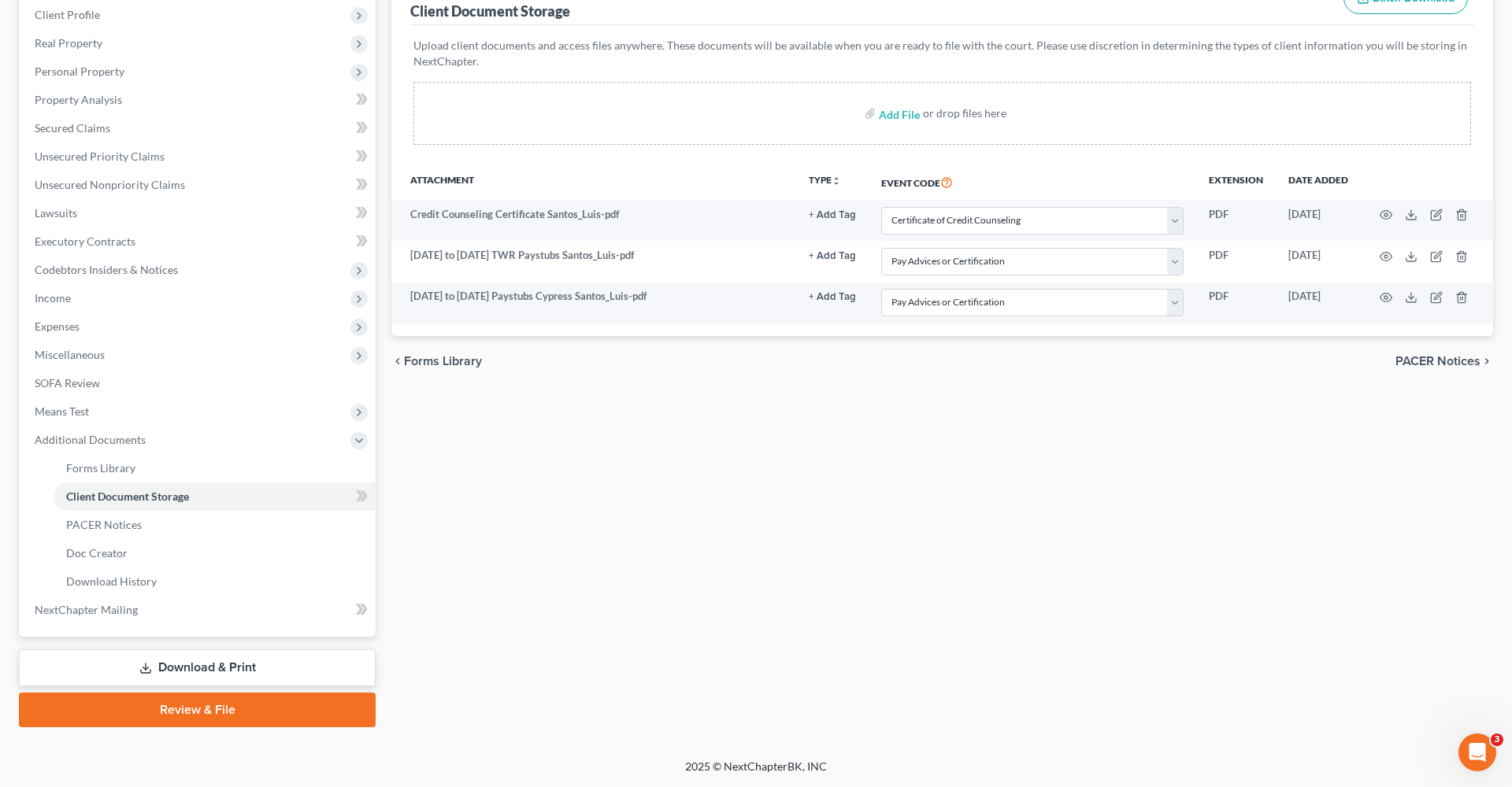
click at [196, 705] on link "Review & File" at bounding box center [197, 710] width 357 height 35
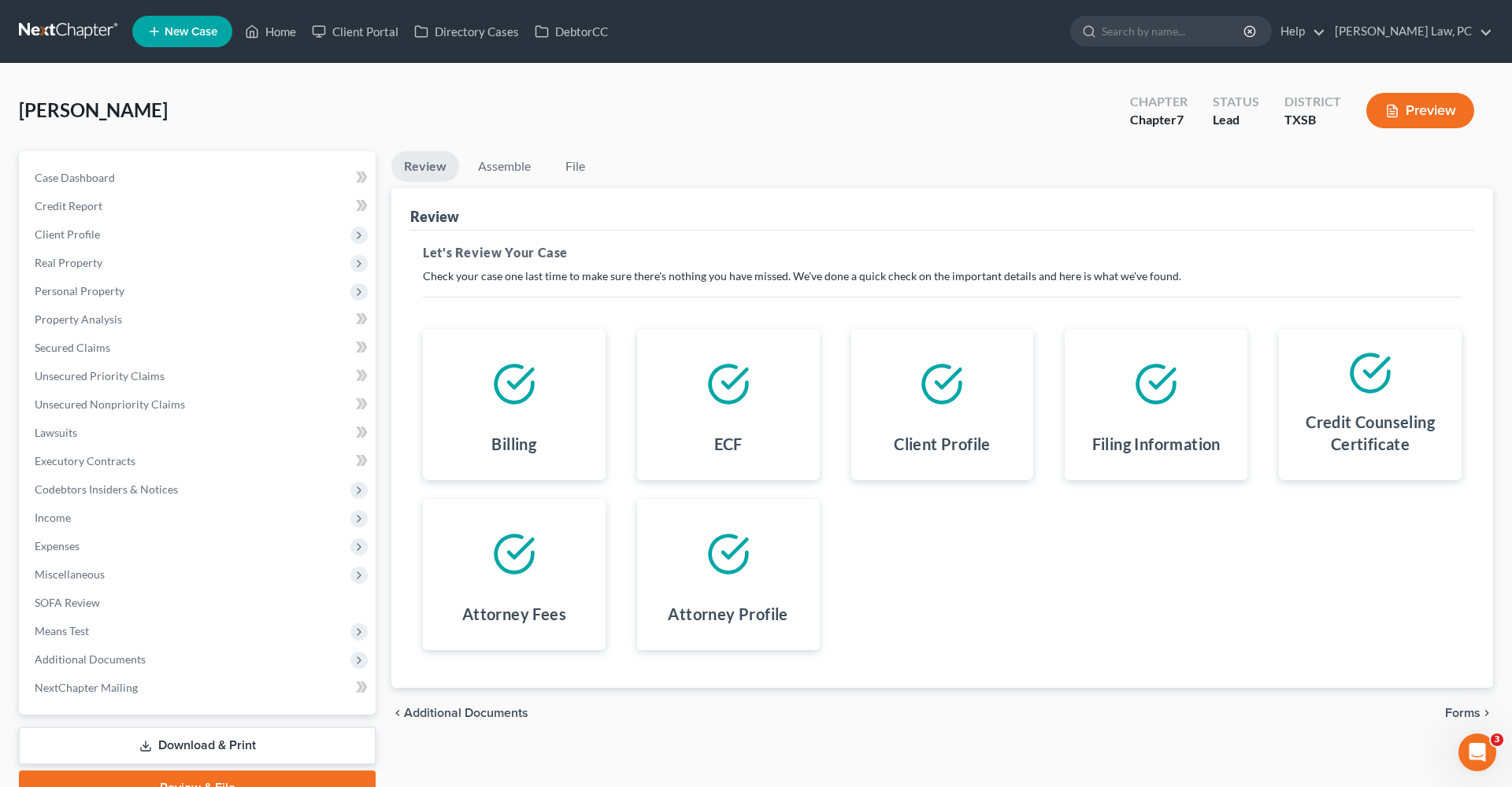
click at [1457, 715] on span "Forms" at bounding box center [1463, 714] width 36 height 13
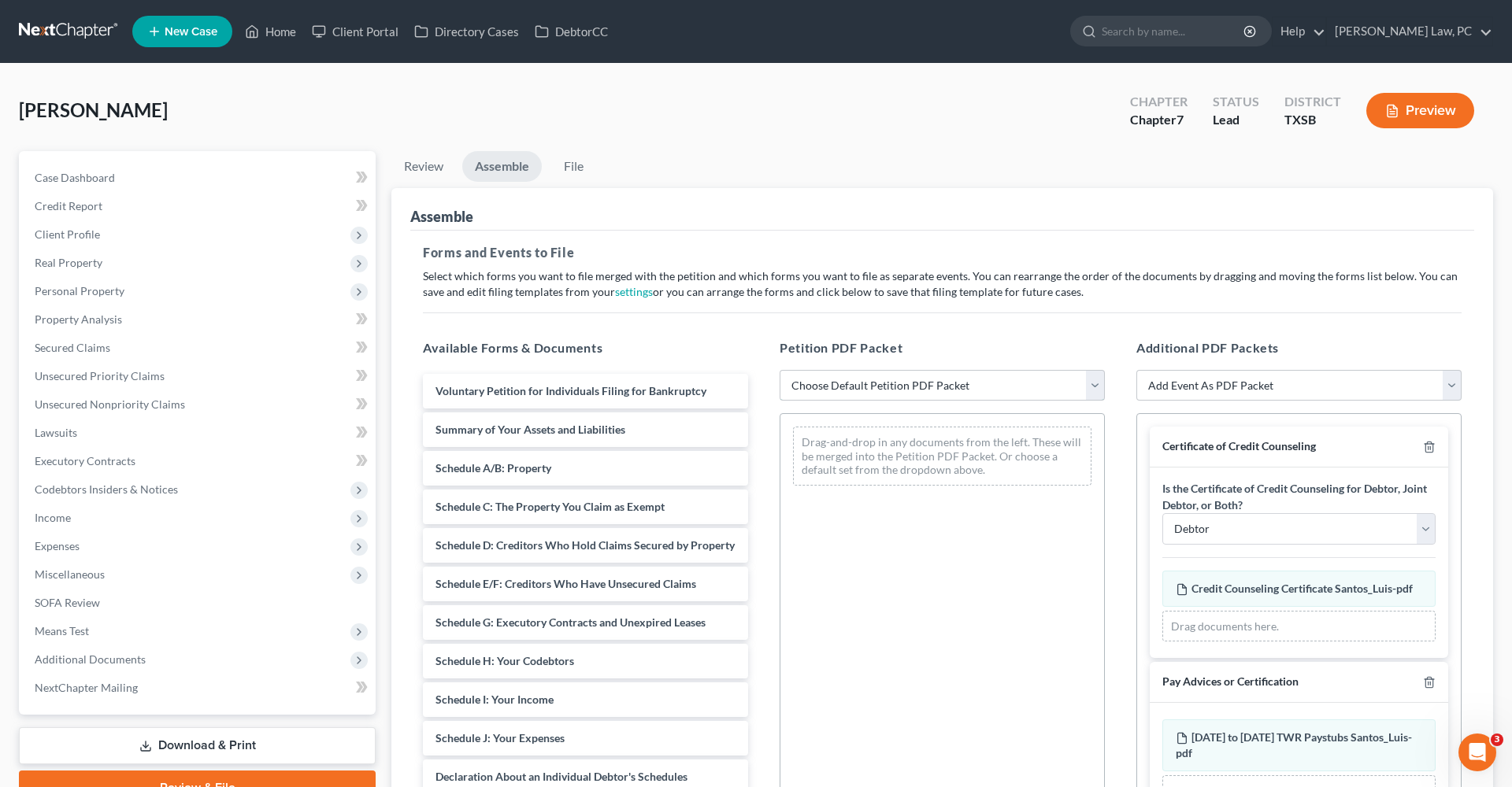
select select "1"
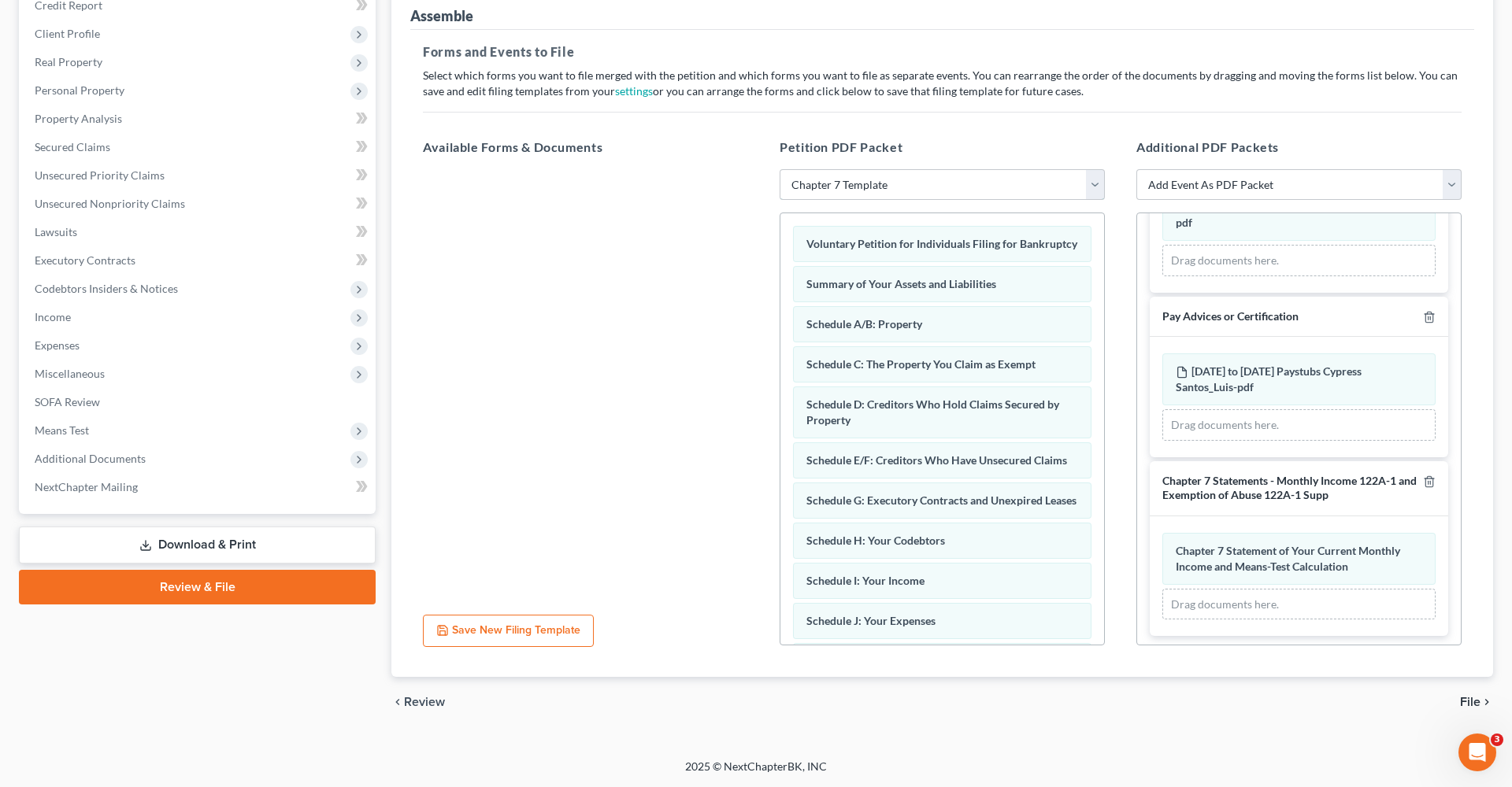
scroll to position [201, 0]
click at [1476, 704] on span "File" at bounding box center [1470, 702] width 21 height 13
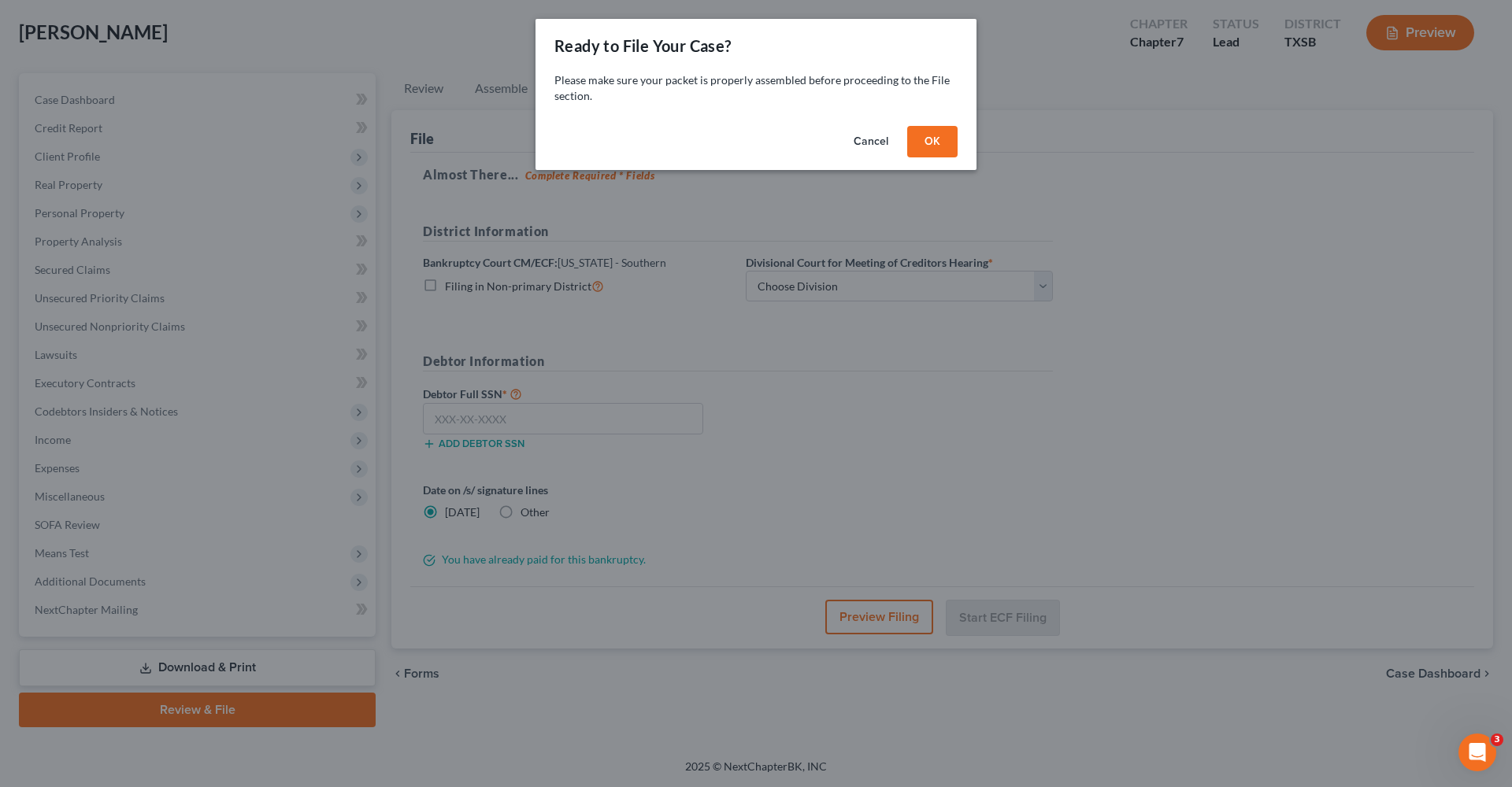
scroll to position [78, 0]
click at [928, 130] on button "OK" at bounding box center [932, 141] width 50 height 31
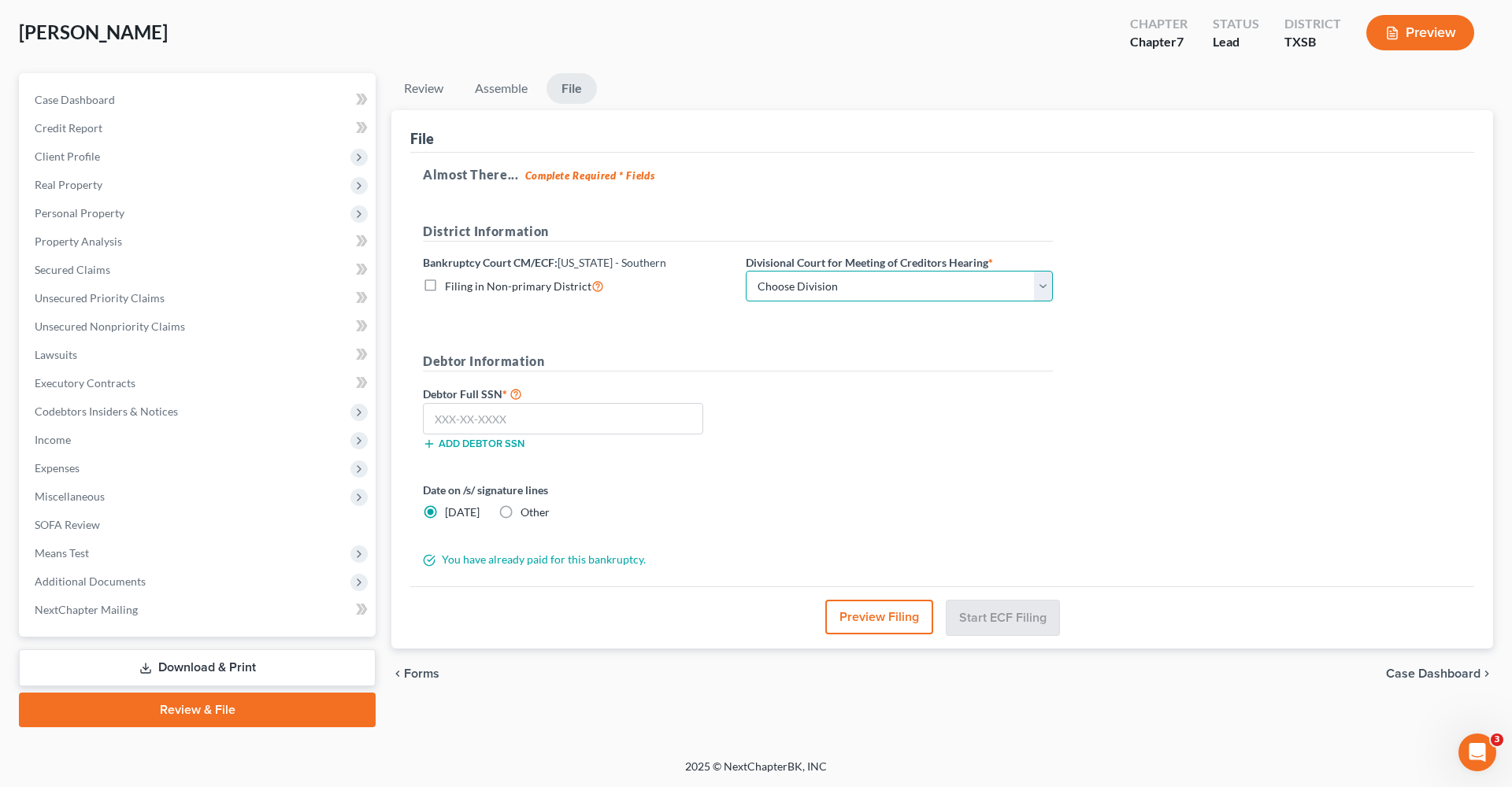
select select "3"
click at [490, 418] on input "text" at bounding box center [563, 418] width 281 height 31
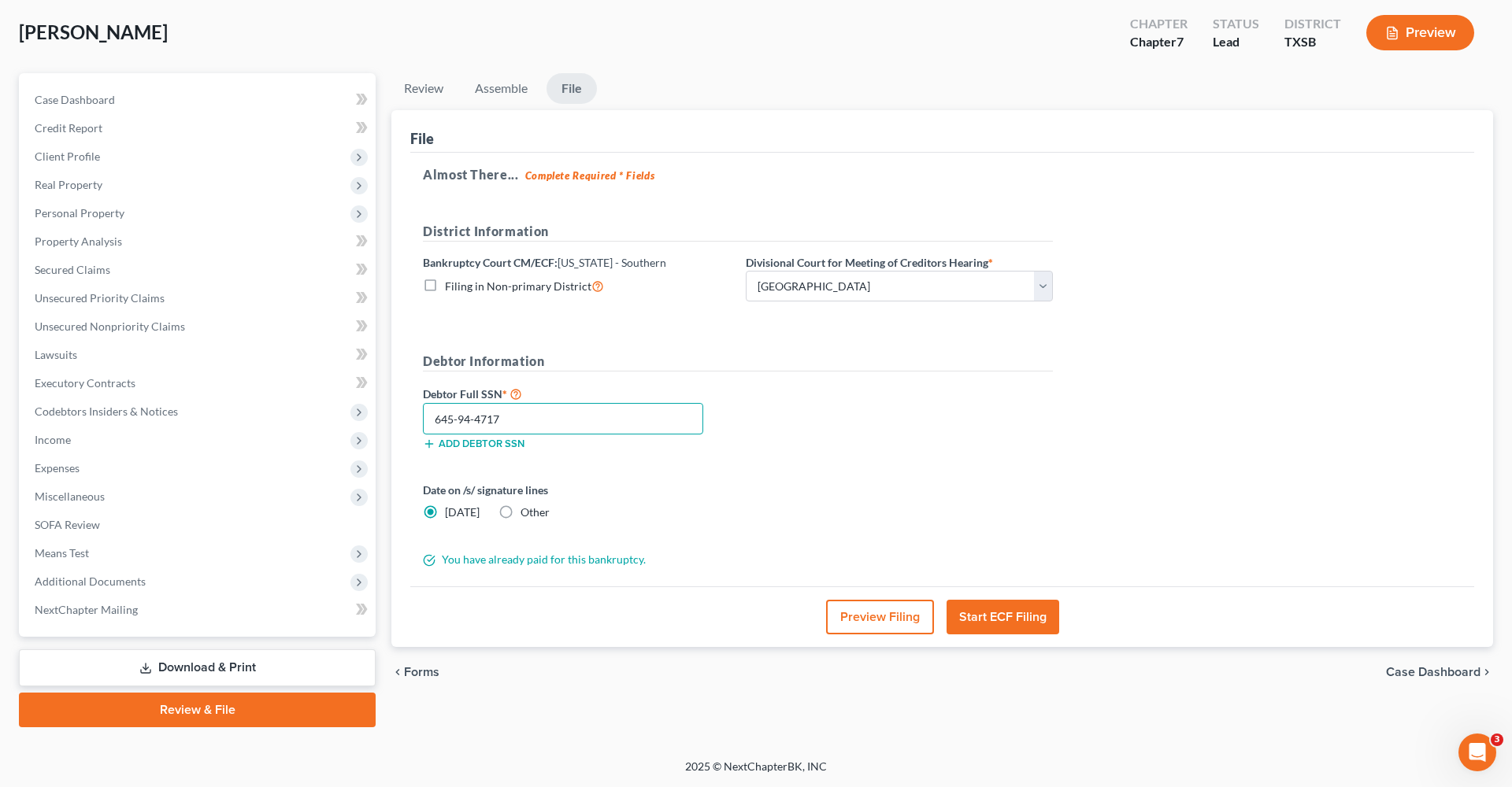
type input "645-94-4717"
click at [1014, 616] on button "Start ECF Filing" at bounding box center [1003, 617] width 113 height 35
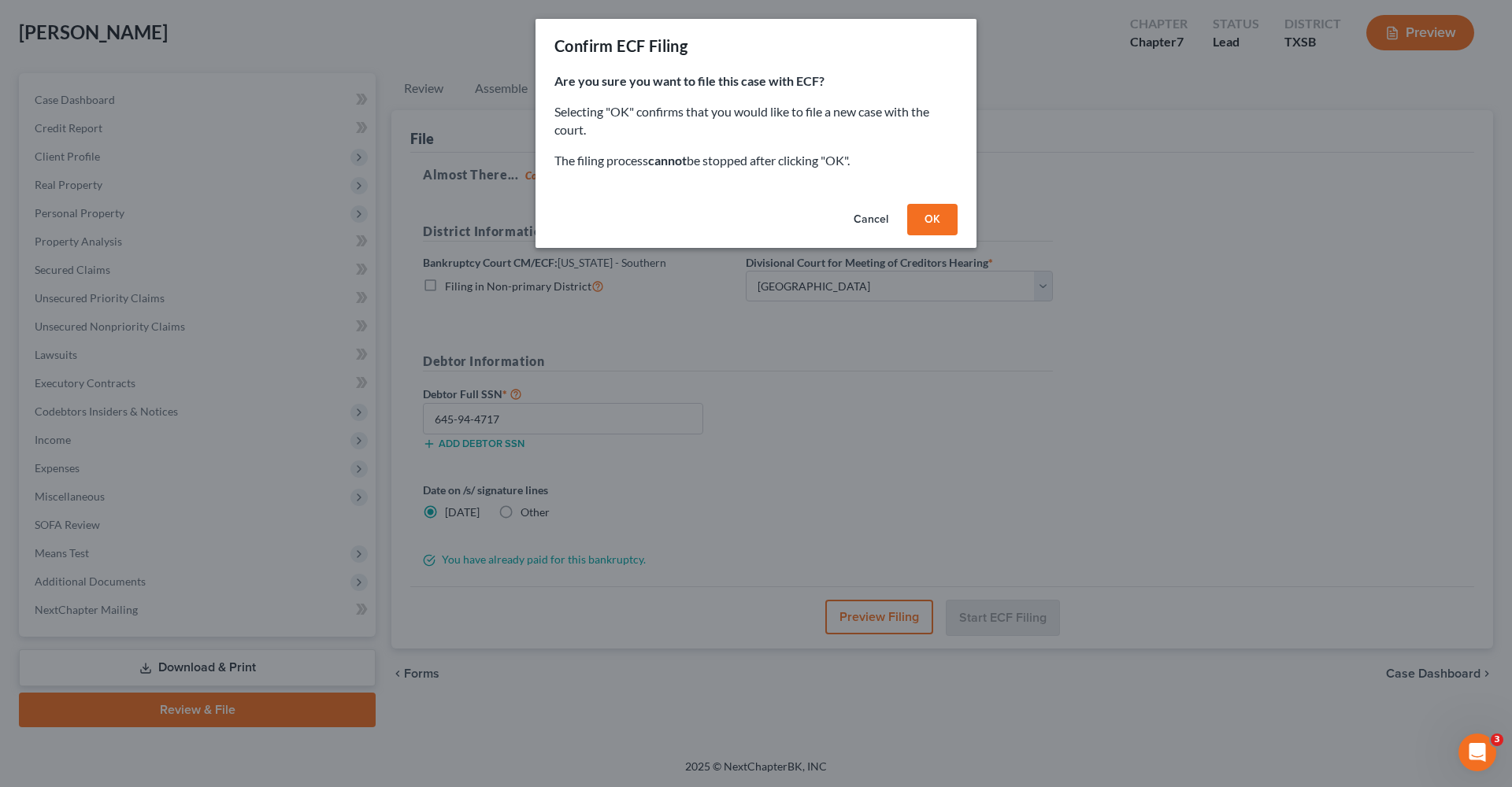
click at [868, 222] on button "Cancel" at bounding box center [870, 219] width 60 height 31
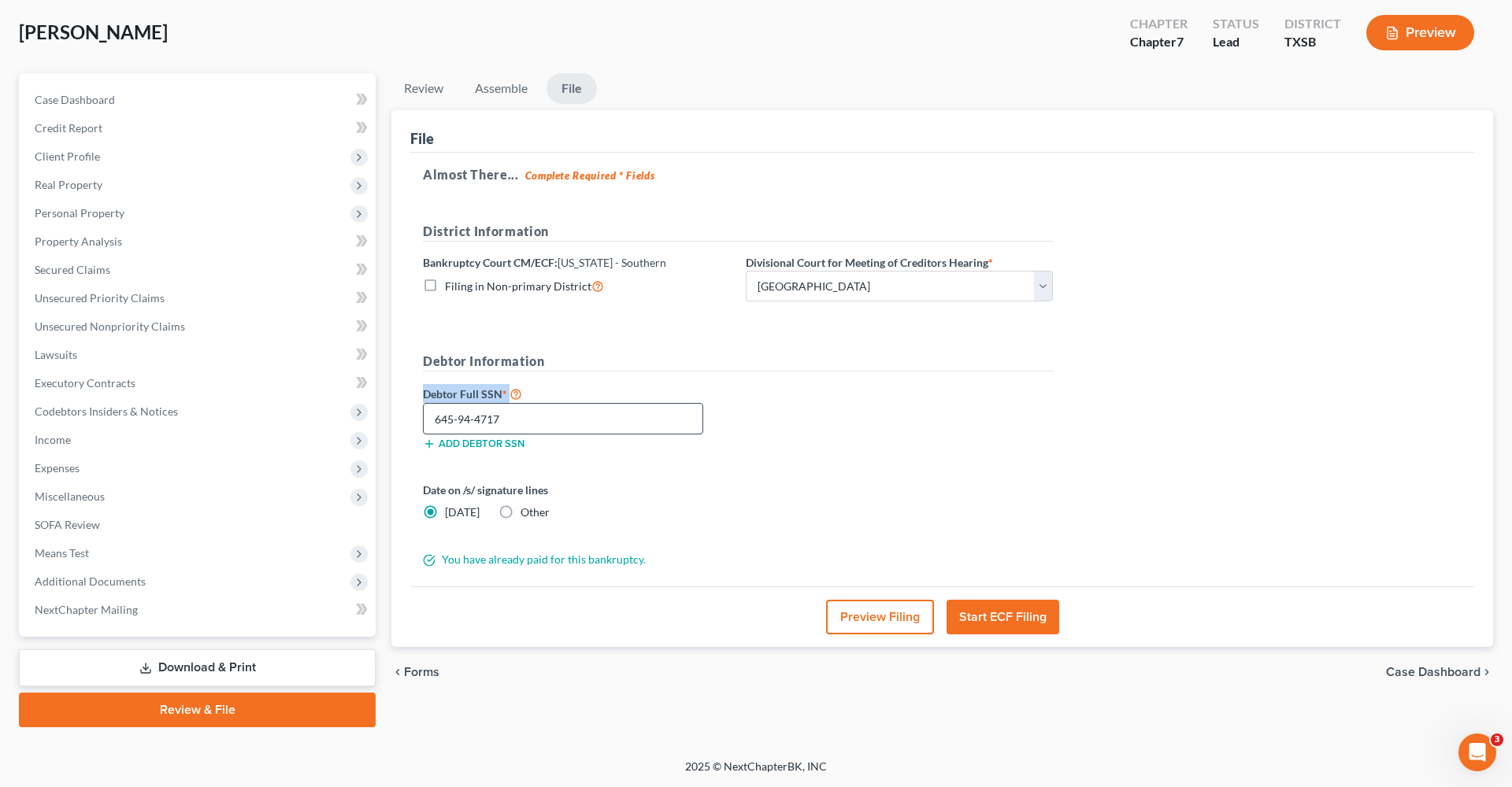
drag, startPoint x: 534, startPoint y: 402, endPoint x: 483, endPoint y: 428, distance: 57.2
click at [483, 428] on div "Debtor Full SSN * 645-94-4717 Add debtor SSN" at bounding box center [576, 417] width 323 height 66
click at [534, 419] on input "645-94-4717" at bounding box center [563, 418] width 281 height 31
drag, startPoint x: 534, startPoint y: 419, endPoint x: 428, endPoint y: 415, distance: 106.1
click at [428, 415] on input "645-94-4717" at bounding box center [563, 418] width 281 height 31
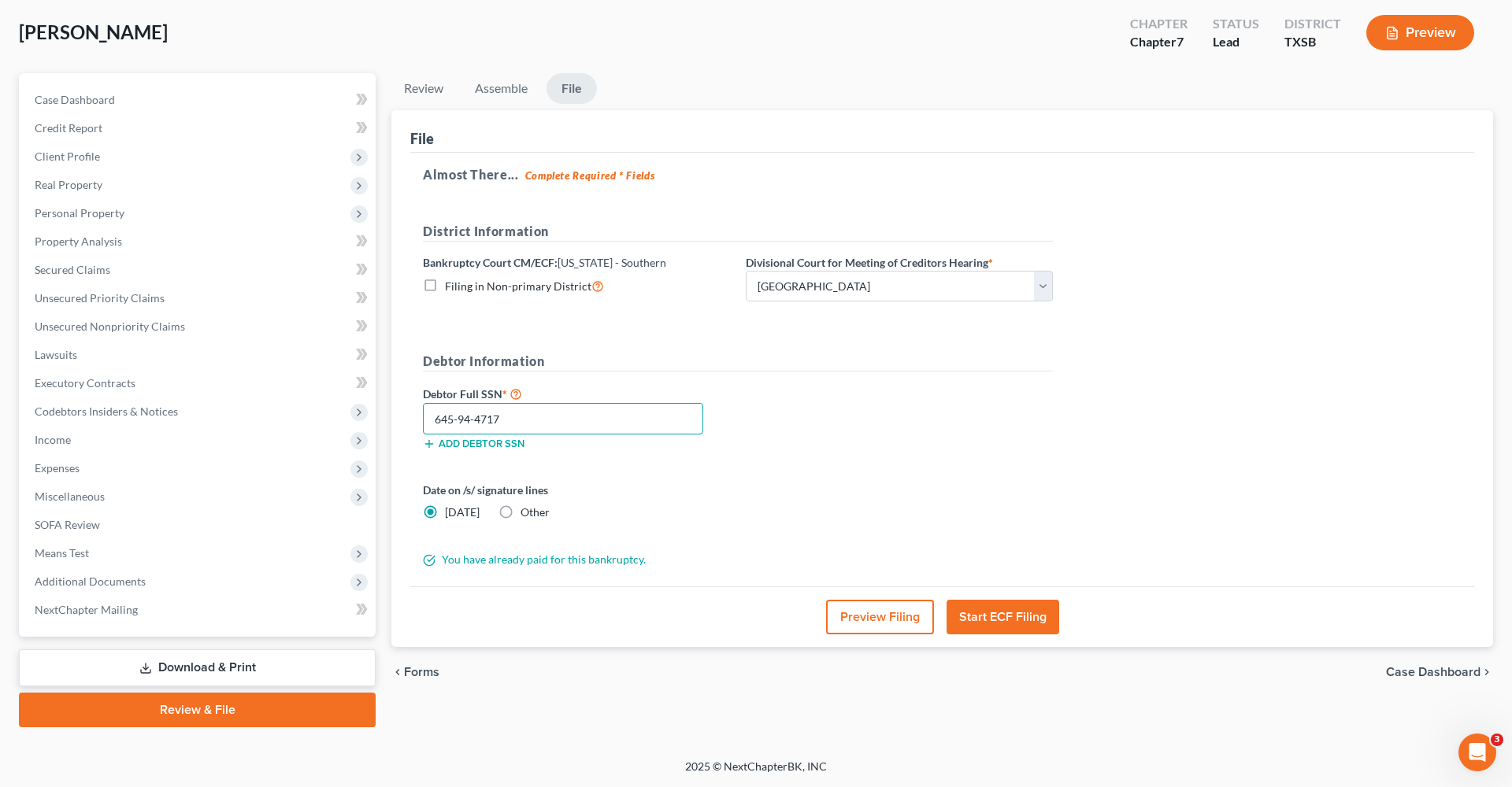
click at [534, 422] on input "645-94-4717" at bounding box center [563, 418] width 281 height 31
drag, startPoint x: 534, startPoint y: 422, endPoint x: 405, endPoint y: 422, distance: 129.0
click at [405, 422] on div "File Almost There... Complete Required * Fields District Information Bankruptcy…" at bounding box center [942, 379] width 1102 height 538
click at [79, 151] on span "Client Profile" at bounding box center [67, 155] width 65 height 13
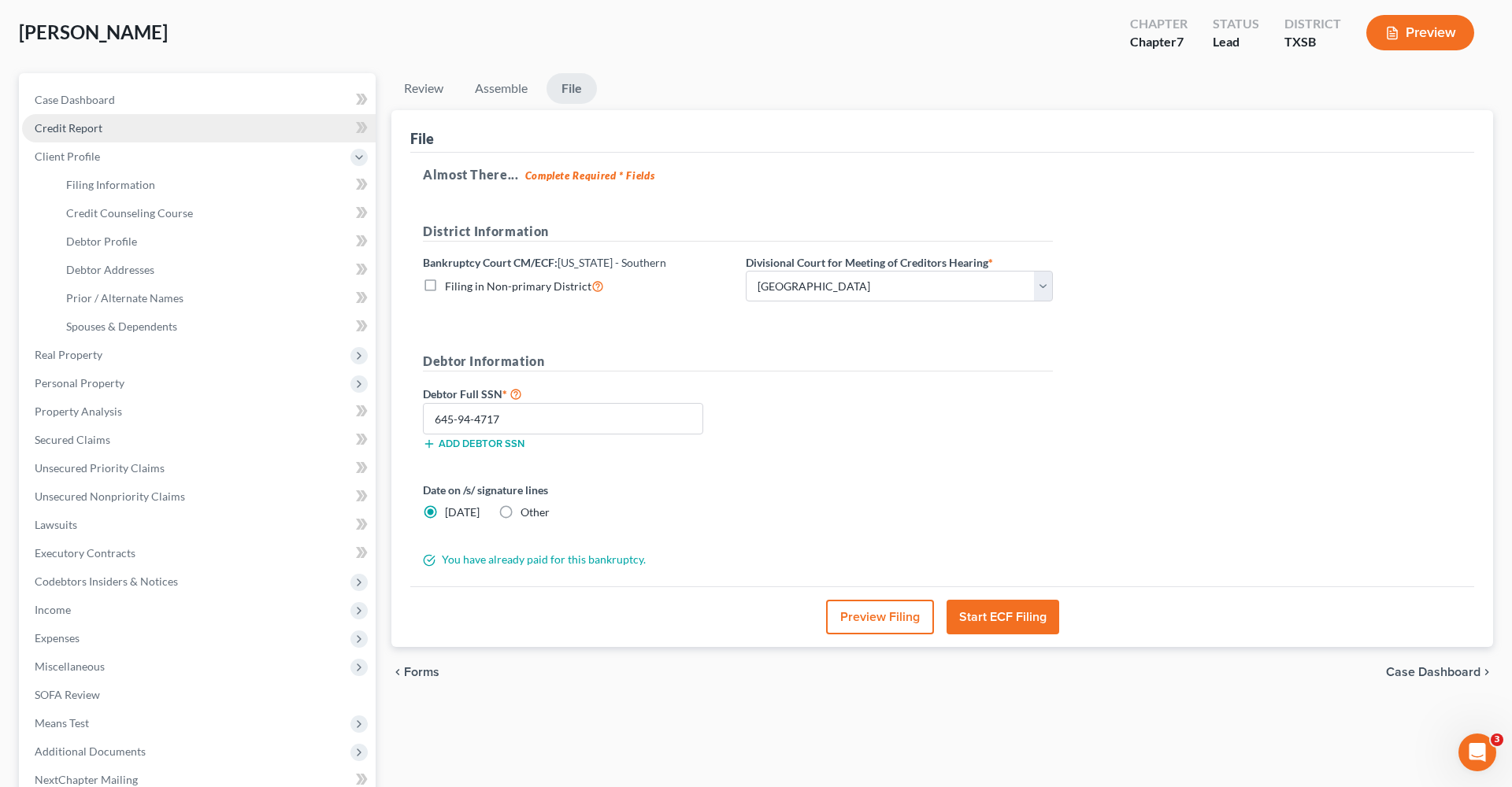
click at [99, 184] on span "Filing Information" at bounding box center [111, 184] width 89 height 13
select select "1"
select select "0"
select select "79"
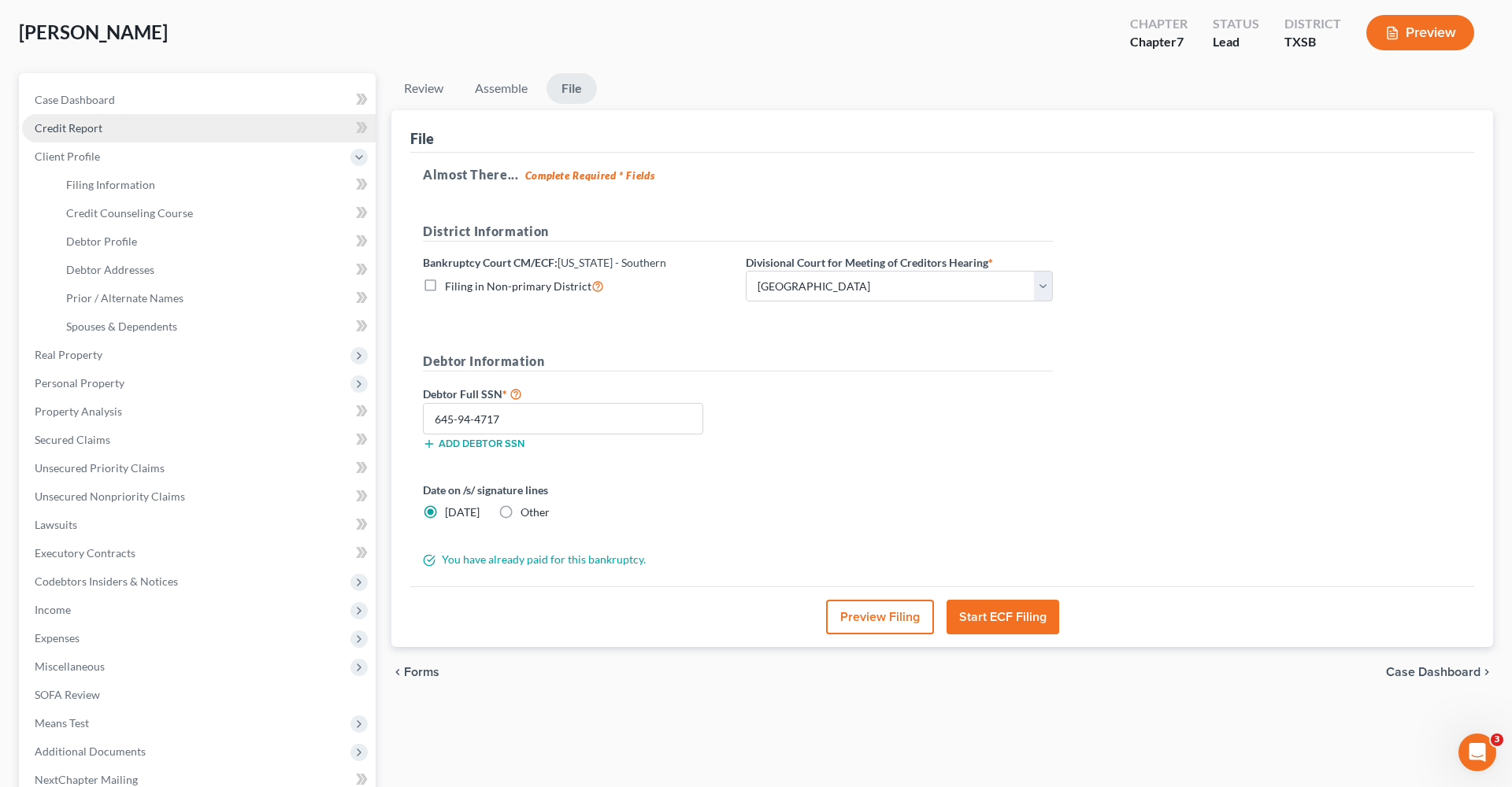
select select "2"
select select "45"
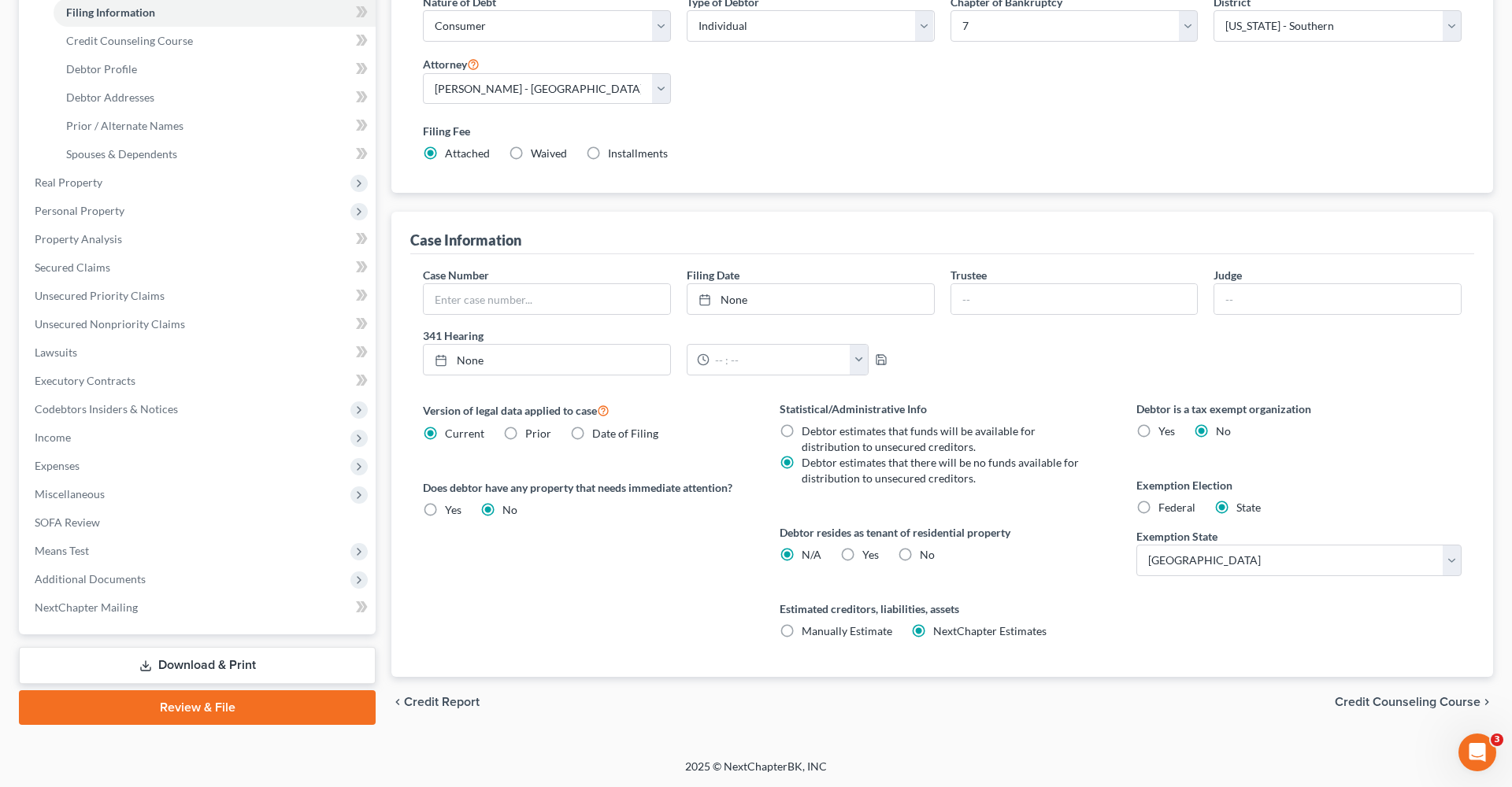
click at [172, 710] on link "Review & File" at bounding box center [197, 707] width 357 height 35
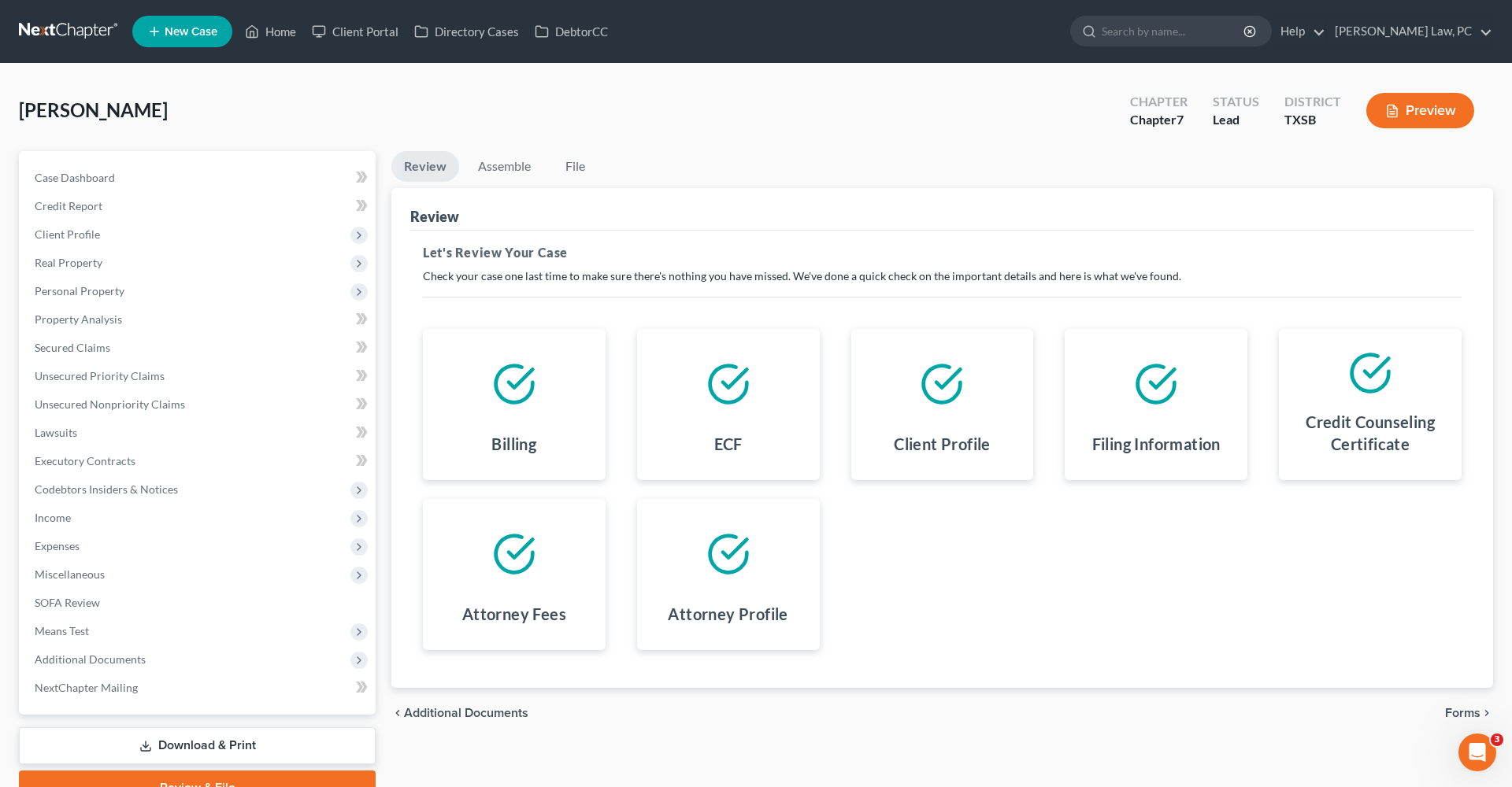
click at [1446, 710] on span "Forms" at bounding box center [1463, 714] width 36 height 13
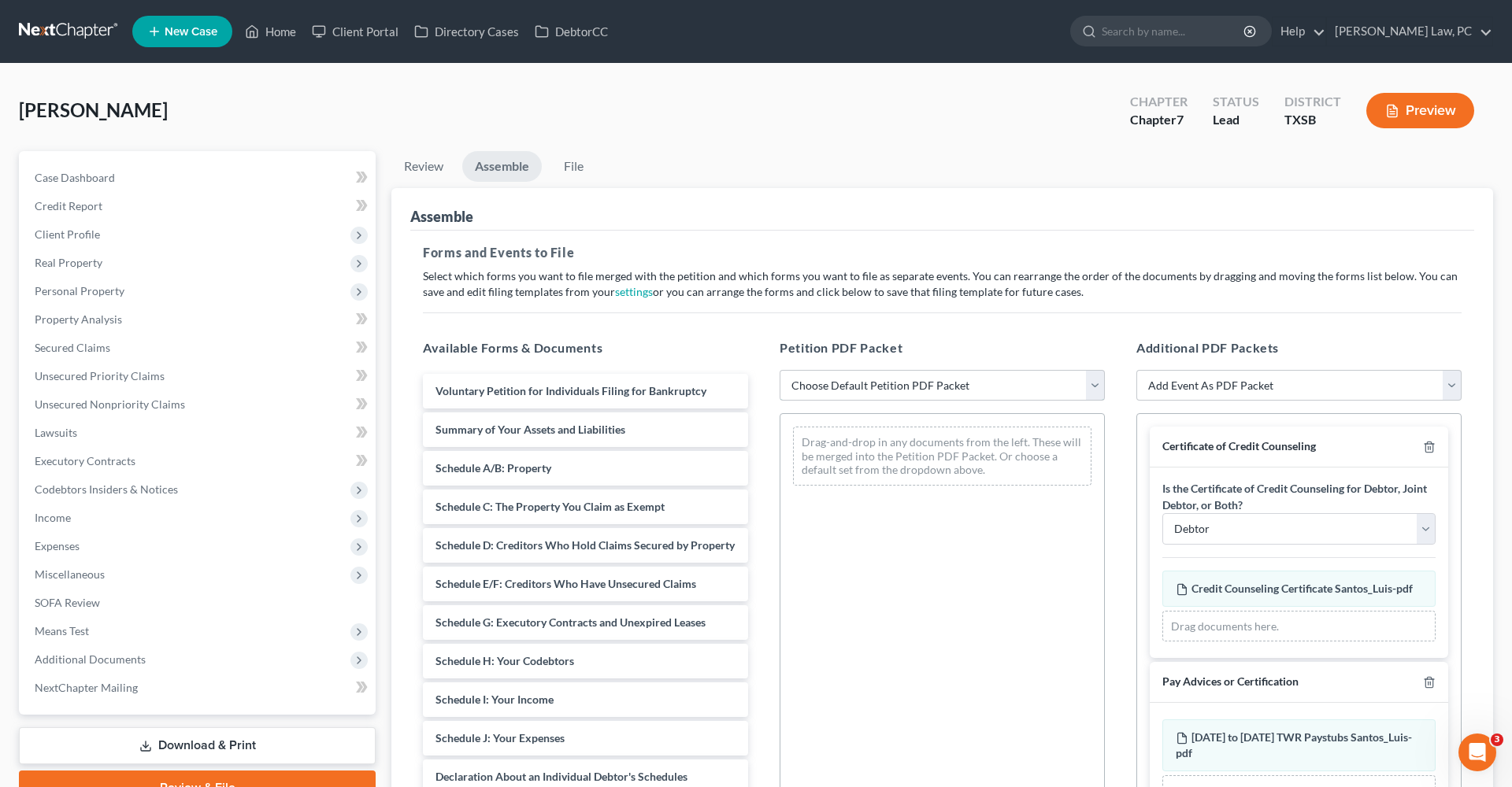
select select "1"
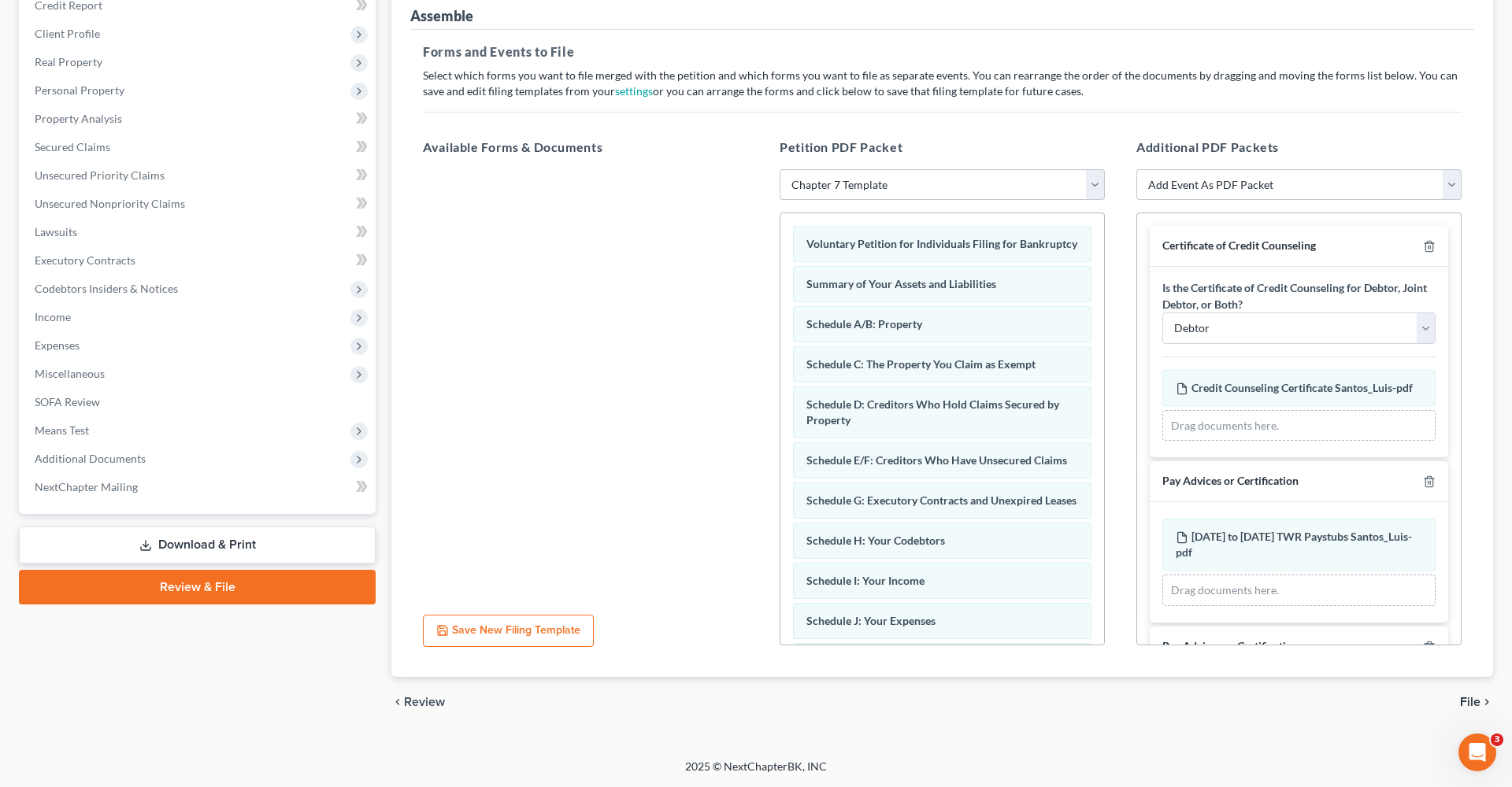
click at [1474, 699] on span "File" at bounding box center [1470, 702] width 21 height 13
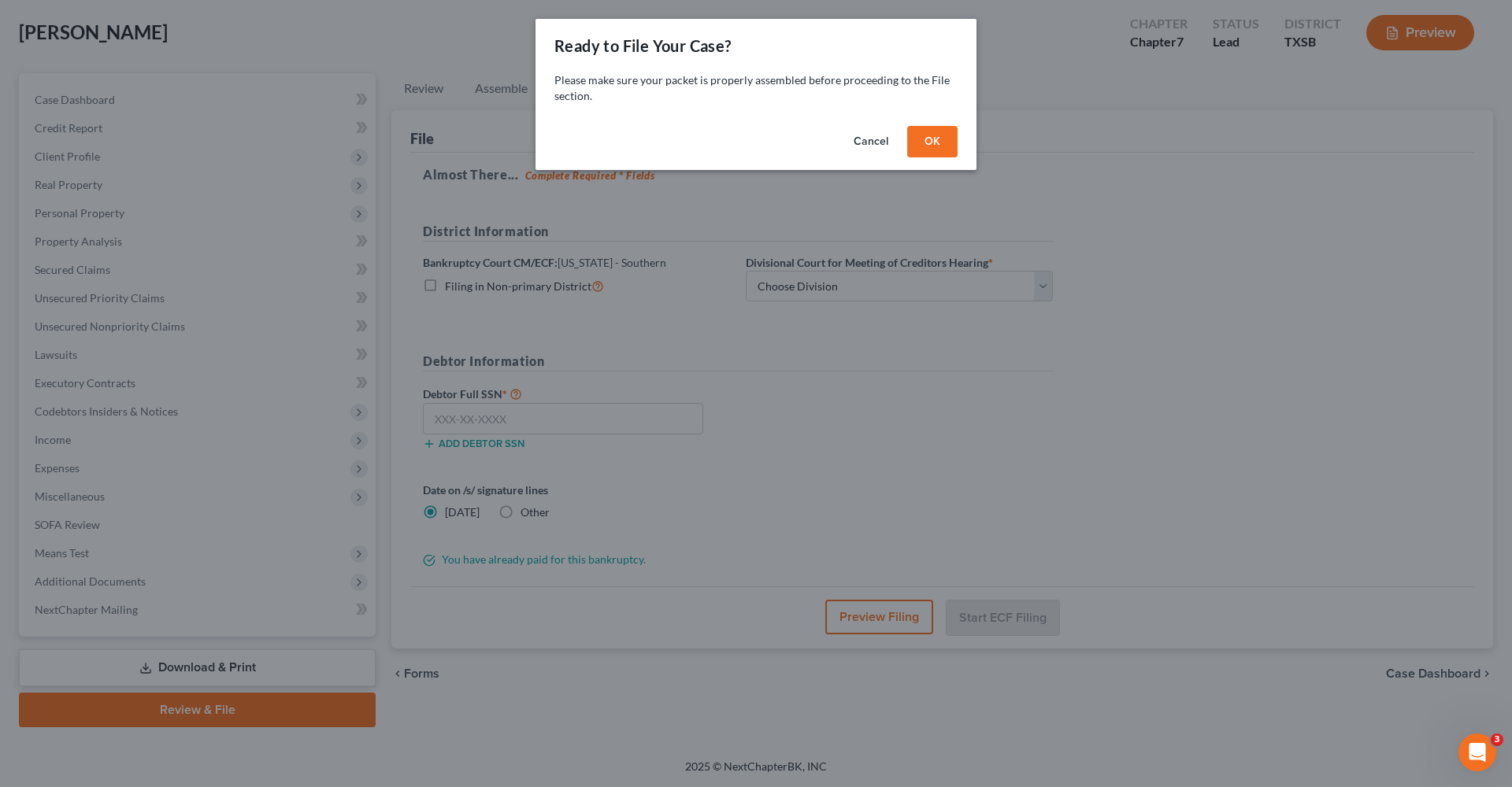
scroll to position [78, 0]
click at [945, 144] on button "OK" at bounding box center [932, 141] width 50 height 31
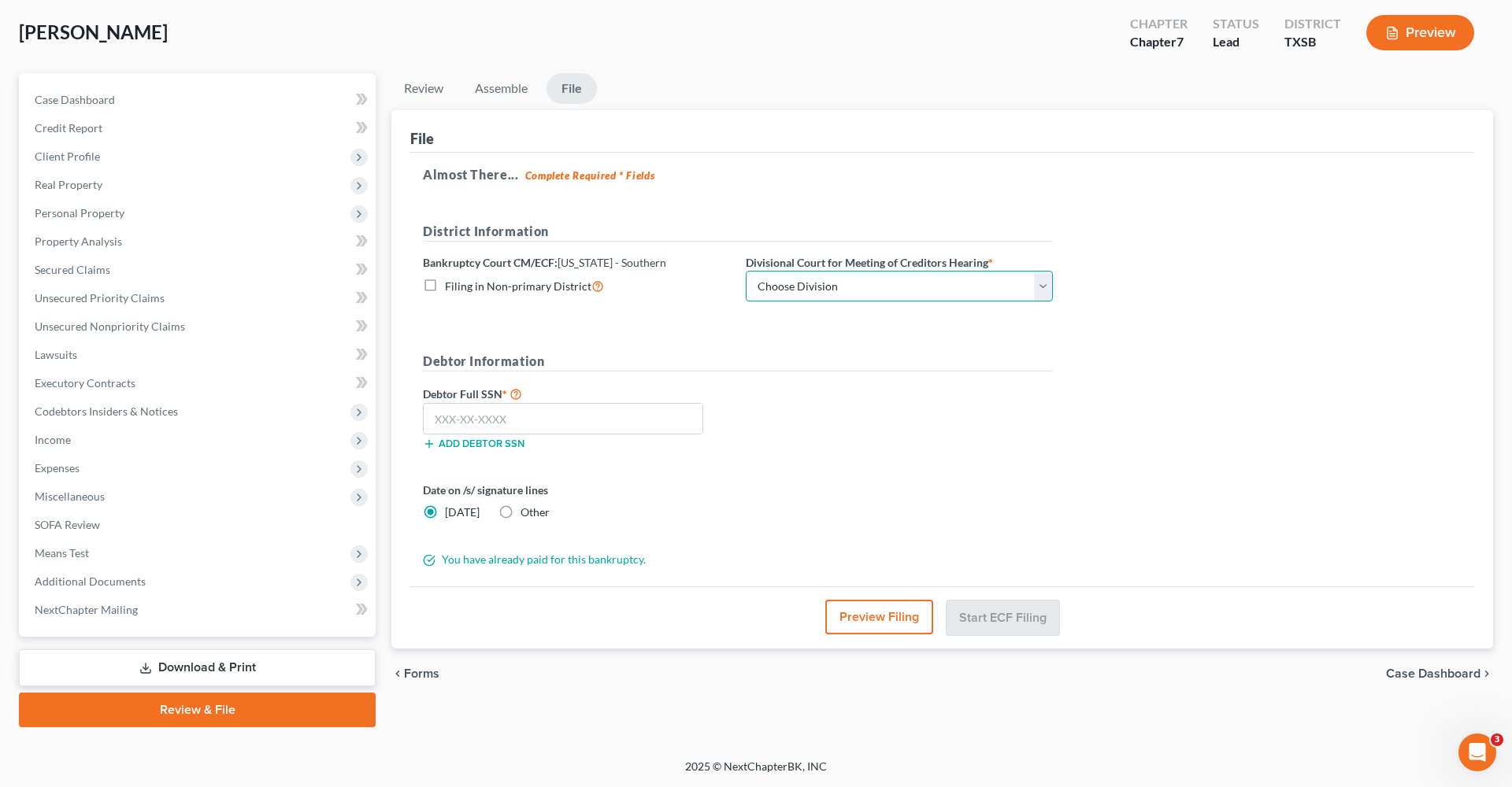
select select "3"
click at [480, 420] on input "text" at bounding box center [563, 418] width 281 height 31
paste input "645-94-4717"
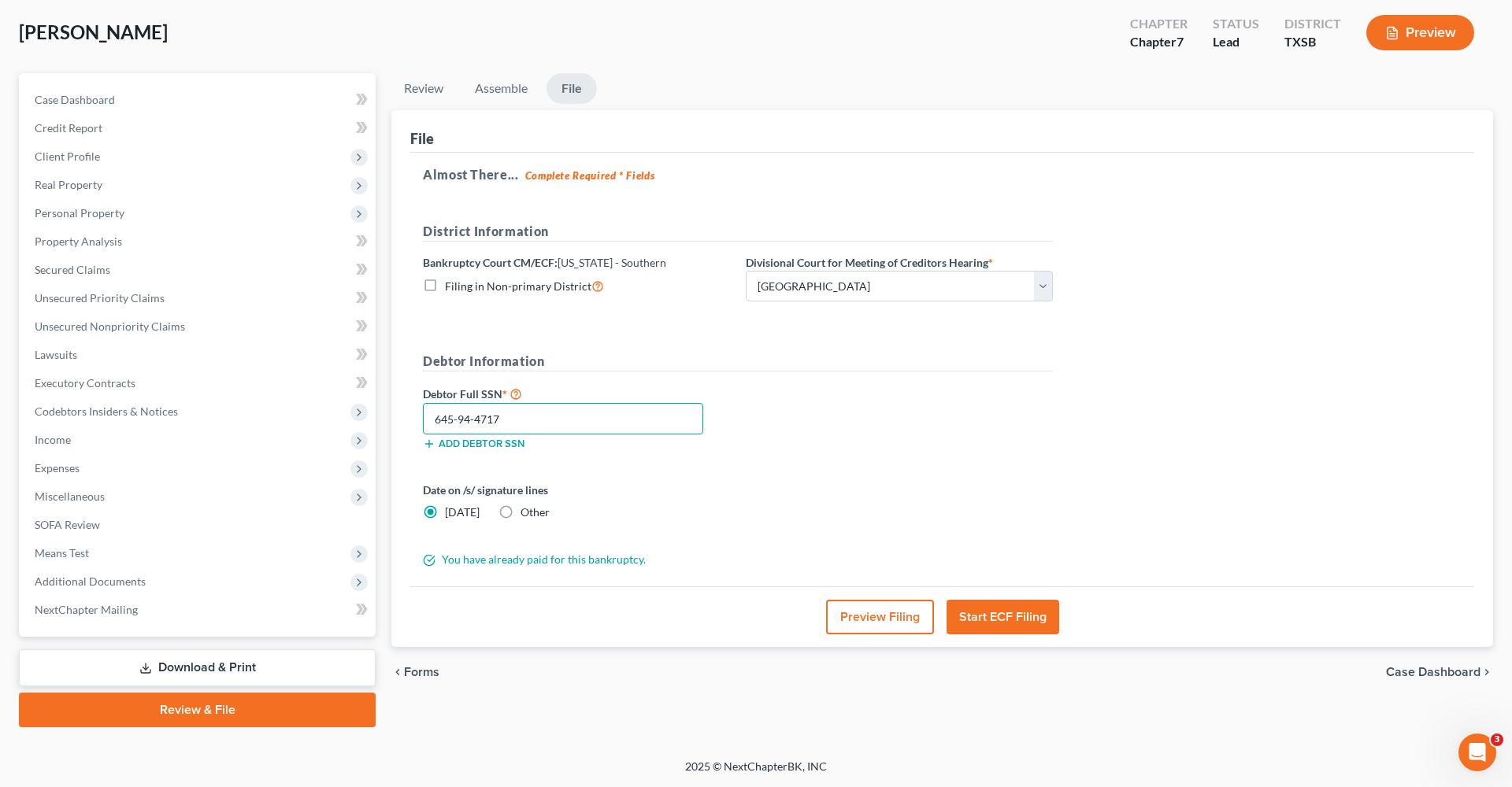
type input "645-94-4717"
click at [1020, 614] on button "Start ECF Filing" at bounding box center [1003, 617] width 113 height 35
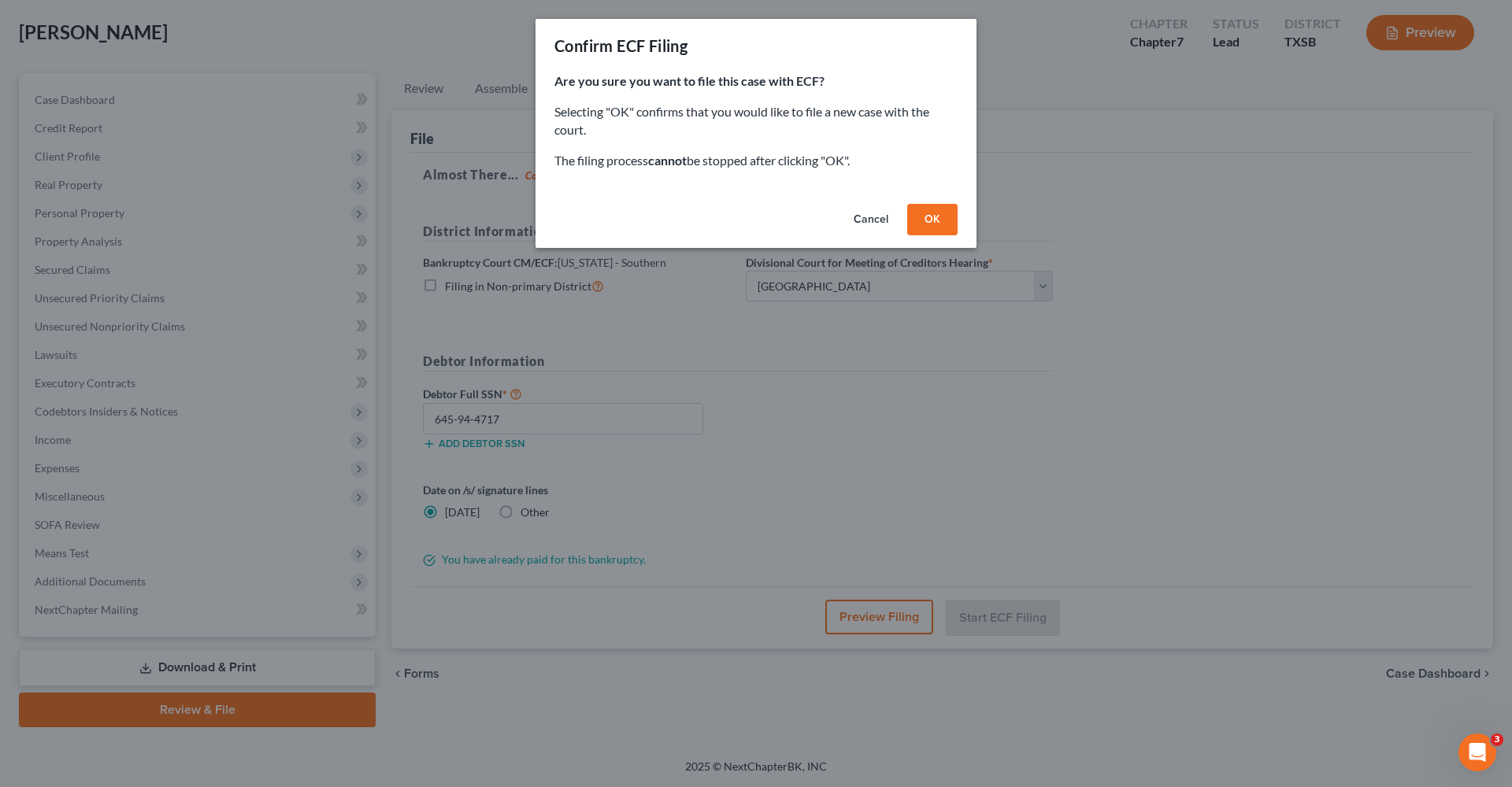
click at [927, 221] on button "OK" at bounding box center [932, 219] width 50 height 31
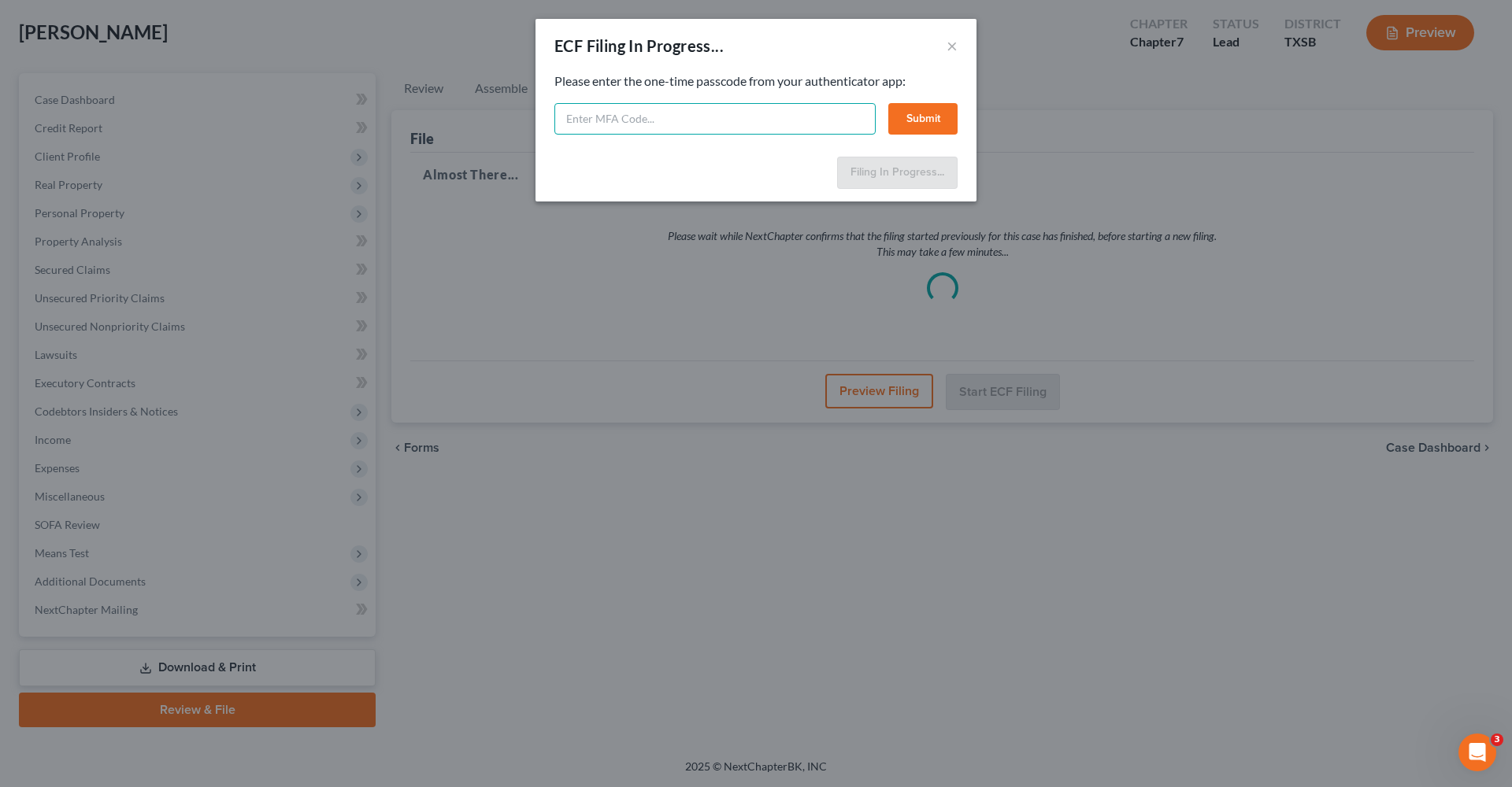
click at [587, 121] on input "text" at bounding box center [716, 118] width 322 height 31
type input "137197"
click at [932, 118] on button "Submit" at bounding box center [923, 118] width 70 height 31
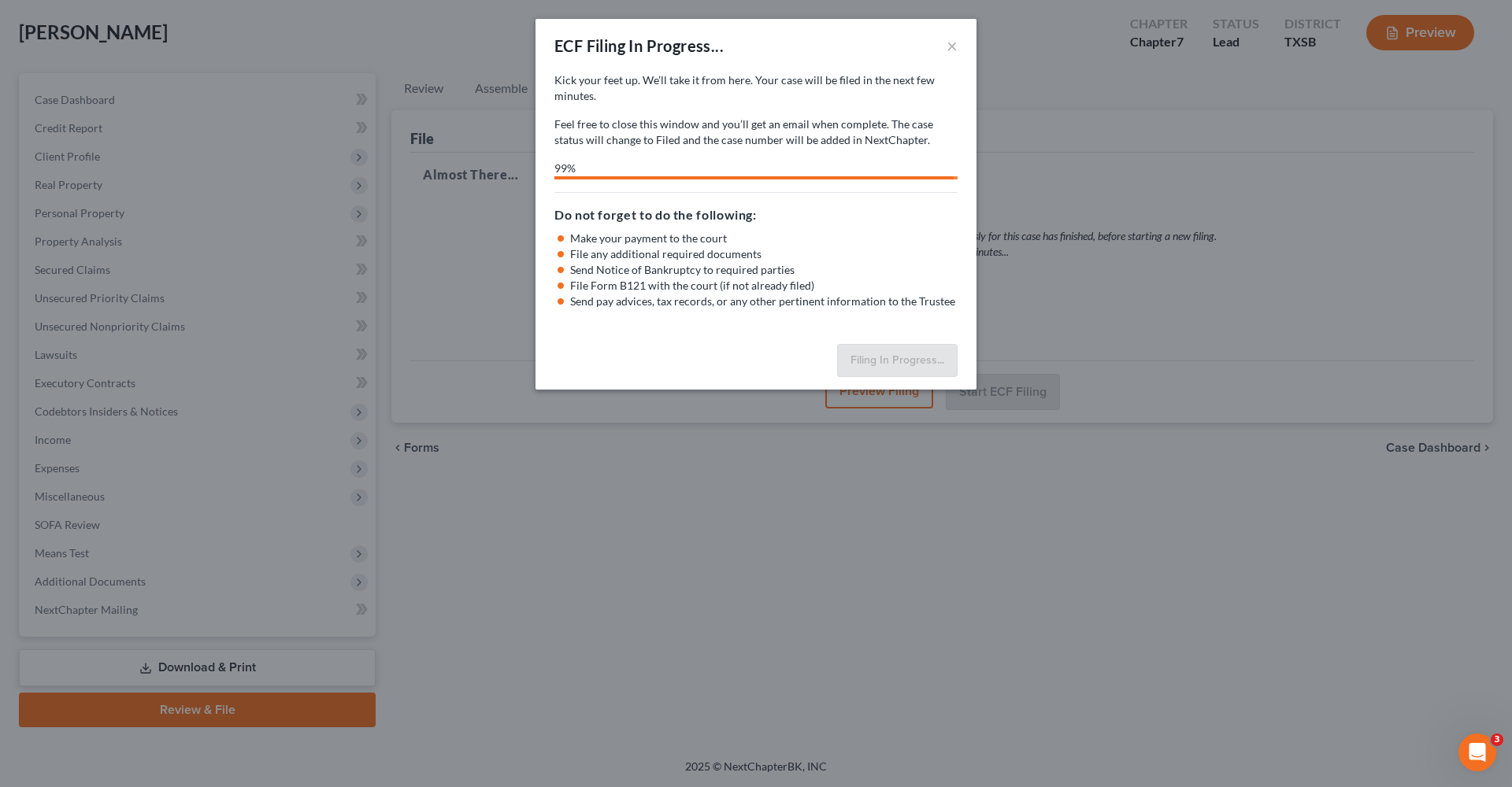
select select "3"
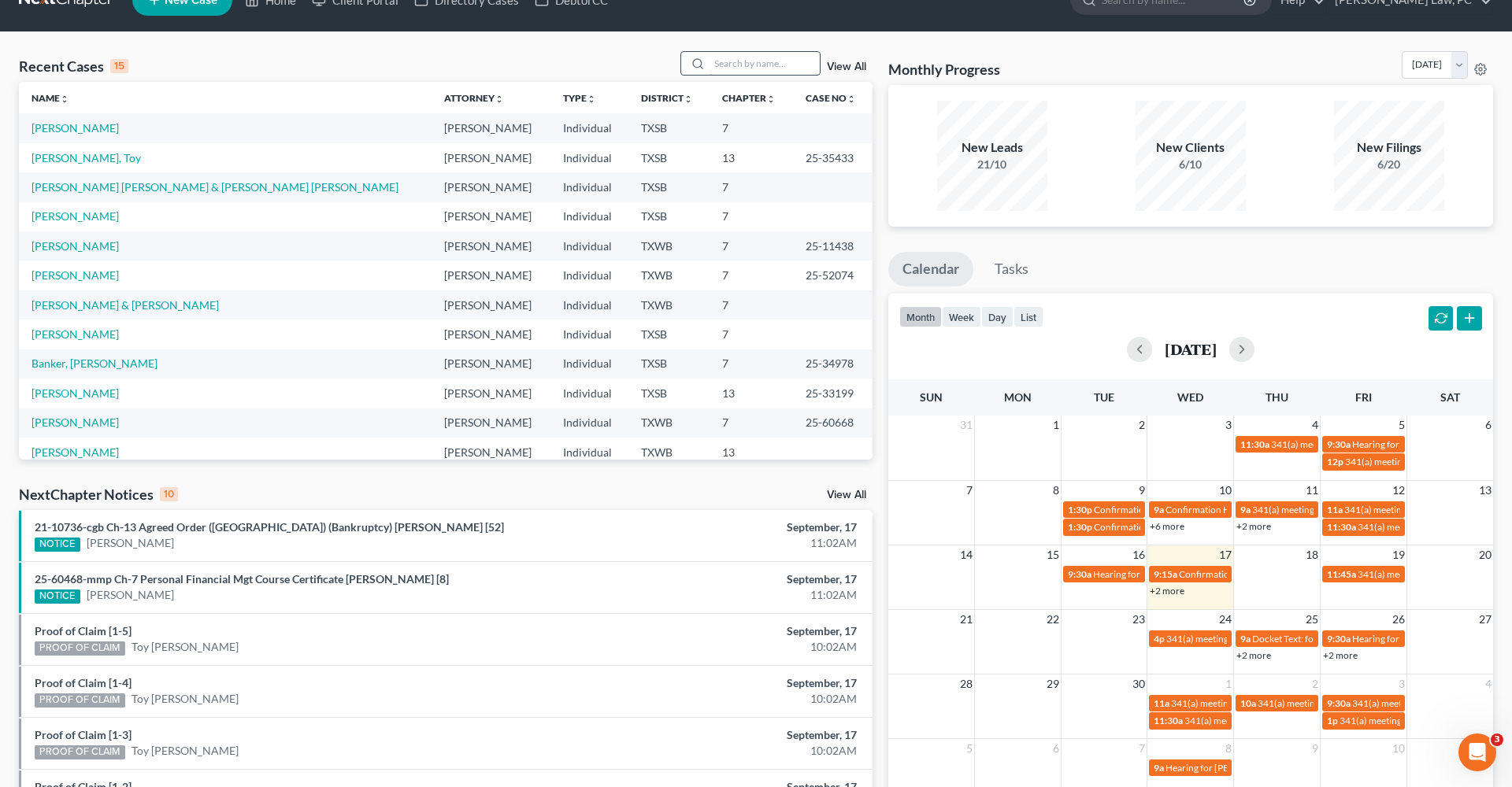
click at [783, 68] on input "search" at bounding box center [764, 63] width 110 height 23
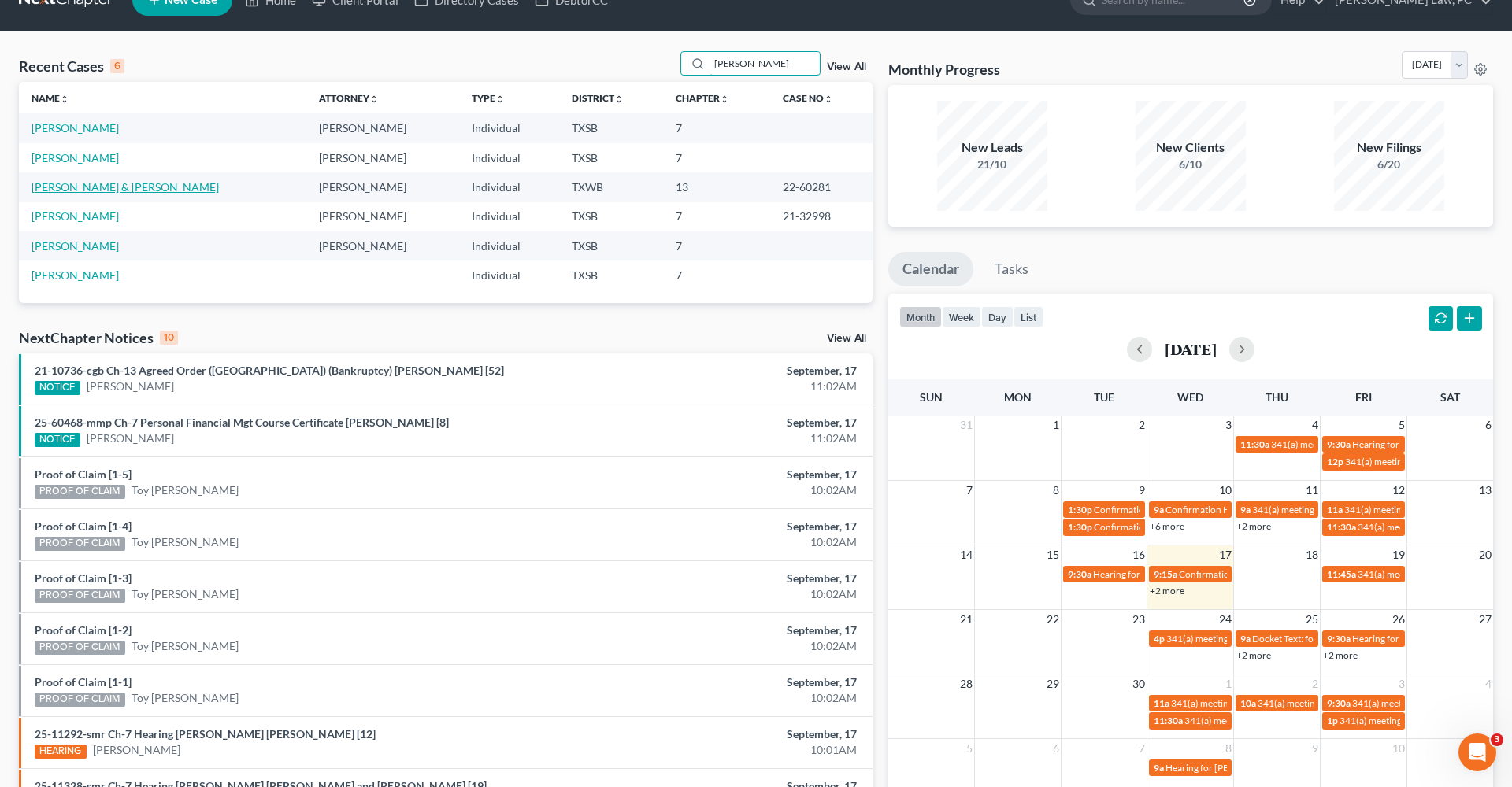
type input "[PERSON_NAME]"
click at [86, 183] on link "[PERSON_NAME] & [PERSON_NAME]" at bounding box center [125, 187] width 188 height 13
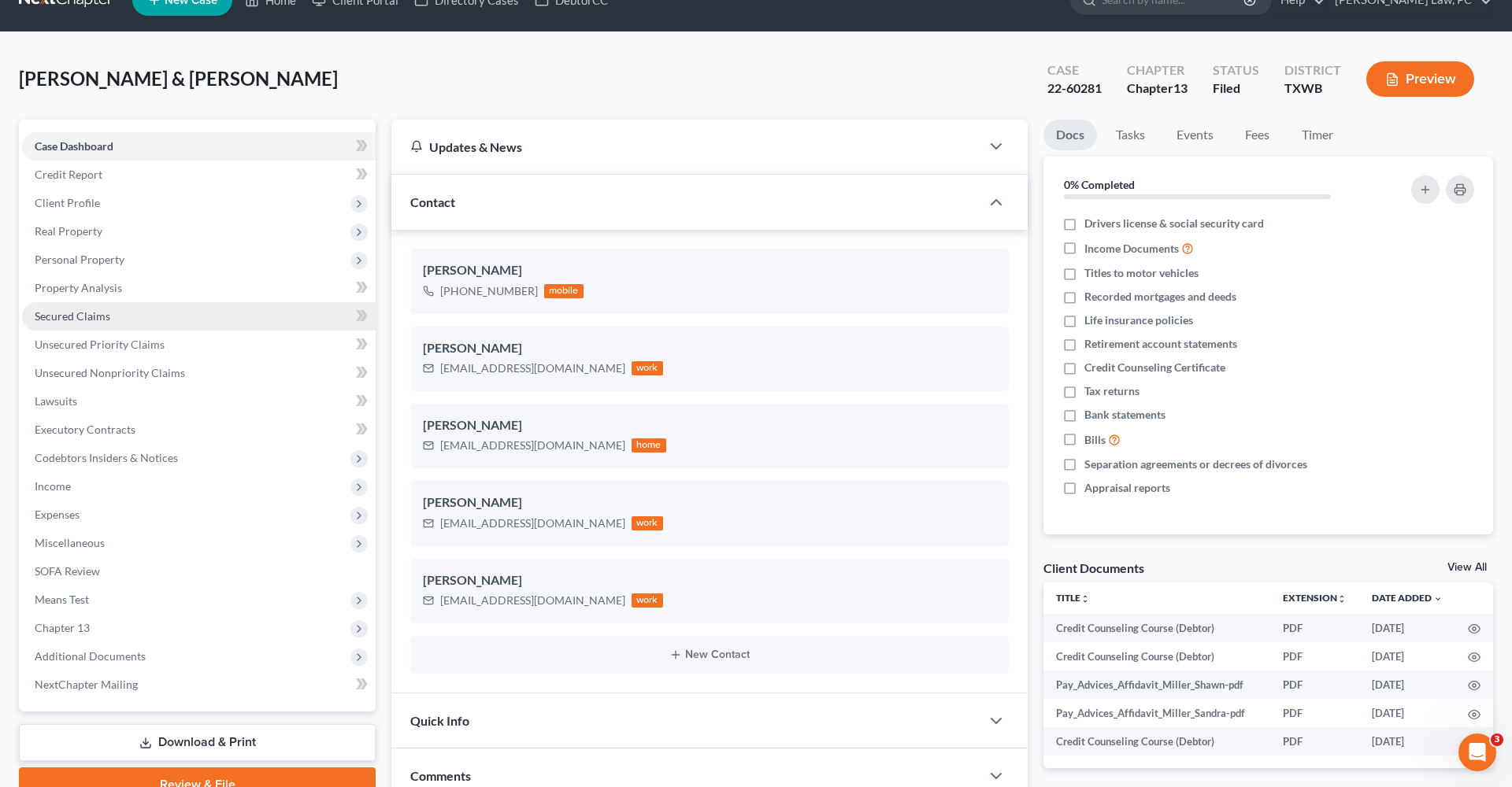
click at [102, 315] on span "Secured Claims" at bounding box center [72, 315] width 76 height 13
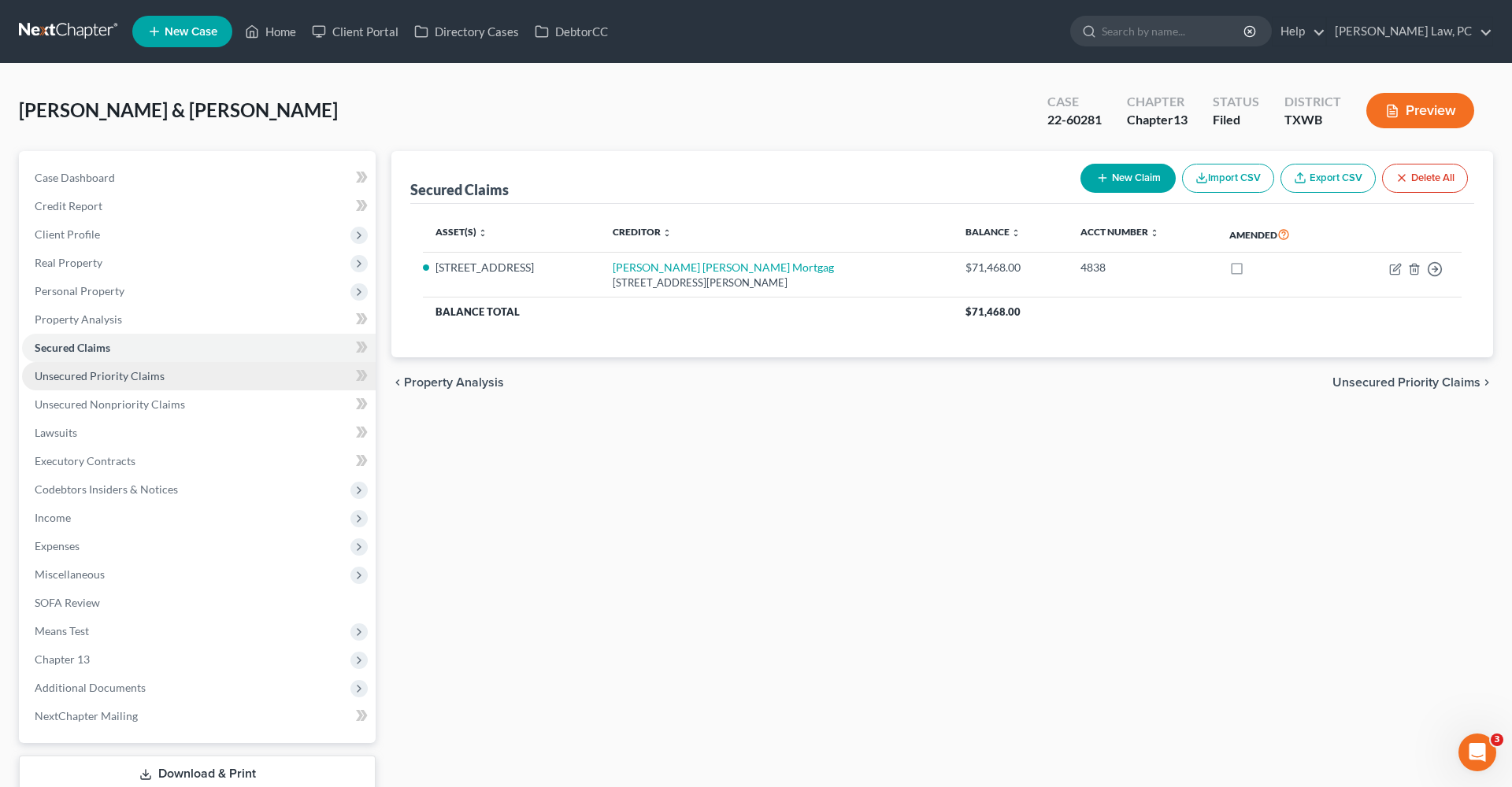
click at [123, 370] on span "Unsecured Priority Claims" at bounding box center [99, 375] width 130 height 13
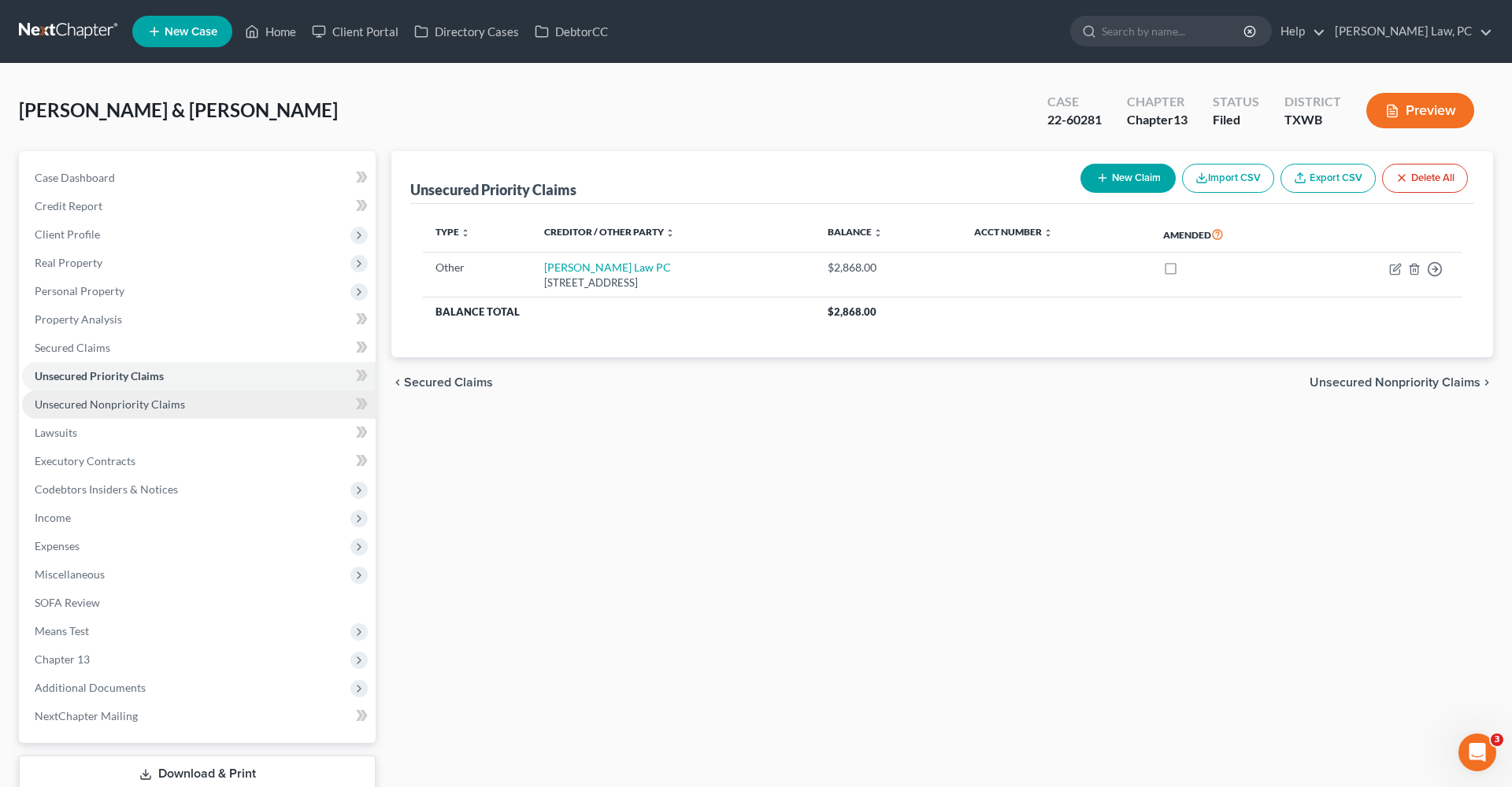
click at [123, 408] on span "Unsecured Nonpriority Claims" at bounding box center [110, 404] width 150 height 13
